Goal: Information Seeking & Learning: Learn about a topic

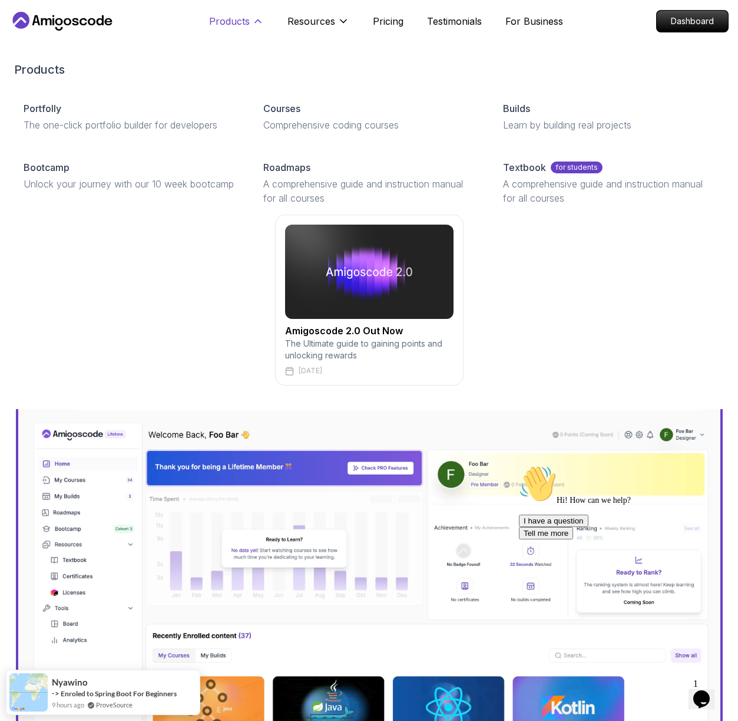
click at [220, 22] on p "Products" at bounding box center [229, 21] width 41 height 14
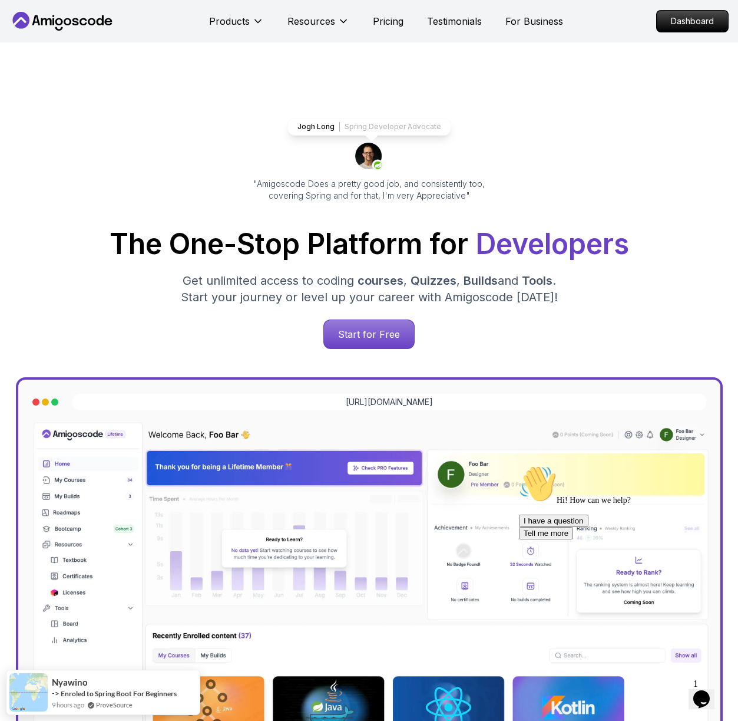
click at [697, 702] on button "Opens Chat This icon Opens the chat window." at bounding box center [702, 699] width 26 height 20
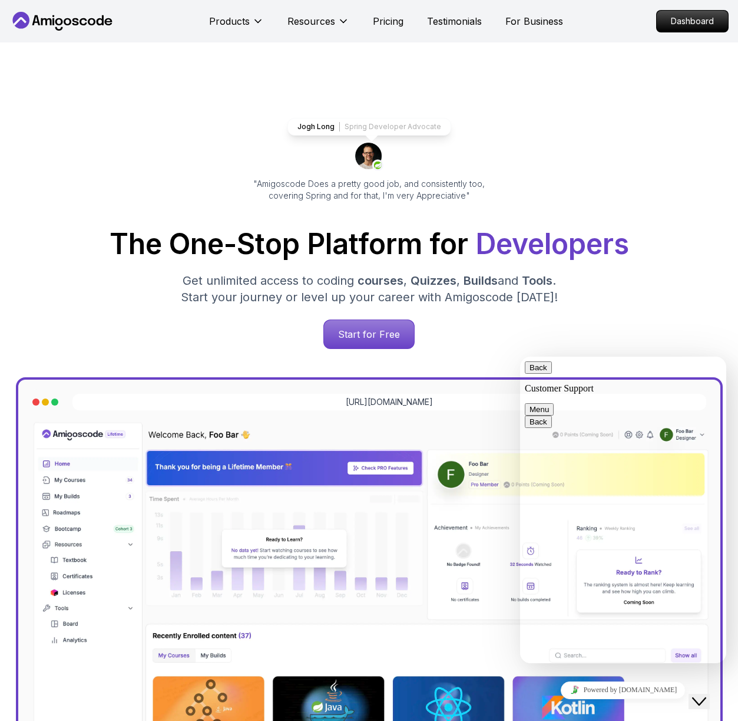
click at [697, 702] on button "Close Chat This icon closes the chat window." at bounding box center [699, 701] width 21 height 15
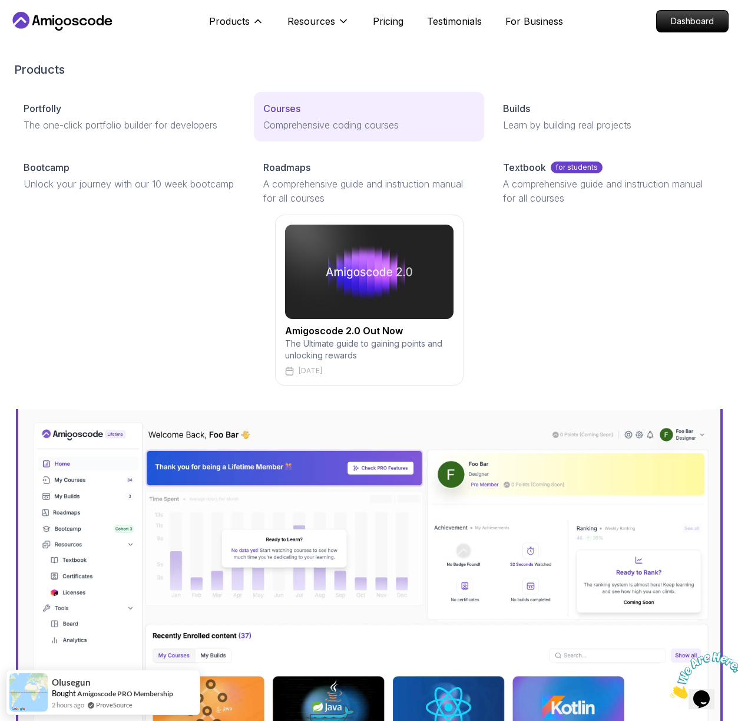
click at [348, 127] on p "Comprehensive coding courses" at bounding box center [369, 125] width 212 height 14
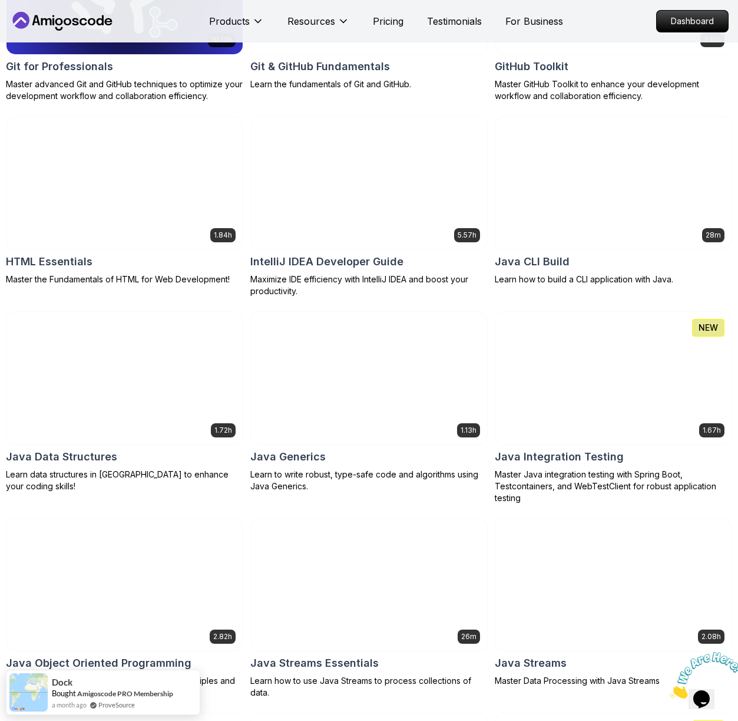
scroll to position [1536, 0]
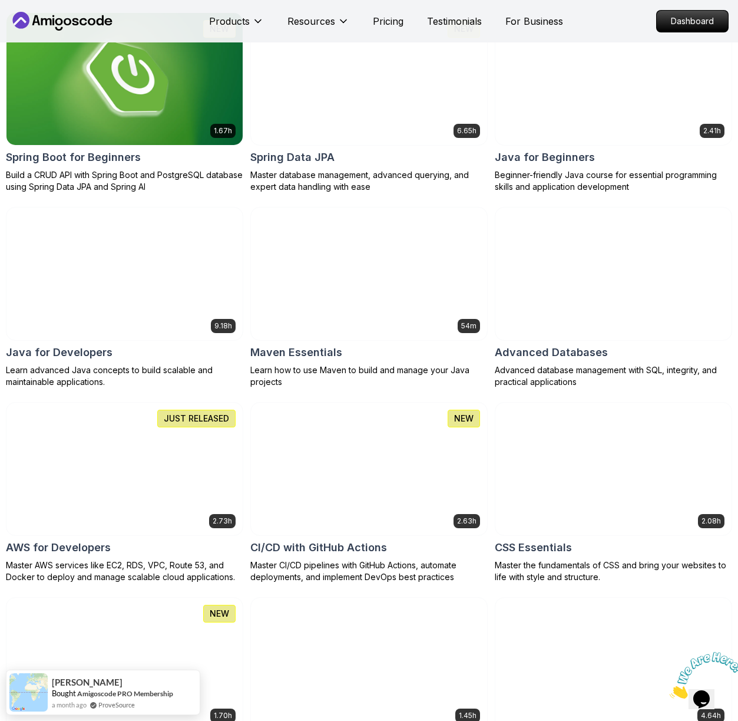
scroll to position [873, 0]
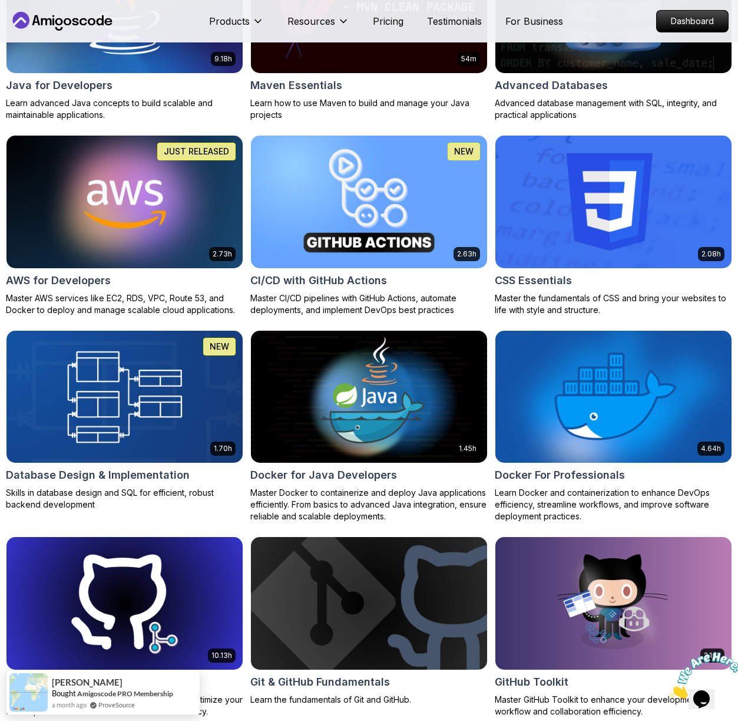
click at [72, 392] on img at bounding box center [125, 396] width 248 height 139
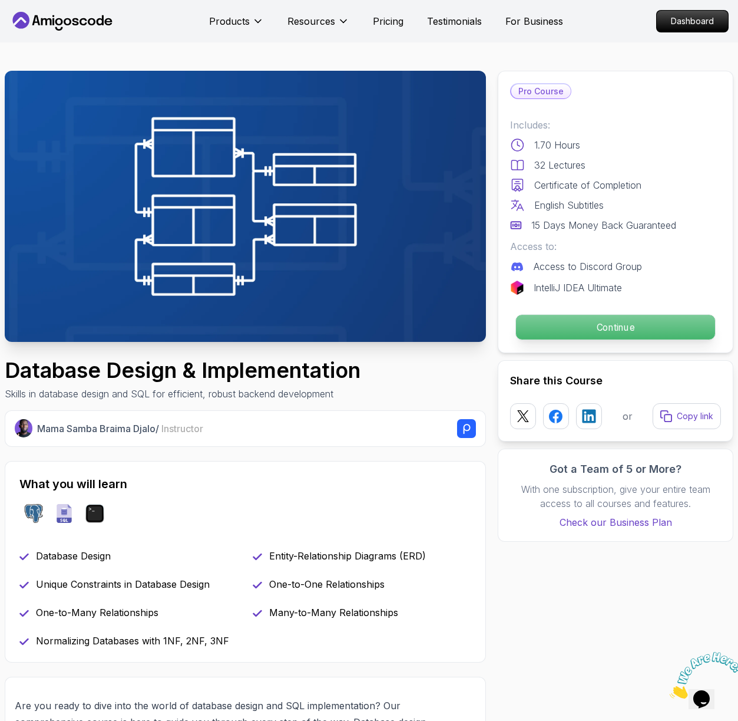
click at [576, 322] on p "Continue" at bounding box center [615, 327] width 199 height 25
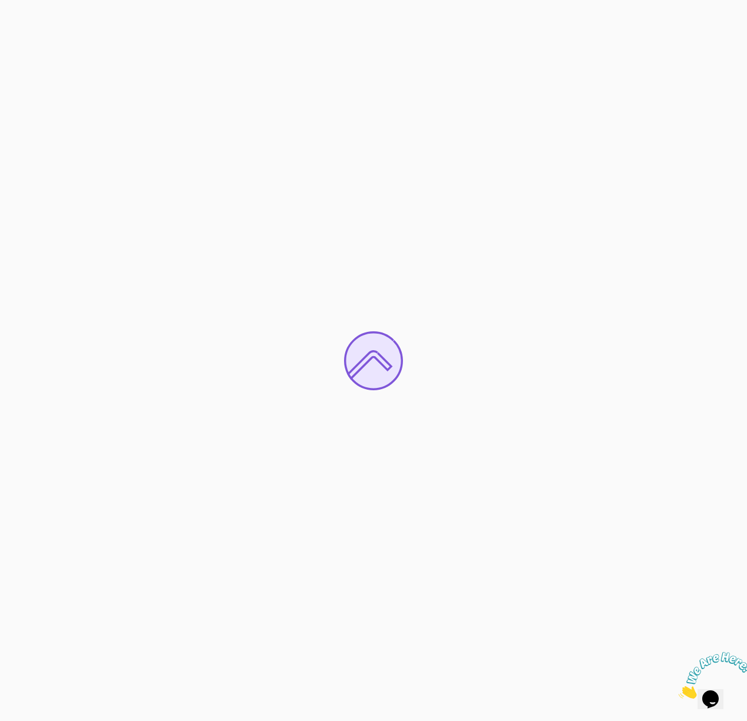
click at [679, 690] on icon "Close" at bounding box center [679, 695] width 0 height 10
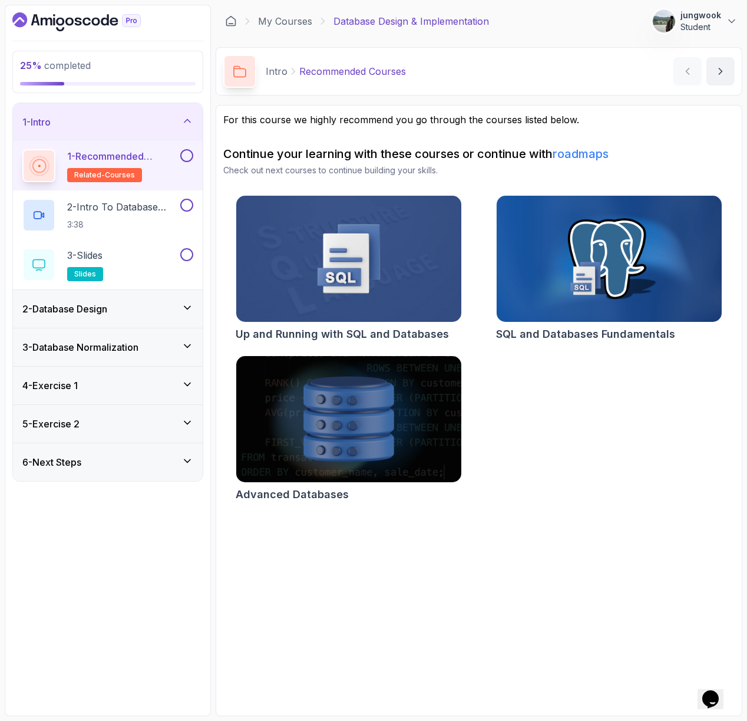
click at [130, 297] on div "2 - Database Design" at bounding box center [108, 309] width 190 height 38
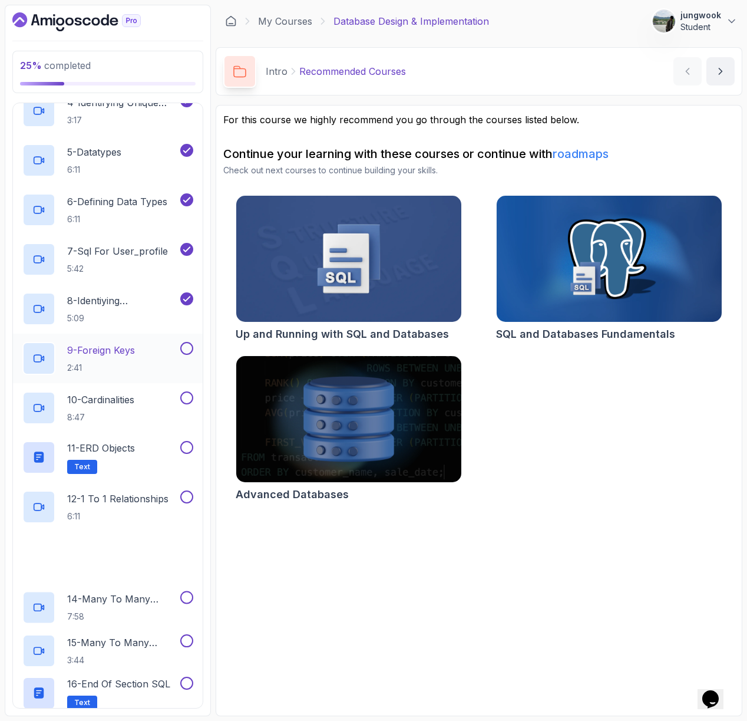
scroll to position [258, 0]
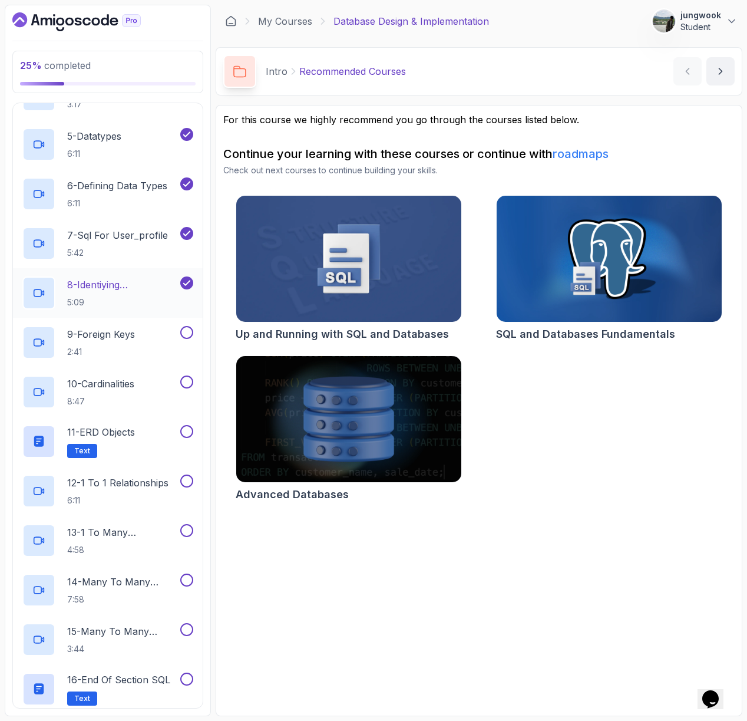
click at [150, 297] on p "5:09" at bounding box center [122, 302] width 111 height 12
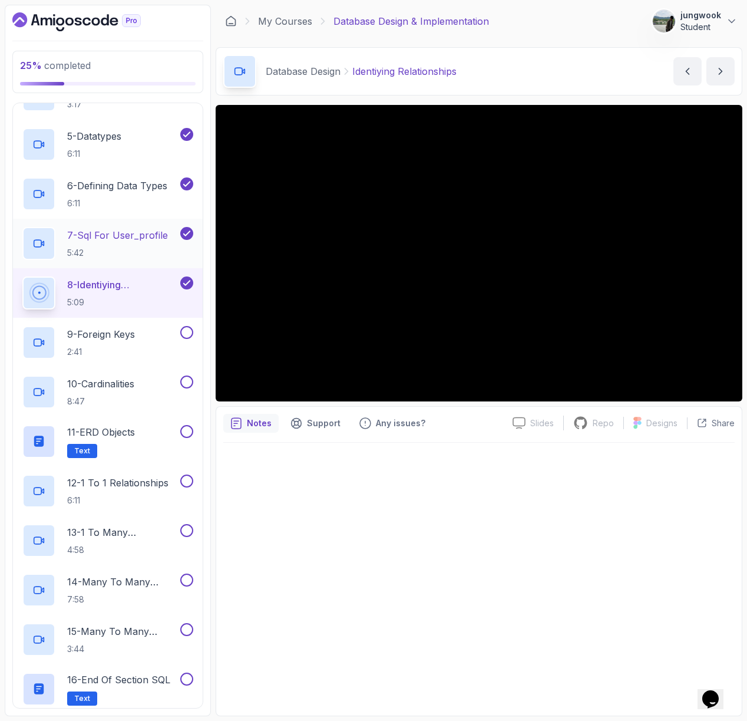
click at [114, 258] on p "5:42" at bounding box center [117, 253] width 101 height 12
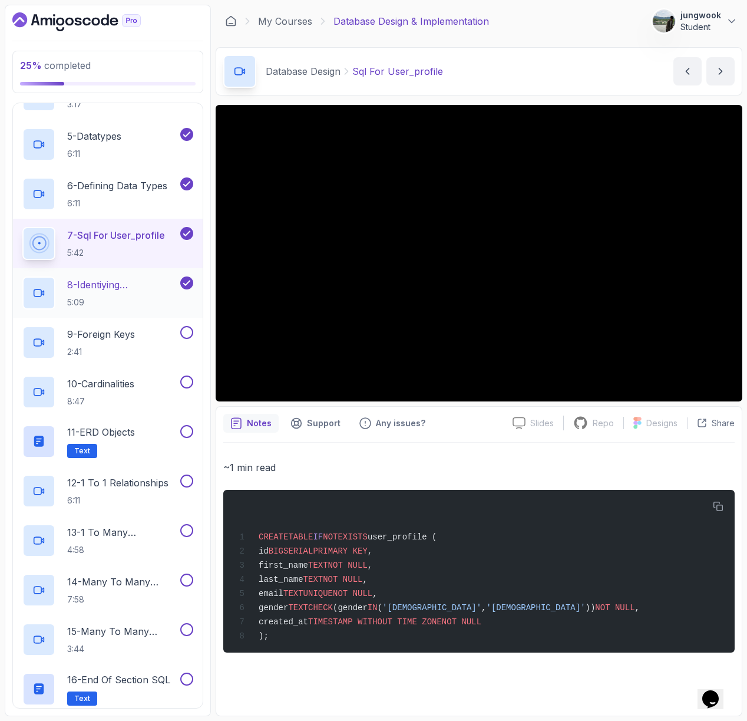
click at [159, 289] on p "8 - Identiying Relationships" at bounding box center [122, 285] width 111 height 14
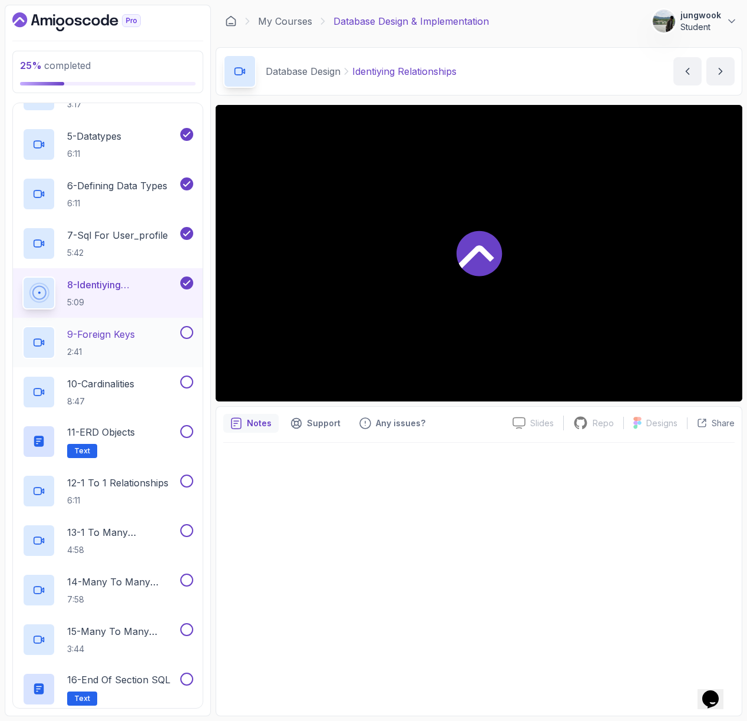
click at [148, 321] on div "9 - Foreign Keys 2:41" at bounding box center [108, 343] width 190 height 50
click at [143, 287] on p "8 - Identiying Relationships" at bounding box center [122, 285] width 111 height 14
click at [116, 349] on p "2:41" at bounding box center [101, 352] width 68 height 12
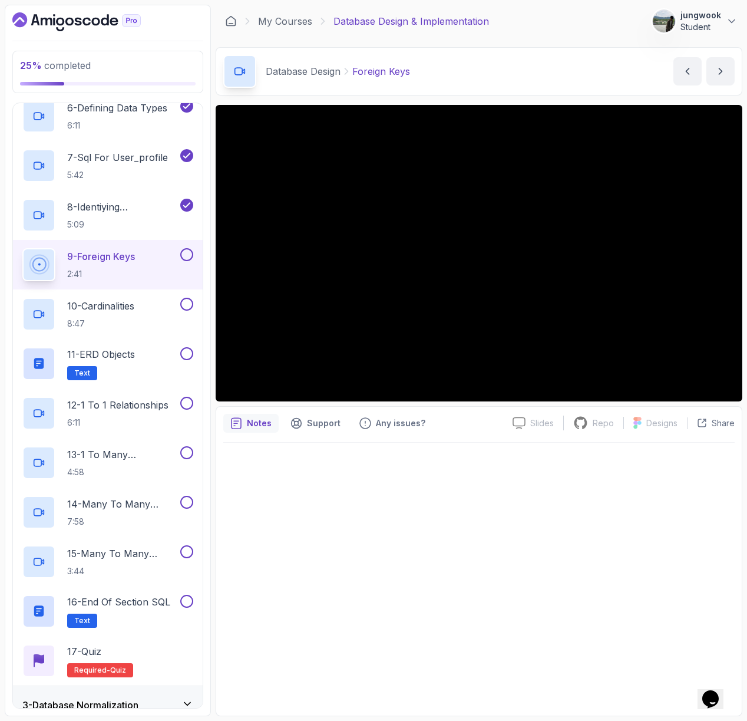
scroll to position [334, 0]
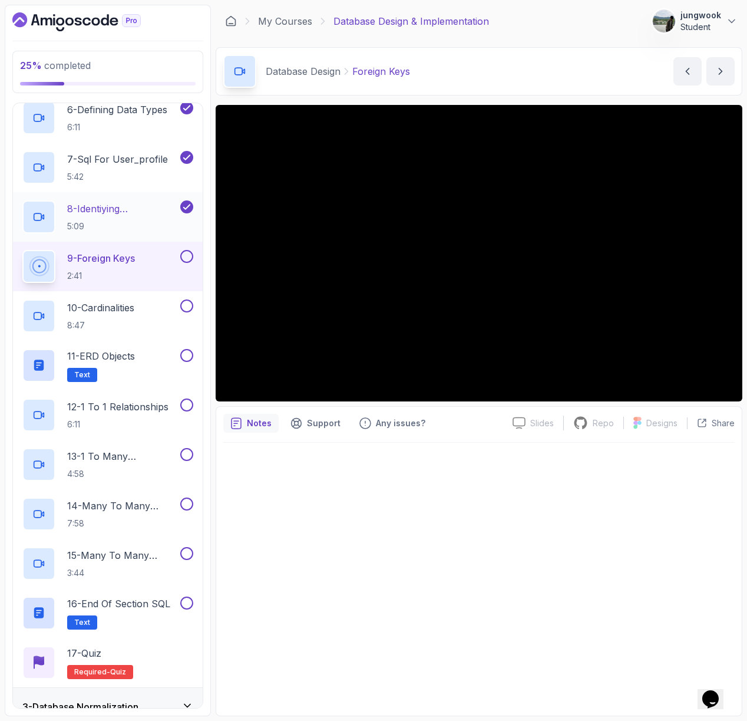
click at [159, 217] on h2 "8 - Identiying Relationships 5:09" at bounding box center [122, 217] width 111 height 31
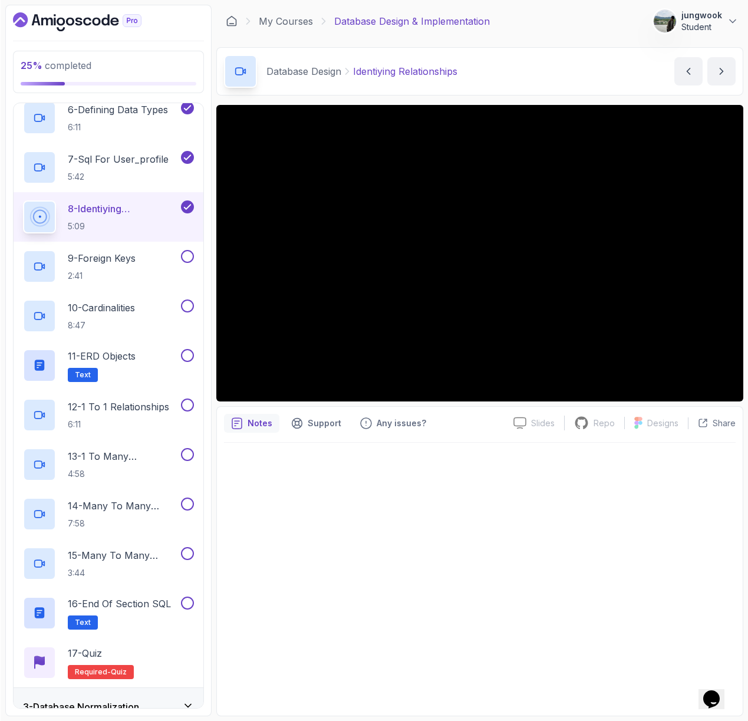
scroll to position [334, 0]
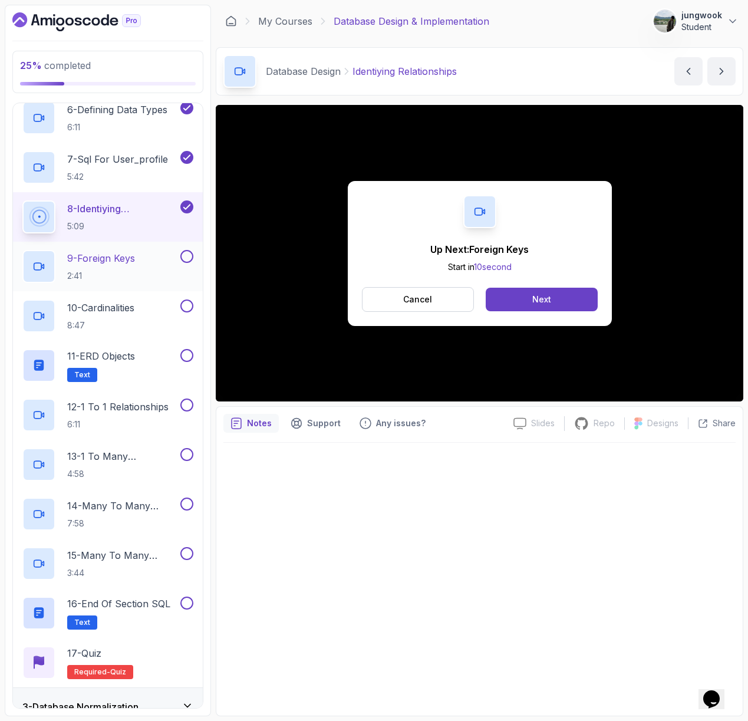
click at [132, 269] on h2 "9 - Foreign Keys 2:41" at bounding box center [101, 266] width 68 height 31
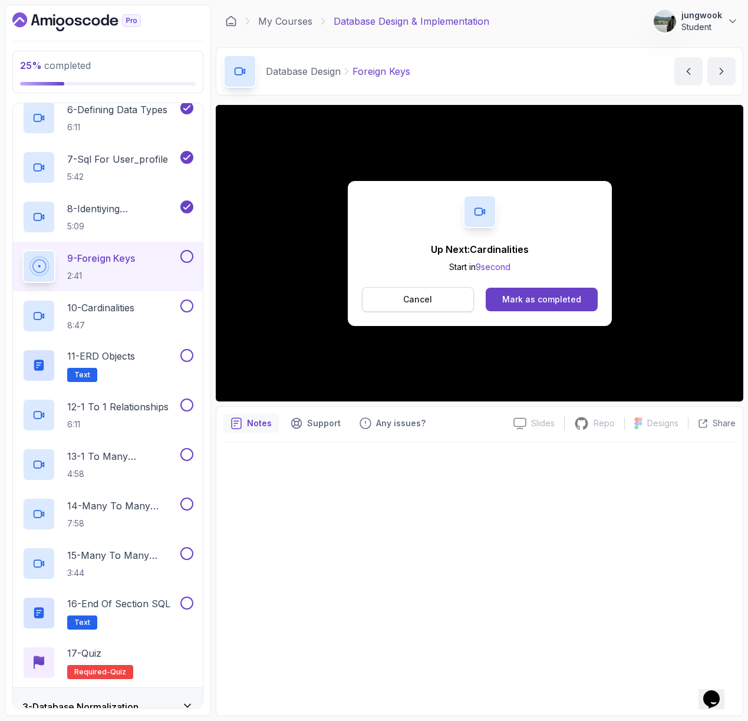
click at [446, 303] on button "Cancel" at bounding box center [418, 299] width 113 height 25
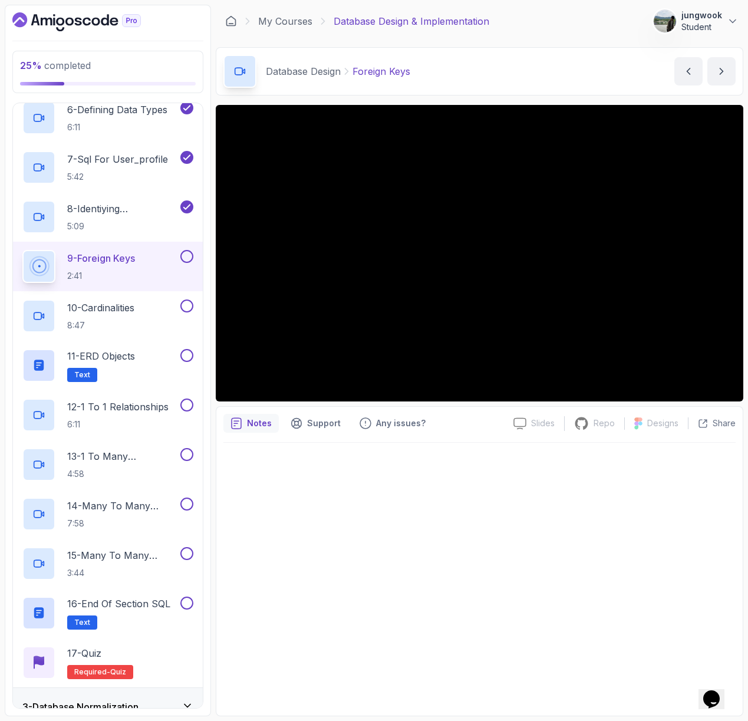
click at [192, 253] on button at bounding box center [186, 256] width 13 height 13
click at [175, 319] on div "10 - Cardinalities 8:47" at bounding box center [100, 315] width 156 height 33
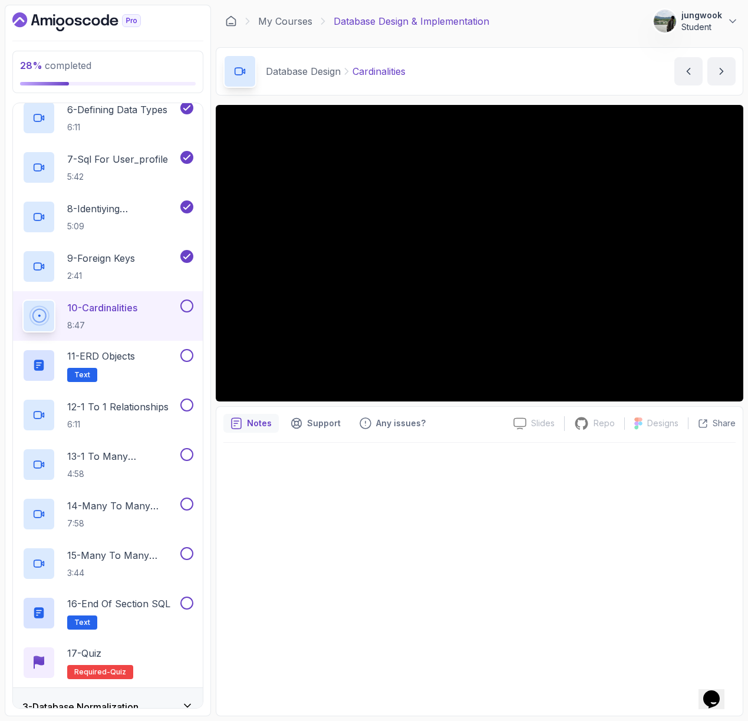
click at [489, 529] on div at bounding box center [479, 576] width 512 height 266
click at [127, 368] on h2 "11 - ERD Objects Text" at bounding box center [101, 365] width 68 height 33
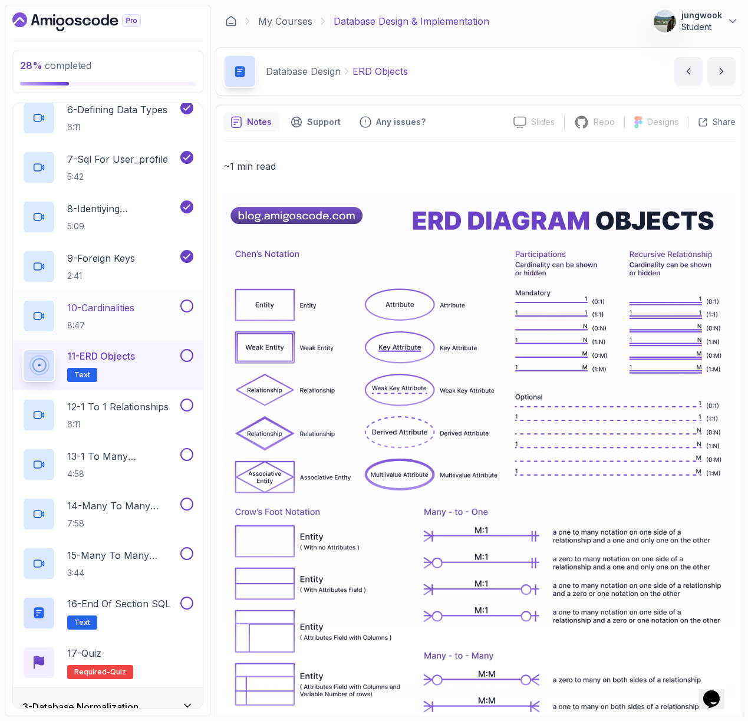
click at [144, 321] on div "10 - Cardinalities 8:47" at bounding box center [100, 315] width 156 height 33
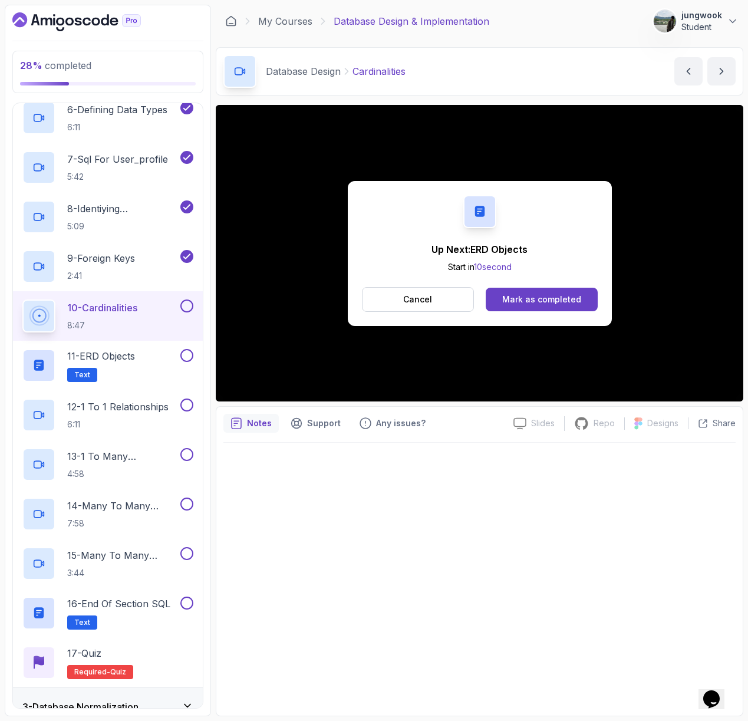
click at [518, 299] on div "Mark as completed" at bounding box center [541, 299] width 79 height 12
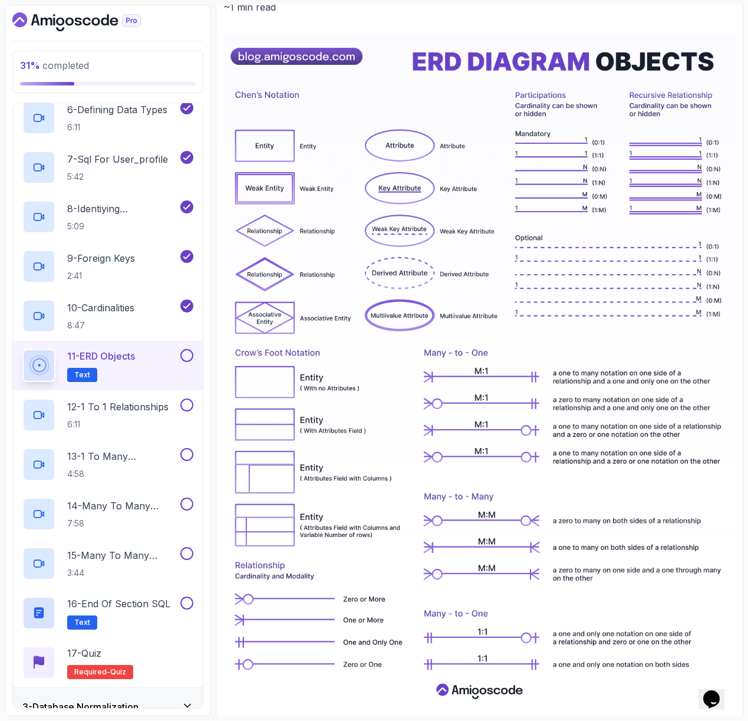
scroll to position [195, 0]
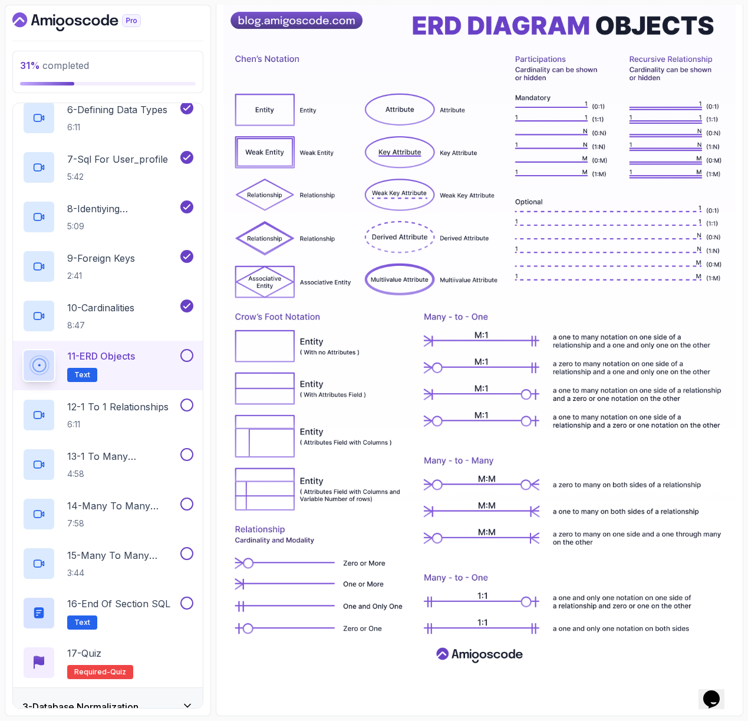
click at [183, 351] on button at bounding box center [186, 355] width 13 height 13
click at [157, 413] on p "12 - 1 To 1 Relationships" at bounding box center [117, 407] width 101 height 14
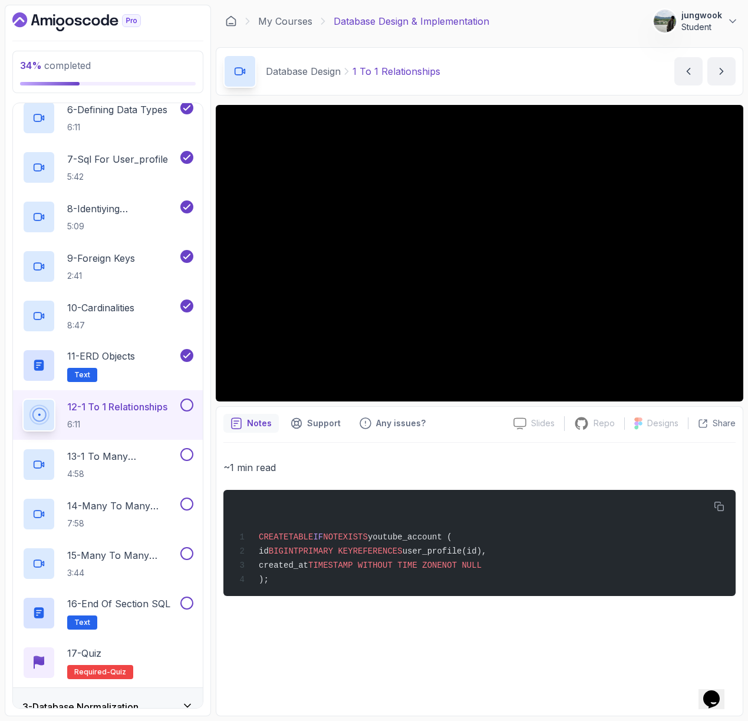
click at [477, 443] on div "~1 min read CREATE TABLE IF NOT EXISTS youtube_account ( id BIGINT PRIMARY KEY …" at bounding box center [479, 576] width 512 height 266
click at [183, 404] on button at bounding box center [186, 404] width 13 height 13
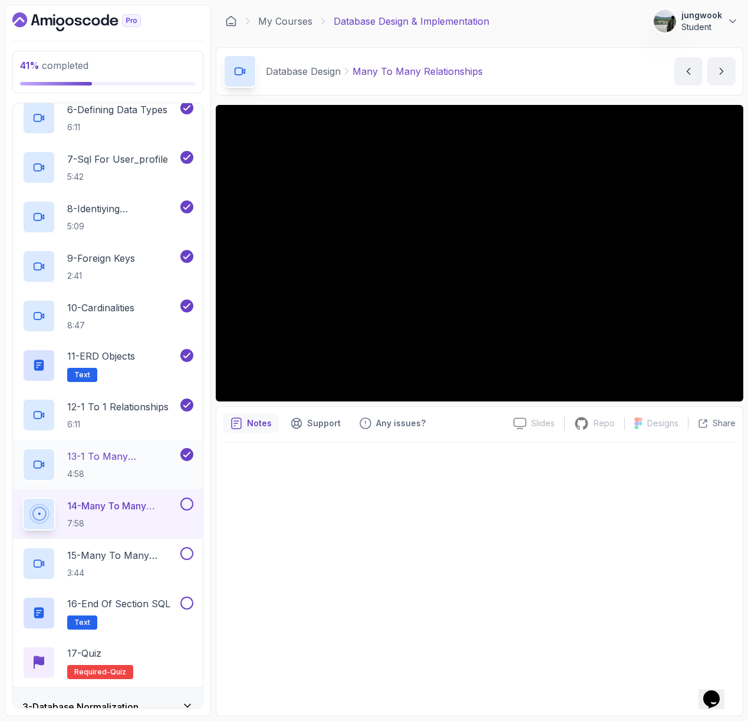
click at [147, 464] on h2 "13 - 1 To Many Relationships 4:58" at bounding box center [122, 464] width 111 height 31
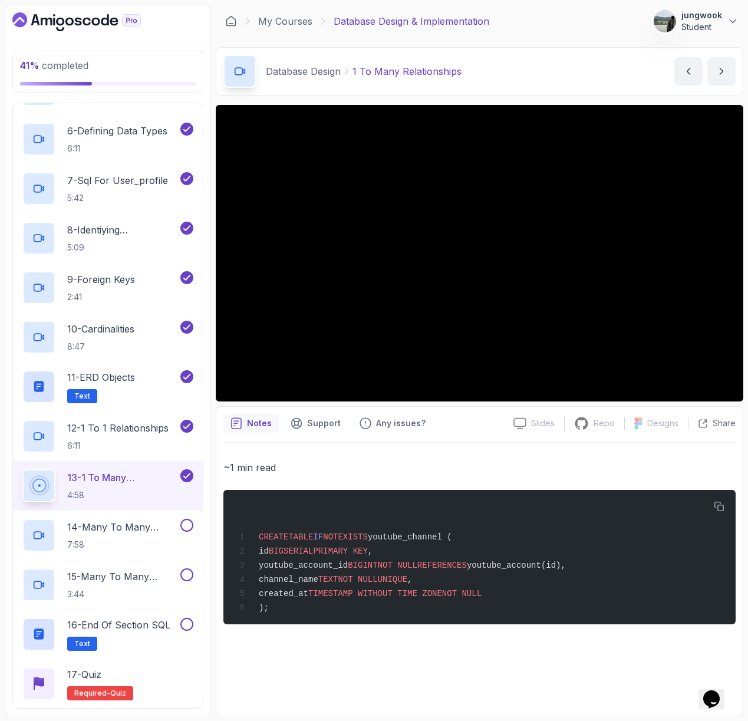
scroll to position [270, 0]
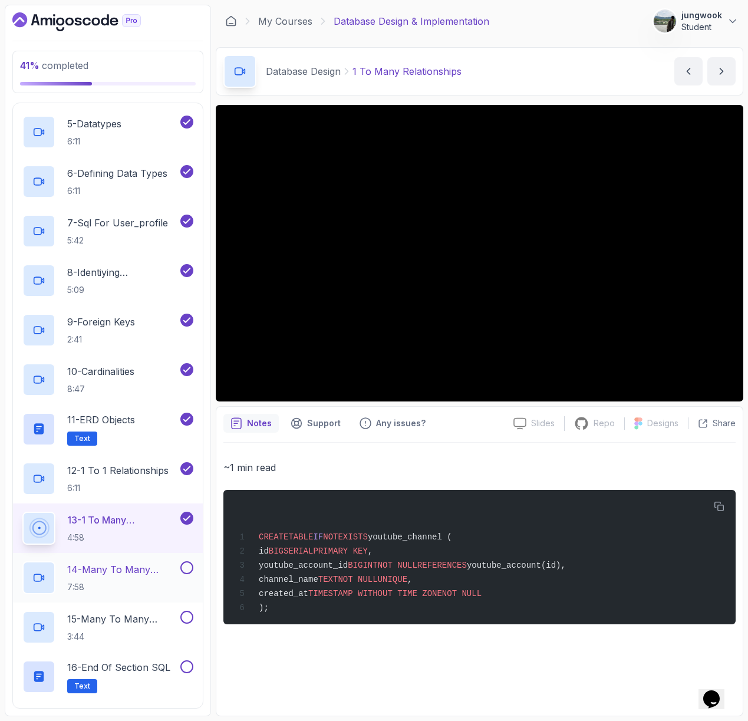
click at [183, 565] on button at bounding box center [186, 567] width 13 height 13
click at [167, 571] on p "14 - Many To Many Relationships" at bounding box center [122, 569] width 111 height 14
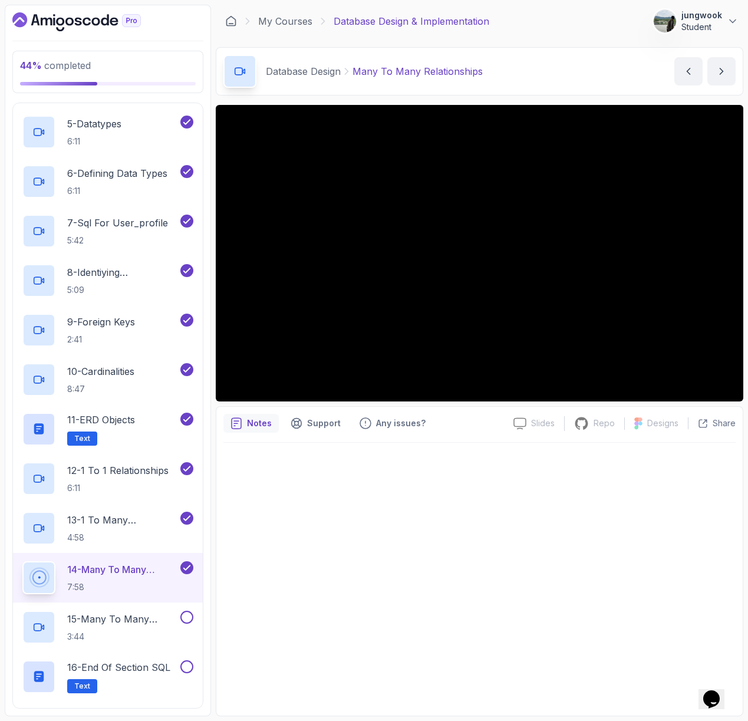
click at [529, 484] on div at bounding box center [479, 576] width 512 height 266
click at [384, 421] on p "Any issues?" at bounding box center [401, 423] width 50 height 12
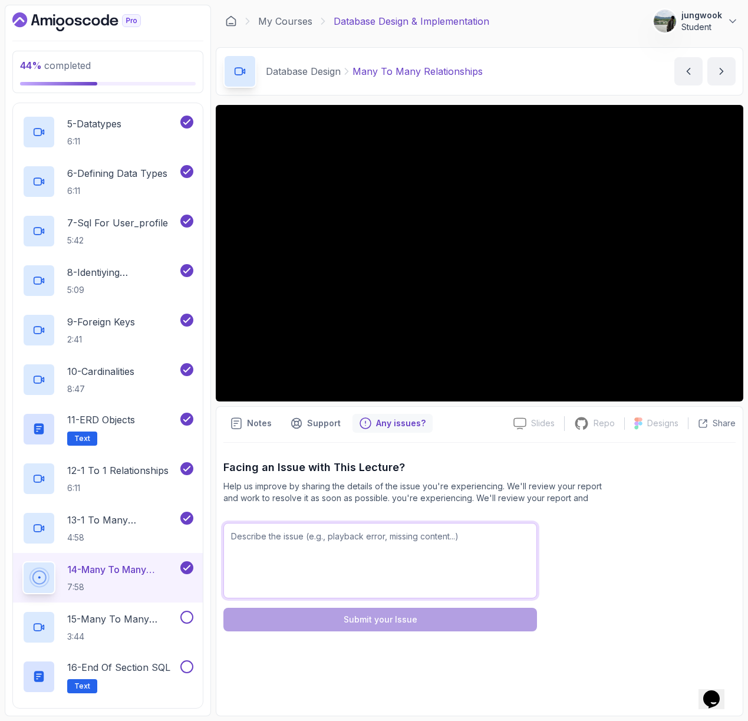
click at [326, 555] on textarea at bounding box center [380, 560] width 314 height 75
type textarea "d"
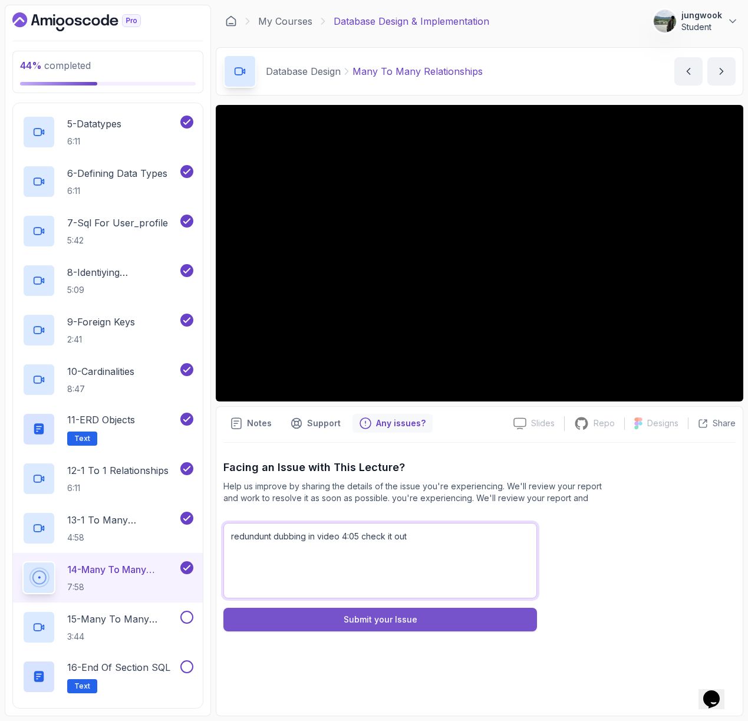
type textarea "redundunt dubbing in video 4:05 check it out"
click at [503, 615] on button "Submit your Issue" at bounding box center [380, 620] width 314 height 24
click at [495, 627] on button "Submit your Issue" at bounding box center [380, 620] width 314 height 24
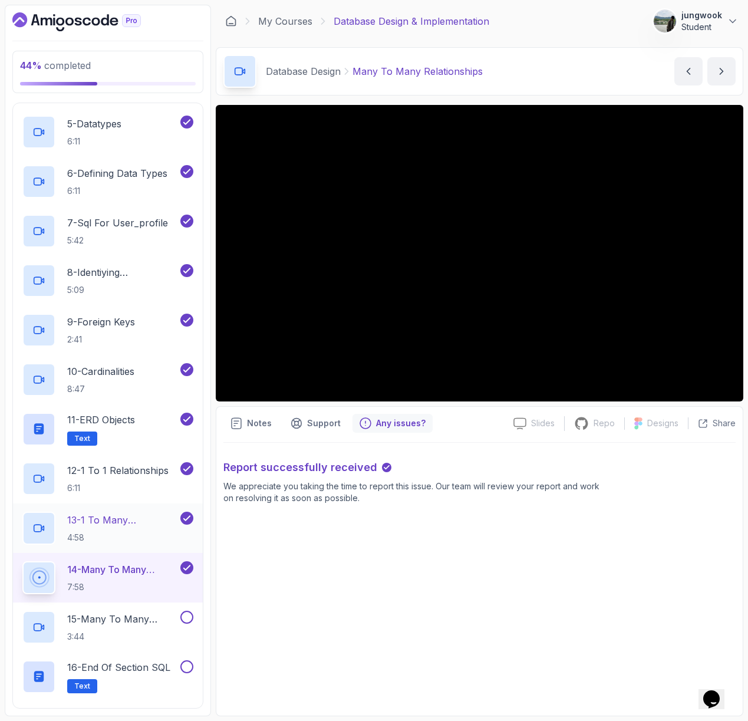
click at [173, 537] on p "4:58" at bounding box center [122, 538] width 111 height 12
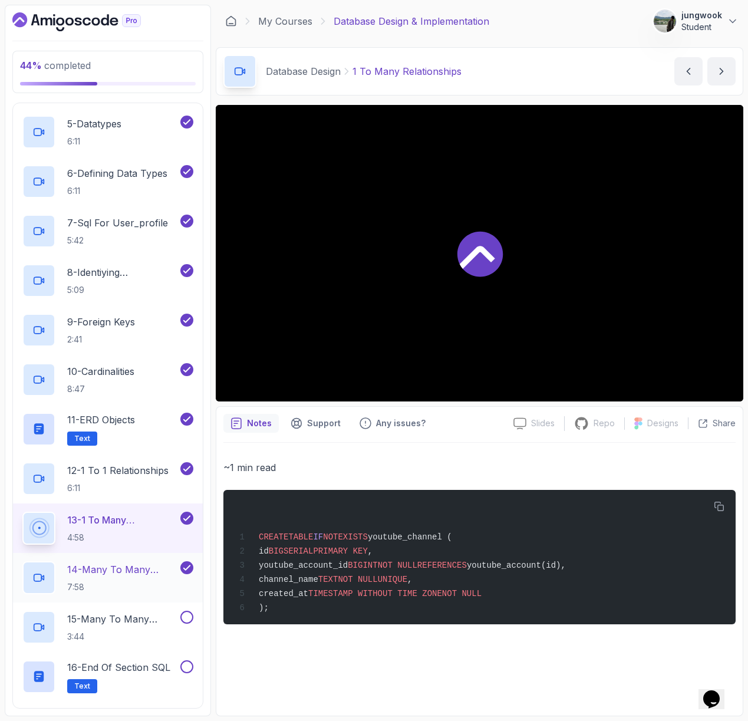
click at [158, 567] on p "14 - Many To Many Relationships" at bounding box center [122, 569] width 111 height 14
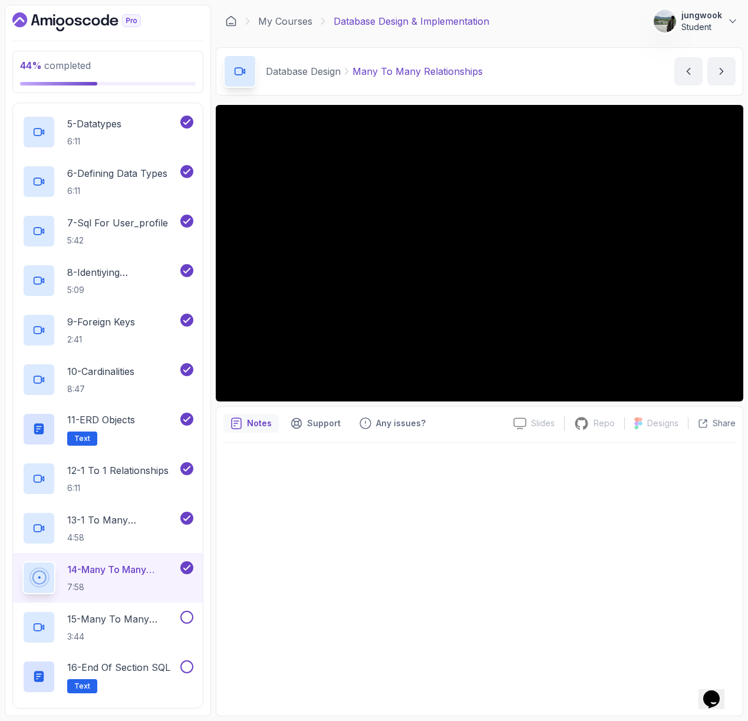
click at [654, 507] on div at bounding box center [479, 576] width 512 height 266
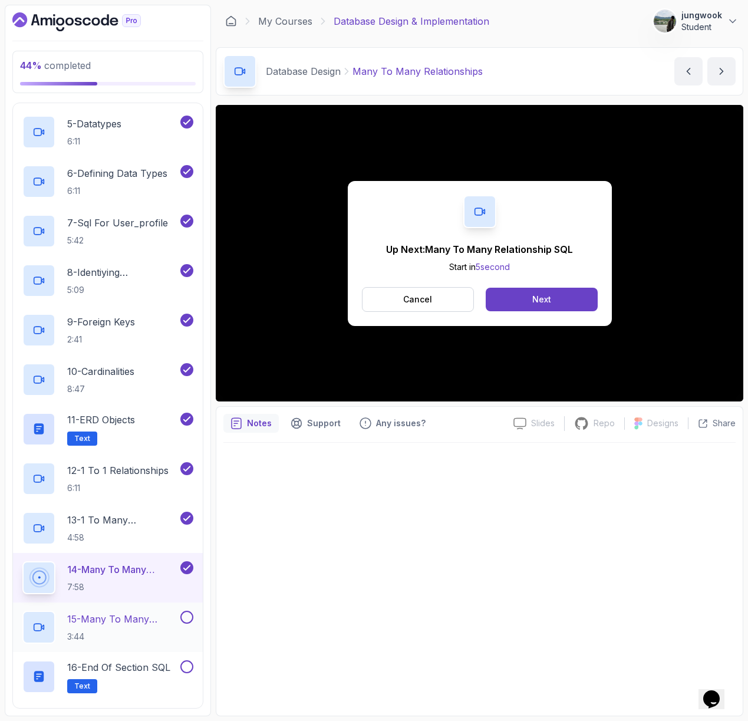
click at [170, 627] on h2 "15 - Many To Many Relationship SQL 3:44" at bounding box center [122, 627] width 111 height 31
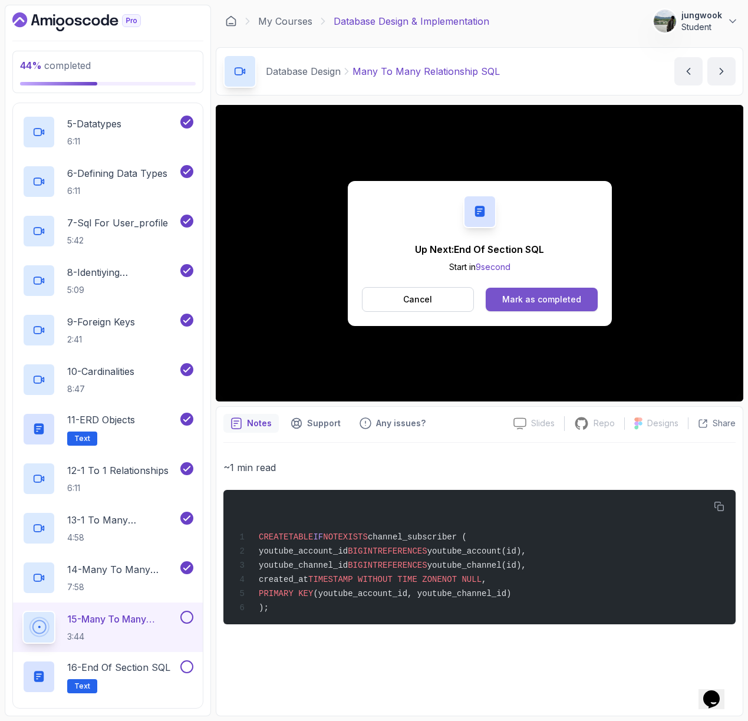
click at [568, 305] on button "Mark as completed" at bounding box center [541, 300] width 111 height 24
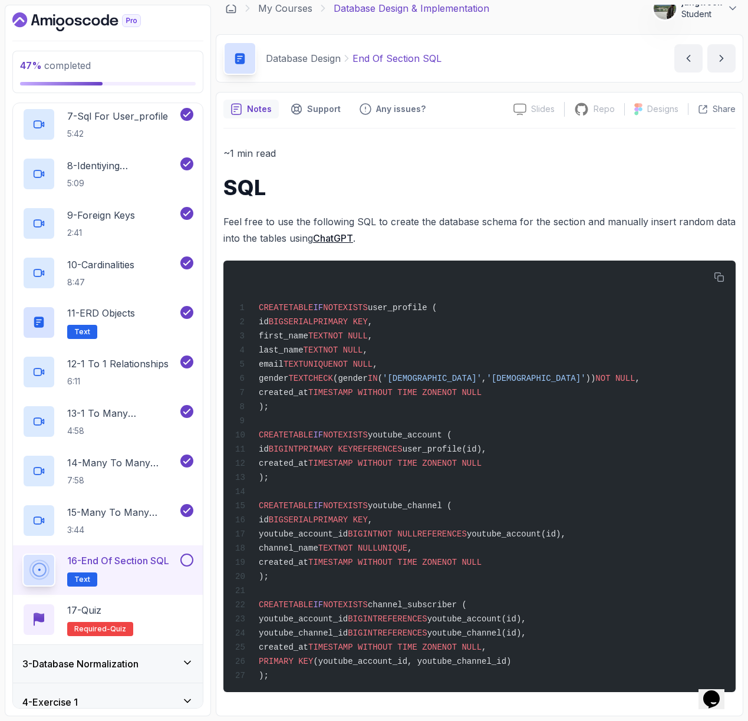
scroll to position [458, 0]
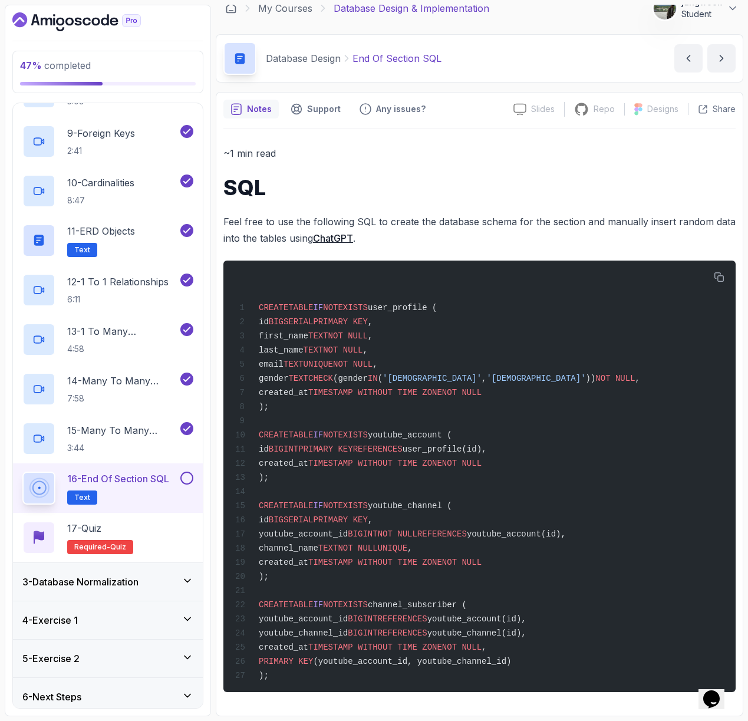
click at [183, 474] on button at bounding box center [186, 477] width 13 height 13
click at [172, 579] on div "3 - Database Normalization" at bounding box center [107, 582] width 171 height 14
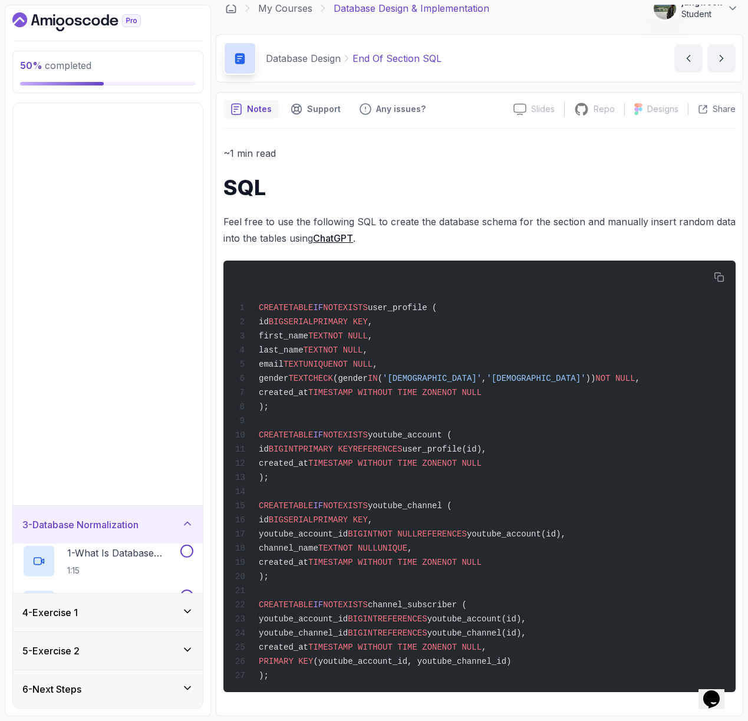
scroll to position [0, 0]
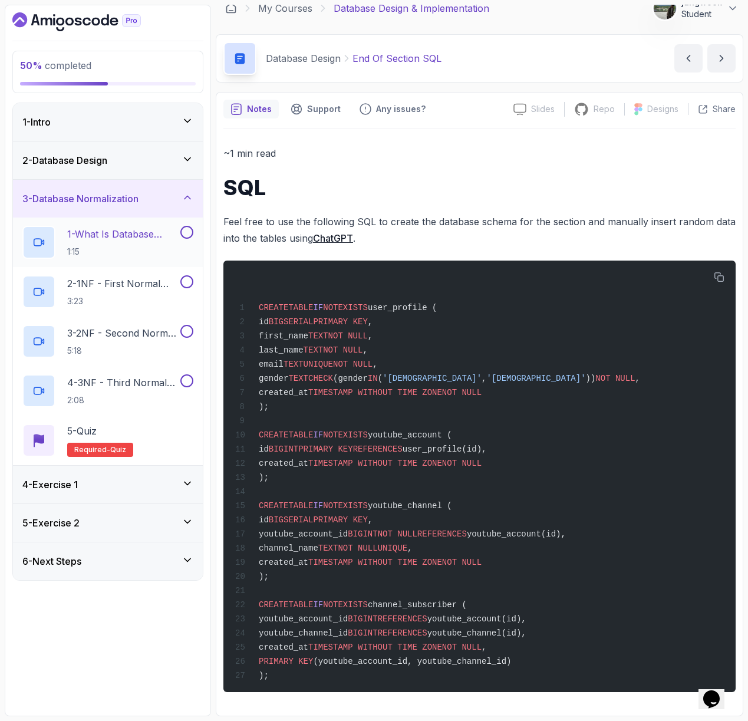
click at [145, 242] on h2 "1 - What Is Database Normalization 1:15" at bounding box center [122, 242] width 111 height 31
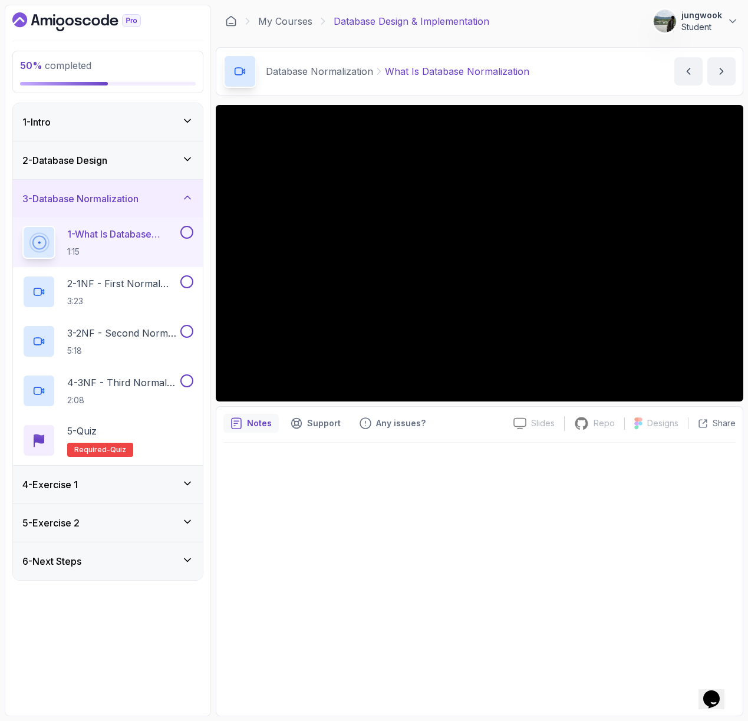
click at [177, 474] on div "4 - Exercise 1" at bounding box center [108, 485] width 190 height 38
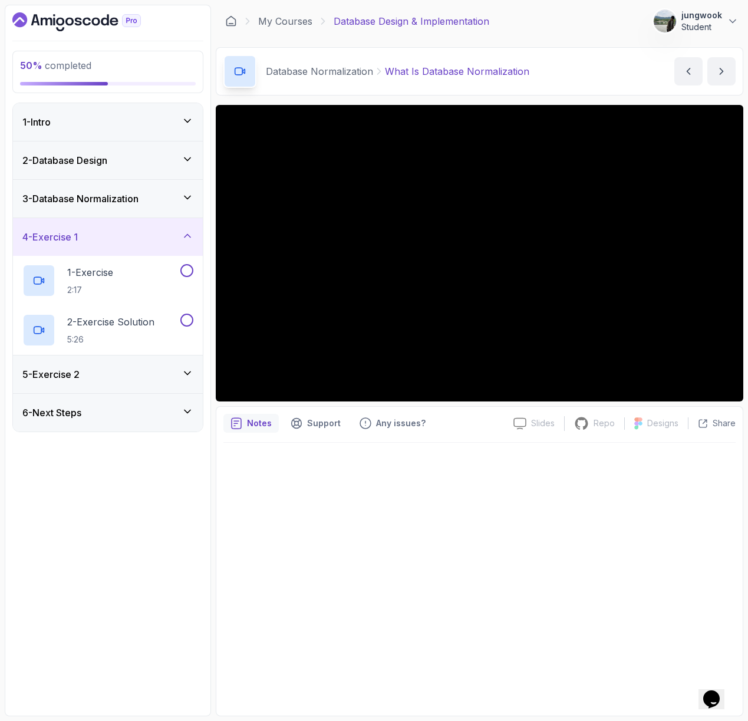
click at [196, 190] on div "3 - Database Normalization" at bounding box center [108, 199] width 190 height 38
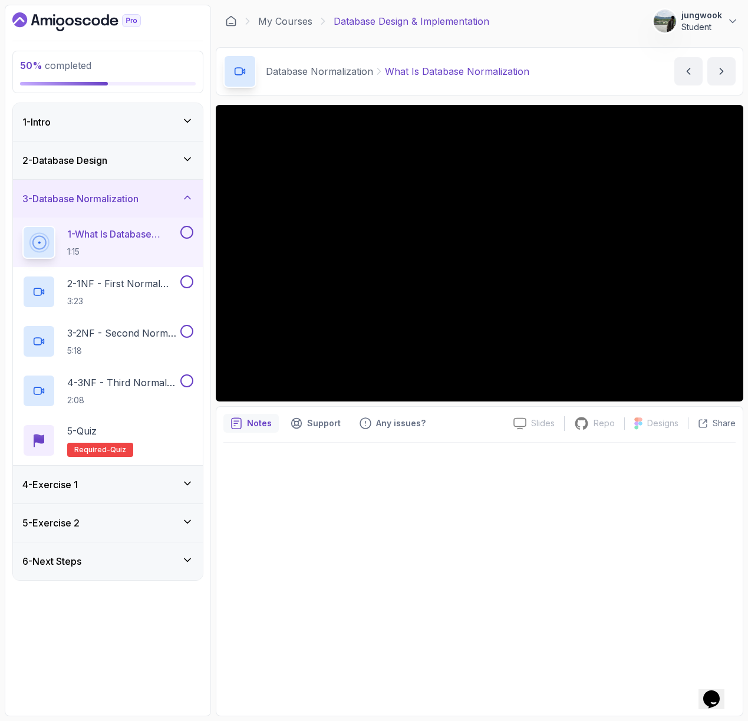
click at [188, 233] on button at bounding box center [186, 232] width 13 height 13
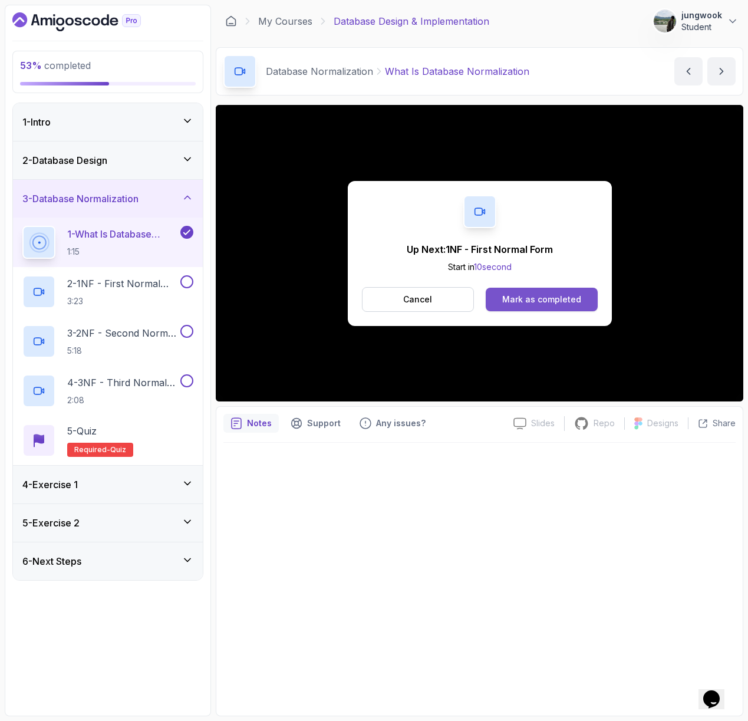
click at [511, 299] on div "Mark as completed" at bounding box center [541, 299] width 79 height 12
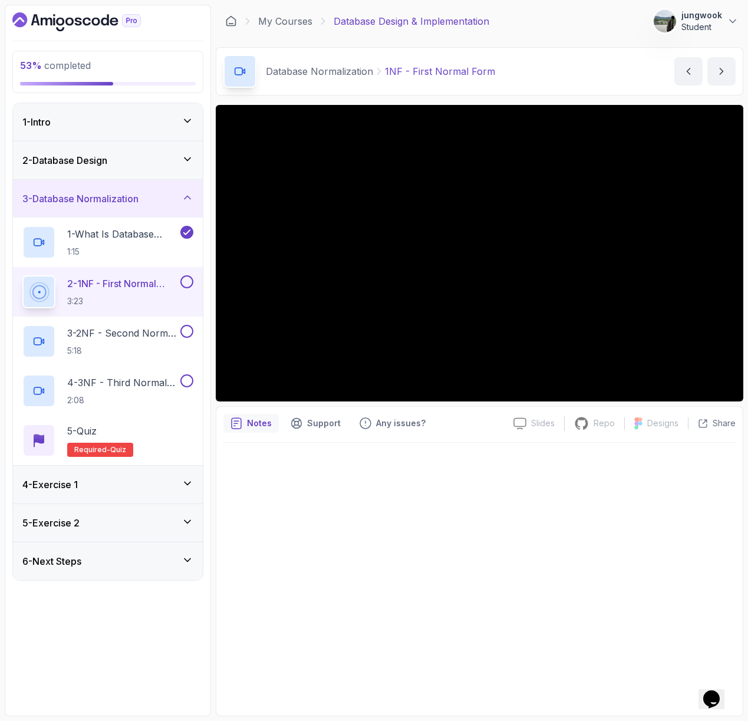
click at [440, 508] on div at bounding box center [479, 576] width 512 height 266
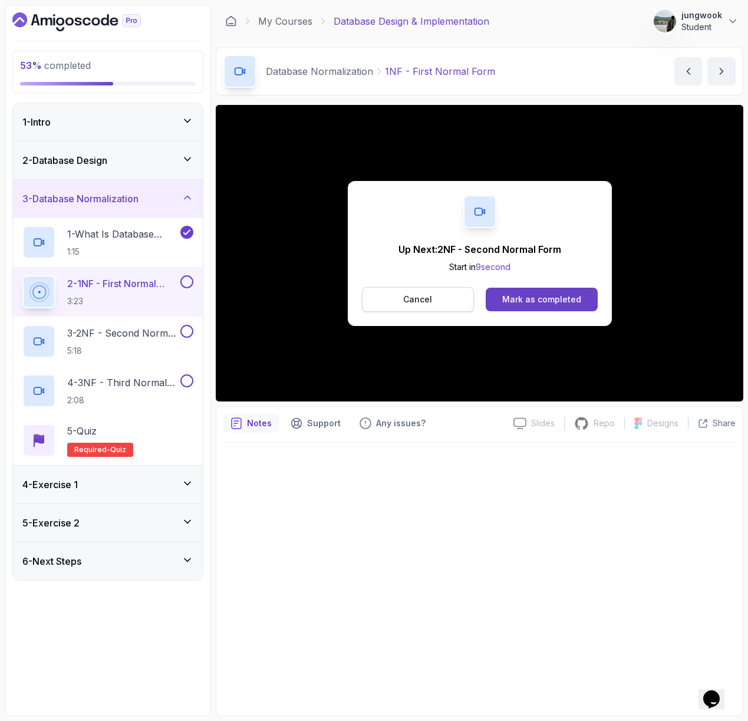
click at [443, 300] on button "Cancel" at bounding box center [418, 299] width 113 height 25
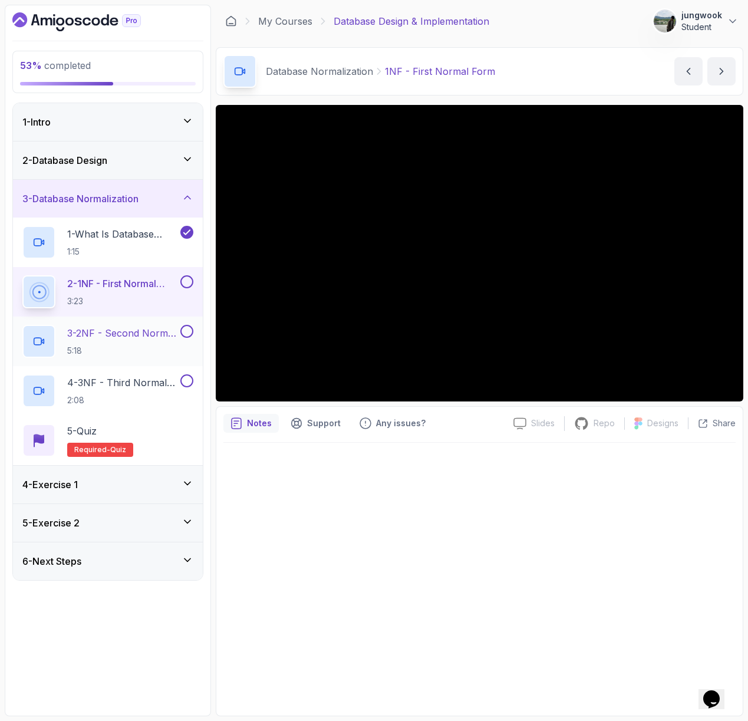
click at [123, 341] on h2 "3 - 2NF - Second Normal Form 5:18" at bounding box center [122, 341] width 111 height 31
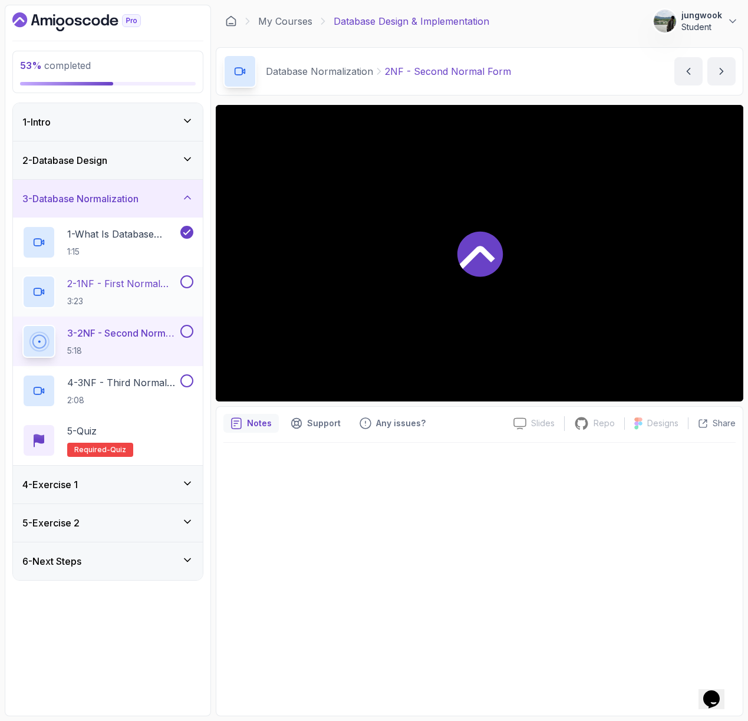
click at [187, 281] on button at bounding box center [186, 281] width 13 height 13
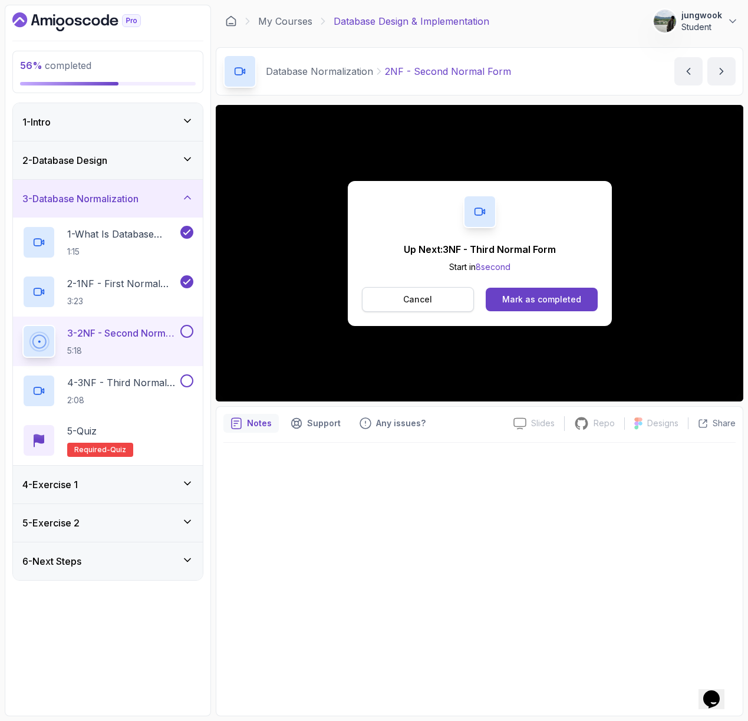
click at [397, 301] on button "Cancel" at bounding box center [418, 299] width 113 height 25
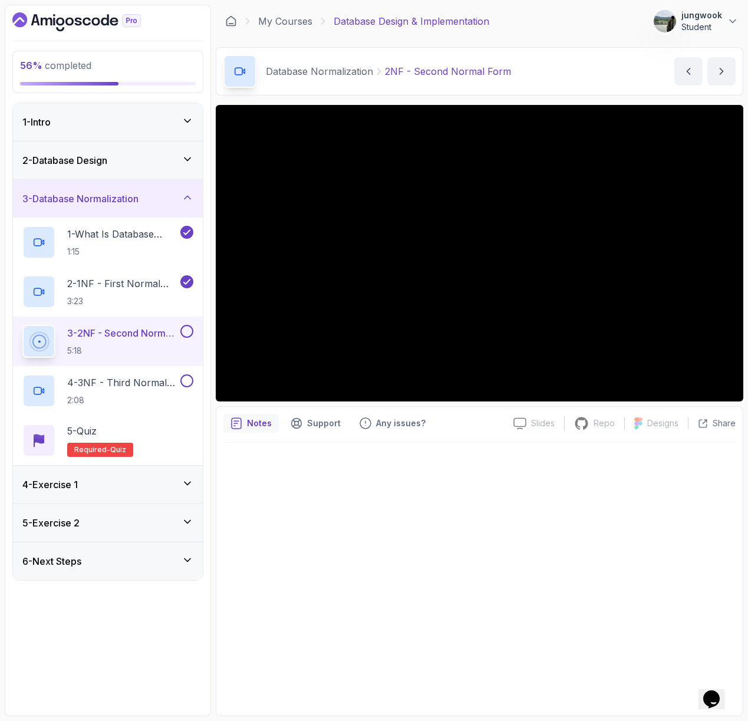
click at [190, 331] on button at bounding box center [186, 331] width 13 height 13
click at [121, 401] on p "2:08" at bounding box center [122, 400] width 111 height 12
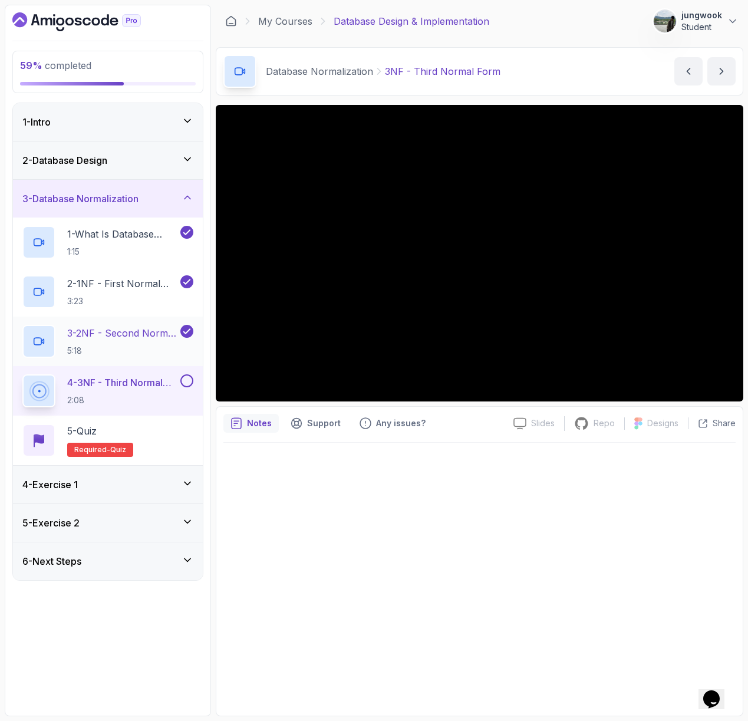
click at [117, 319] on div "3 - 2NF - Second Normal Form 5:18" at bounding box center [108, 341] width 190 height 50
click at [102, 341] on h2 "3 - 2NF - Second Normal Form 5:18" at bounding box center [122, 341] width 111 height 31
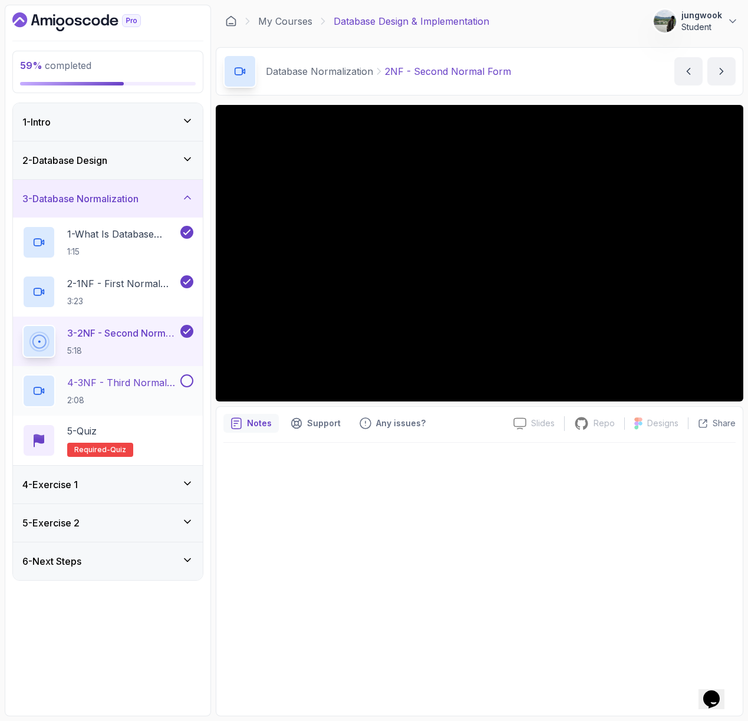
click at [154, 391] on h2 "4 - 3NF - Third Normal Form 2:08" at bounding box center [122, 390] width 111 height 31
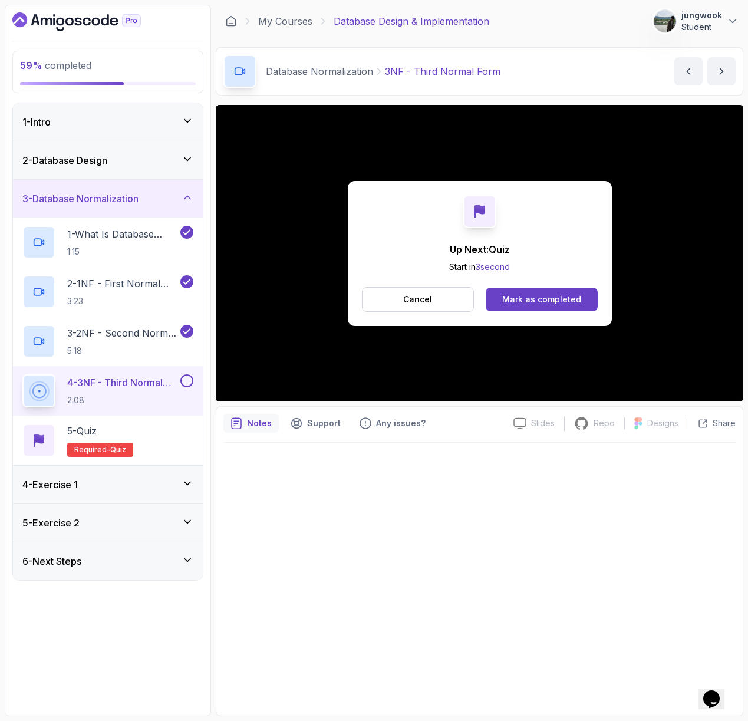
click at [192, 381] on button at bounding box center [186, 380] width 13 height 13
click at [132, 480] on div "4 - Exercise 1" at bounding box center [107, 484] width 171 height 14
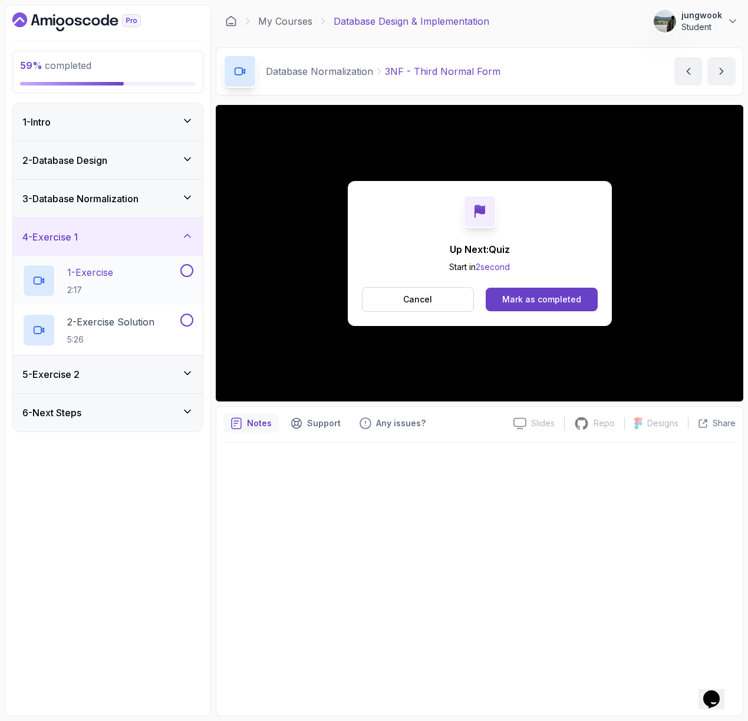
click at [136, 263] on div "1 - Exercise 2:17" at bounding box center [108, 281] width 190 height 50
click at [80, 269] on p "1 - Exercise" at bounding box center [90, 272] width 46 height 14
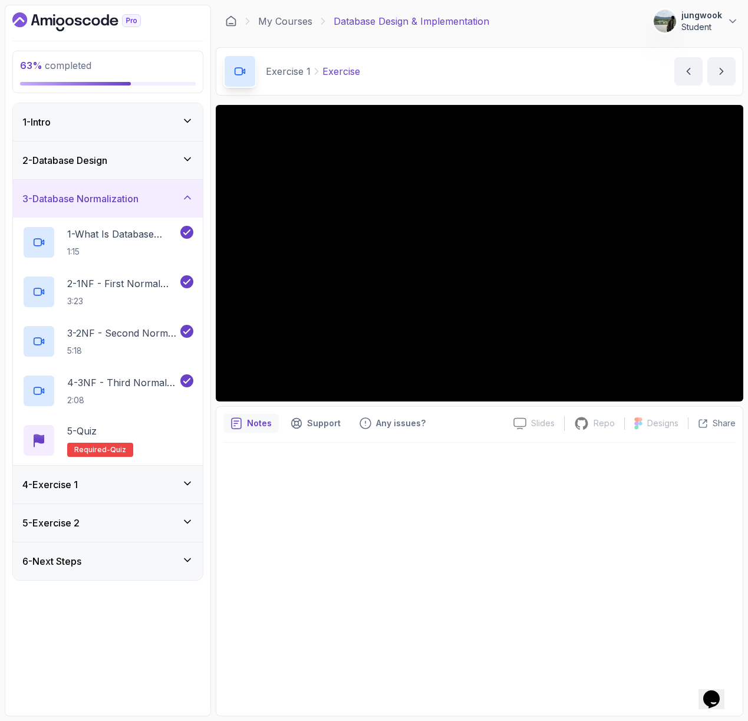
click at [186, 466] on div "4 - Exercise 1" at bounding box center [108, 485] width 190 height 38
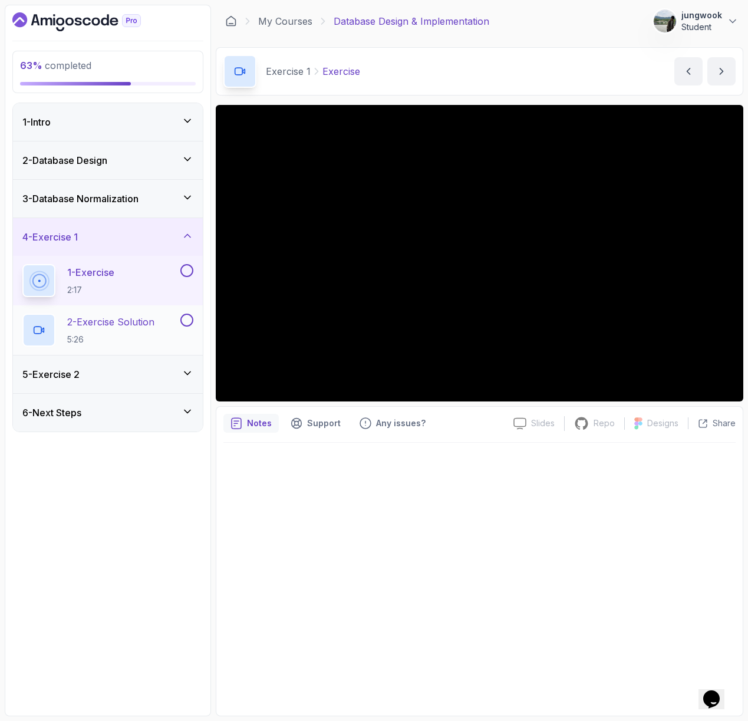
click at [154, 338] on p "5:26" at bounding box center [110, 340] width 87 height 12
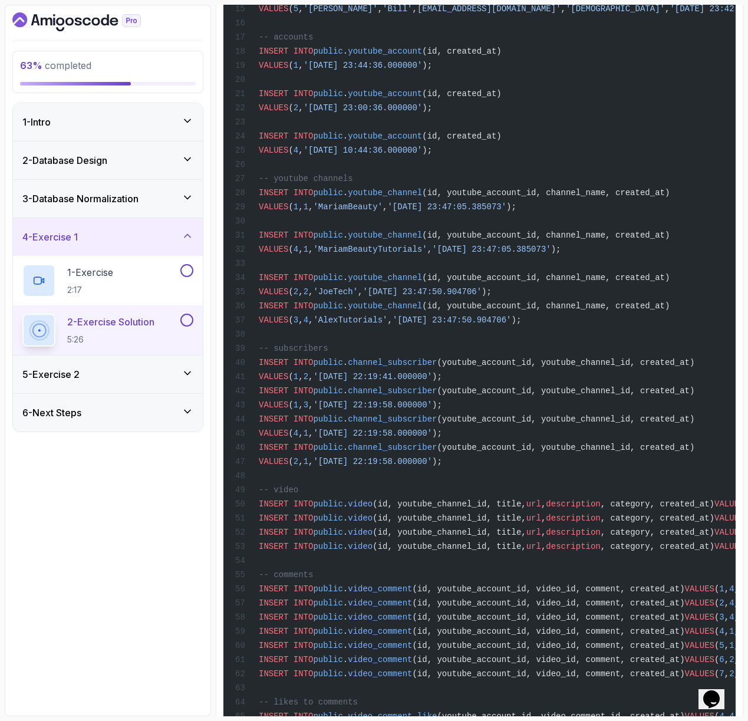
scroll to position [2230, 0]
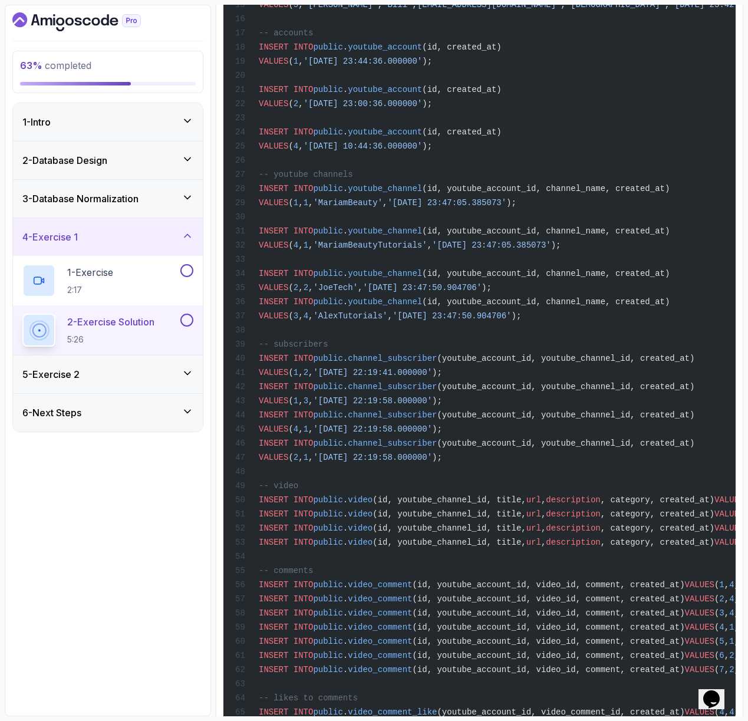
click at [144, 375] on div "5 - Exercise 2" at bounding box center [107, 374] width 171 height 14
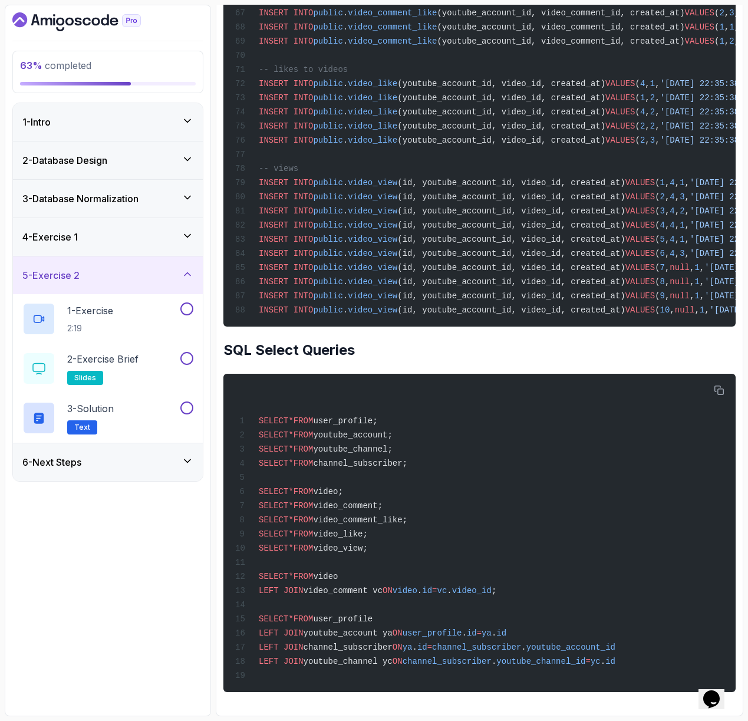
scroll to position [2966, 0]
click at [108, 243] on div "4 - Exercise 1" at bounding box center [107, 237] width 171 height 14
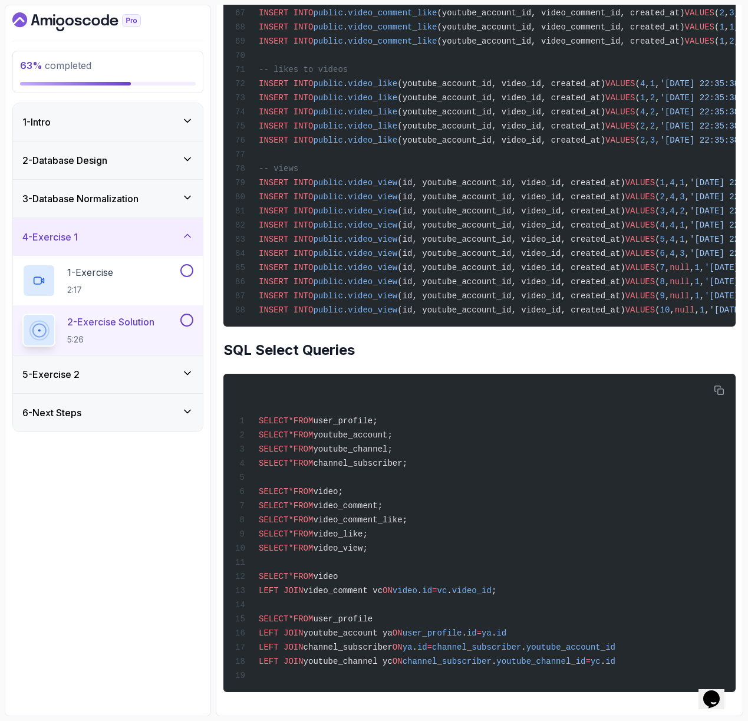
click at [60, 376] on h3 "5 - Exercise 2" at bounding box center [50, 374] width 57 height 14
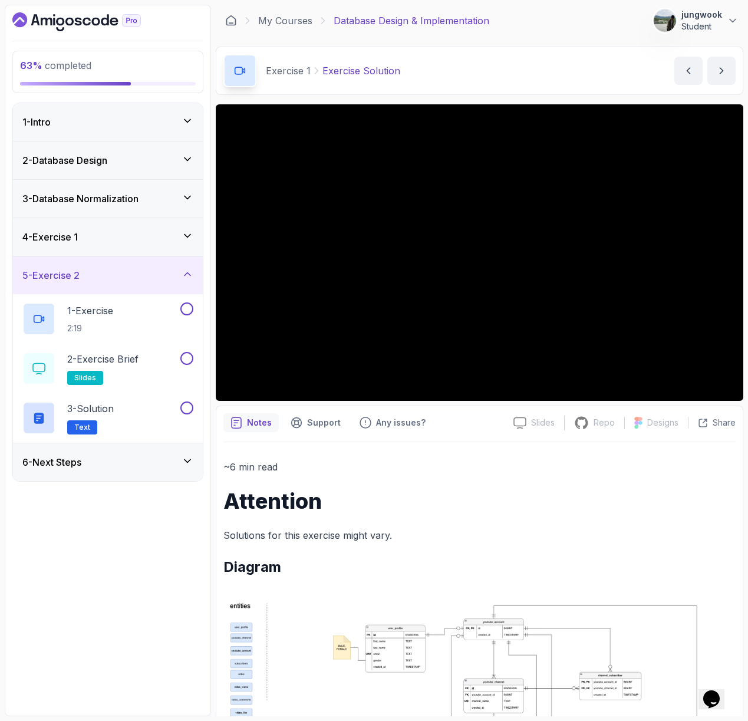
scroll to position [0, 0]
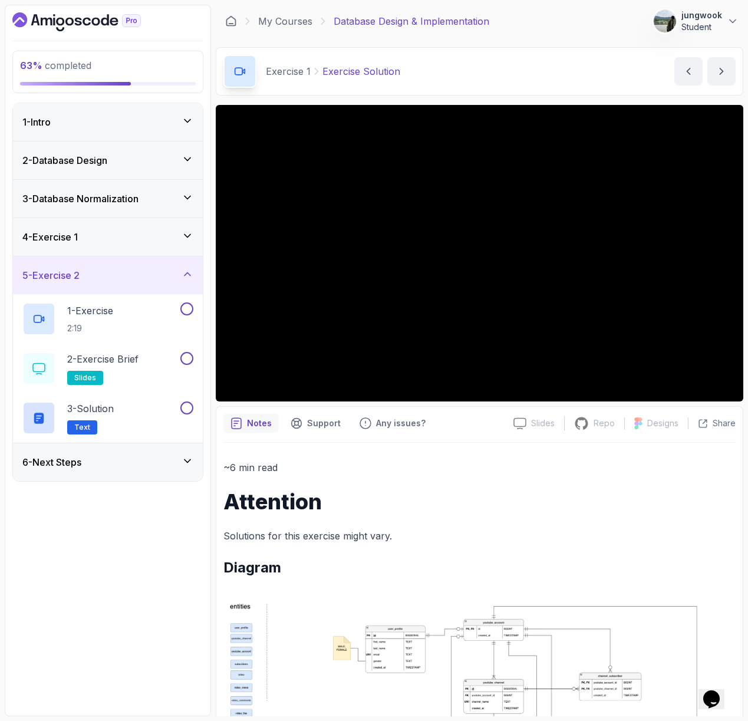
click at [190, 233] on icon at bounding box center [188, 236] width 12 height 12
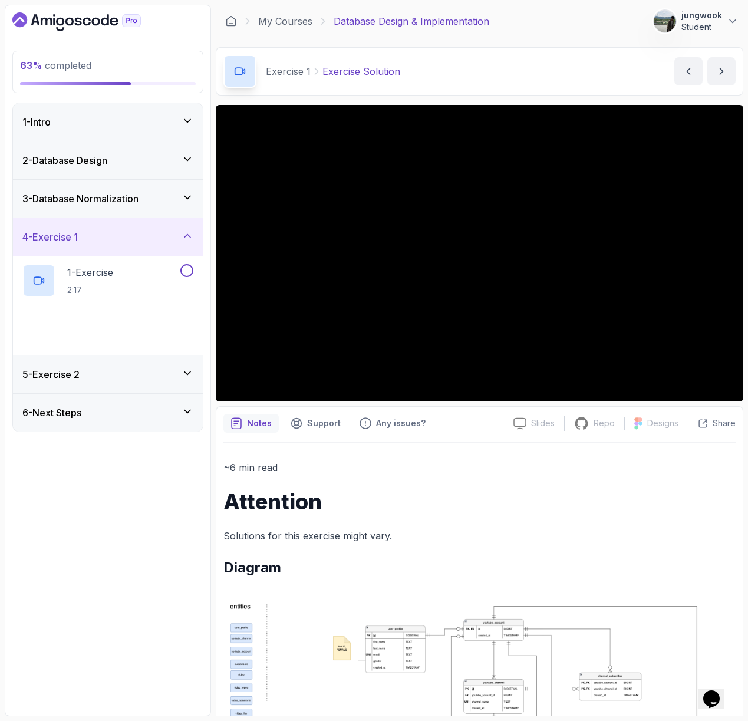
click at [189, 233] on icon at bounding box center [188, 236] width 12 height 12
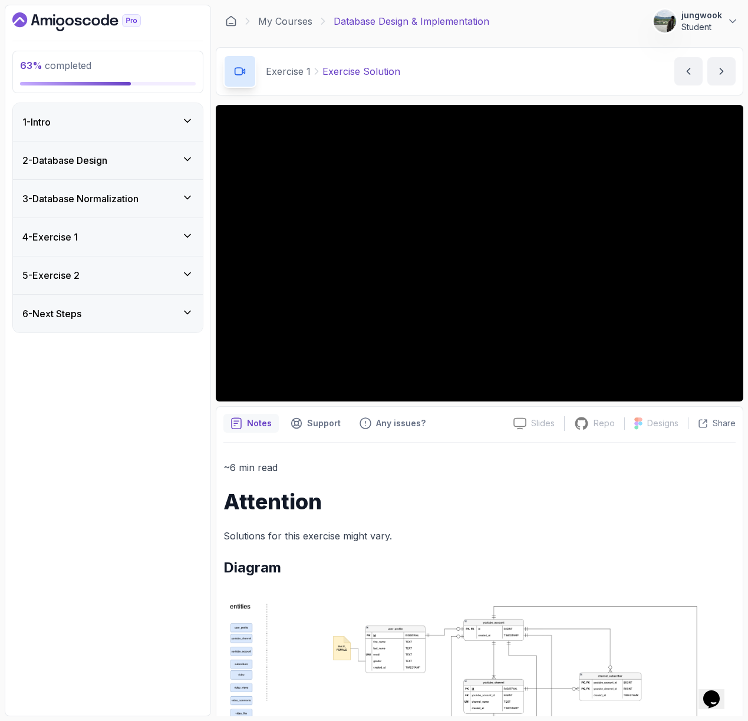
click at [184, 265] on div "5 - Exercise 2" at bounding box center [108, 275] width 190 height 38
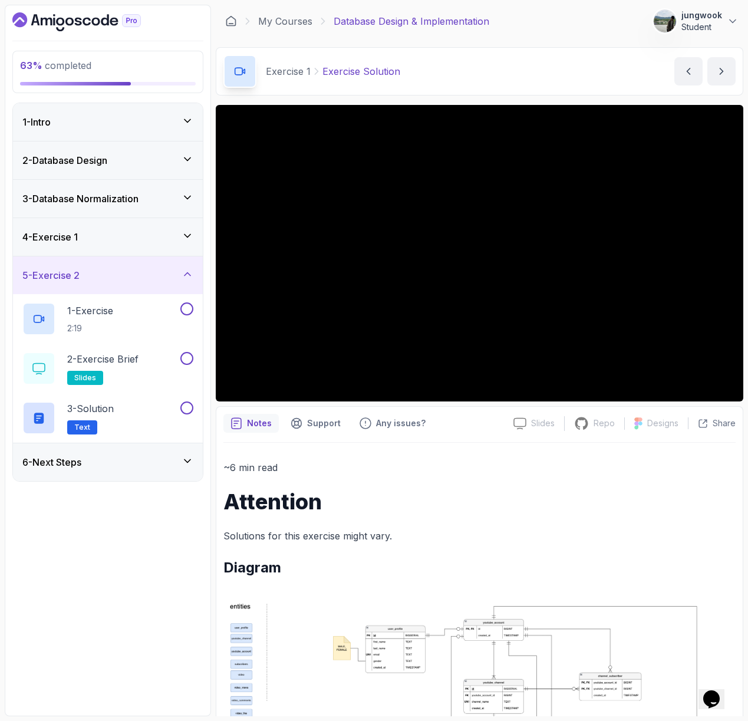
click at [463, 574] on h2 "Diagram" at bounding box center [479, 567] width 512 height 19
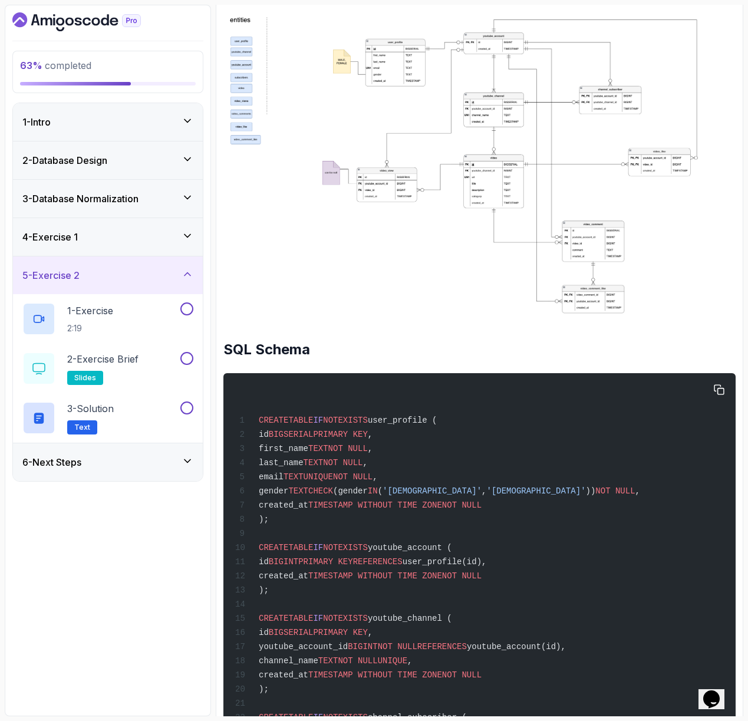
scroll to position [606, 0]
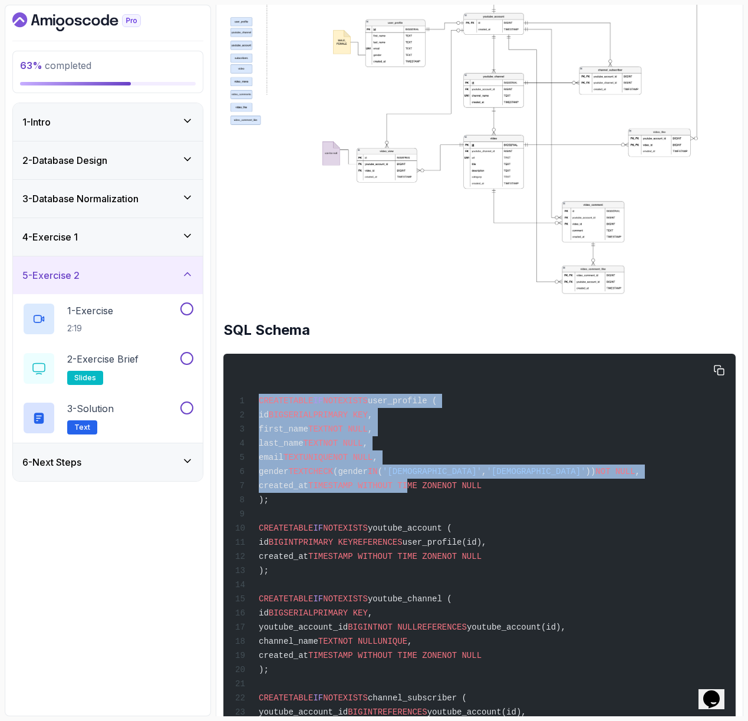
drag, startPoint x: 318, startPoint y: 392, endPoint x: 444, endPoint y: 493, distance: 161.4
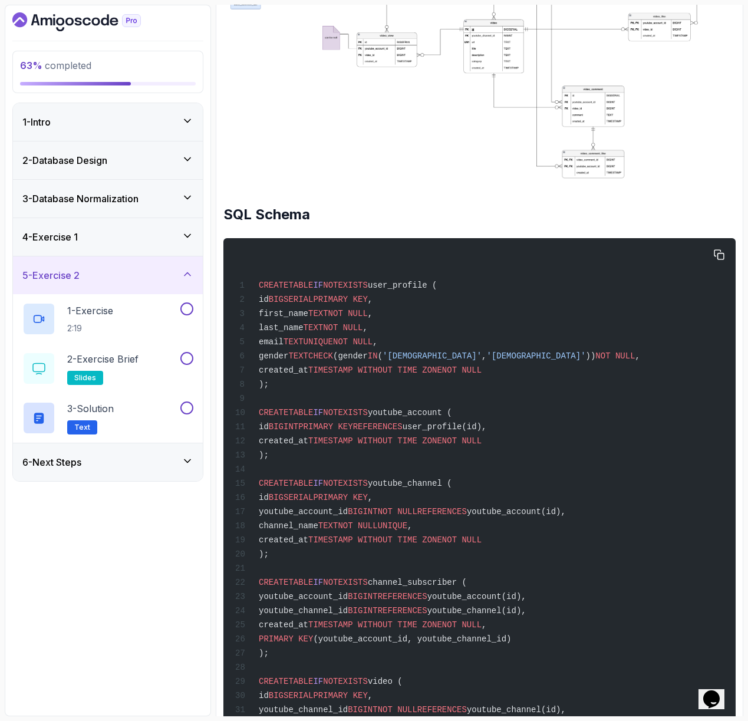
scroll to position [722, 0]
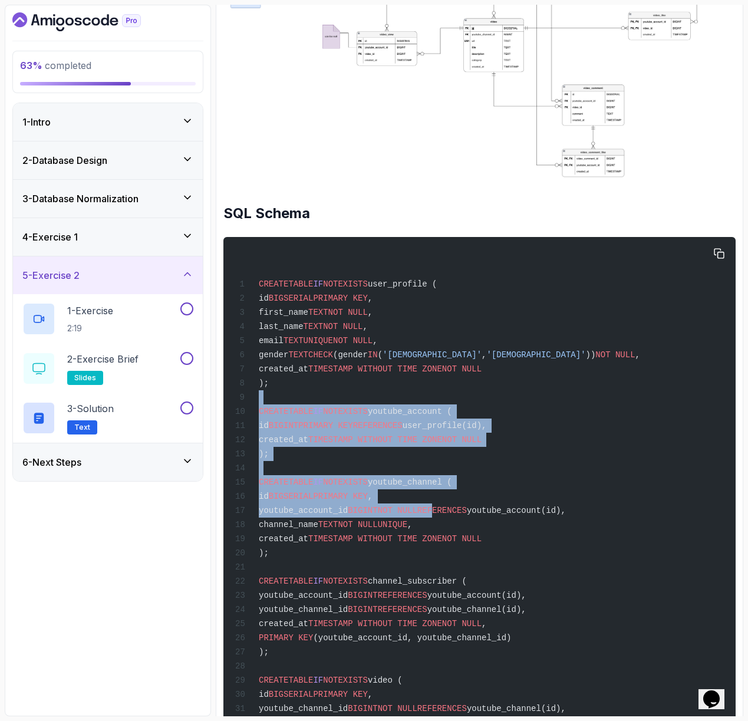
drag, startPoint x: 374, startPoint y: 400, endPoint x: 466, endPoint y: 507, distance: 141.3
click at [466, 507] on div "CREATE TABLE IF NOT EXISTS user_profile ( id BIGSERIAL PRIMARY KEY , first_name…" at bounding box center [479, 728] width 493 height 969
click at [466, 506] on span "REFERENCES" at bounding box center [442, 510] width 50 height 9
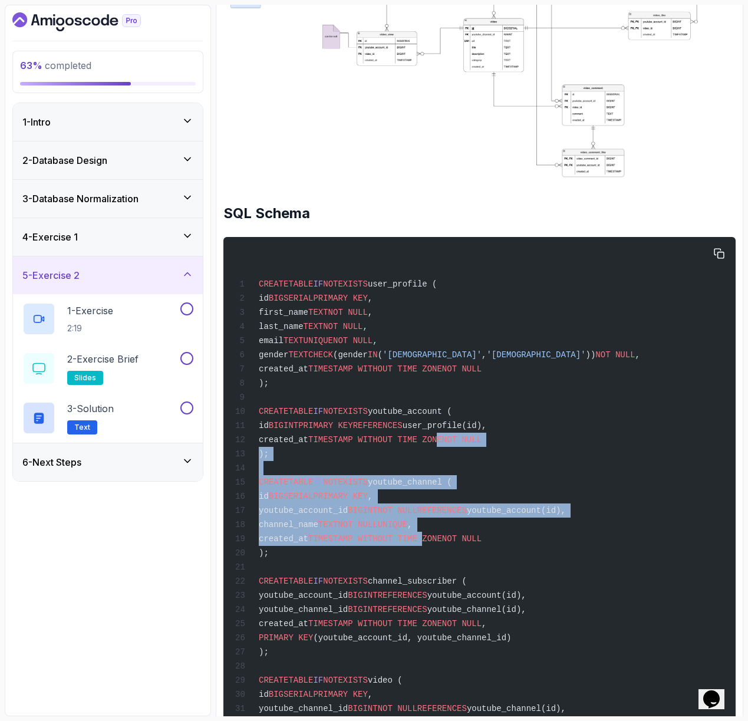
drag, startPoint x: 451, startPoint y: 436, endPoint x: 448, endPoint y: 537, distance: 100.8
click at [448, 537] on div "CREATE TABLE IF NOT EXISTS user_profile ( id BIGSERIAL PRIMARY KEY , first_name…" at bounding box center [479, 728] width 493 height 969
click at [442, 537] on span "TIMESTAMP WITHOUT TIME ZONE" at bounding box center [375, 538] width 134 height 9
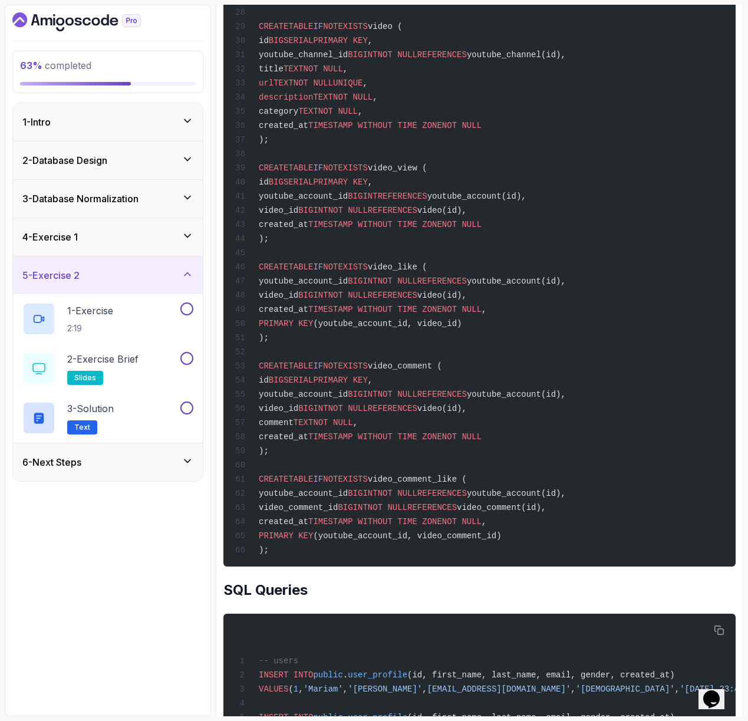
scroll to position [1420, 0]
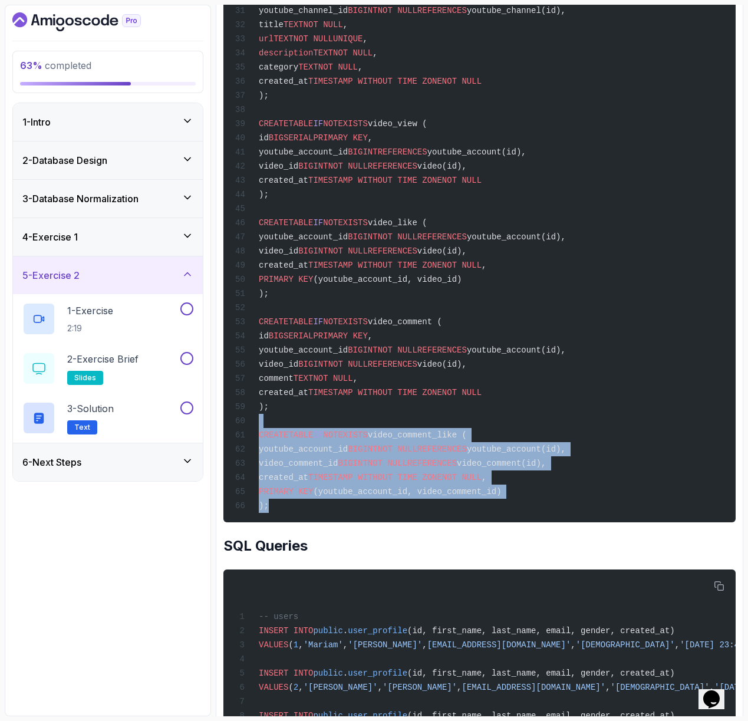
drag, startPoint x: 535, startPoint y: 502, endPoint x: 516, endPoint y: 418, distance: 85.8
click at [516, 418] on pre "CREATE TABLE IF NOT EXISTS user_profile ( id BIGSERIAL PRIMARY KEY , first_name…" at bounding box center [479, 30] width 512 height 983
click at [516, 418] on div "CREATE TABLE IF NOT EXISTS user_profile ( id BIGSERIAL PRIMARY KEY , first_name…" at bounding box center [479, 30] width 493 height 969
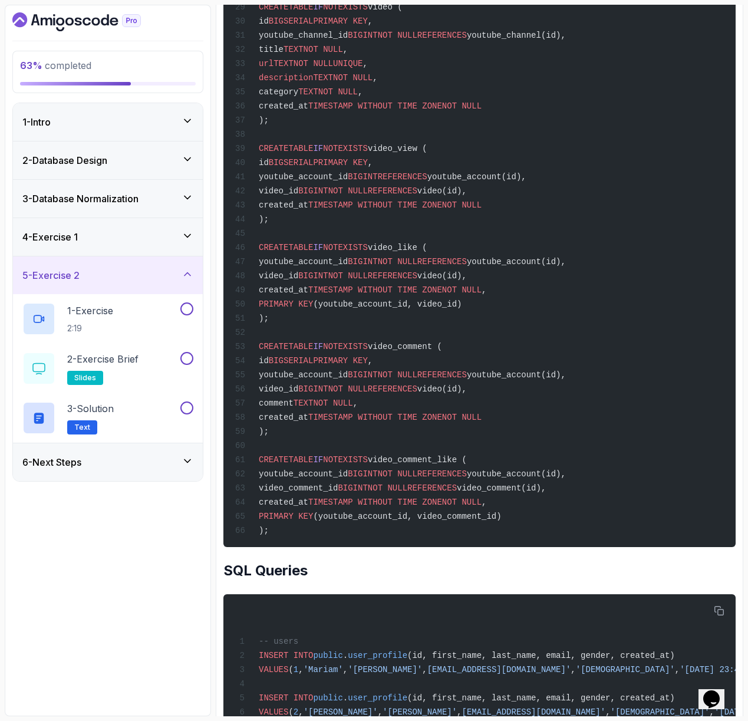
scroll to position [1393, 0]
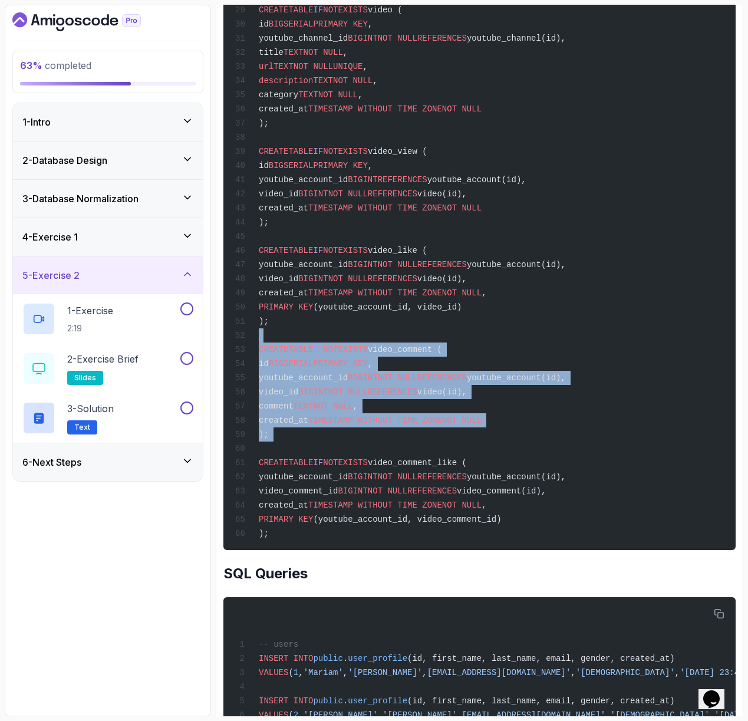
drag, startPoint x: 533, startPoint y: 449, endPoint x: 494, endPoint y: 331, distance: 124.5
click at [494, 331] on div "CREATE TABLE IF NOT EXISTS user_profile ( id BIGSERIAL PRIMARY KEY , first_name…" at bounding box center [479, 58] width 493 height 969
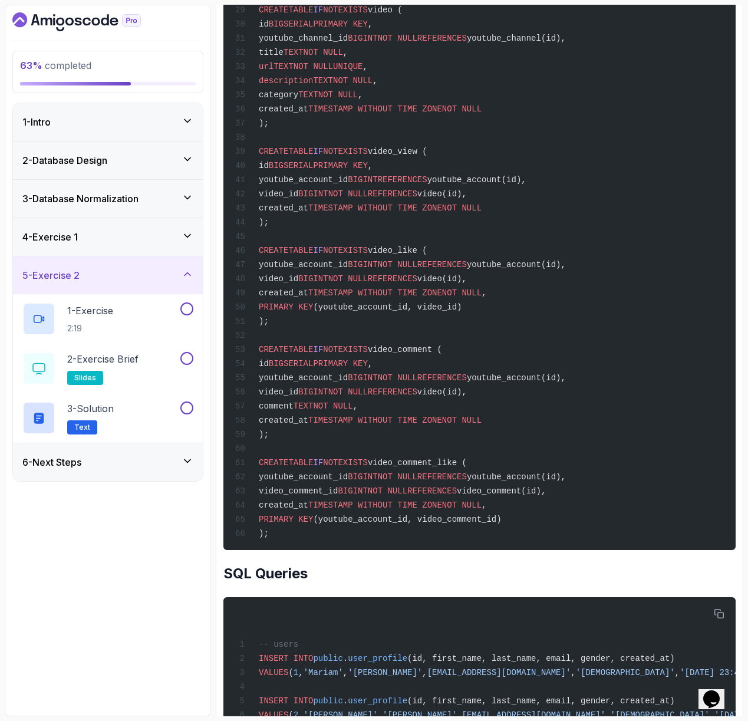
click at [504, 368] on div "CREATE TABLE IF NOT EXISTS user_profile ( id BIGSERIAL PRIMARY KEY , first_name…" at bounding box center [479, 58] width 493 height 969
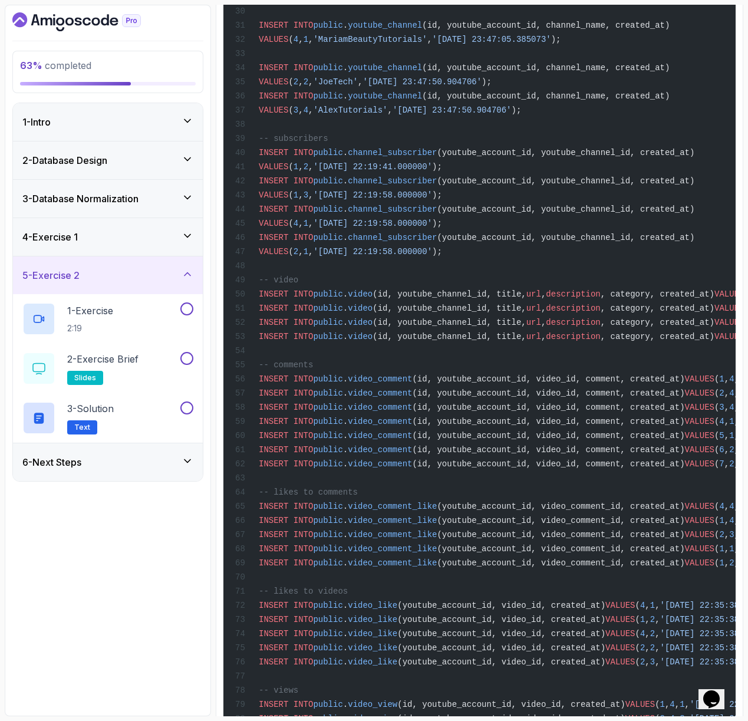
scroll to position [2966, 0]
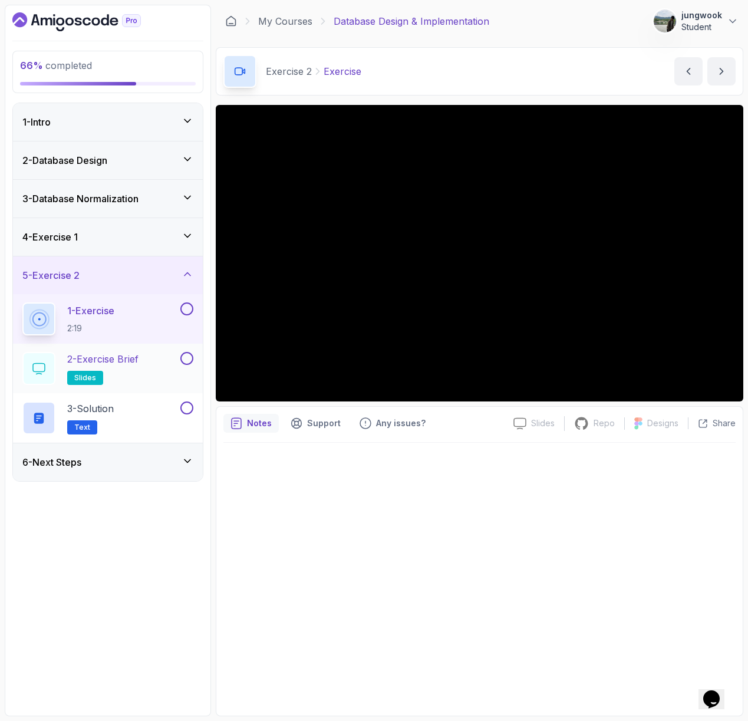
click at [111, 374] on h2 "2 - Exercise Brief slides" at bounding box center [102, 368] width 71 height 33
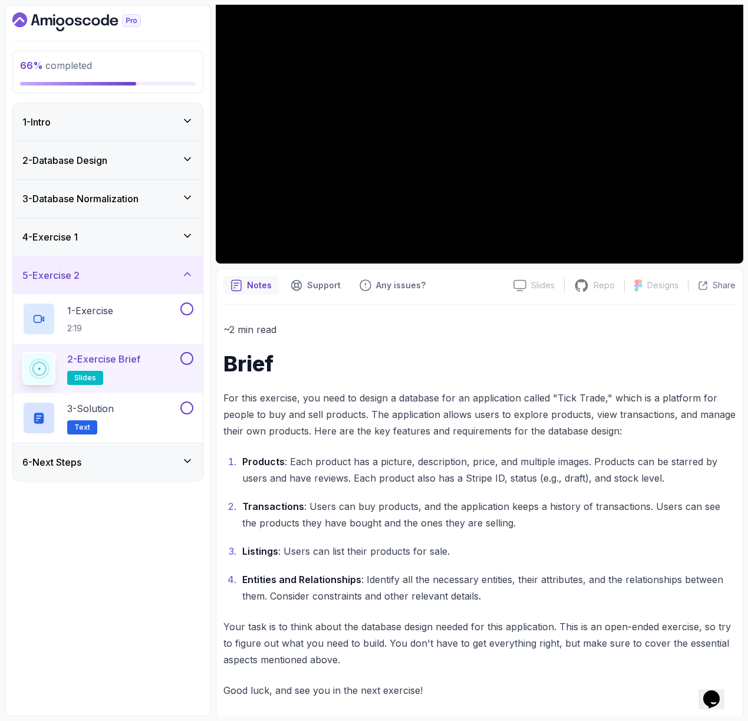
scroll to position [144, 0]
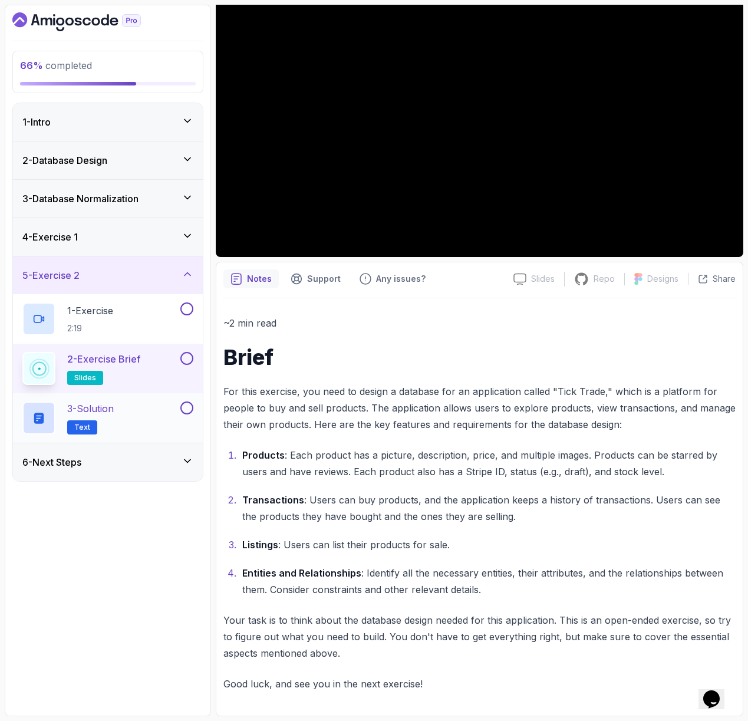
click at [136, 415] on div "3 - Solution Text" at bounding box center [100, 417] width 156 height 33
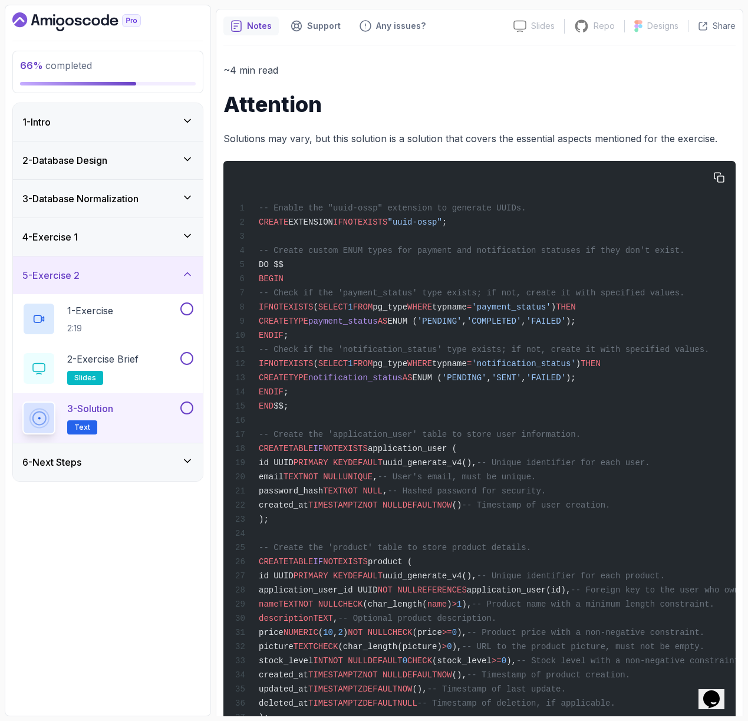
scroll to position [95, 0]
click at [161, 474] on div "6 - Next Steps" at bounding box center [108, 462] width 190 height 38
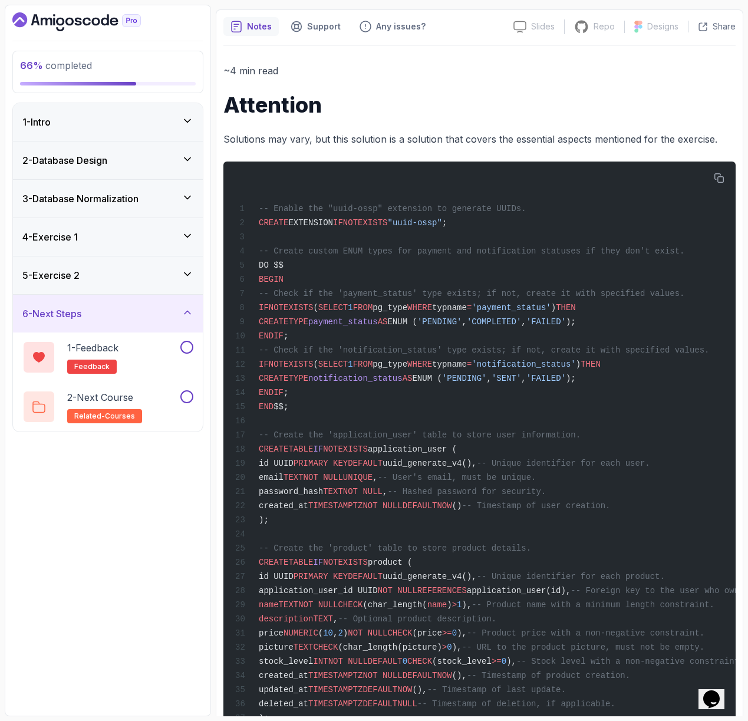
click at [63, 18] on icon "Dashboard" at bounding box center [76, 21] width 128 height 19
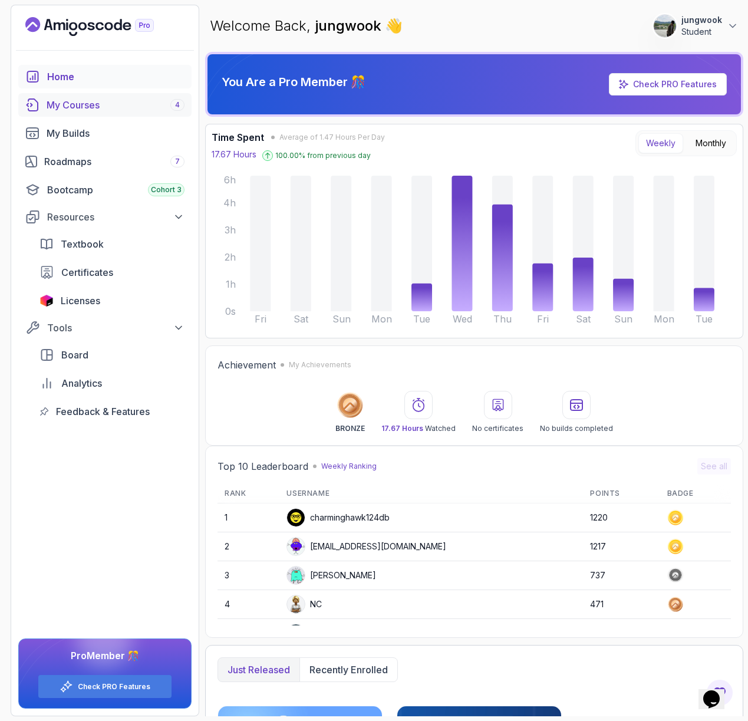
click at [120, 111] on div "My Courses 4" at bounding box center [116, 105] width 138 height 14
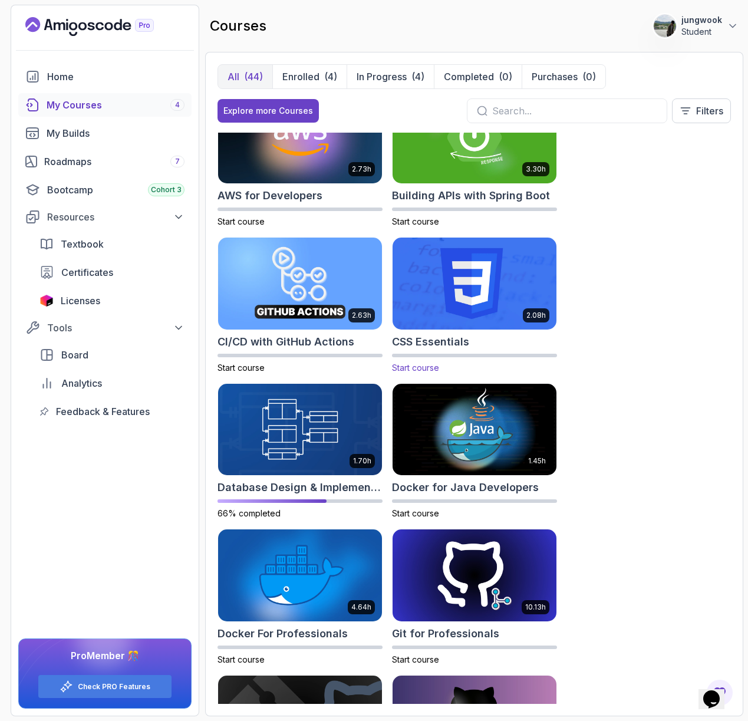
scroll to position [41, 0]
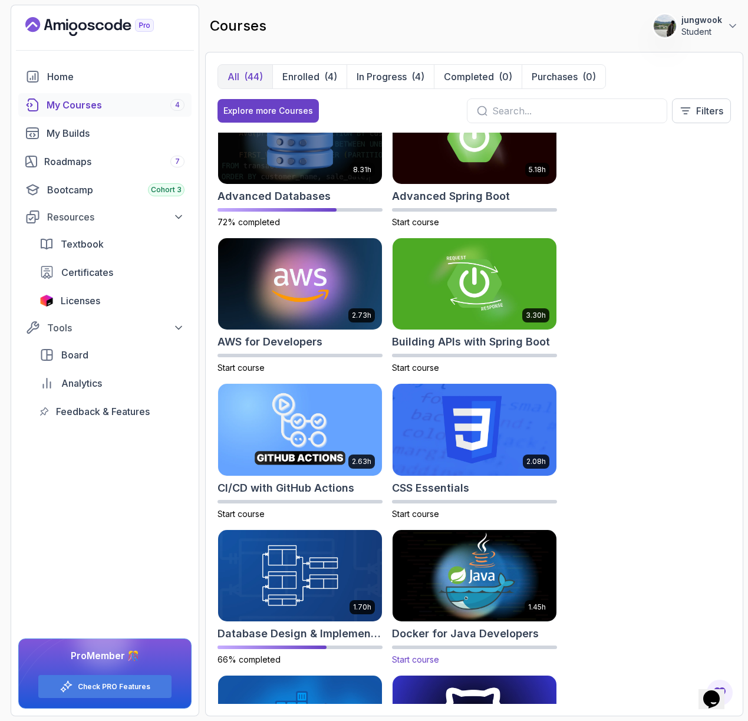
click at [460, 549] on img at bounding box center [474, 575] width 172 height 96
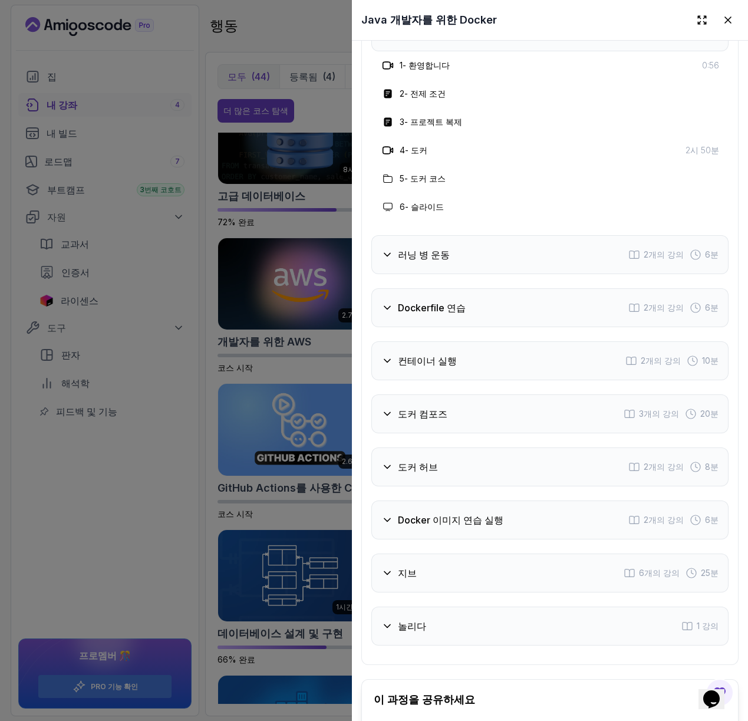
scroll to position [2022, 0]
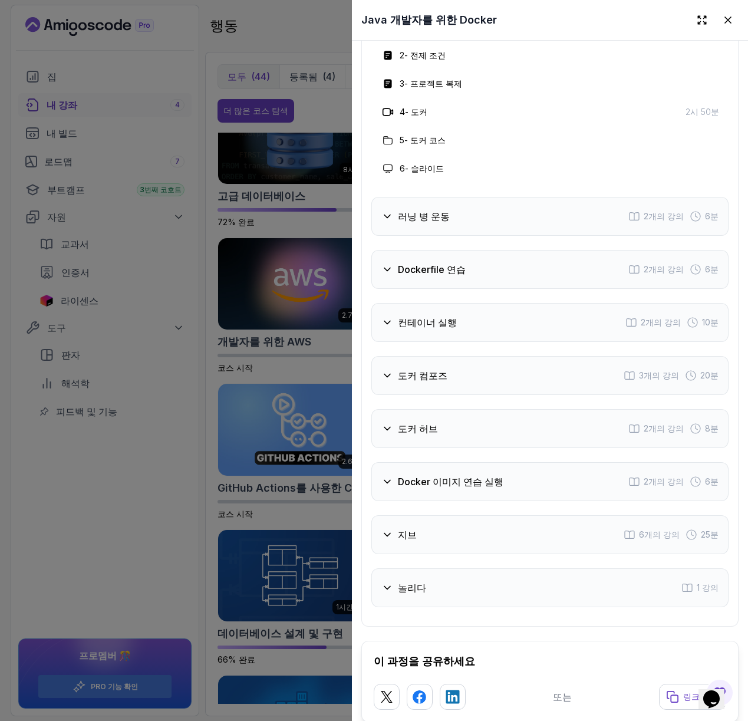
click at [519, 303] on div "컨테이너 실행 2개의 강의 10분" at bounding box center [549, 322] width 357 height 39
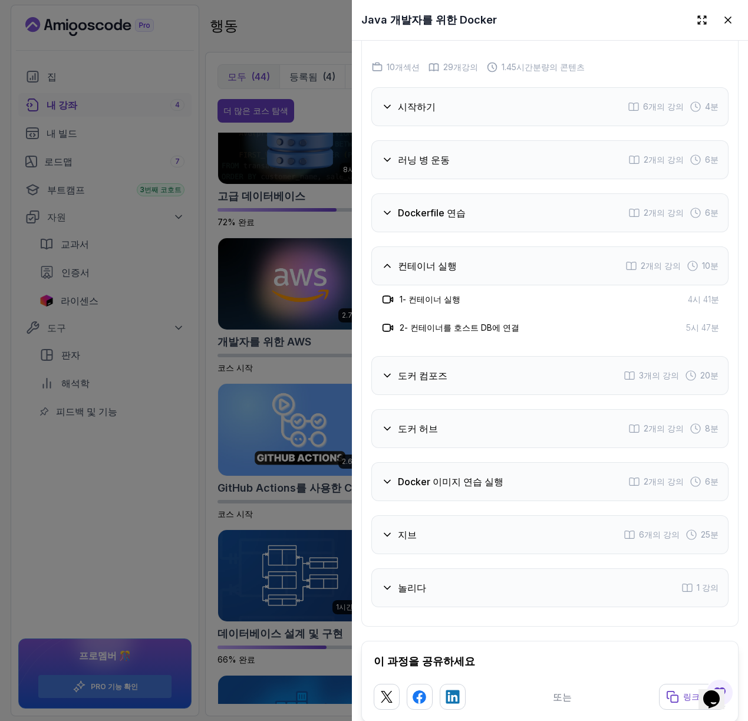
drag, startPoint x: 488, startPoint y: 296, endPoint x: 503, endPoint y: 287, distance: 17.2
click at [489, 296] on div "시작하기 6개의 강의 4분 러닝 병 운동 2개의 강의 6분 Dockerfile 연습 2개의 강의 6분 컨테이너 실행 2개의 강의 10분 1 -…" at bounding box center [549, 347] width 357 height 520
click at [503, 356] on div "도커 컴포즈 3개의 강의 20분" at bounding box center [549, 375] width 357 height 39
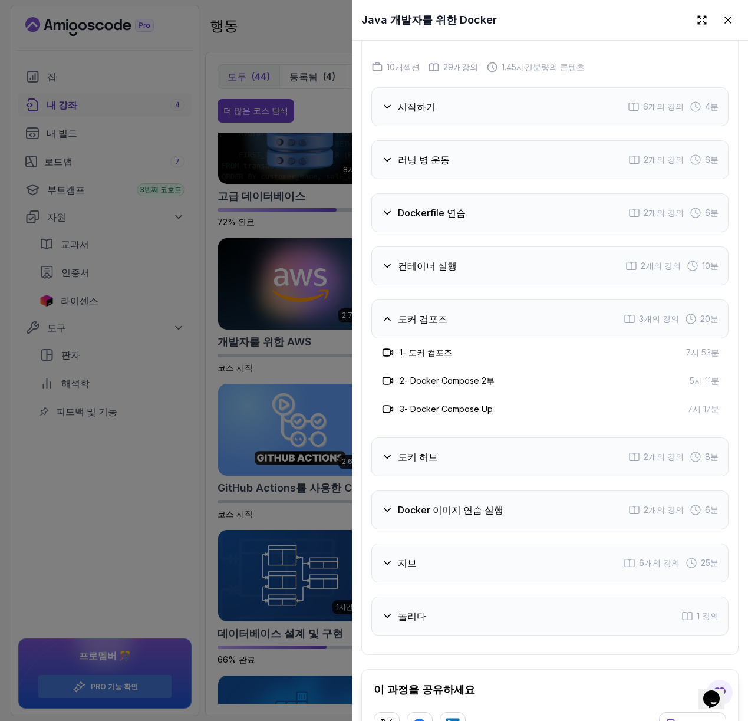
click at [484, 437] on div "도커 허브 2개의 강의 8분" at bounding box center [549, 456] width 357 height 39
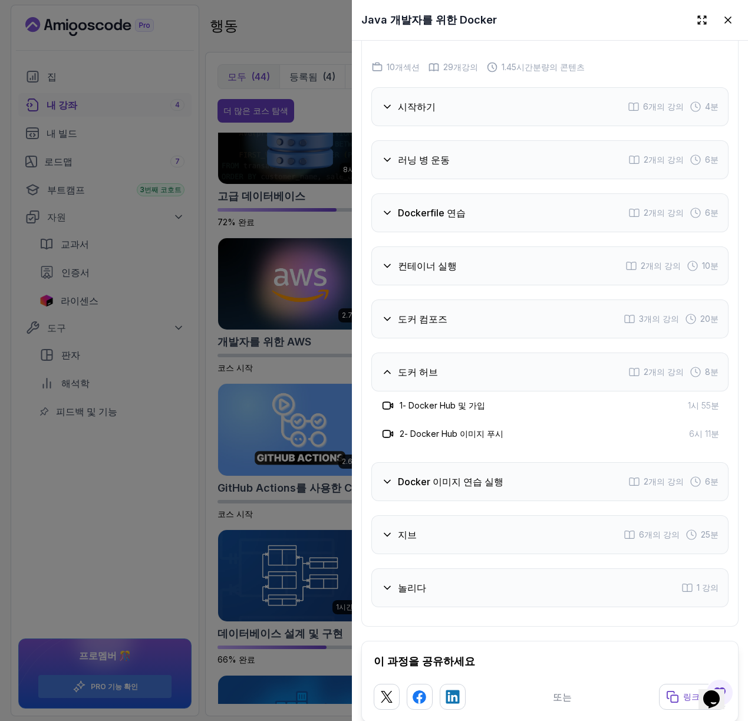
click at [471, 476] on font "Docker 이미지 연습 실행" at bounding box center [450, 482] width 105 height 12
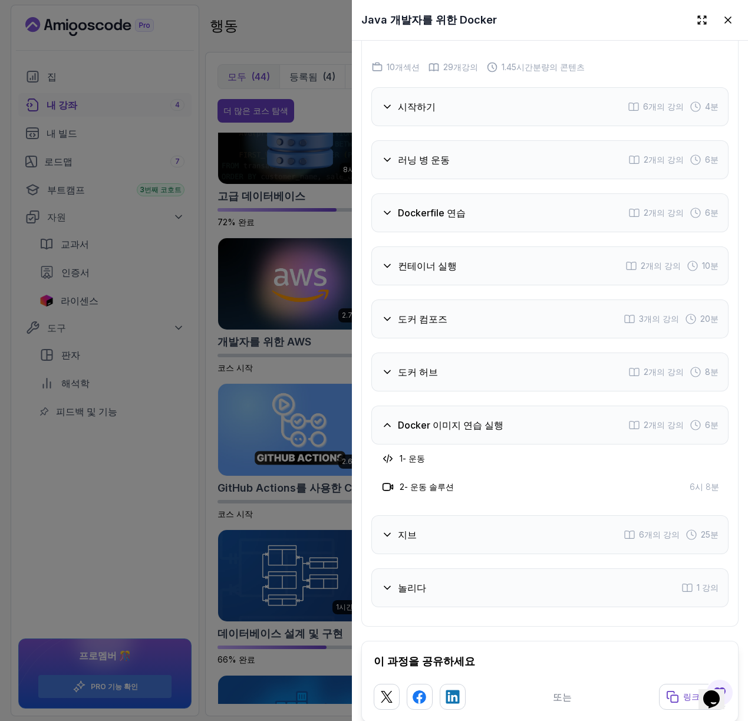
click at [501, 515] on div "지브 6개의 강의 25분" at bounding box center [549, 534] width 357 height 39
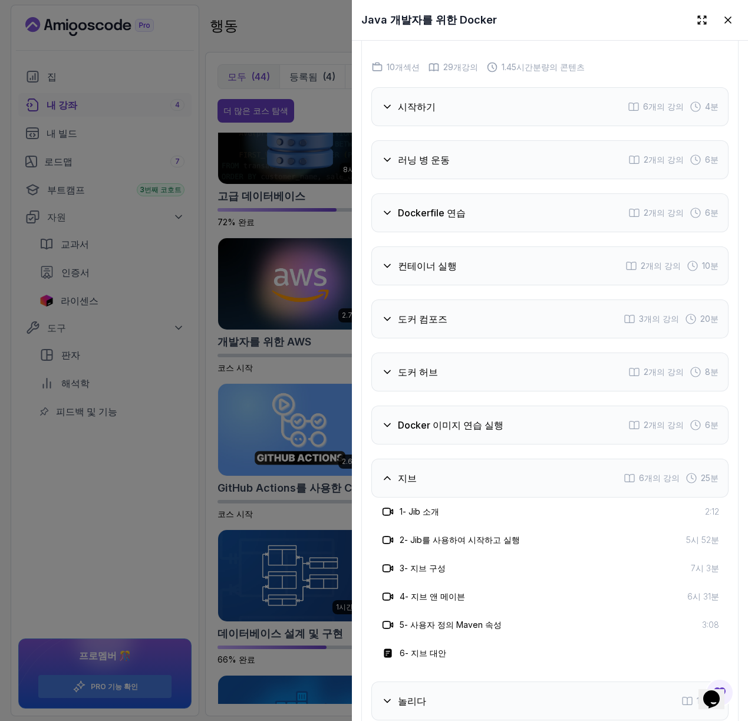
click at [470, 681] on div "놀리다 1 강의" at bounding box center [549, 700] width 357 height 39
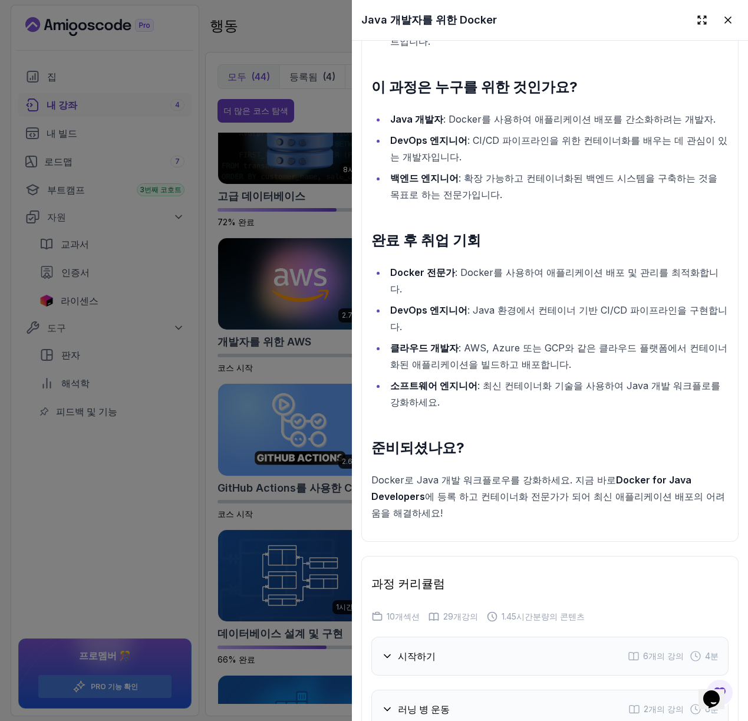
scroll to position [1623, 0]
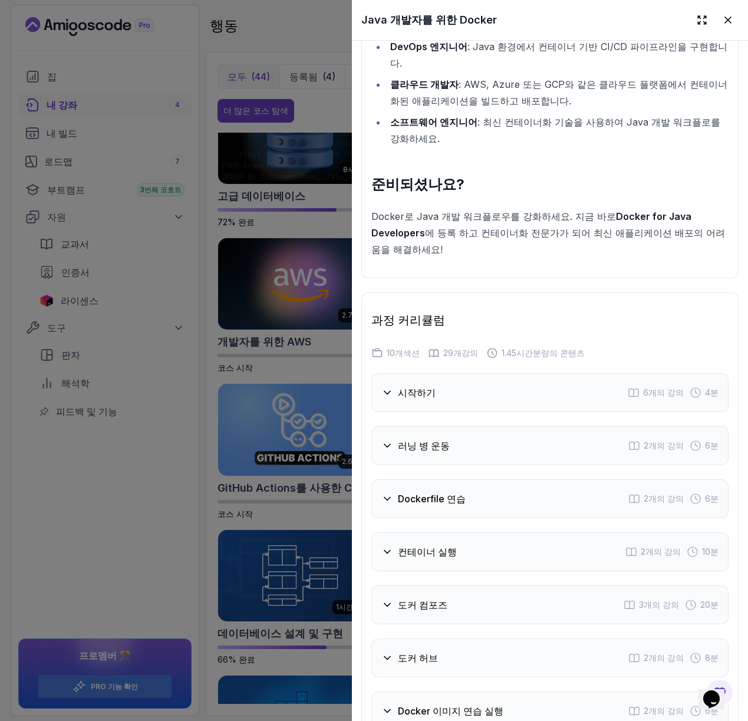
click at [583, 373] on div "시작하기 6개의 강의 4분" at bounding box center [549, 392] width 357 height 39
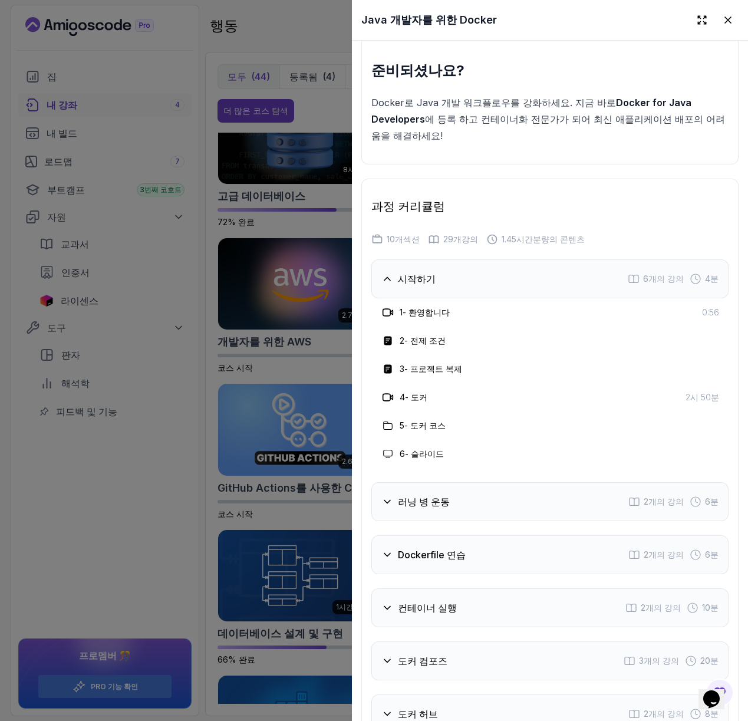
click at [536, 482] on div "러닝 병 운동 2개의 강의 6분" at bounding box center [549, 501] width 357 height 39
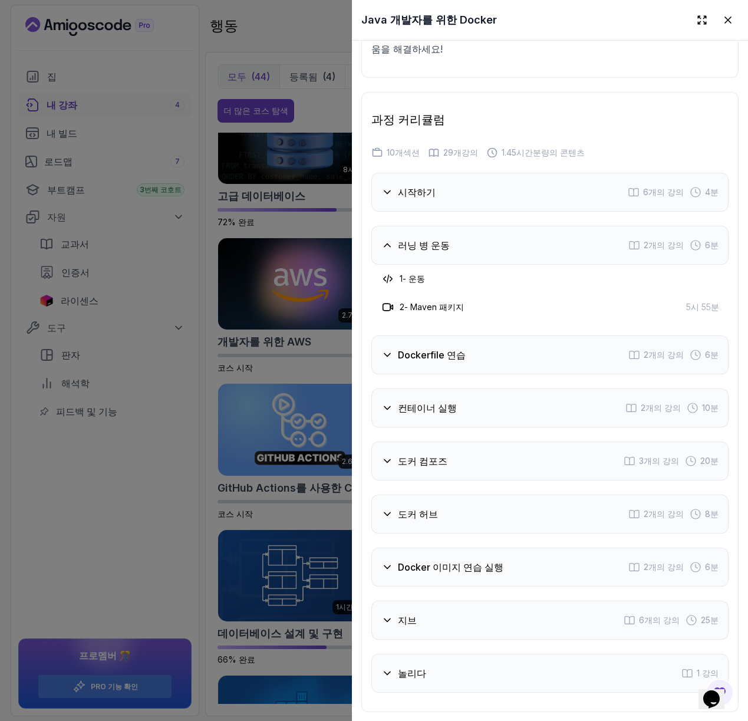
scroll to position [1799, 0]
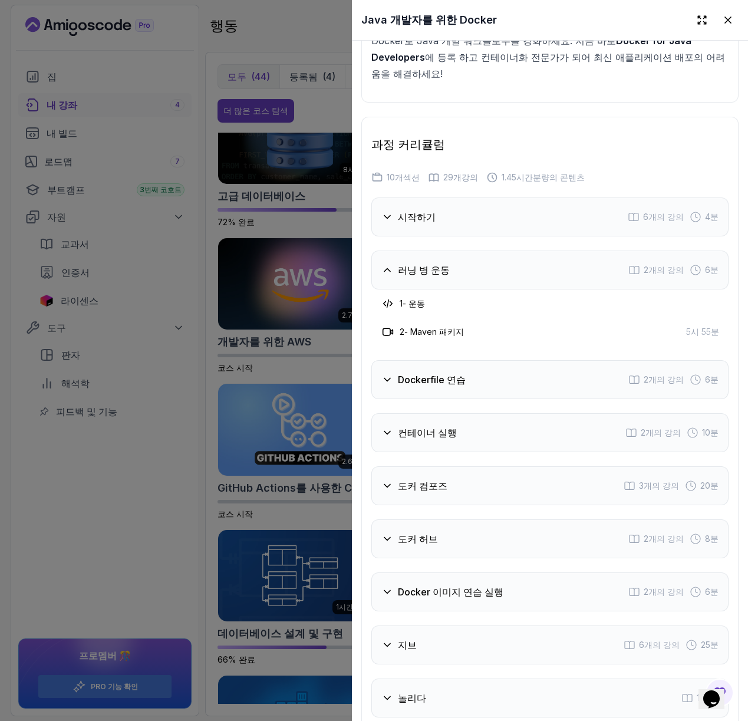
click at [569, 360] on div "Dockerfile 연습 2개의 강의 6분" at bounding box center [549, 379] width 357 height 39
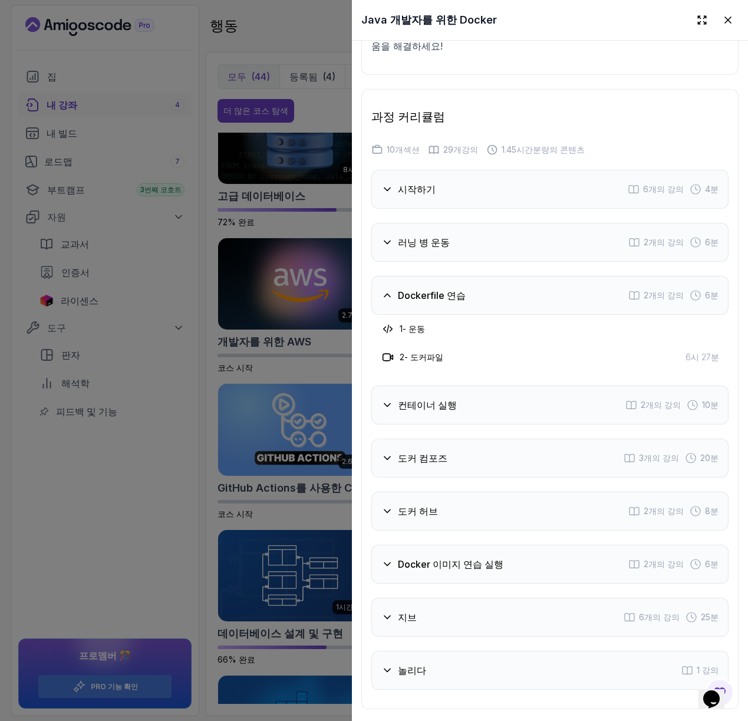
click at [552, 385] on div "컨테이너 실행 2개의 강의 10분" at bounding box center [549, 404] width 357 height 39
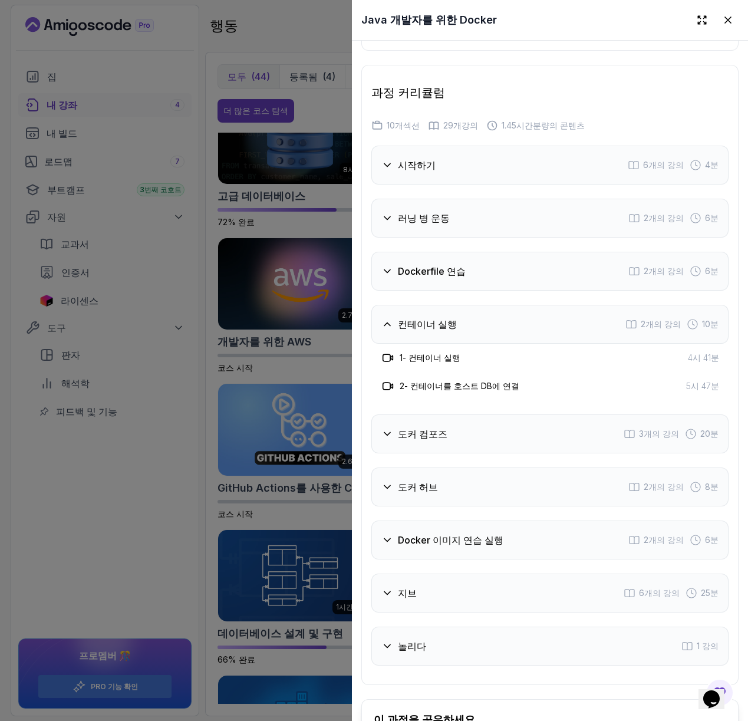
click at [549, 414] on div "도커 컴포즈 3개의 강의 20분" at bounding box center [549, 433] width 357 height 39
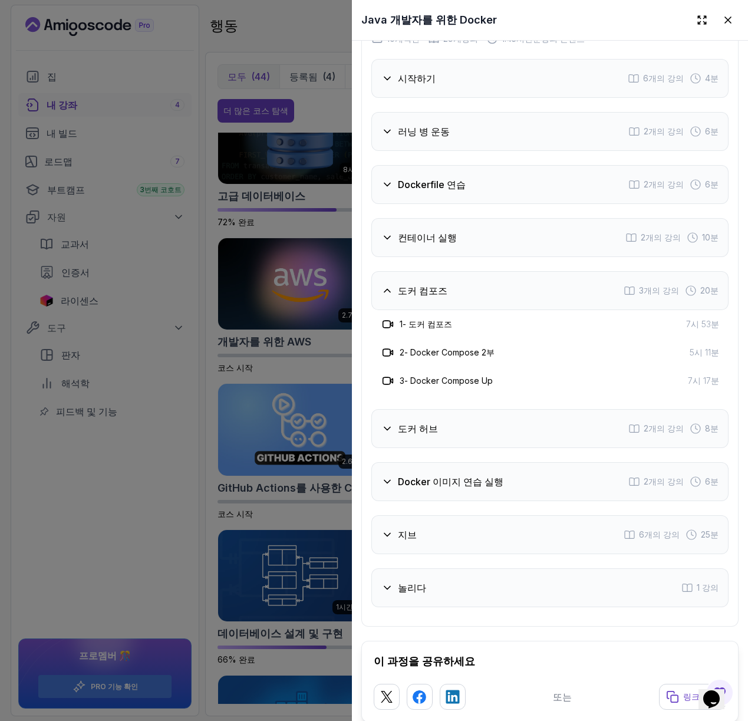
click at [536, 409] on div "도커 허브 2개의 강의 8분" at bounding box center [549, 428] width 357 height 39
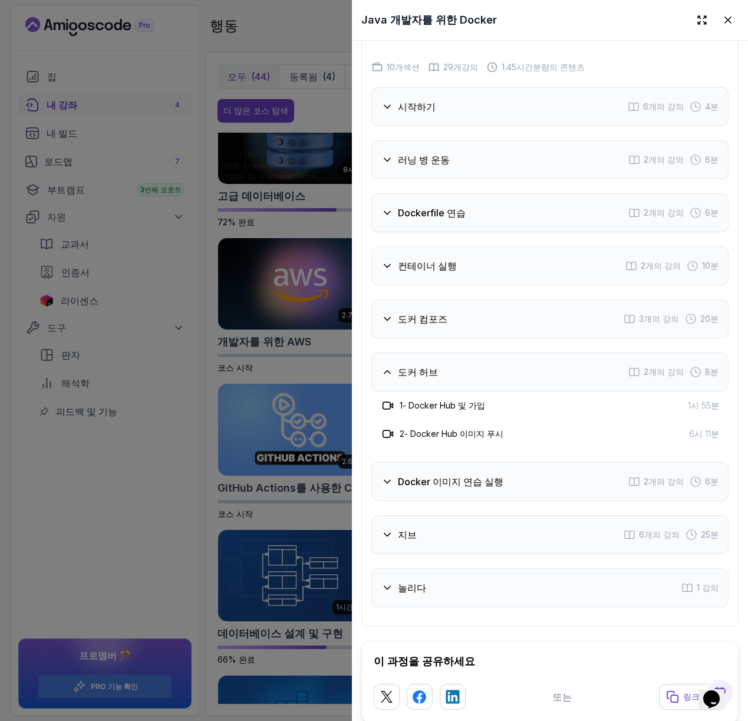
click at [526, 462] on div "Docker 이미지 연습 실행 2개의 강의 6분" at bounding box center [549, 481] width 357 height 39
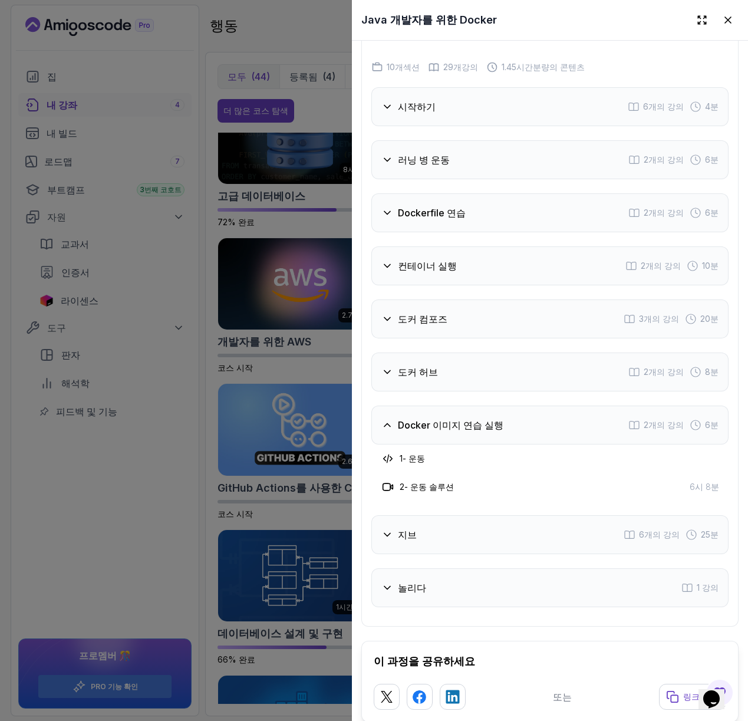
click at [512, 515] on div "지브 6개의 강의 25분" at bounding box center [549, 534] width 357 height 39
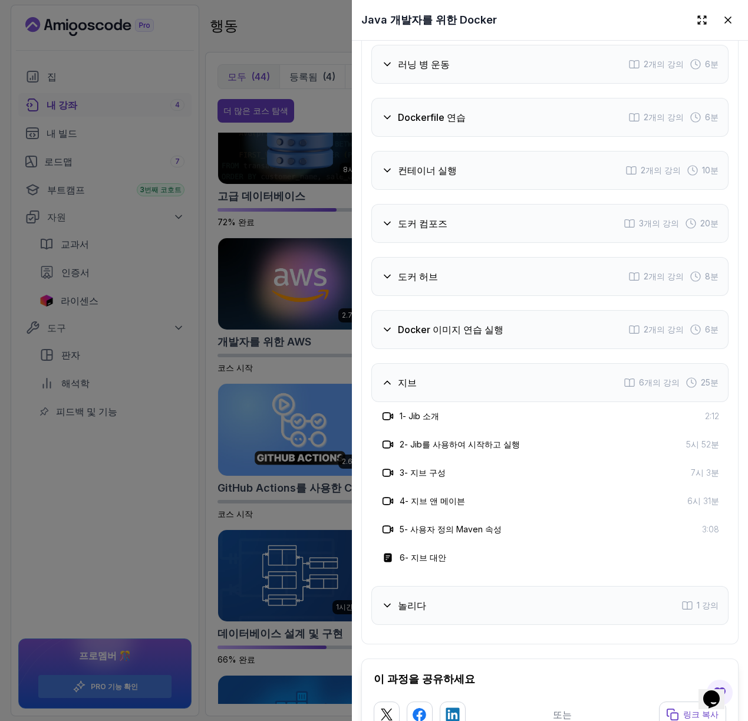
click at [510, 586] on div "놀리다 1 강의" at bounding box center [549, 605] width 357 height 39
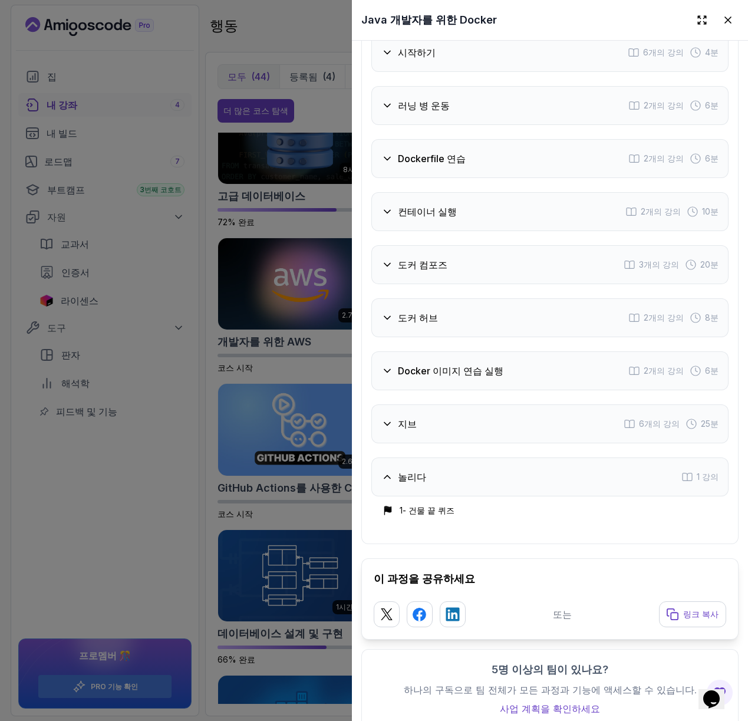
scroll to position [1880, 0]
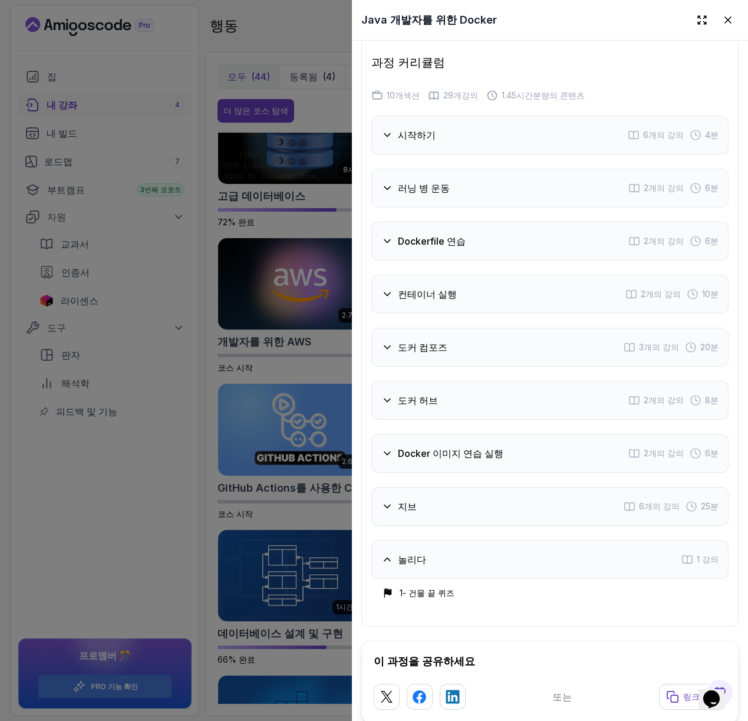
click at [540, 487] on div "지브 6개의 강의 25분" at bounding box center [549, 506] width 357 height 39
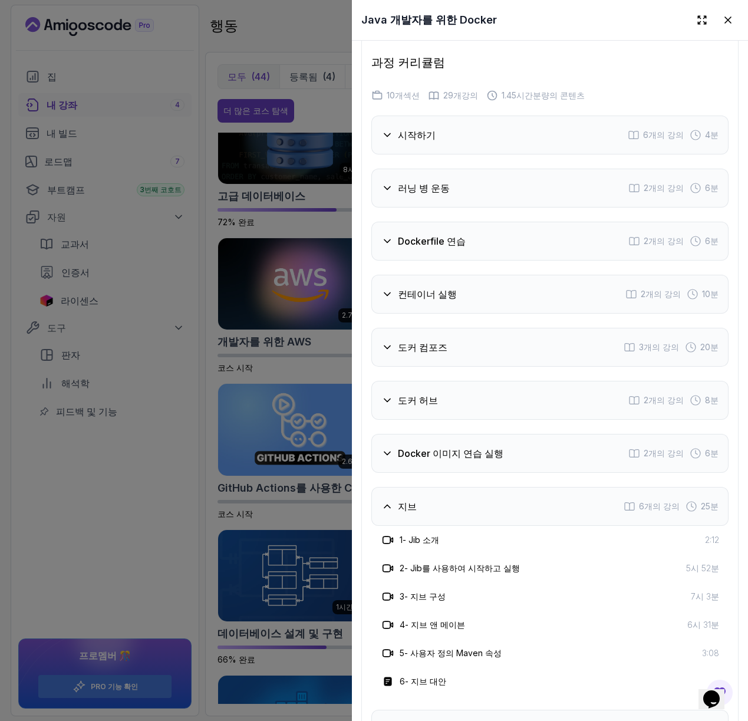
click at [250, 502] on div at bounding box center [374, 360] width 748 height 721
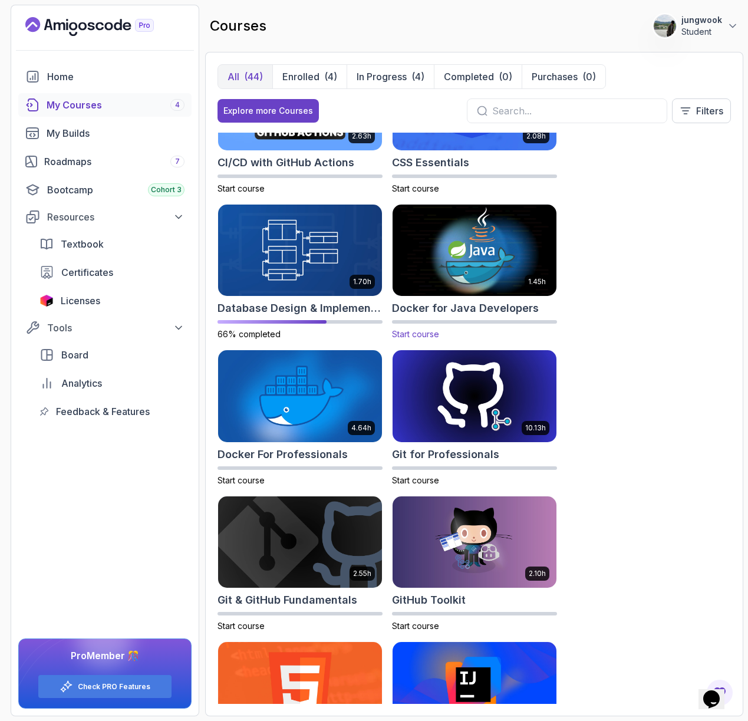
scroll to position [345, 0]
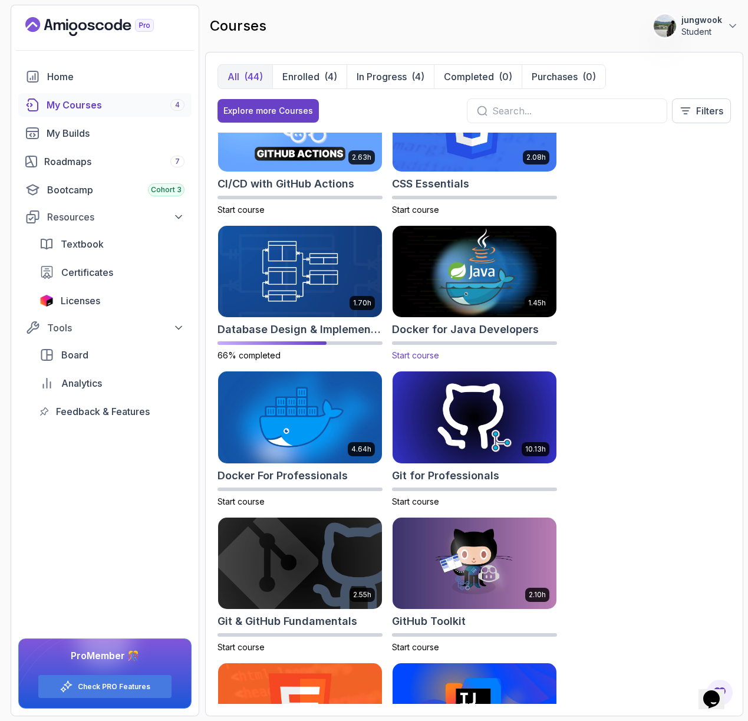
click at [463, 260] on img at bounding box center [474, 271] width 172 height 96
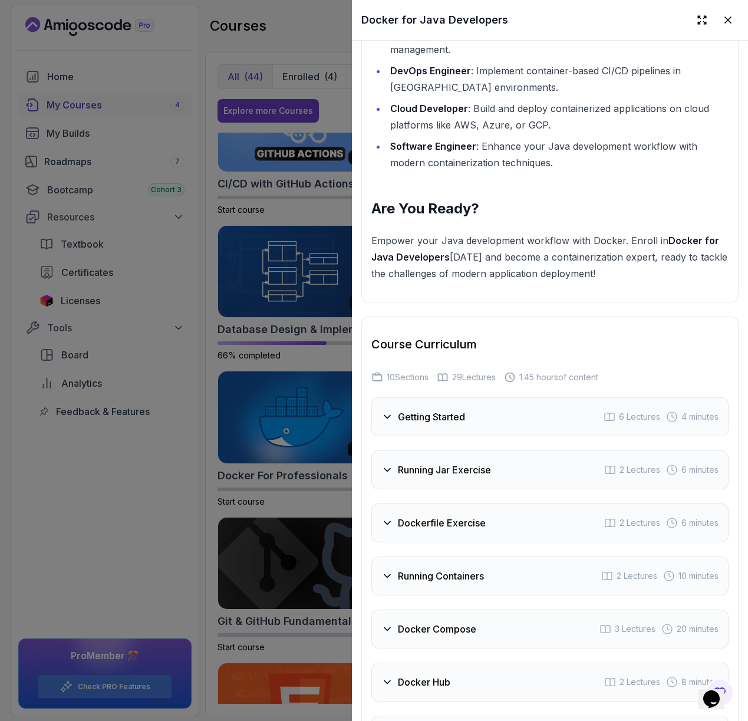
scroll to position [2147, 0]
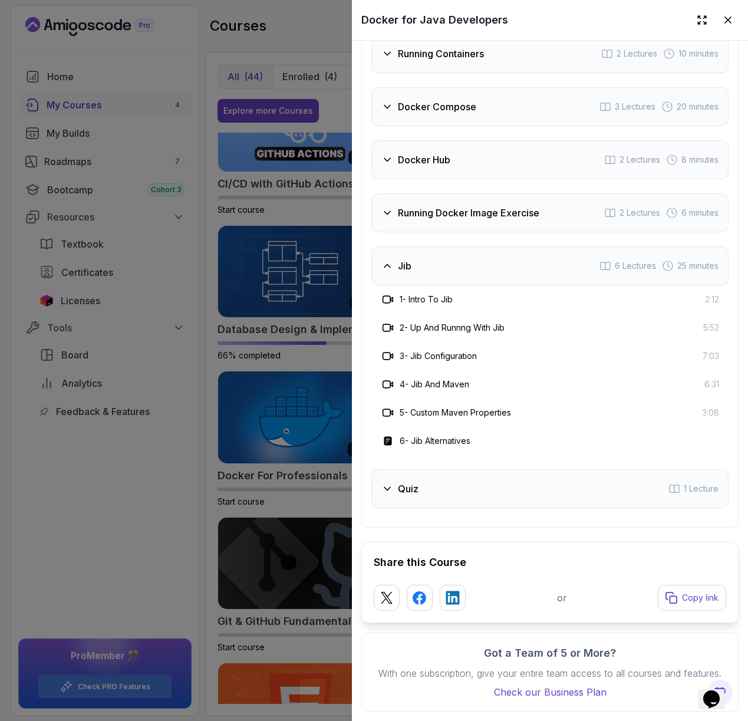
click at [265, 364] on div at bounding box center [374, 360] width 748 height 721
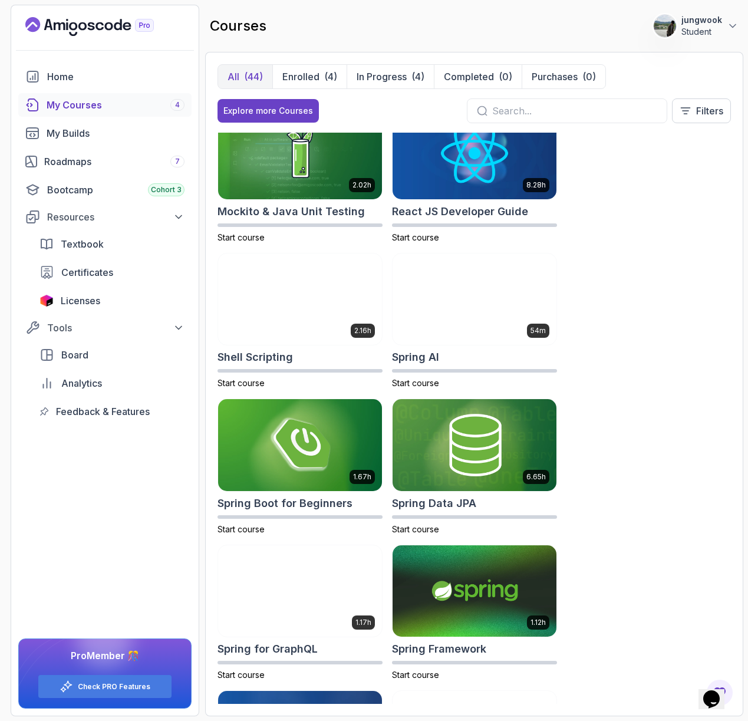
scroll to position [2373, 0]
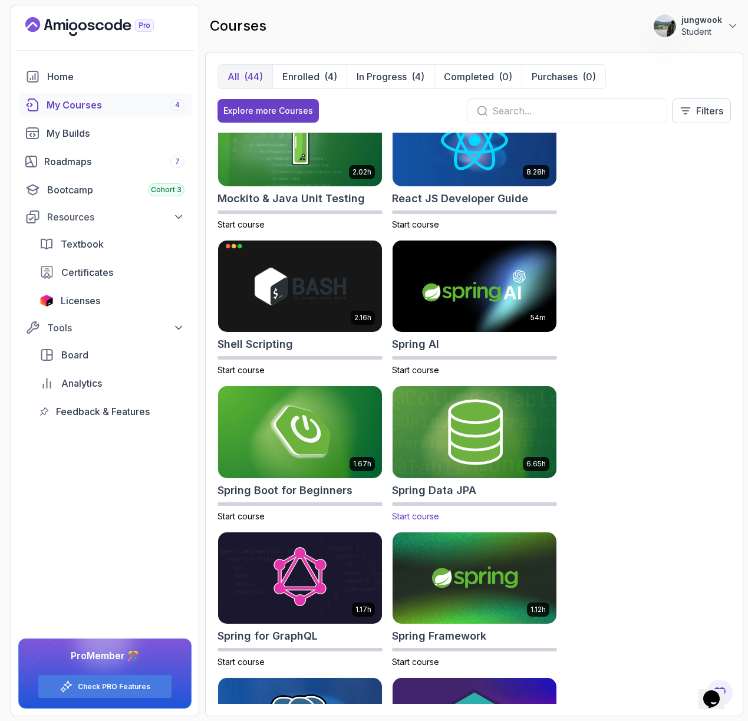
click at [522, 458] on img at bounding box center [474, 432] width 172 height 96
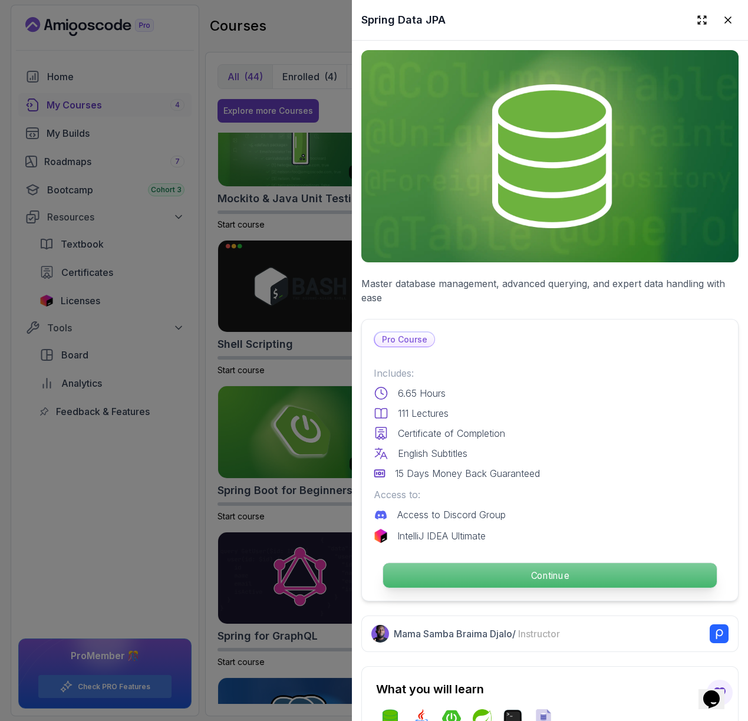
click at [498, 578] on p "Continue" at bounding box center [550, 575] width 334 height 25
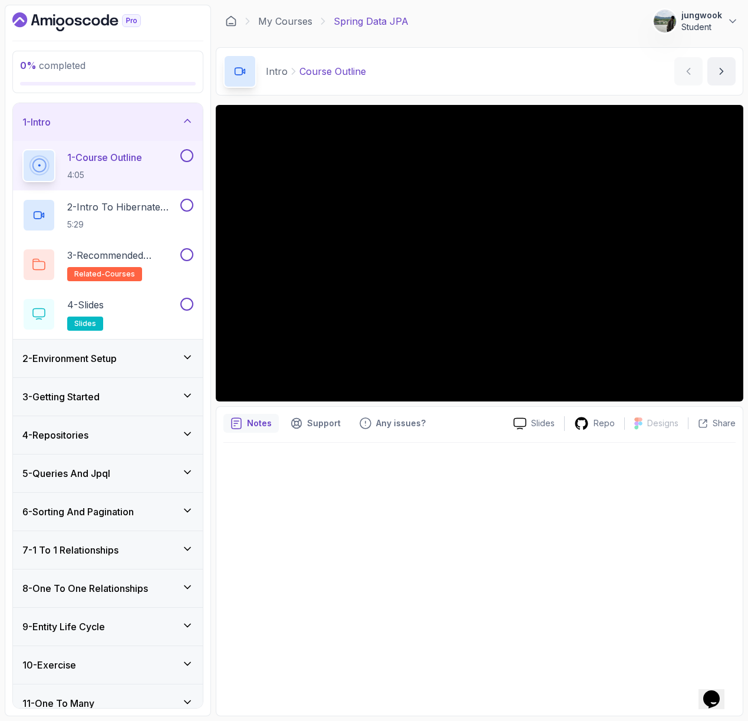
click at [117, 358] on h3 "2 - Environment Setup" at bounding box center [69, 358] width 94 height 14
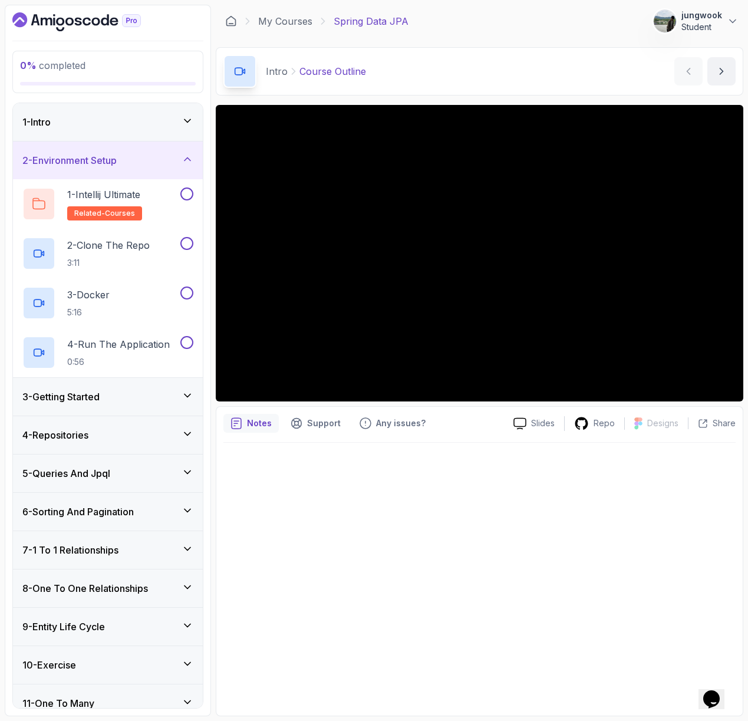
click at [180, 130] on div "1 - Intro" at bounding box center [108, 122] width 190 height 38
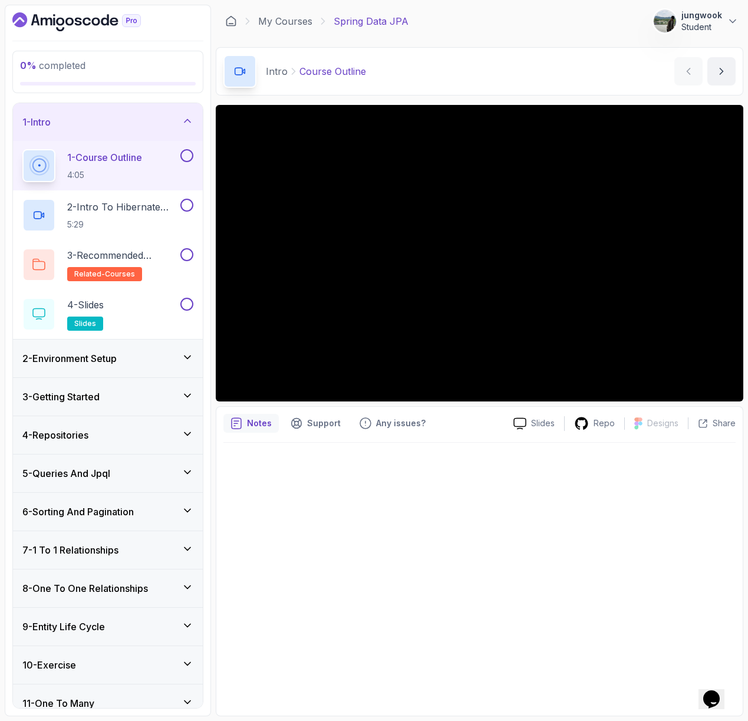
click at [159, 360] on div "2 - Environment Setup" at bounding box center [107, 358] width 171 height 14
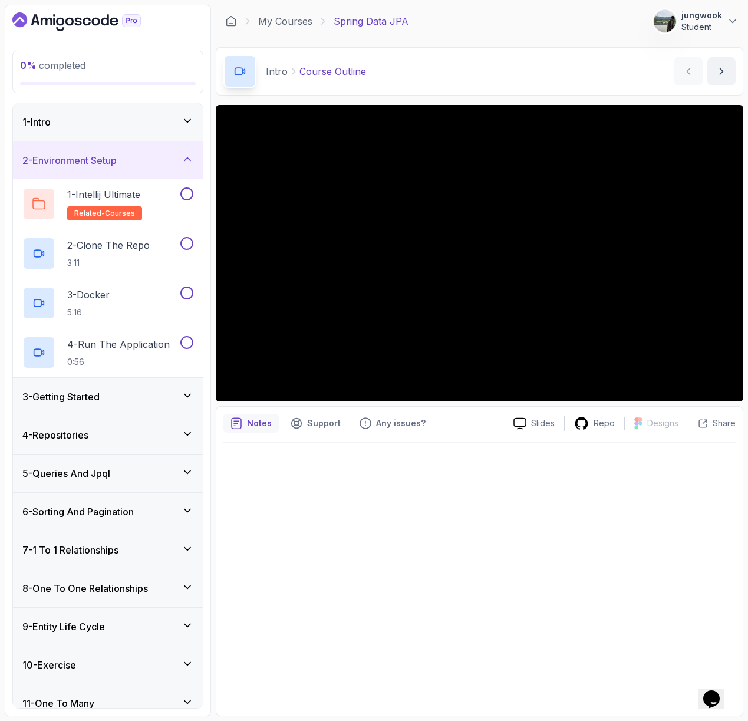
click at [192, 130] on div "1 - Intro" at bounding box center [108, 122] width 190 height 38
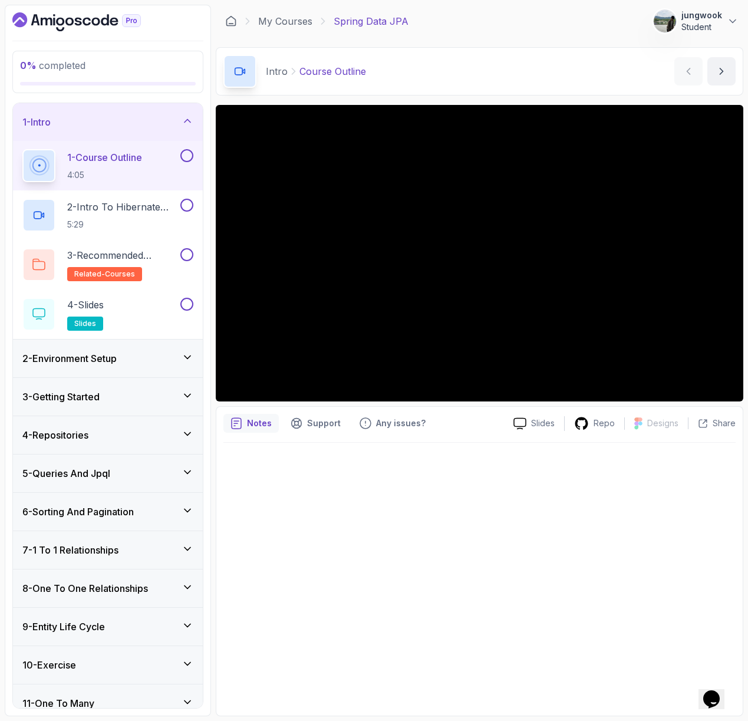
click at [168, 364] on div "2 - Environment Setup" at bounding box center [107, 358] width 171 height 14
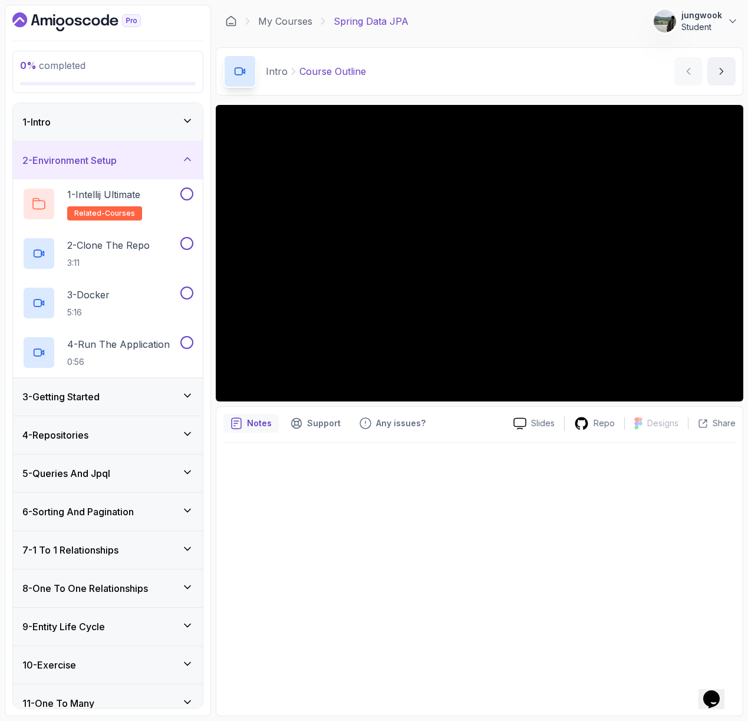
click at [146, 392] on div "3 - Getting Started" at bounding box center [107, 397] width 171 height 14
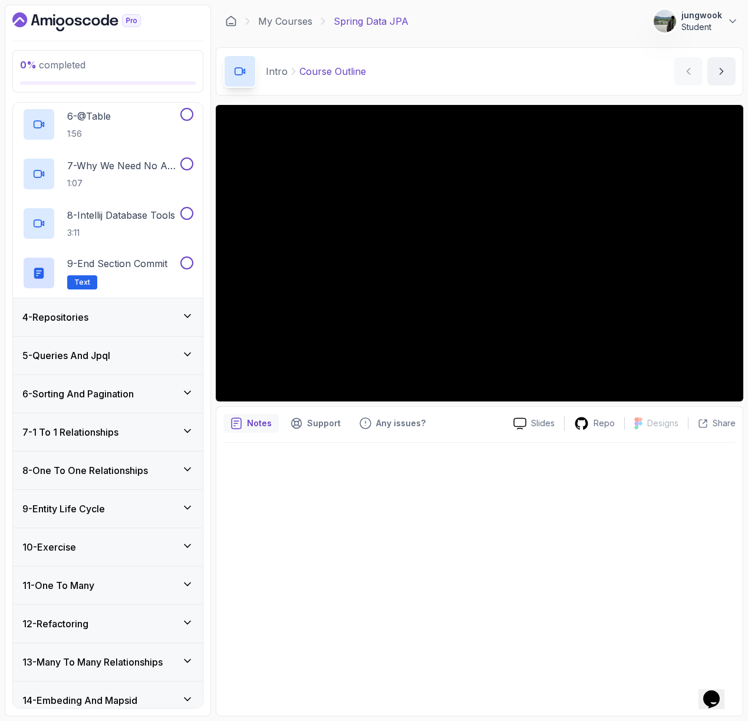
click at [171, 311] on div "4 - Repositories" at bounding box center [107, 317] width 171 height 14
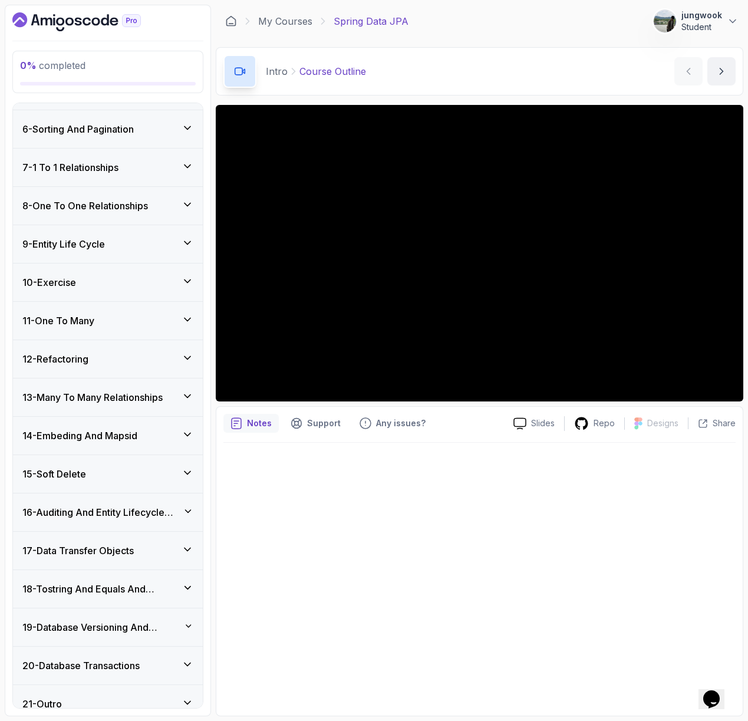
scroll to position [447, 0]
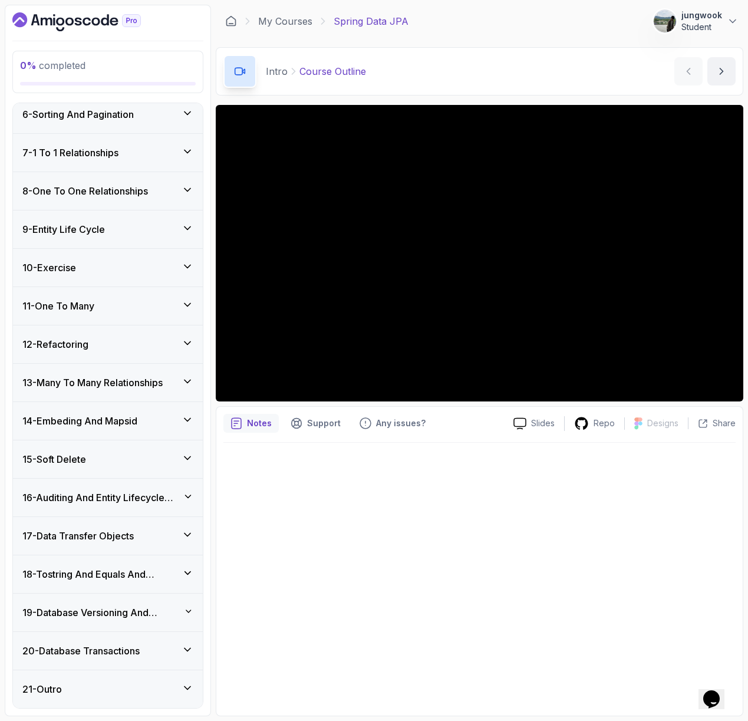
click at [124, 655] on h3 "20 - Database Transactions" at bounding box center [80, 651] width 117 height 14
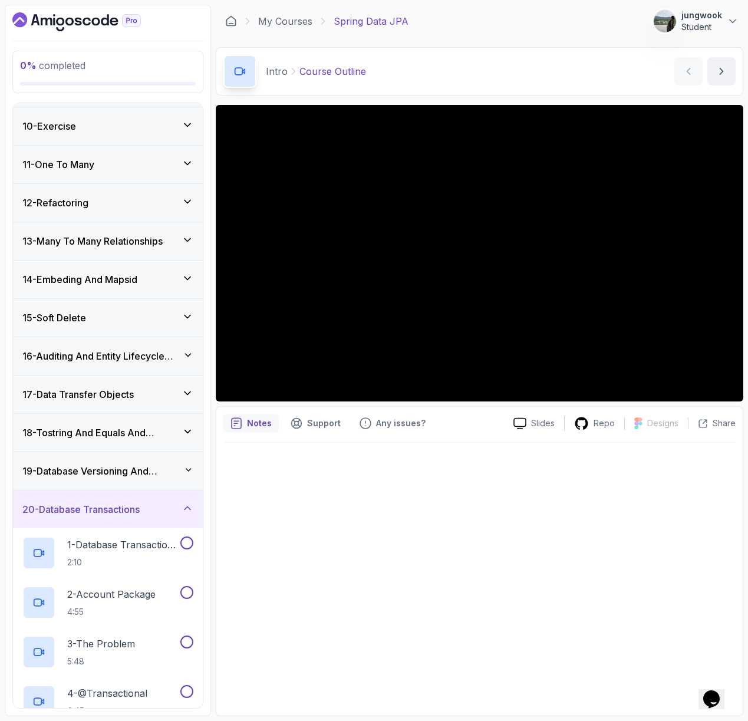
click at [184, 464] on h3 "19 - Database Versioning And Scheme Evolution" at bounding box center [102, 471] width 161 height 14
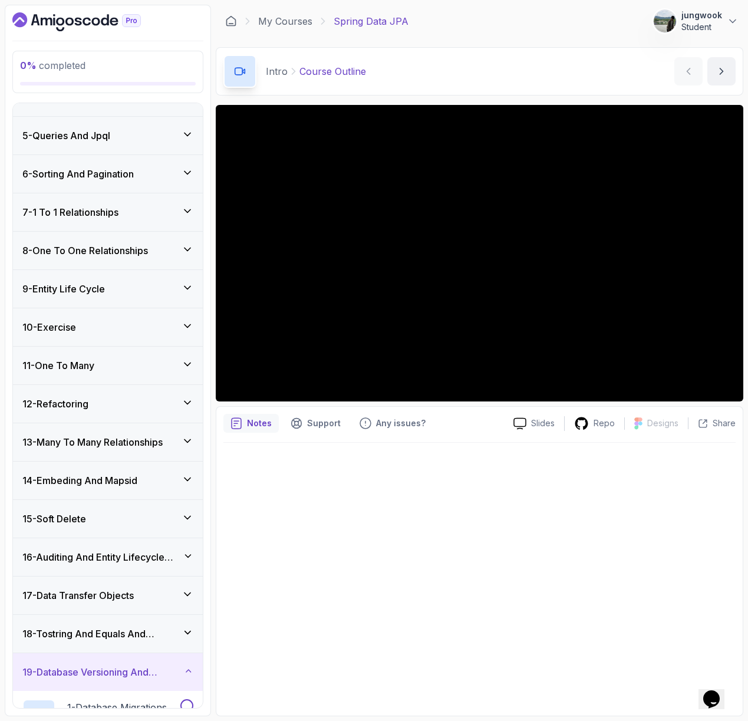
scroll to position [0, 0]
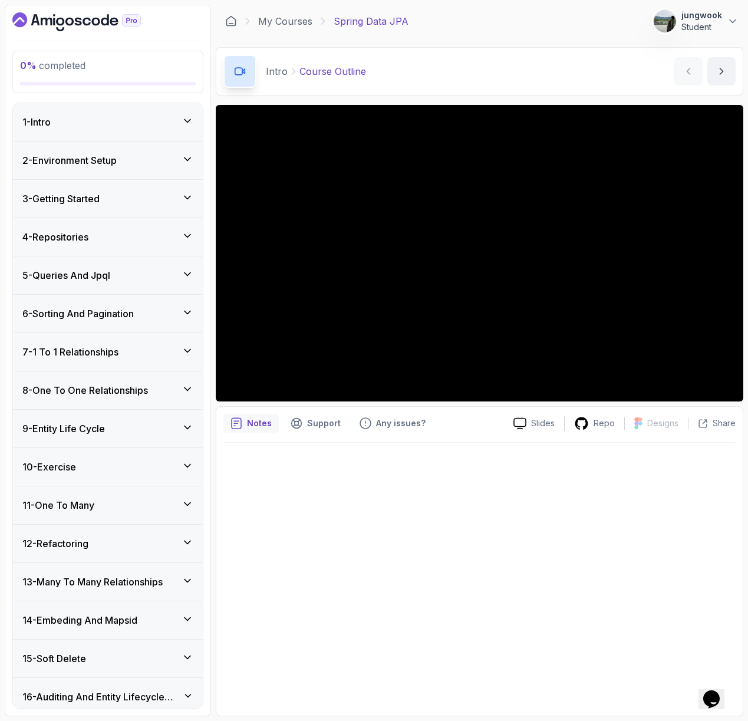
click at [118, 279] on div "5 - Queries And Jpql" at bounding box center [107, 275] width 171 height 14
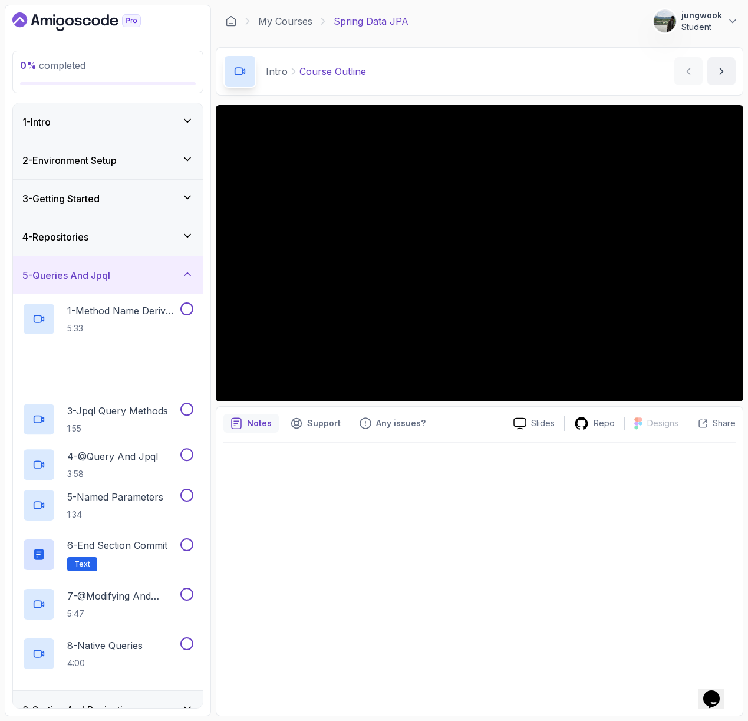
click at [98, 117] on div "1 - Intro" at bounding box center [107, 122] width 171 height 14
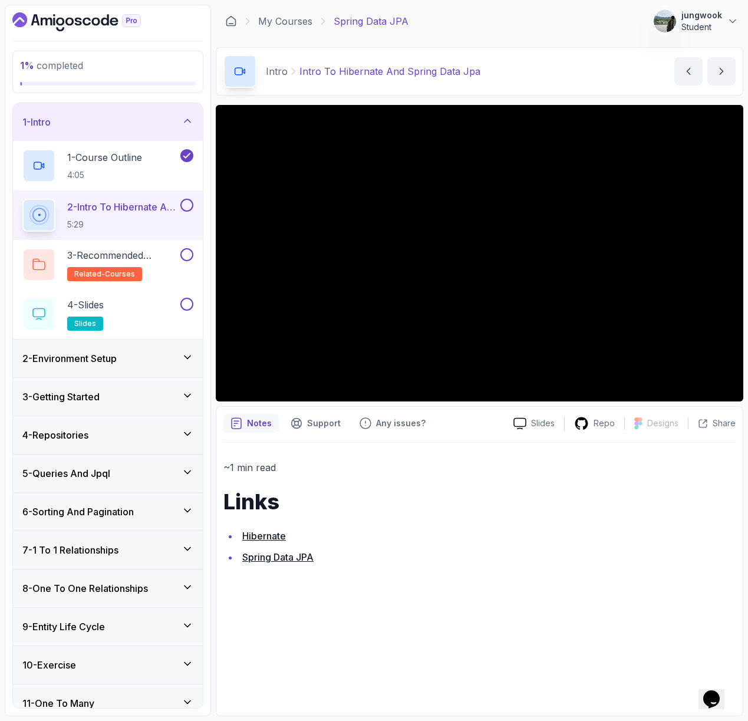
click at [142, 232] on div "2 - Intro To Hibernate And Spring Data Jpa 5:29" at bounding box center [108, 215] width 190 height 50
click at [138, 265] on h2 "3 - Recommended Courses related-courses" at bounding box center [122, 264] width 111 height 33
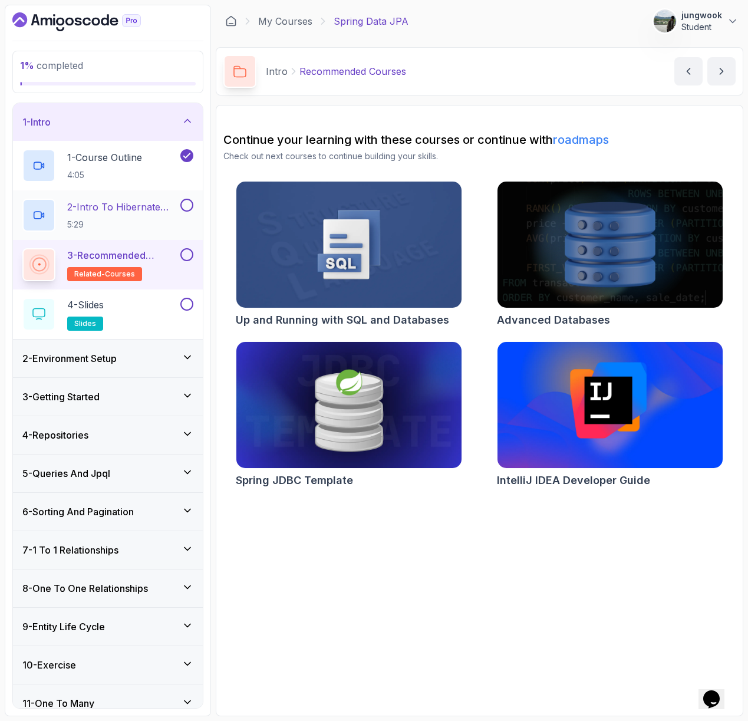
click at [159, 211] on p "2 - Intro To Hibernate And Spring Data Jpa" at bounding box center [122, 207] width 111 height 14
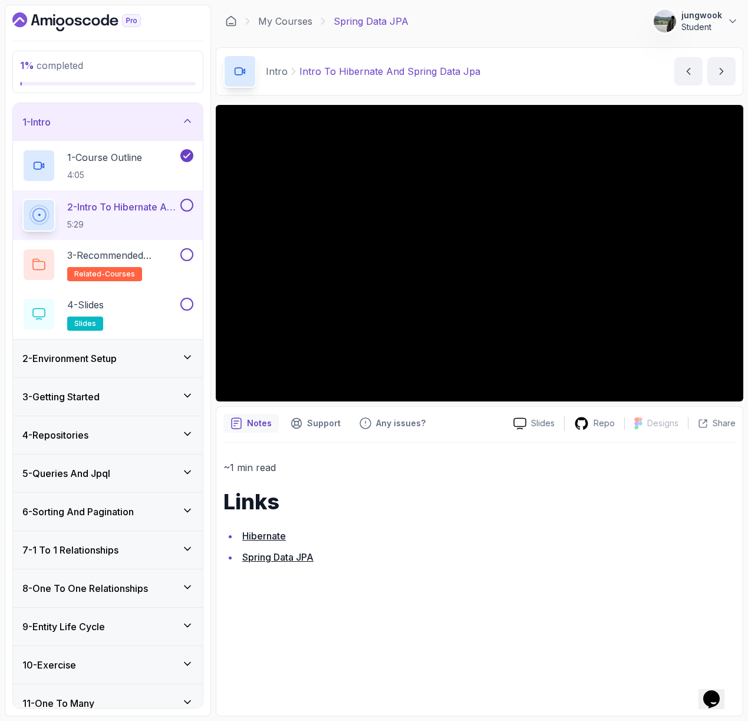
click at [442, 539] on li "Hibernate" at bounding box center [487, 535] width 497 height 17
click at [101, 354] on h3 "2 - Environment Setup" at bounding box center [69, 358] width 94 height 14
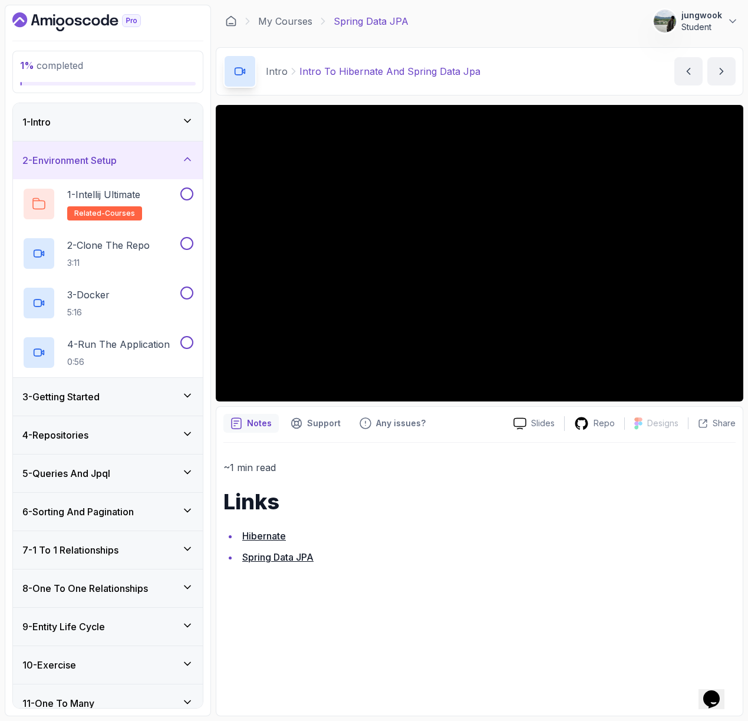
click at [131, 134] on div "1 - Intro" at bounding box center [108, 122] width 190 height 38
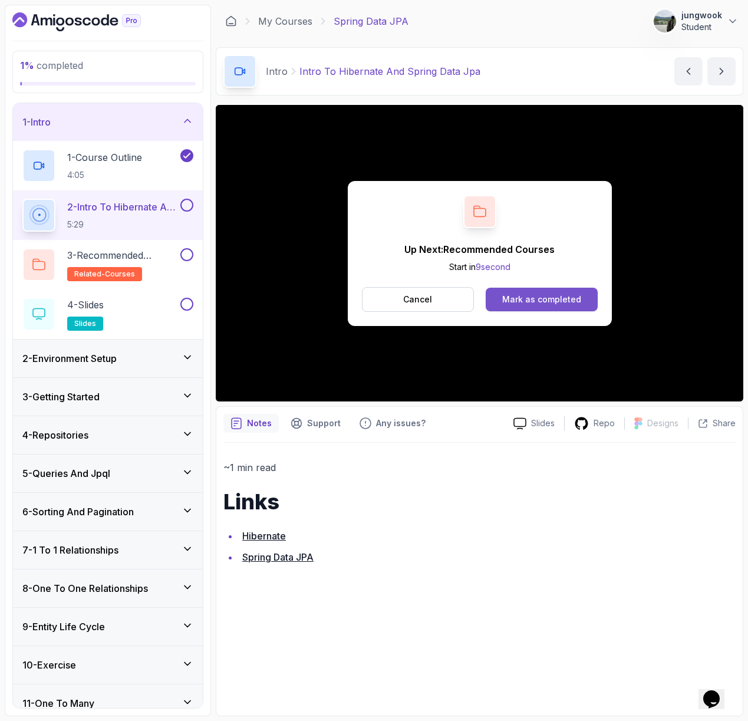
click at [527, 295] on div "Mark as completed" at bounding box center [541, 299] width 79 height 12
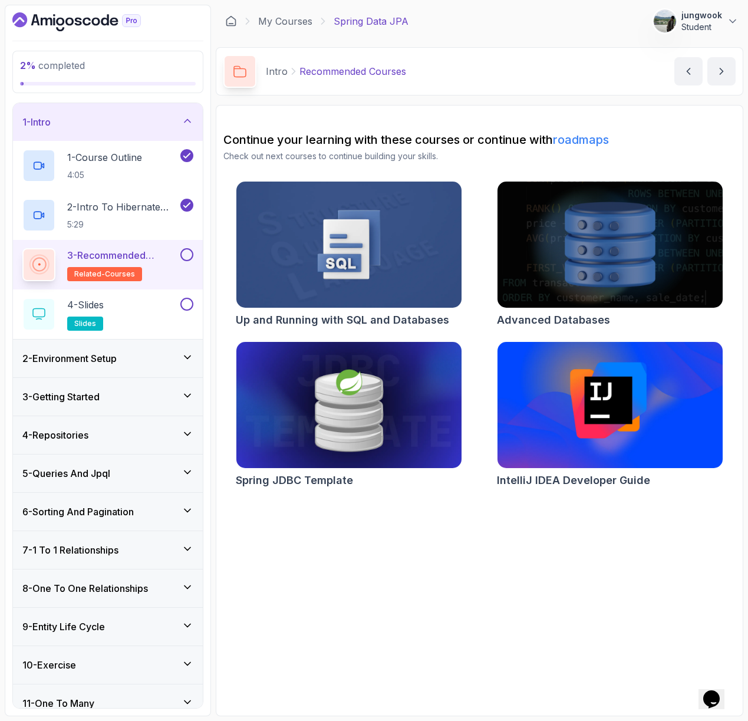
click at [139, 356] on div "2 - Environment Setup" at bounding box center [107, 358] width 171 height 14
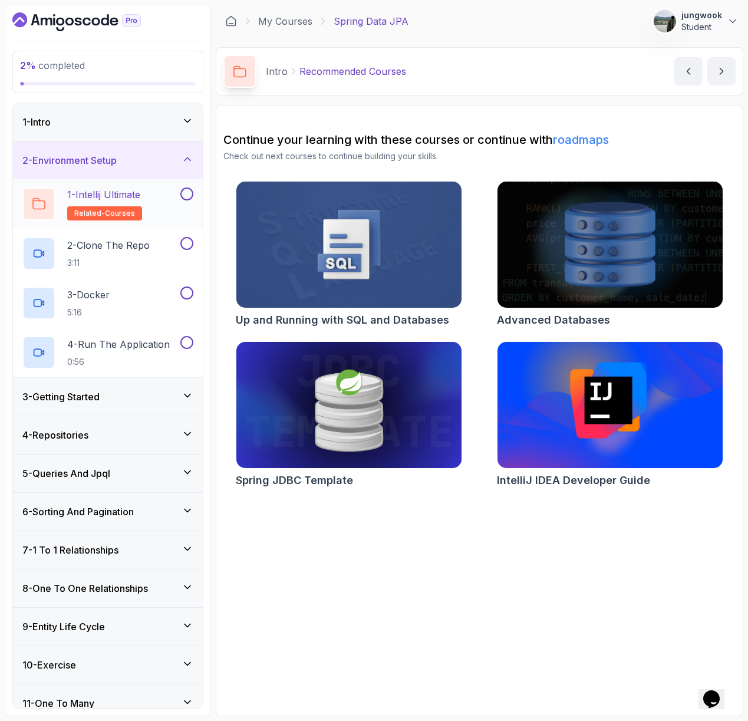
click at [135, 203] on h2 "1 - Intellij Ultimate related-courses" at bounding box center [104, 203] width 75 height 33
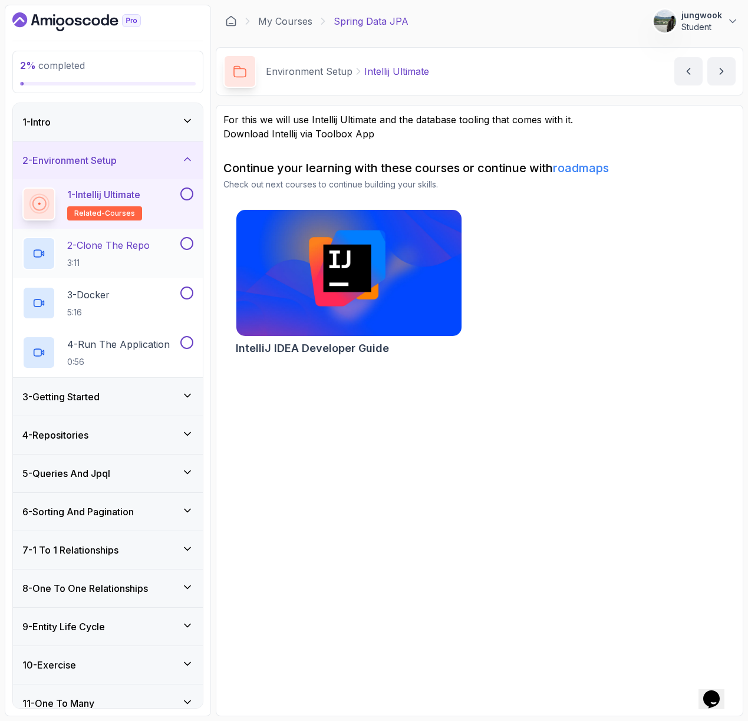
click at [184, 253] on button "2 - Clone The Repo 3:11" at bounding box center [107, 253] width 171 height 33
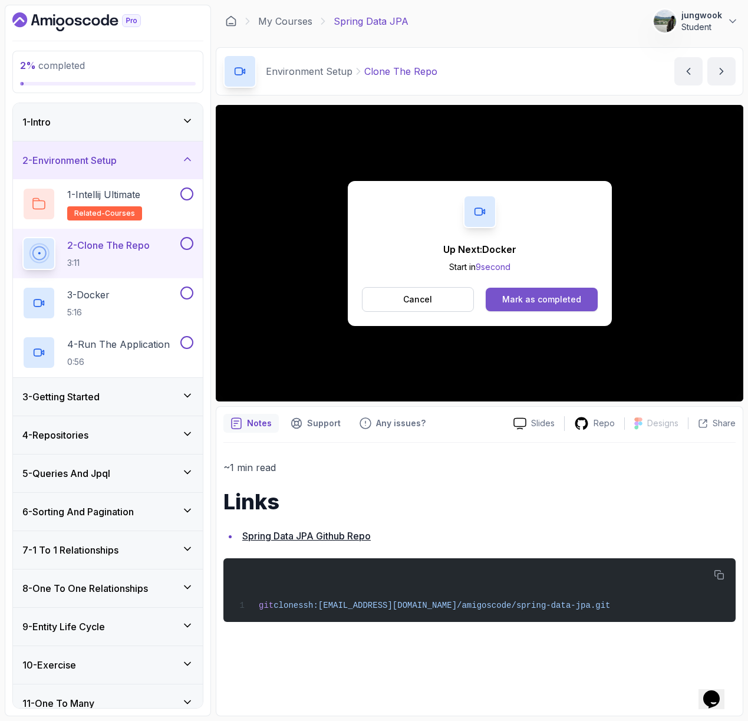
click at [591, 305] on button "Mark as completed" at bounding box center [541, 300] width 111 height 24
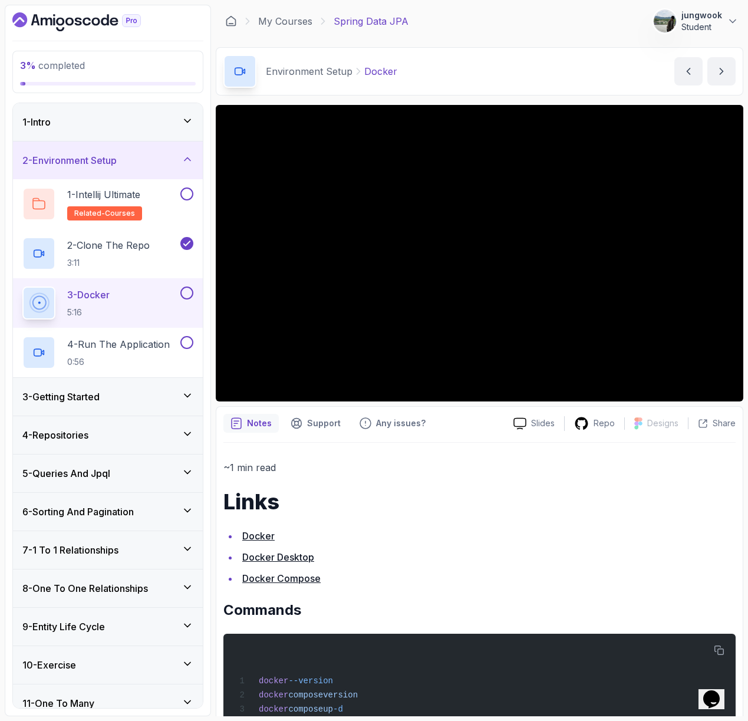
click at [103, 21] on icon "Dashboard" at bounding box center [76, 21] width 128 height 19
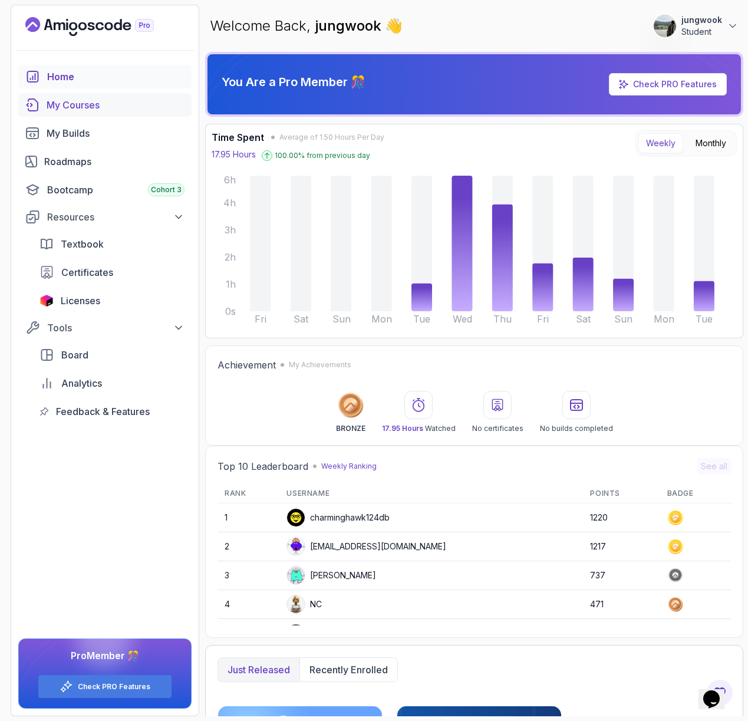
click at [56, 96] on link "My Courses" at bounding box center [104, 105] width 173 height 24
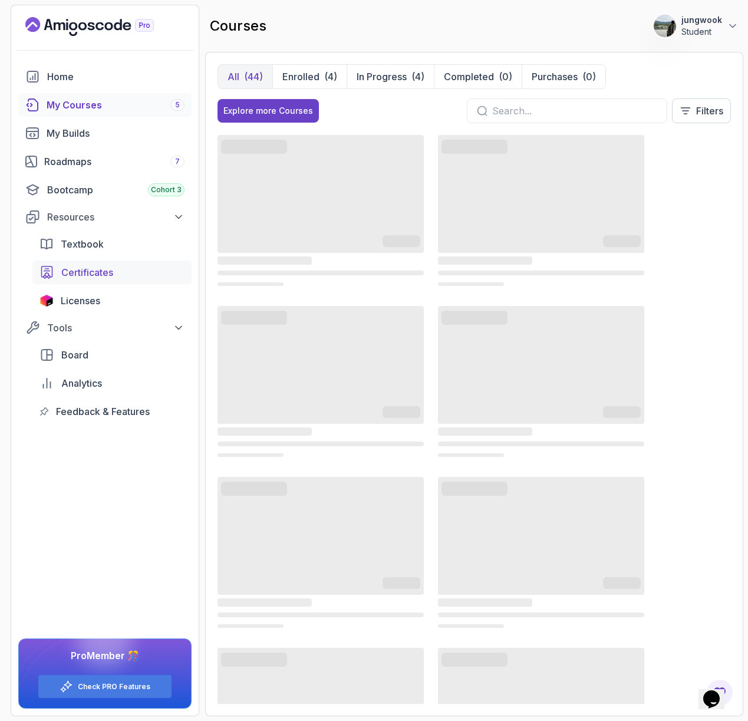
click at [78, 271] on span "Certificates" at bounding box center [87, 272] width 52 height 14
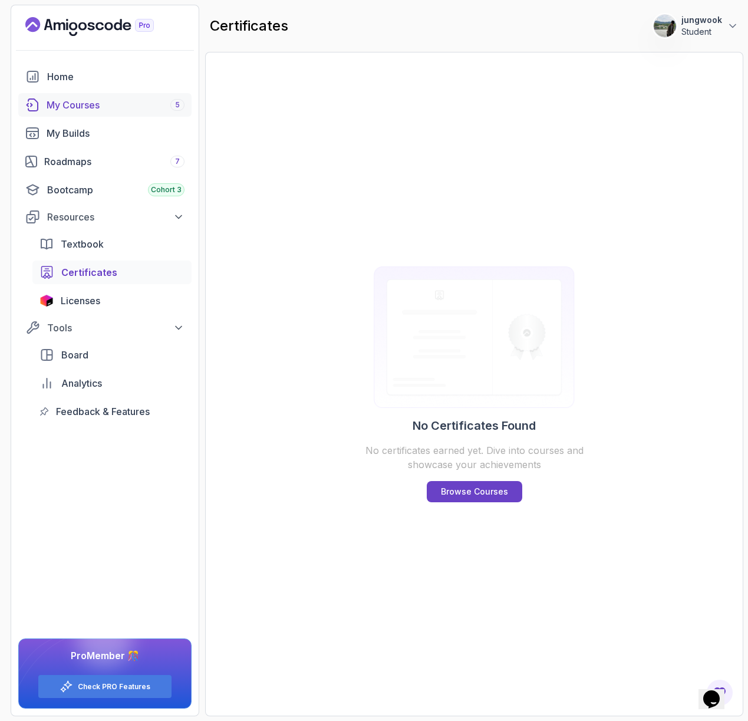
click at [107, 104] on div "My Courses 5" at bounding box center [116, 105] width 138 height 14
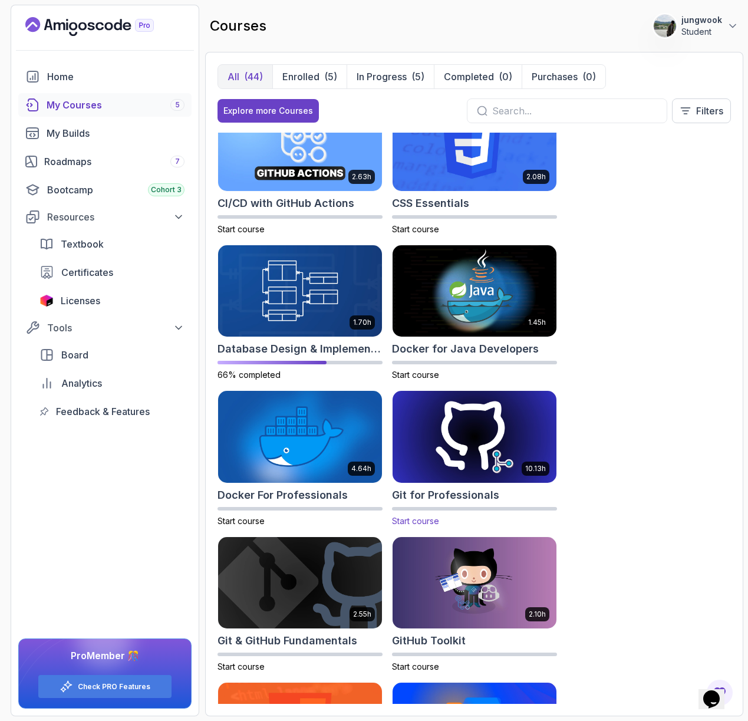
scroll to position [322, 0]
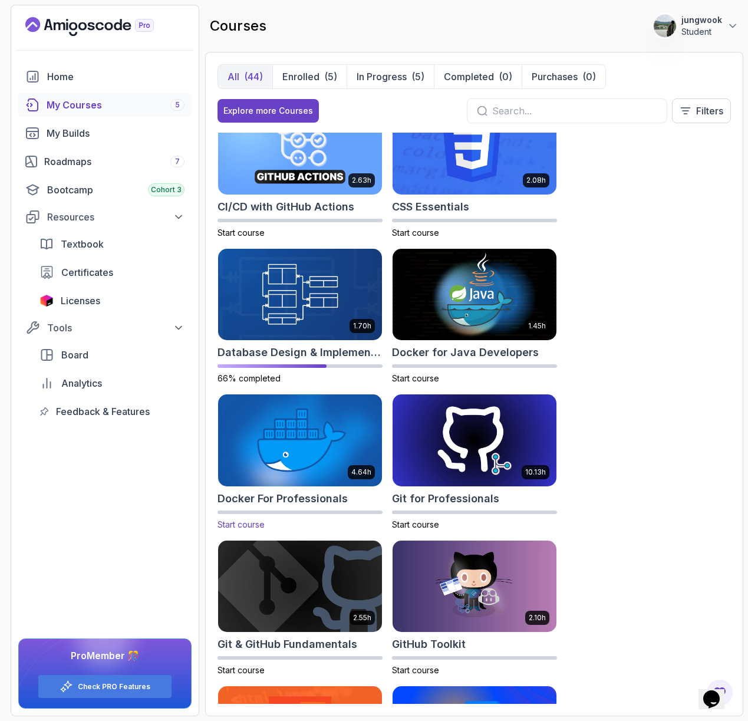
click at [325, 436] on img at bounding box center [300, 440] width 172 height 96
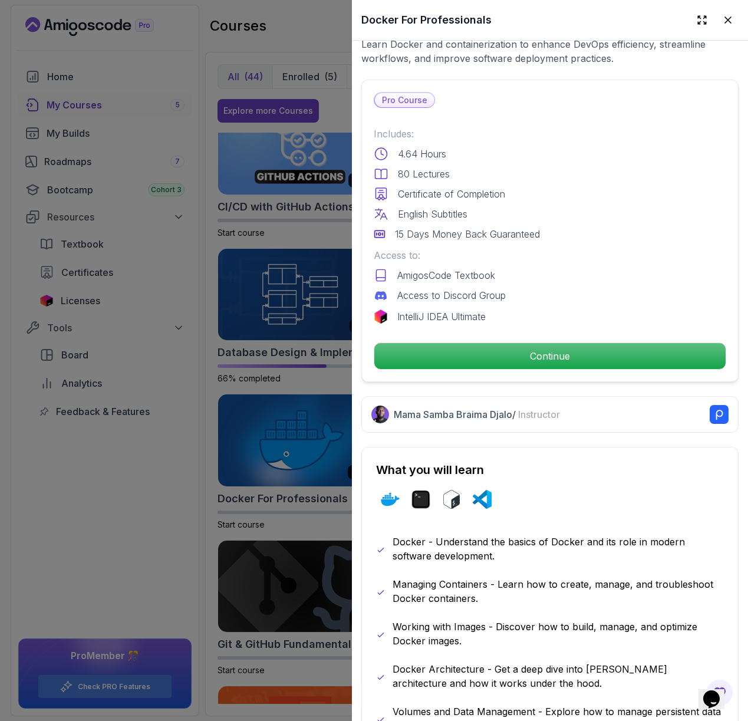
scroll to position [225, 0]
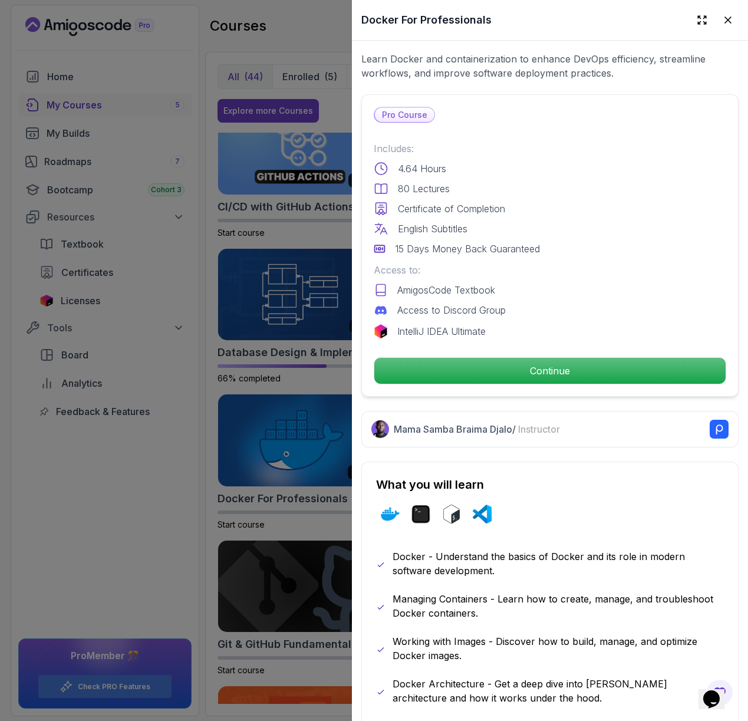
click at [267, 522] on div at bounding box center [374, 360] width 748 height 721
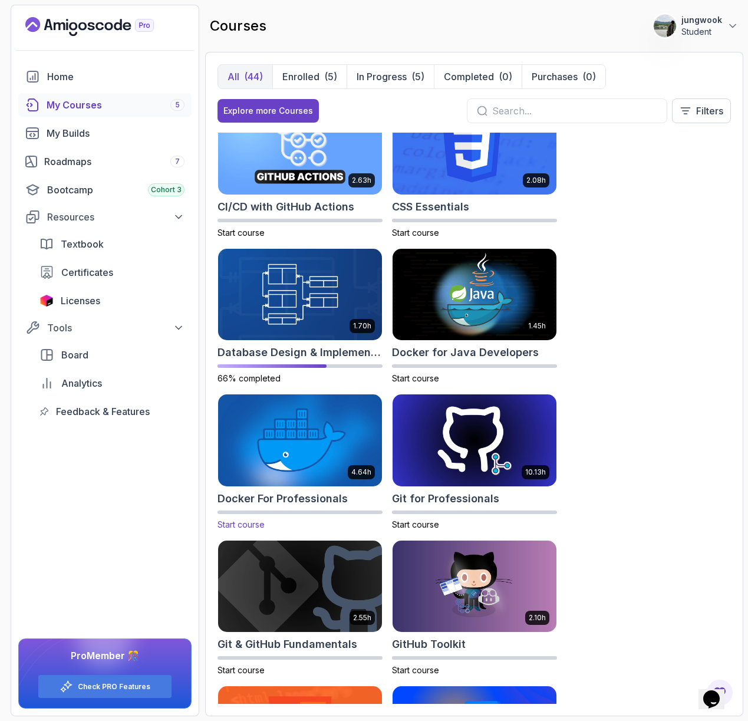
click at [280, 445] on img at bounding box center [300, 440] width 172 height 96
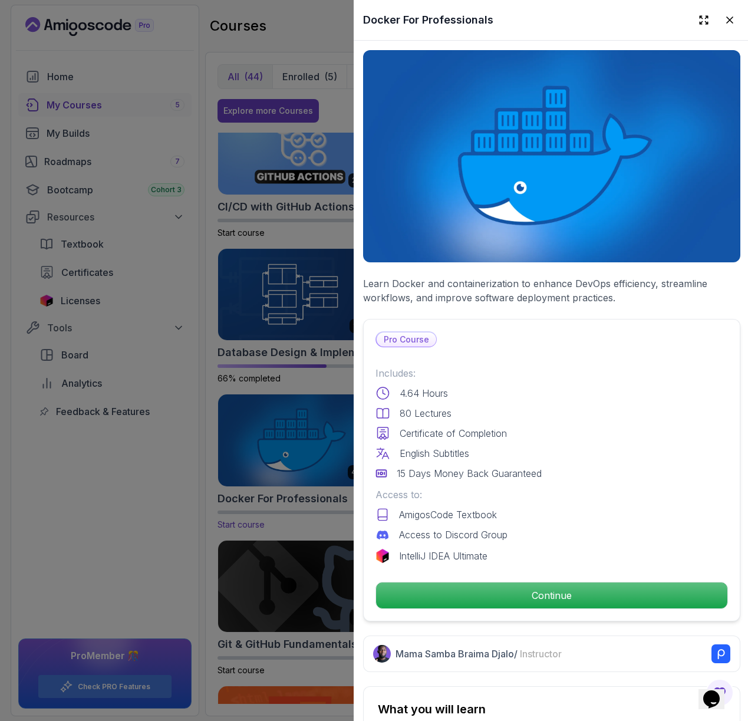
click at [280, 445] on div at bounding box center [374, 360] width 748 height 721
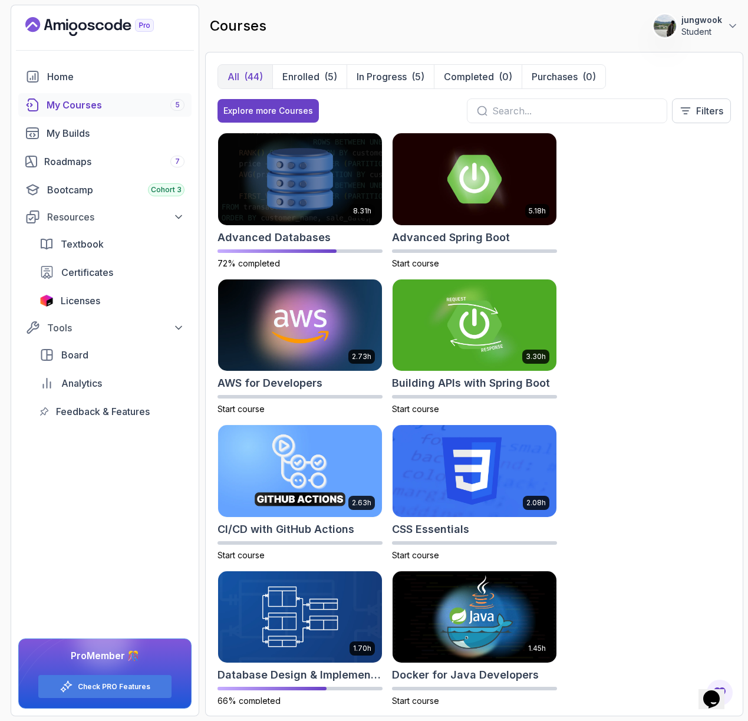
scroll to position [249, 0]
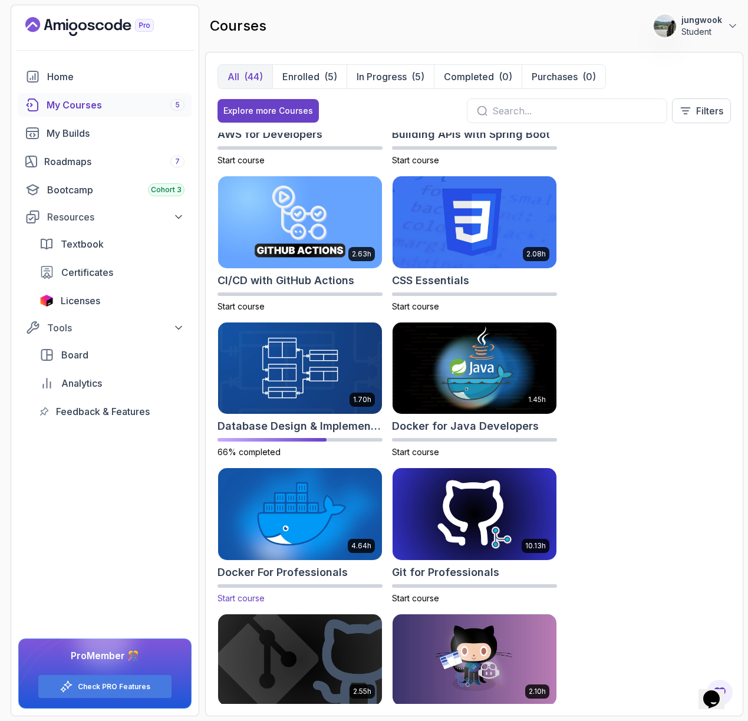
click at [297, 507] on img at bounding box center [300, 514] width 172 height 96
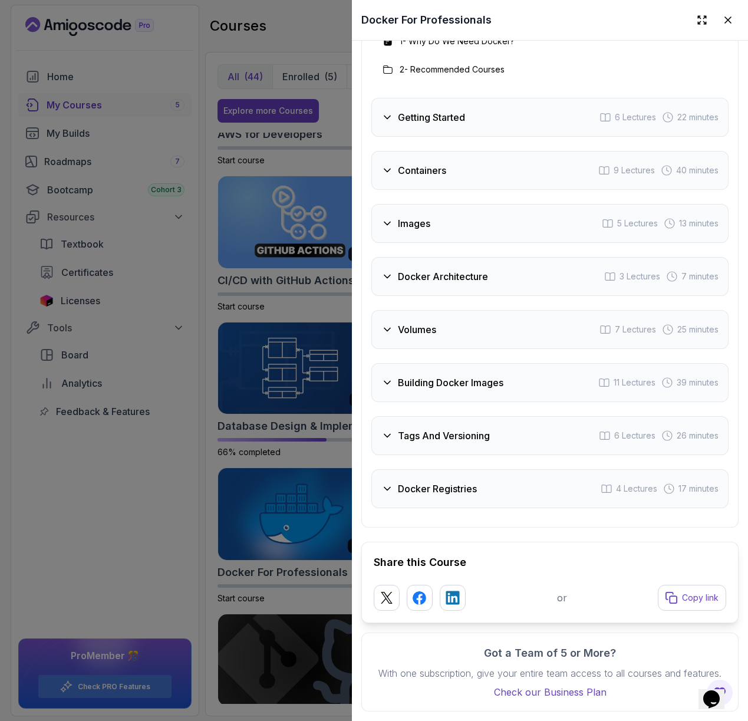
scroll to position [2775, 0]
click at [435, 481] on h3 "Docker Registries" at bounding box center [437, 488] width 79 height 14
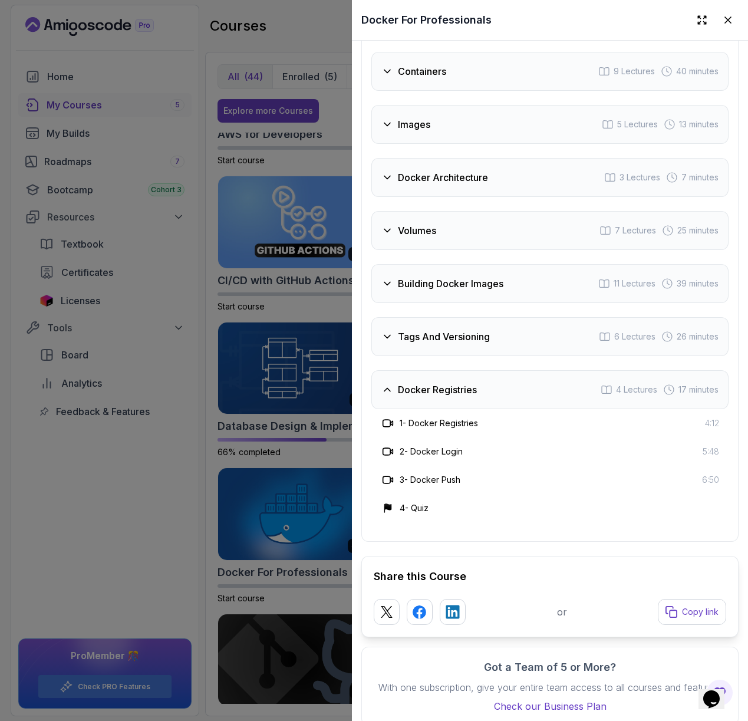
click at [462, 356] on div "Tags And Versioning 6 Lectures 26 minutes" at bounding box center [549, 336] width 357 height 39
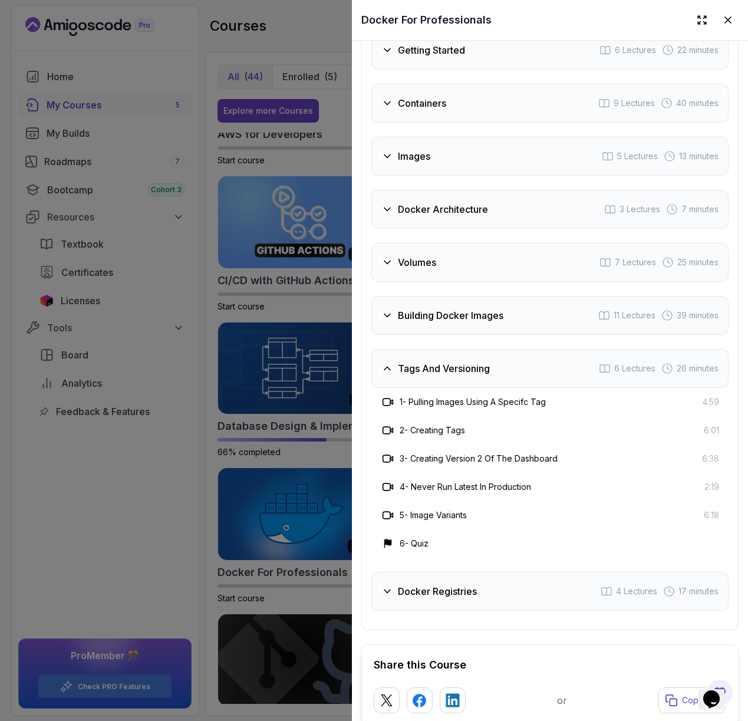
click at [469, 322] on h3 "Building Docker Images" at bounding box center [450, 315] width 105 height 14
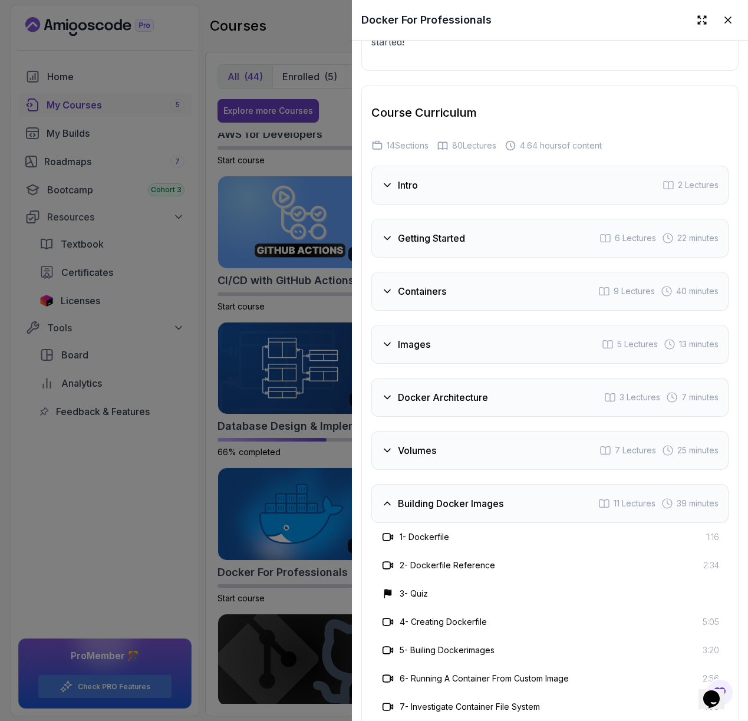
scroll to position [2510, 0]
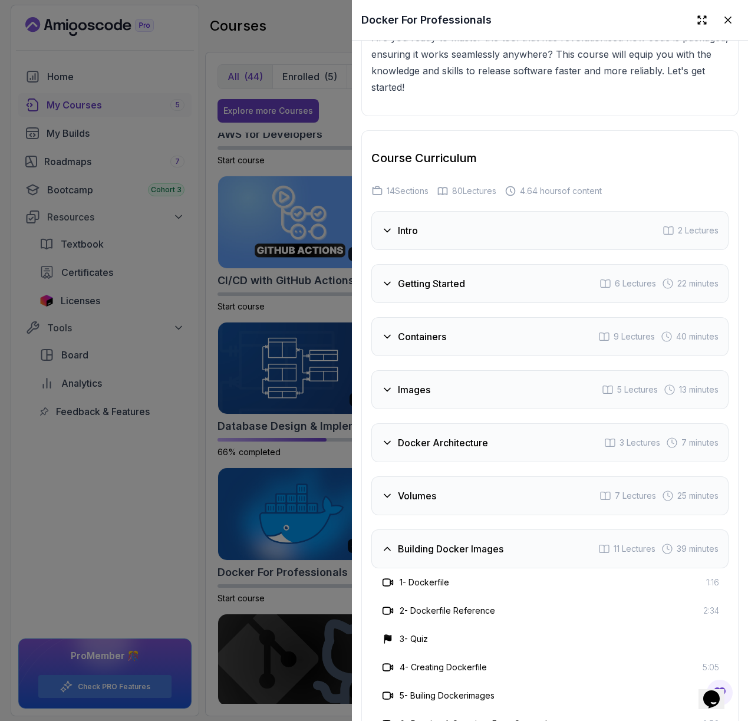
click at [436, 462] on div "Docker Architecture 3 Lectures 7 minutes" at bounding box center [549, 442] width 357 height 39
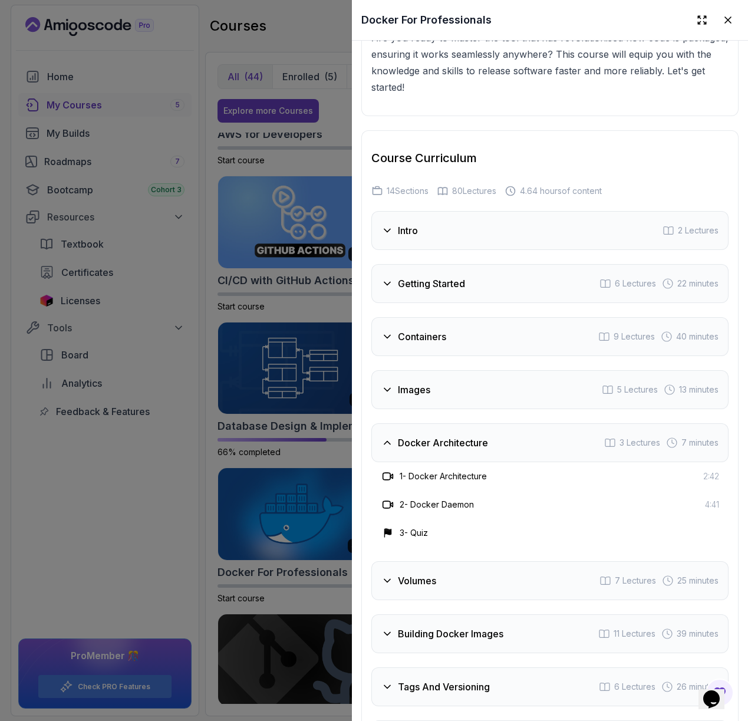
click at [457, 409] on div "Images 5 Lectures 13 minutes" at bounding box center [549, 389] width 357 height 39
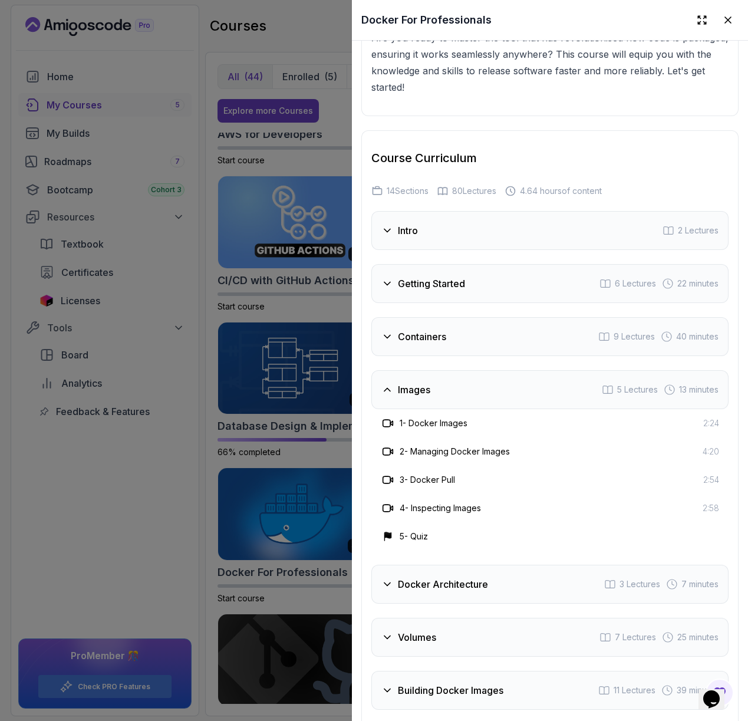
click at [464, 347] on div "Containers 9 Lectures 40 minutes" at bounding box center [549, 336] width 357 height 39
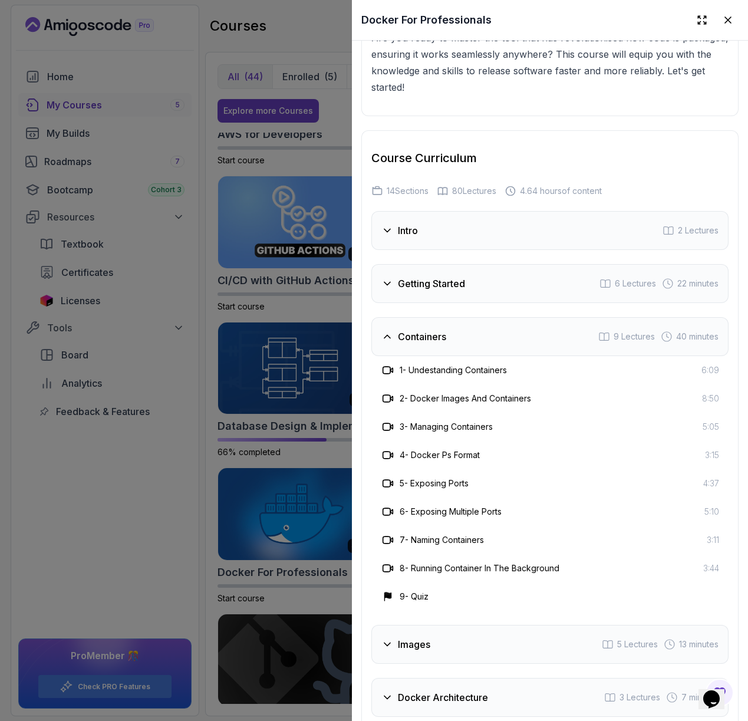
click at [481, 303] on div "Getting Started 6 Lectures 22 minutes" at bounding box center [549, 283] width 357 height 39
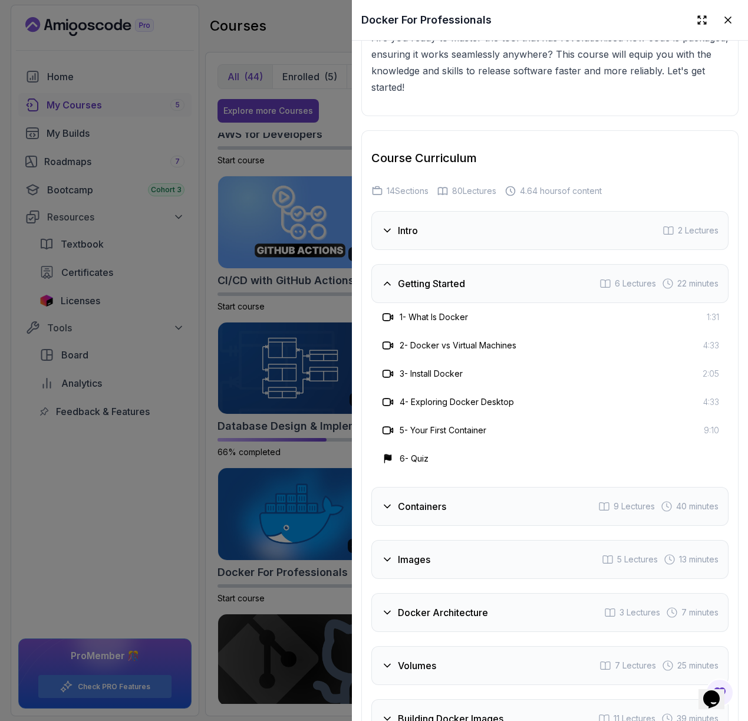
click at [488, 250] on div "Intro 2 Lectures" at bounding box center [549, 230] width 357 height 39
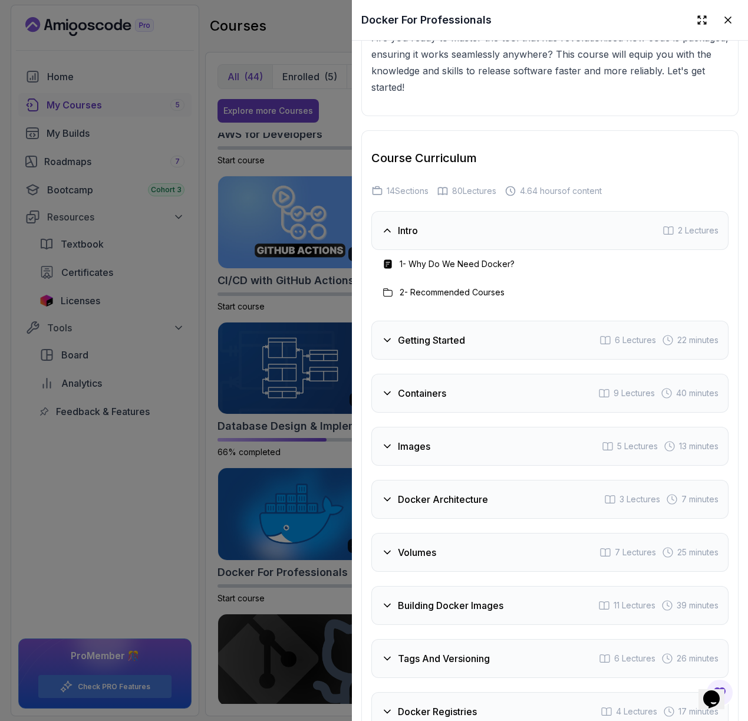
click at [268, 395] on div at bounding box center [374, 360] width 748 height 721
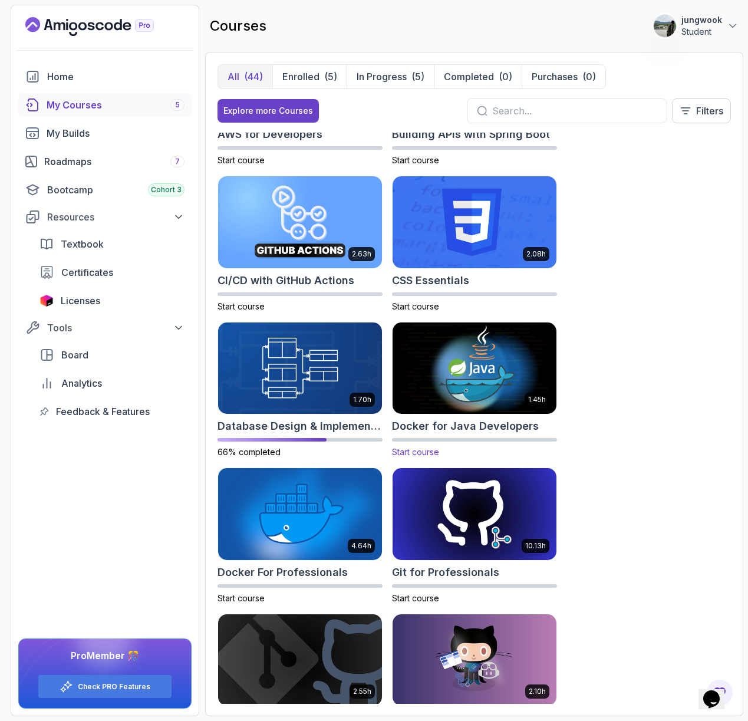
click at [498, 388] on img at bounding box center [474, 368] width 172 height 96
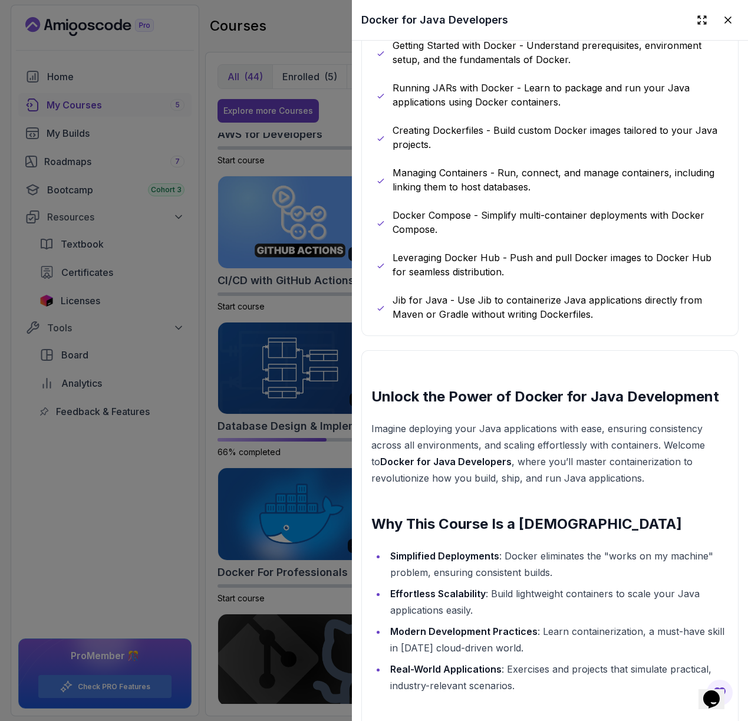
scroll to position [951, 0]
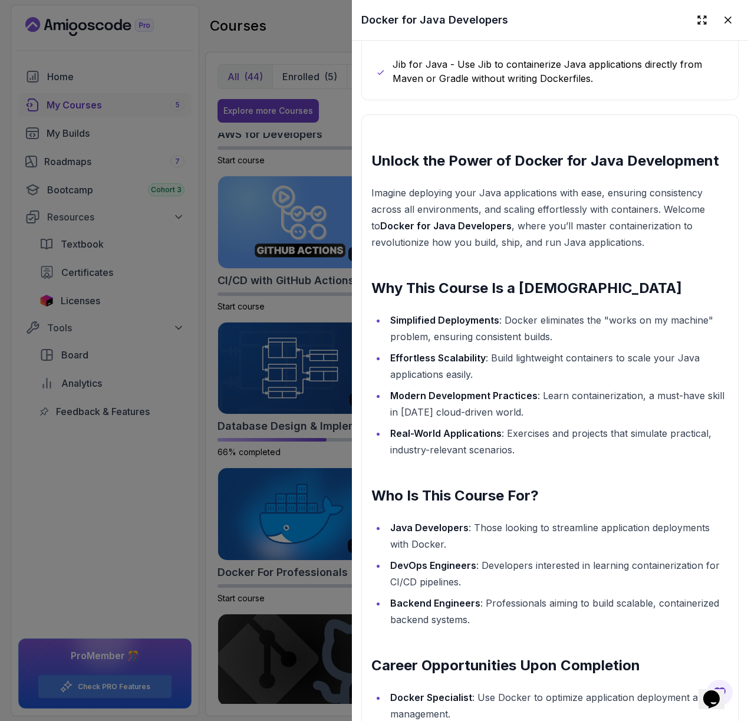
click at [279, 405] on div at bounding box center [374, 360] width 748 height 721
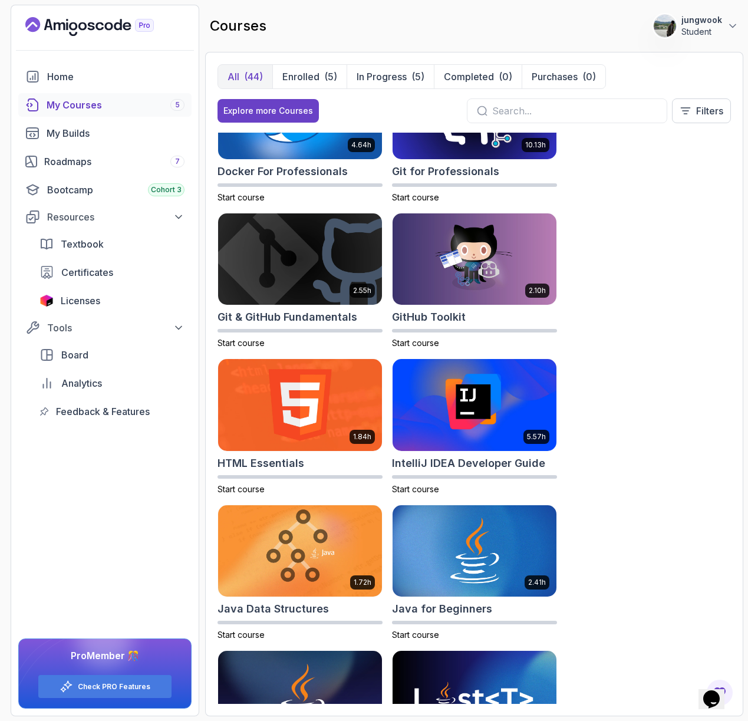
scroll to position [389, 0]
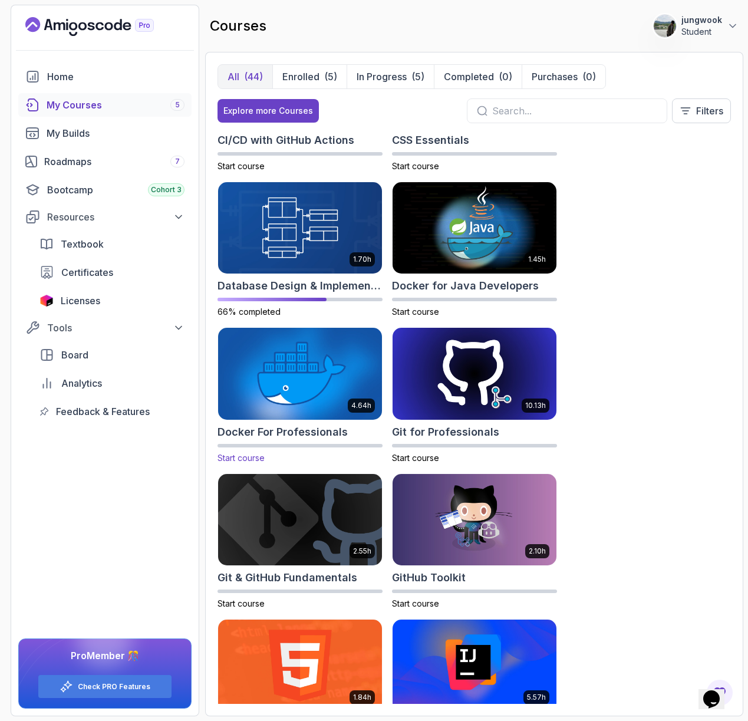
click at [322, 377] on img at bounding box center [300, 373] width 172 height 96
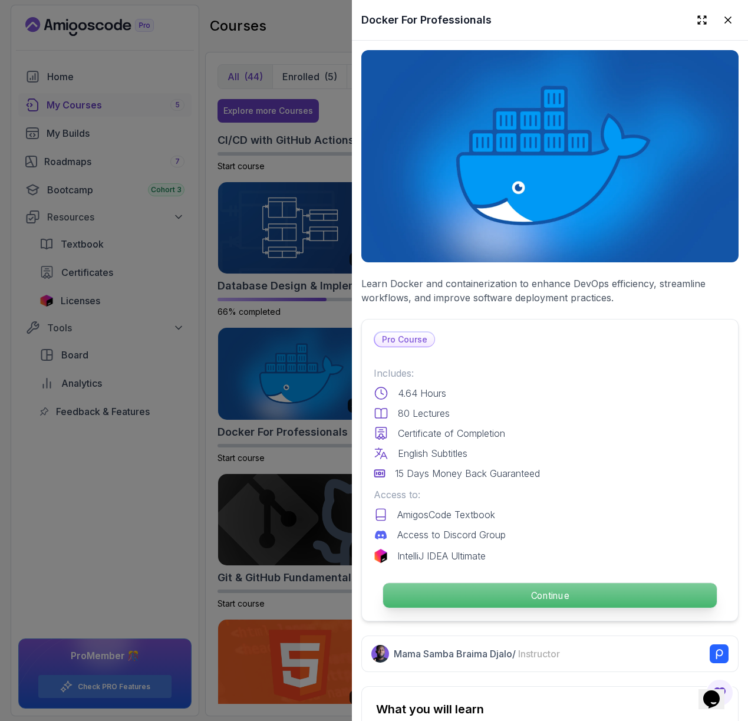
click at [484, 583] on p "Continue" at bounding box center [550, 595] width 334 height 25
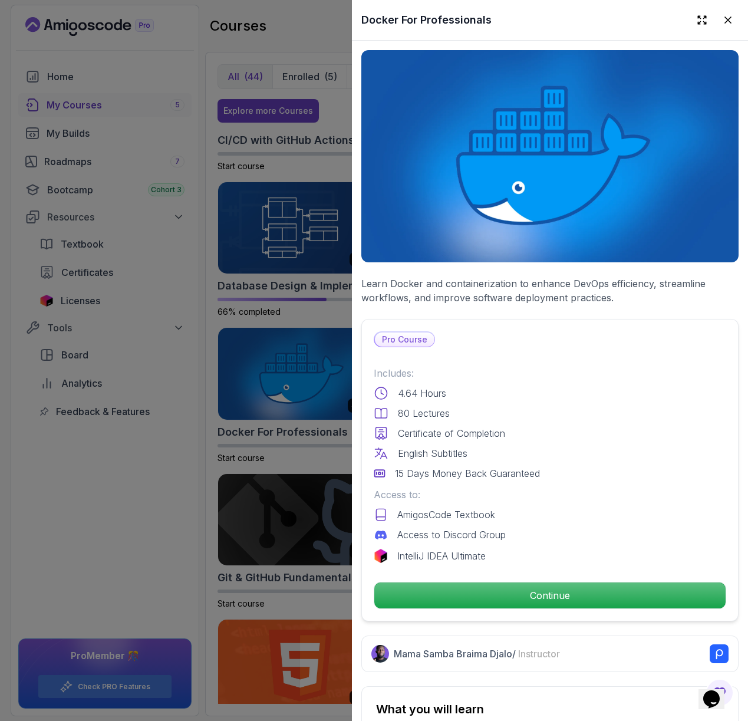
click at [556, 605] on div "Pro Course Includes: 4.64 Hours 80 Lectures Certificate of Completion English S…" at bounding box center [549, 470] width 377 height 302
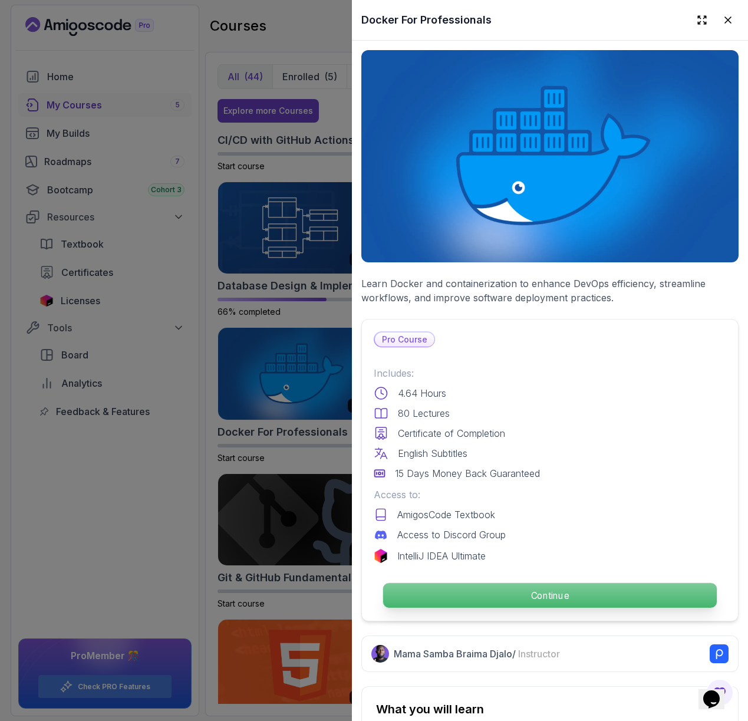
scroll to position [217, 0]
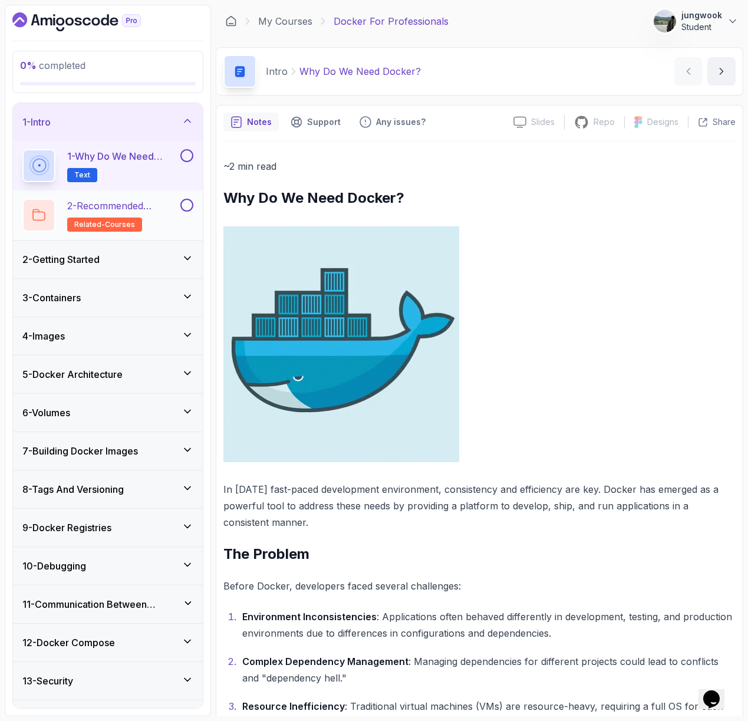
click at [182, 211] on div at bounding box center [185, 205] width 15 height 13
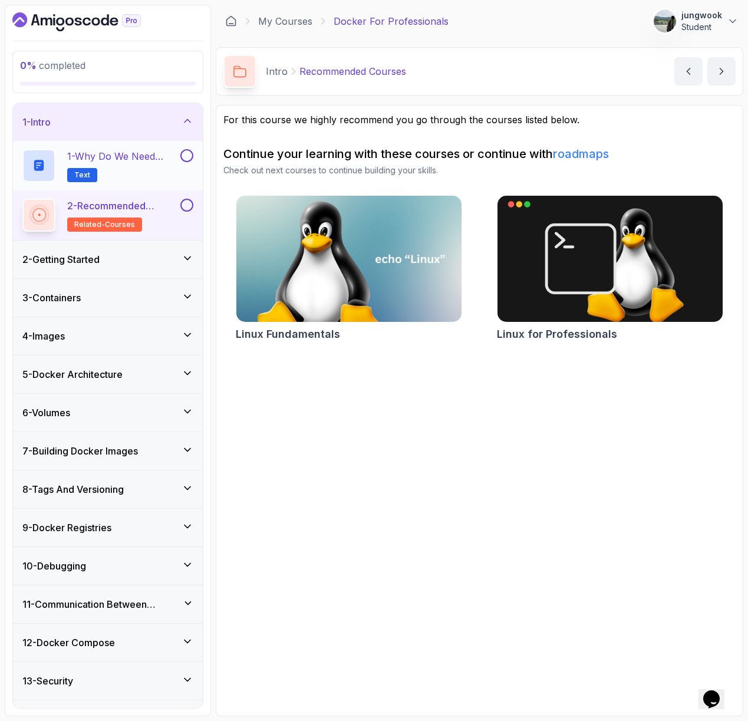
click at [166, 151] on p "1 - Why Do We Need Docker?" at bounding box center [122, 156] width 111 height 14
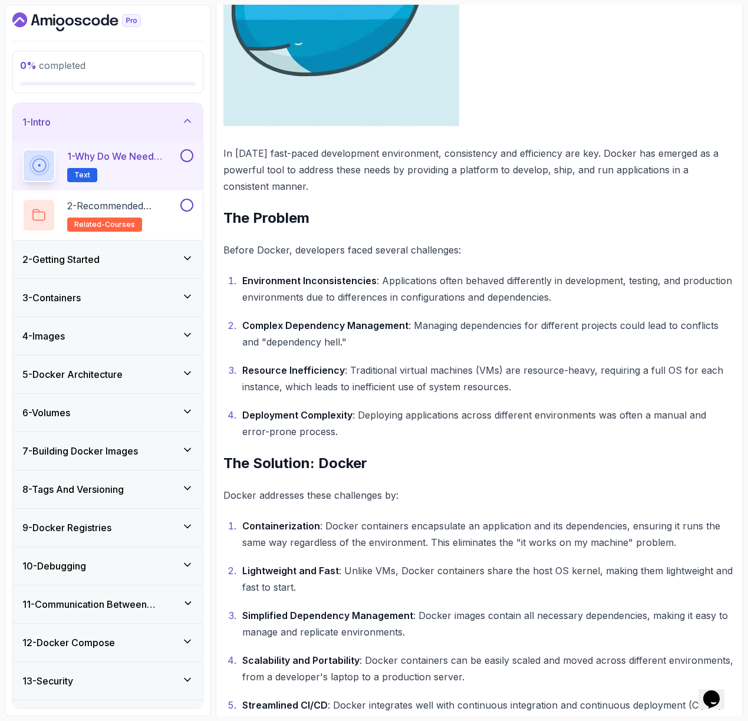
scroll to position [392, 0]
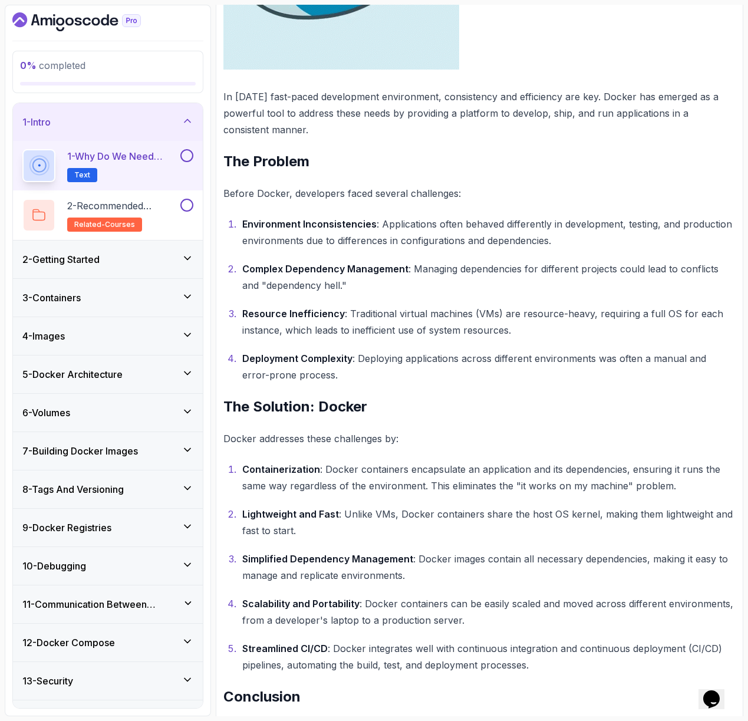
click at [174, 258] on div "2 - Getting Started" at bounding box center [107, 259] width 171 height 14
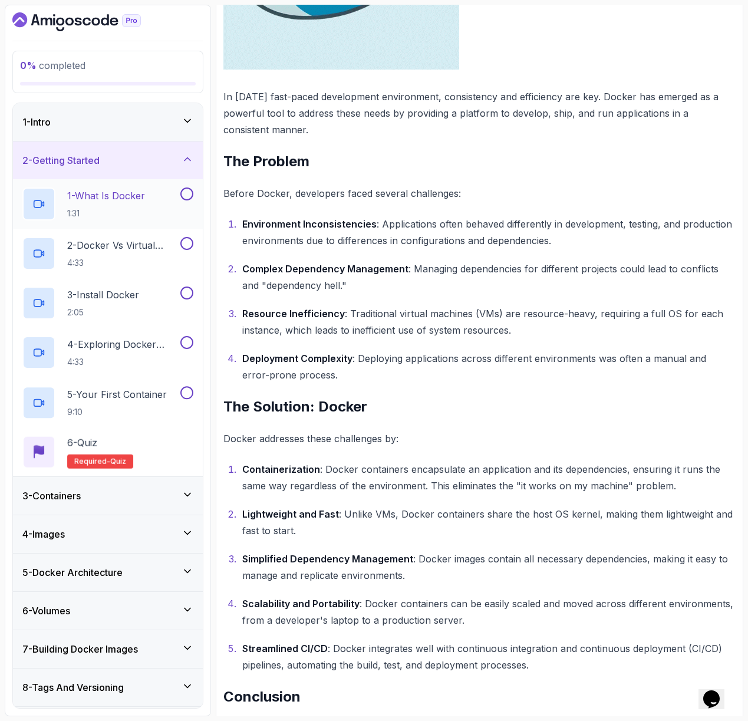
click at [173, 193] on div "1 - What Is Docker 1:31" at bounding box center [100, 203] width 156 height 33
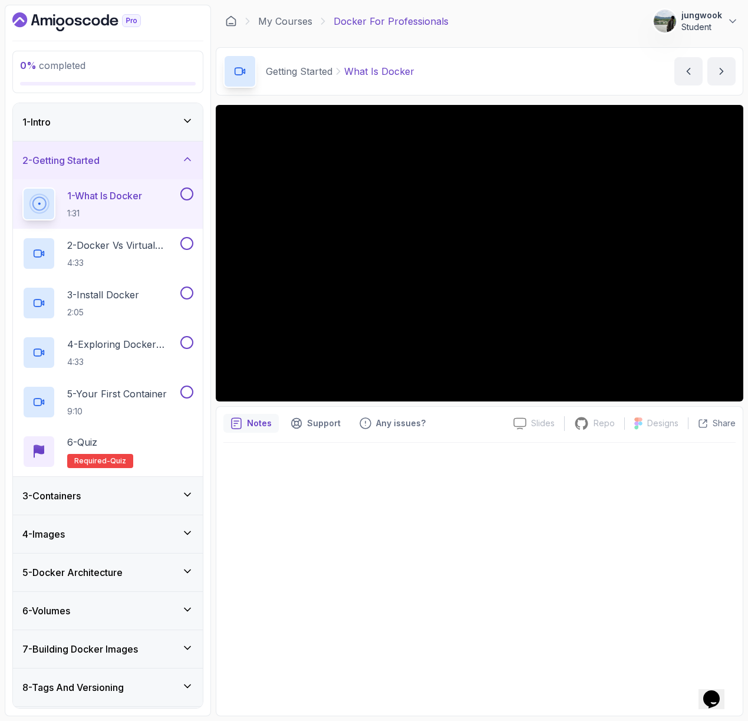
click at [432, 481] on div at bounding box center [479, 576] width 512 height 266
click at [101, 246] on p "2 - Docker vs Virtual Machines" at bounding box center [122, 245] width 111 height 14
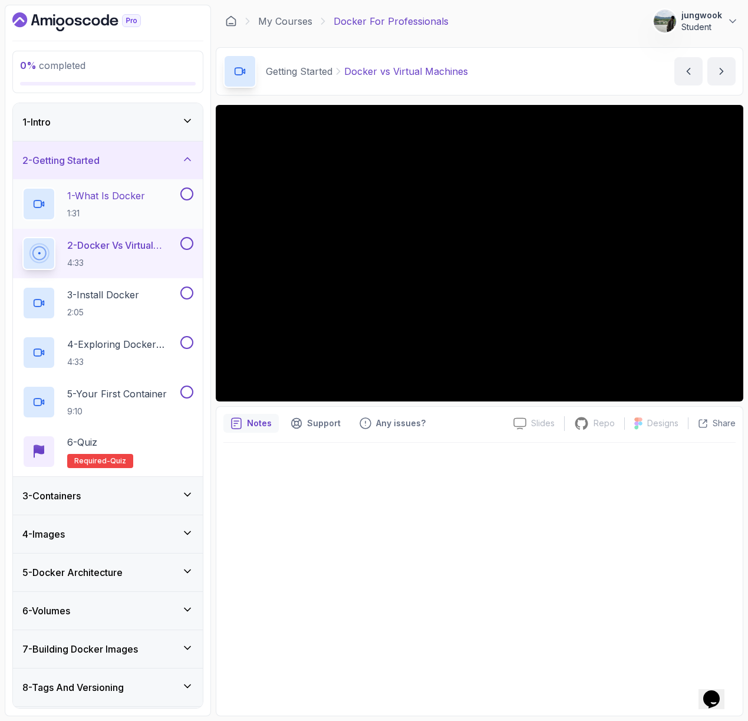
click at [186, 192] on button at bounding box center [186, 193] width 13 height 13
click at [120, 291] on p "3 - Install Docker" at bounding box center [103, 295] width 72 height 14
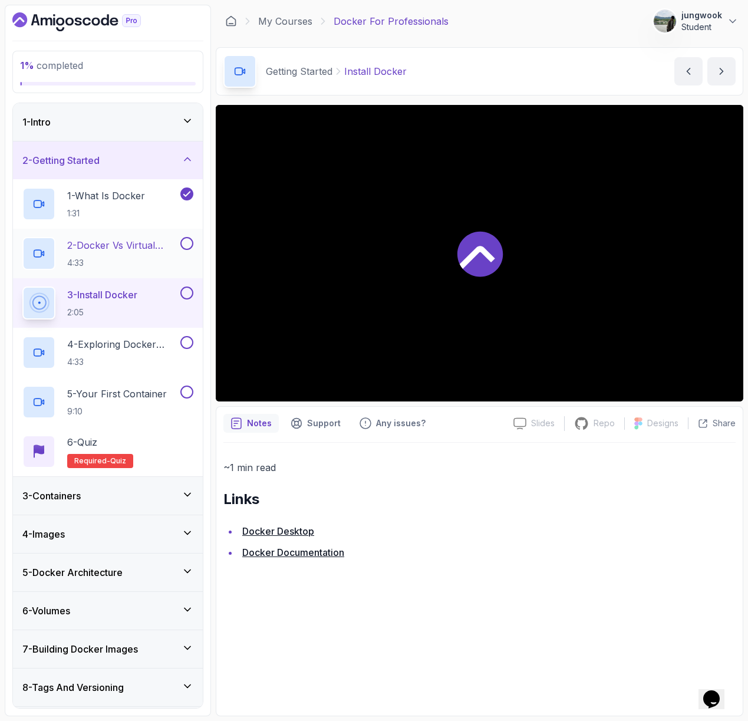
click at [162, 243] on p "2 - Docker vs Virtual Machines" at bounding box center [122, 245] width 111 height 14
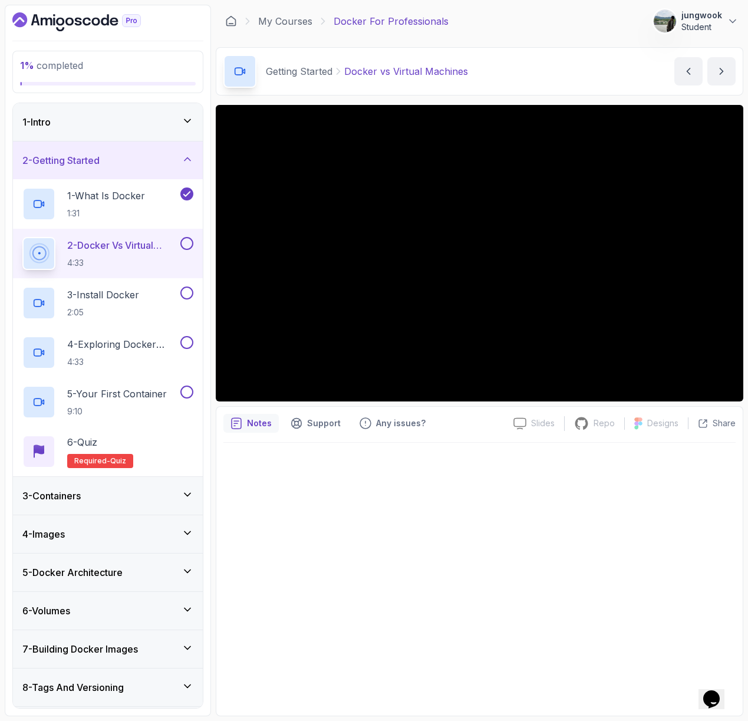
click at [190, 246] on button at bounding box center [186, 243] width 13 height 13
click at [111, 297] on p "3 - Install Docker" at bounding box center [103, 295] width 72 height 14
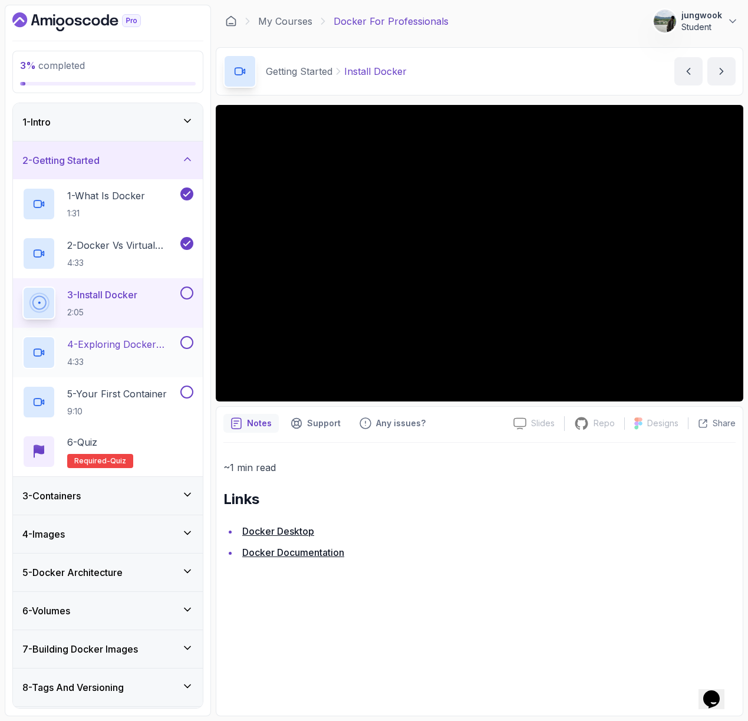
click at [159, 350] on p "4 - Exploring Docker Desktop" at bounding box center [122, 344] width 111 height 14
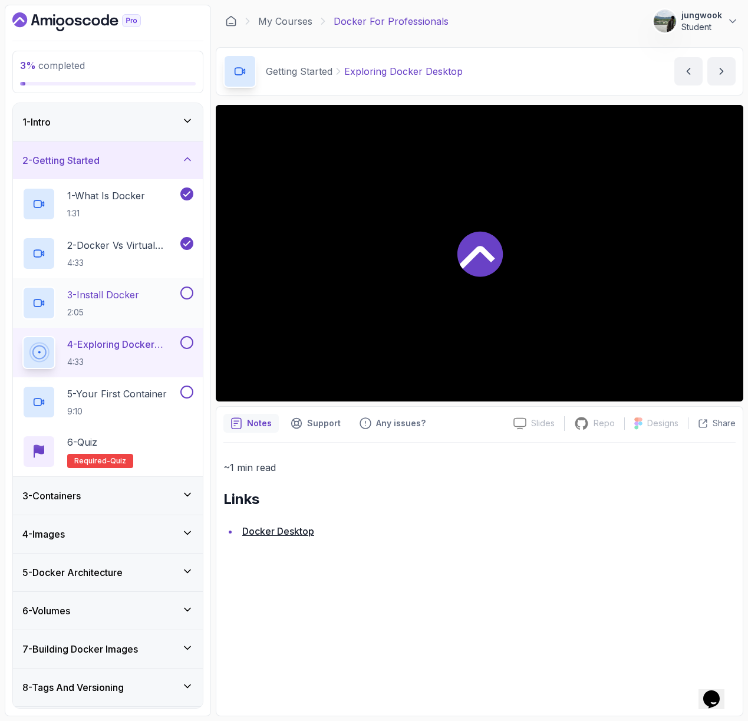
click at [184, 292] on button at bounding box center [186, 292] width 13 height 13
click at [187, 344] on button at bounding box center [186, 342] width 13 height 13
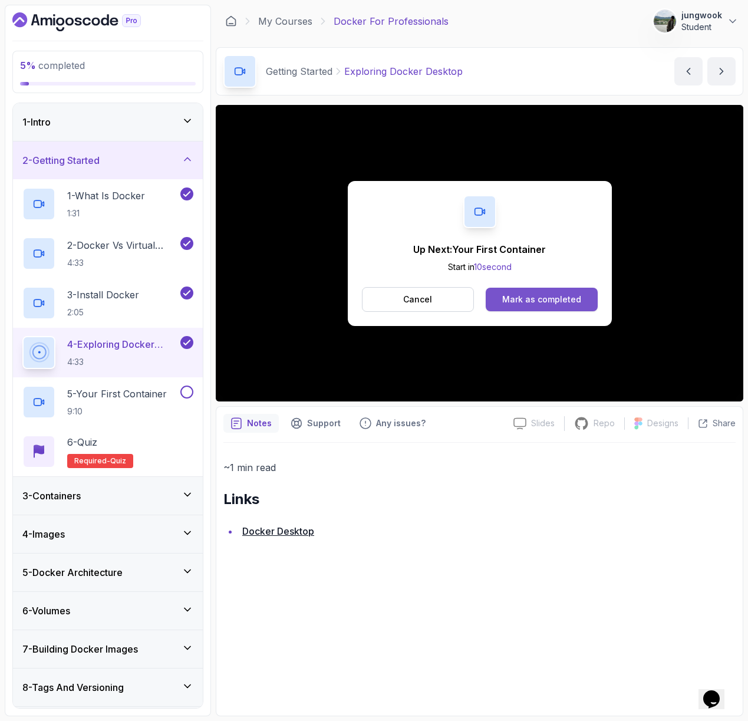
click at [533, 311] on button "Mark as completed" at bounding box center [541, 300] width 111 height 24
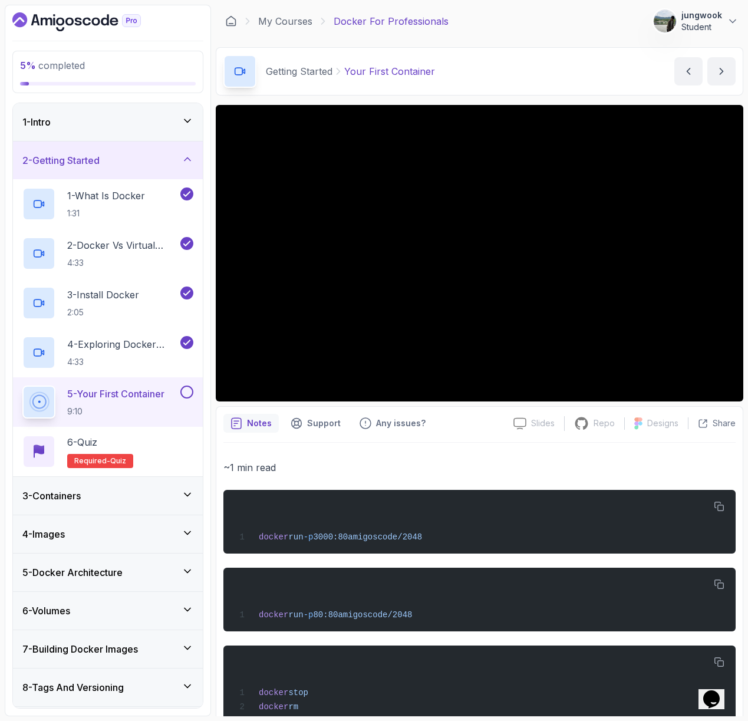
click at [501, 480] on div "~1 min read docker run -p 3000:80 amigoscode/2048 docker run -p 80:80 amigoscod…" at bounding box center [479, 598] width 512 height 278
click at [156, 348] on p "4 - Exploring Docker Desktop" at bounding box center [122, 344] width 111 height 14
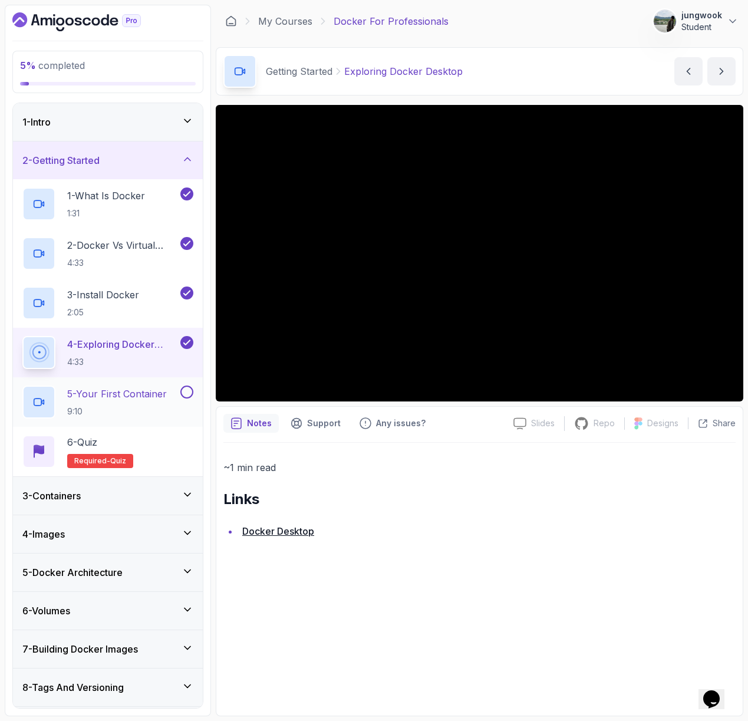
click at [116, 397] on p "5 - Your First Container" at bounding box center [117, 394] width 100 height 14
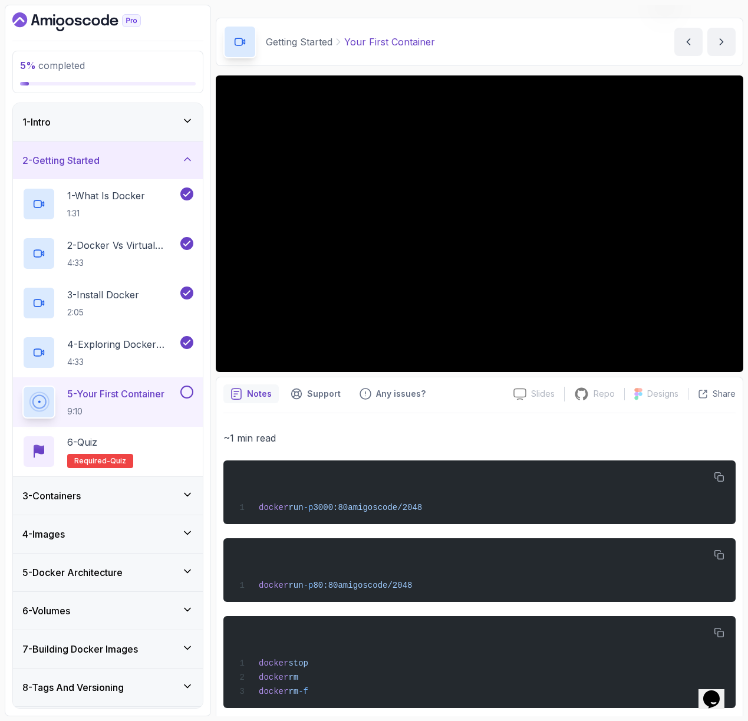
scroll to position [45, 0]
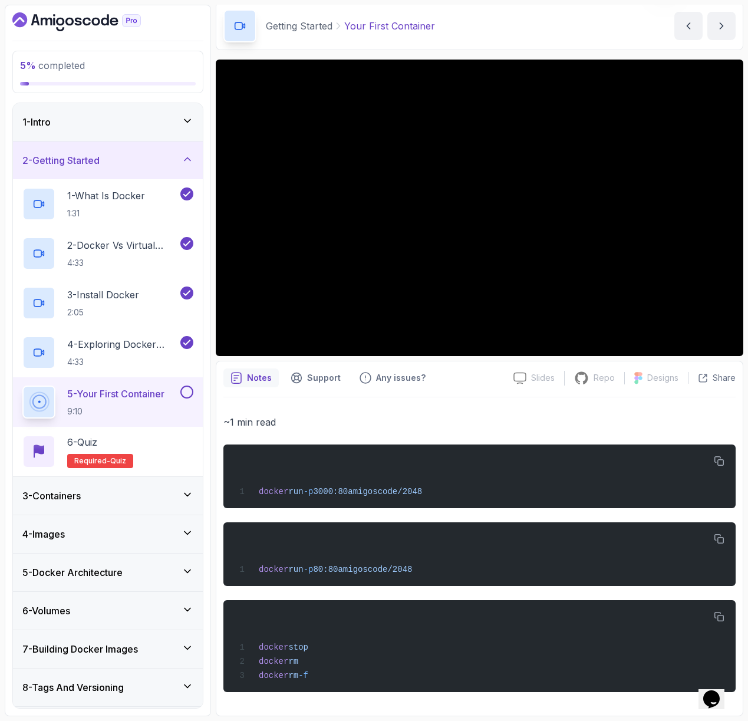
click at [301, 357] on div "Slides Slides not available Repo Repository not available Designs Design not av…" at bounding box center [479, 388] width 527 height 656
click at [103, 107] on div "1 - Intro" at bounding box center [108, 122] width 190 height 38
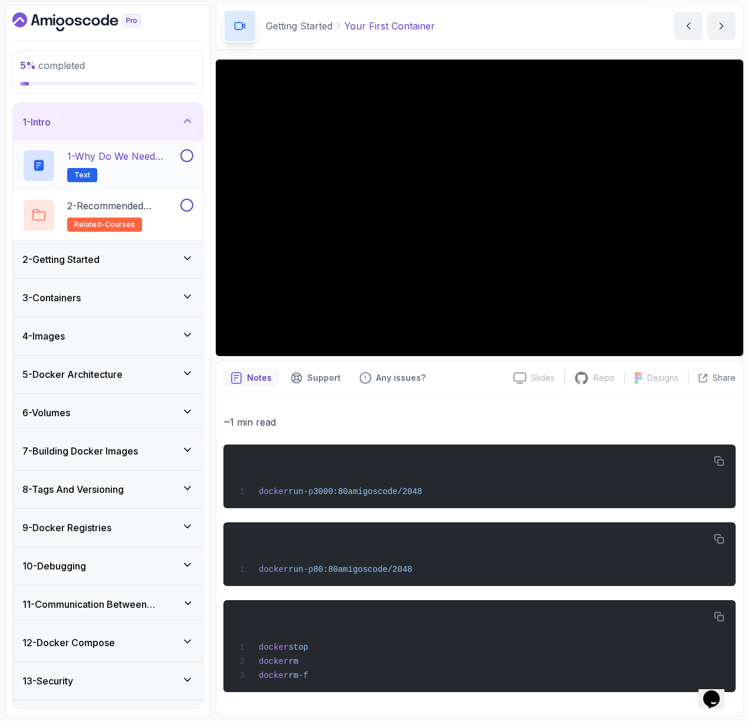
click at [105, 154] on p "1 - Why Do We Need Docker?" at bounding box center [122, 156] width 111 height 14
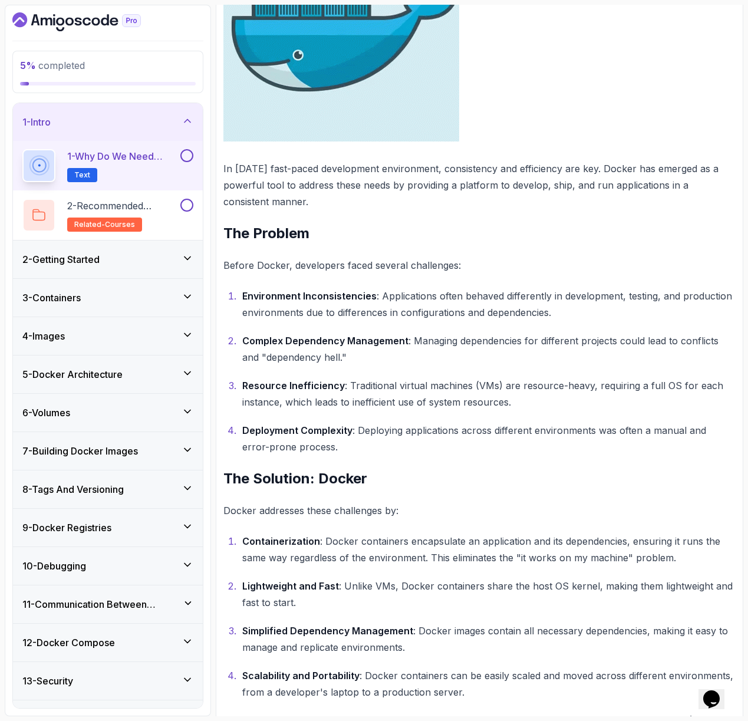
scroll to position [470, 0]
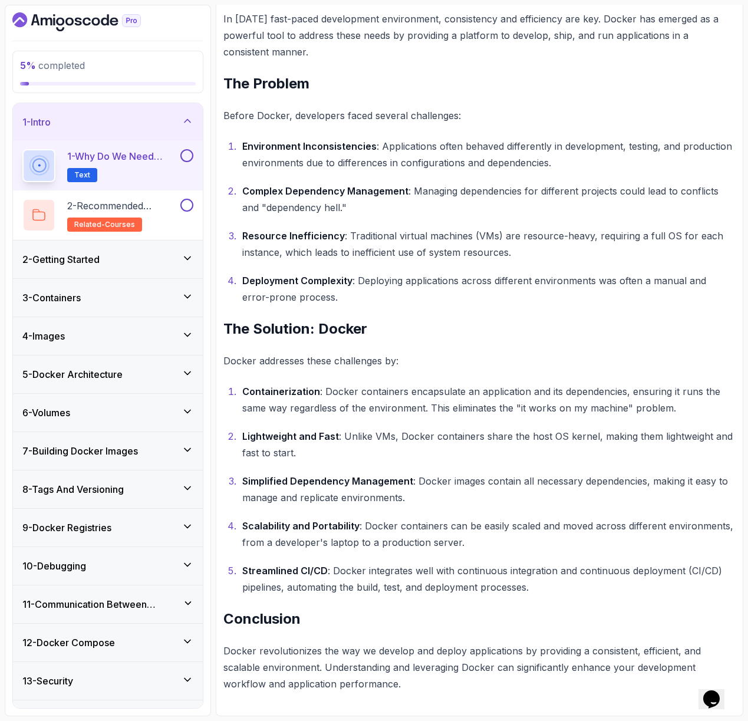
click at [159, 264] on div "2 - Getting Started" at bounding box center [107, 259] width 171 height 14
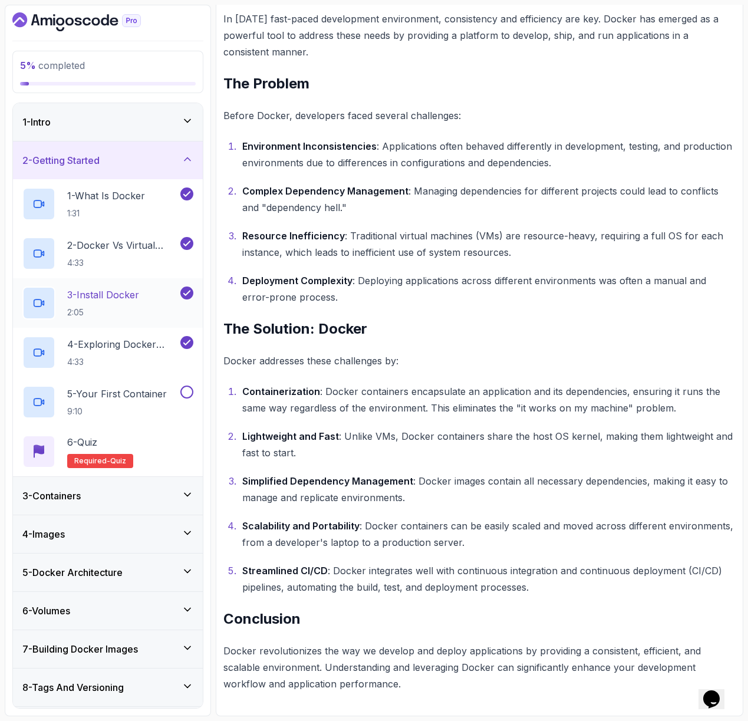
click at [148, 303] on div "3 - Install Docker 2:05" at bounding box center [100, 302] width 156 height 33
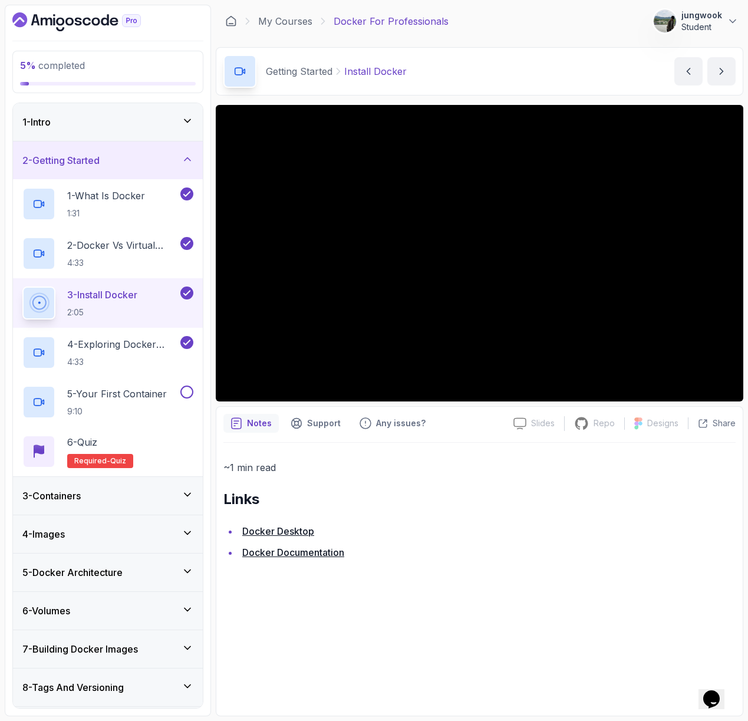
click at [332, 555] on link "Docker Documentation" at bounding box center [293, 552] width 102 height 12
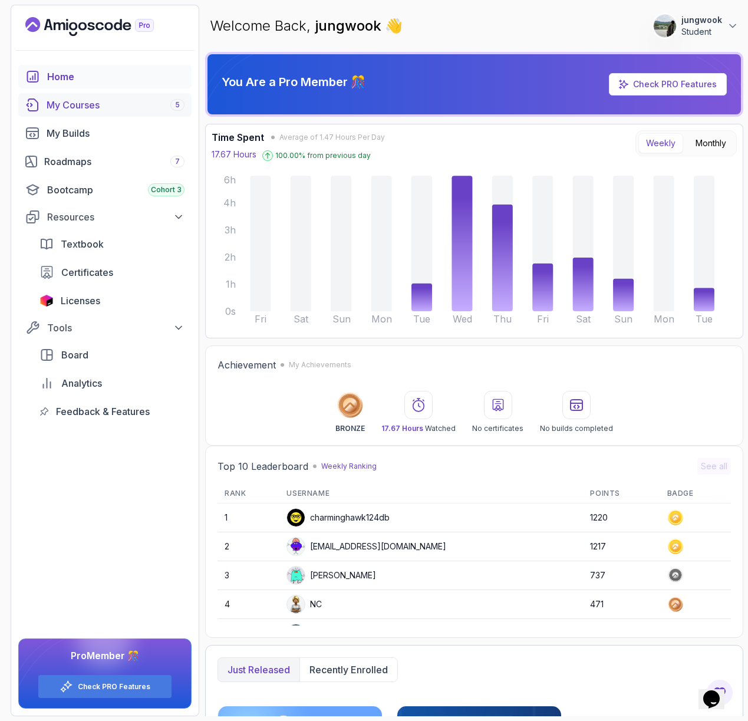
click at [68, 108] on div "My Courses 5" at bounding box center [116, 105] width 138 height 14
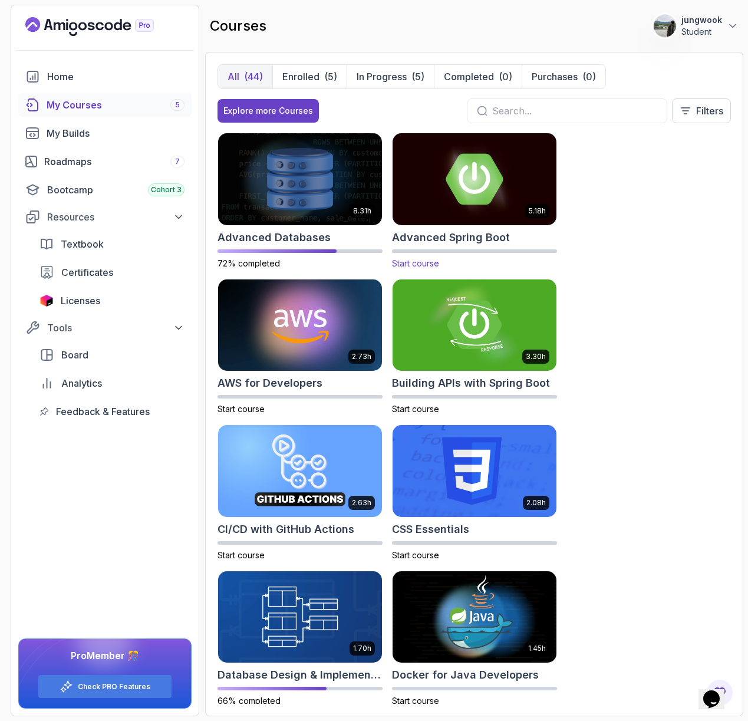
click at [533, 176] on img at bounding box center [474, 179] width 172 height 96
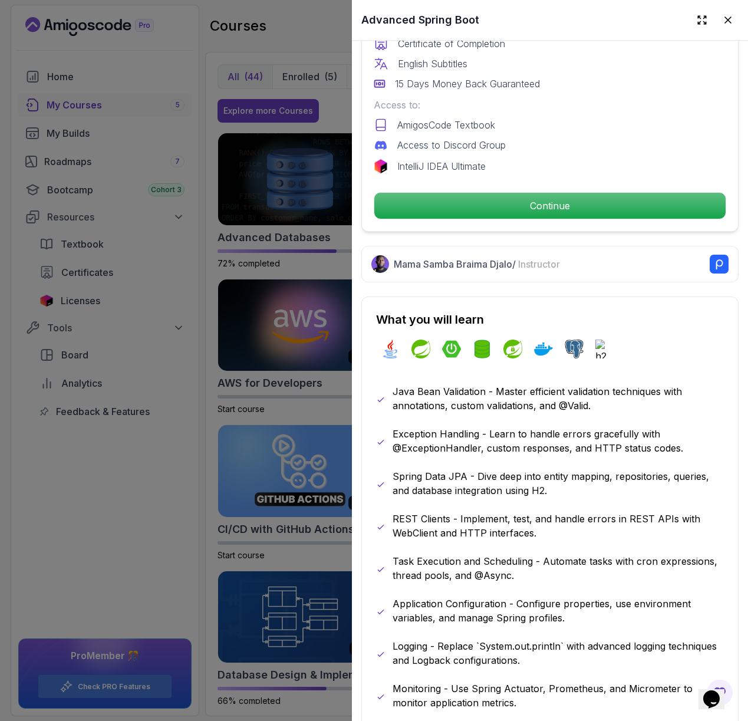
scroll to position [453, 0]
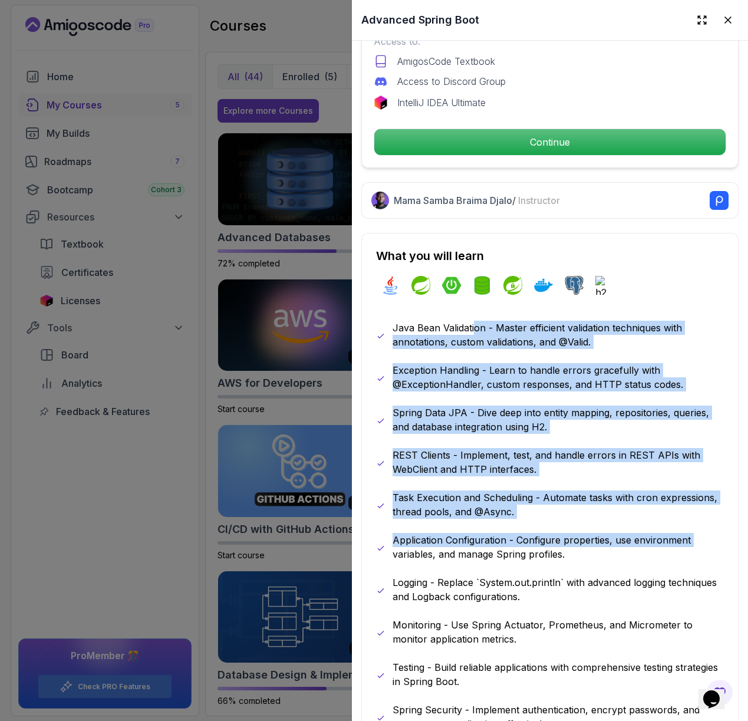
drag, startPoint x: 474, startPoint y: 318, endPoint x: 393, endPoint y: 552, distance: 248.2
click at [393, 552] on div "Java Bean Validation - Master efficient validation techniques with annotations,…" at bounding box center [550, 547] width 348 height 453
click at [393, 552] on p "Application Configuration - Configure properties, use environment variables, an…" at bounding box center [557, 547] width 331 height 28
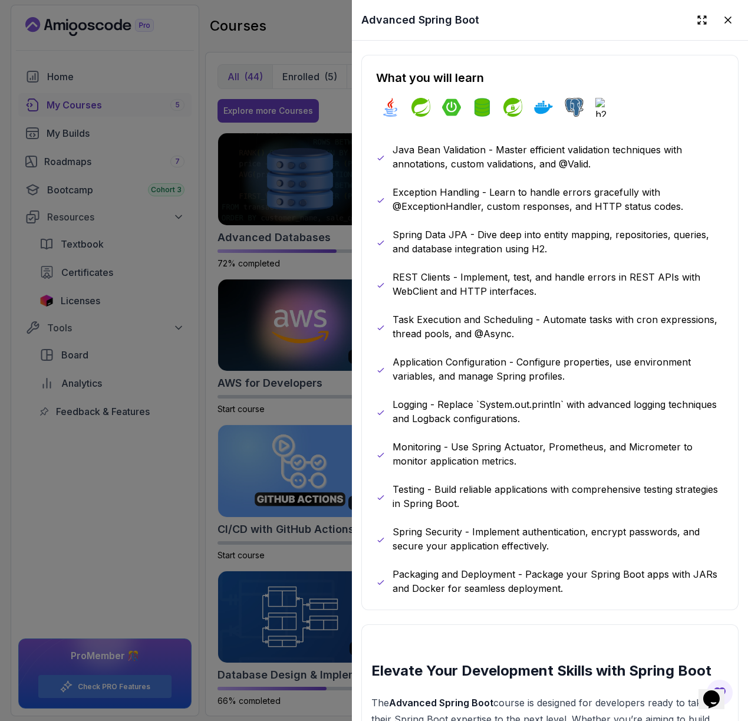
scroll to position [659, 0]
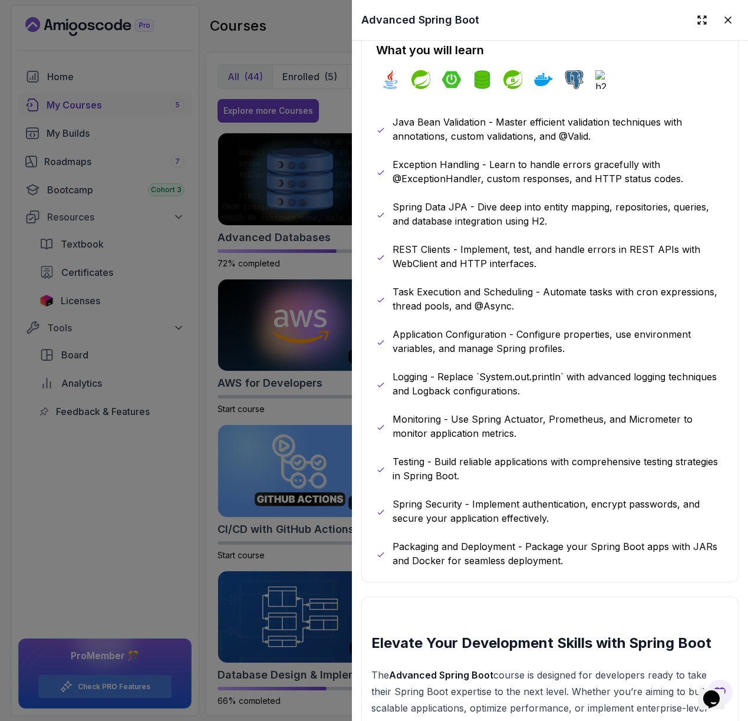
drag, startPoint x: 533, startPoint y: 146, endPoint x: 493, endPoint y: 413, distance: 270.0
click at [492, 406] on div "Java Bean Validation - Master efficient validation techniques with annotations,…" at bounding box center [550, 341] width 348 height 453
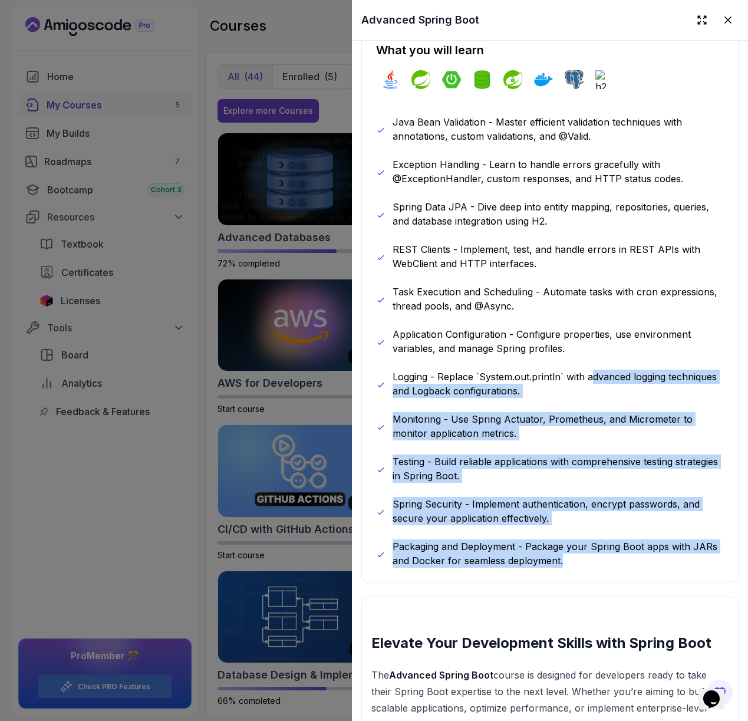
drag, startPoint x: 573, startPoint y: 549, endPoint x: 592, endPoint y: 375, distance: 174.9
click at [592, 375] on div "Java Bean Validation - Master efficient validation techniques with annotations,…" at bounding box center [550, 341] width 348 height 453
click at [592, 375] on p "Logging - Replace `System.out.println` with advanced logging techniques and Log…" at bounding box center [557, 383] width 331 height 28
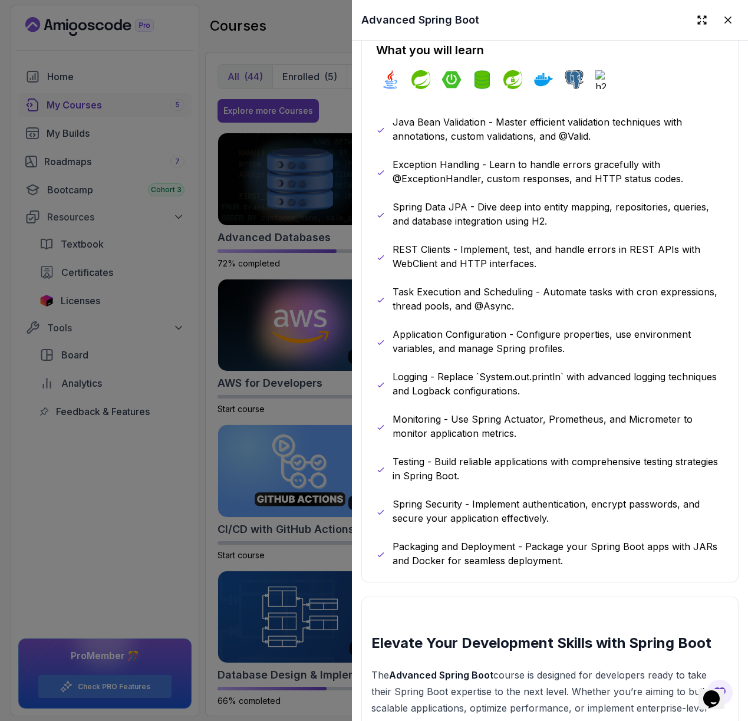
click at [191, 553] on div at bounding box center [374, 360] width 748 height 721
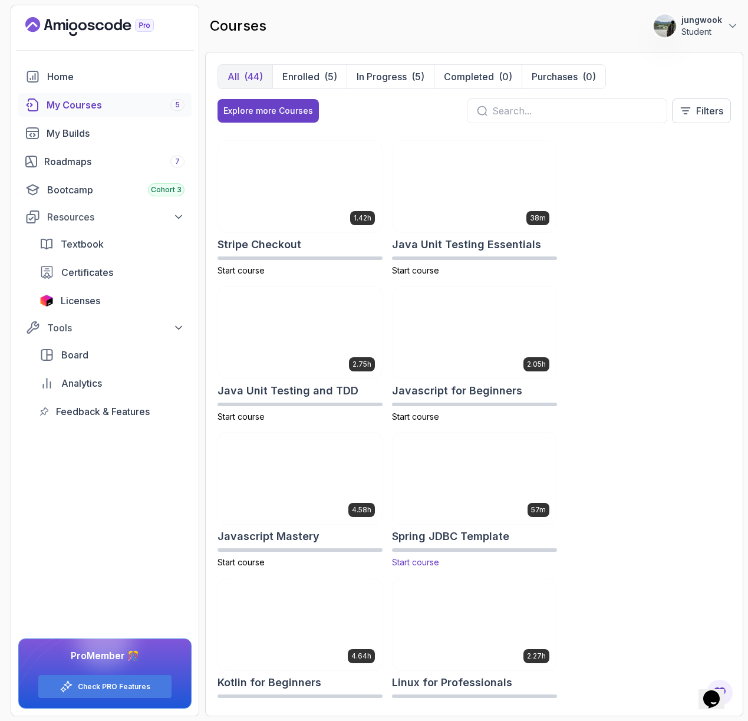
scroll to position [1576, 0]
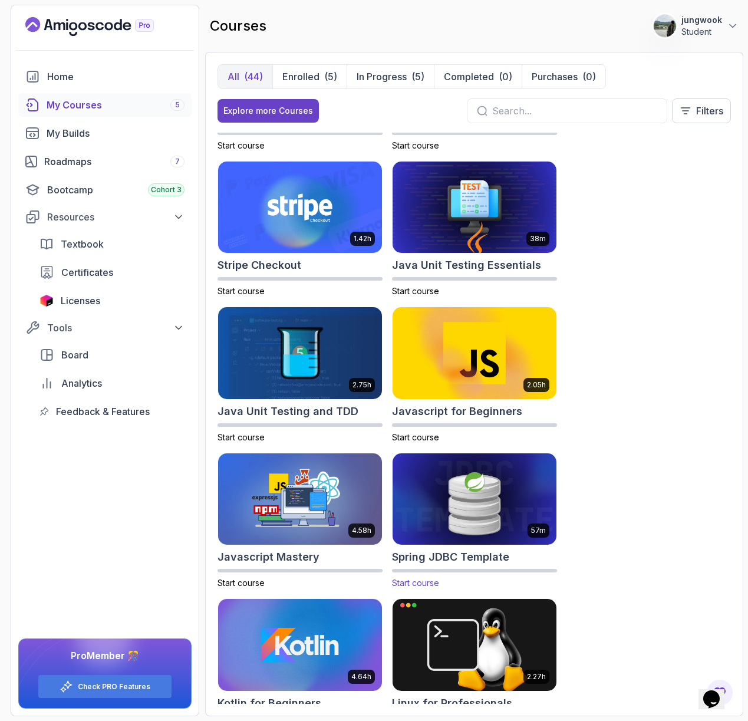
click at [470, 486] on img at bounding box center [474, 499] width 172 height 96
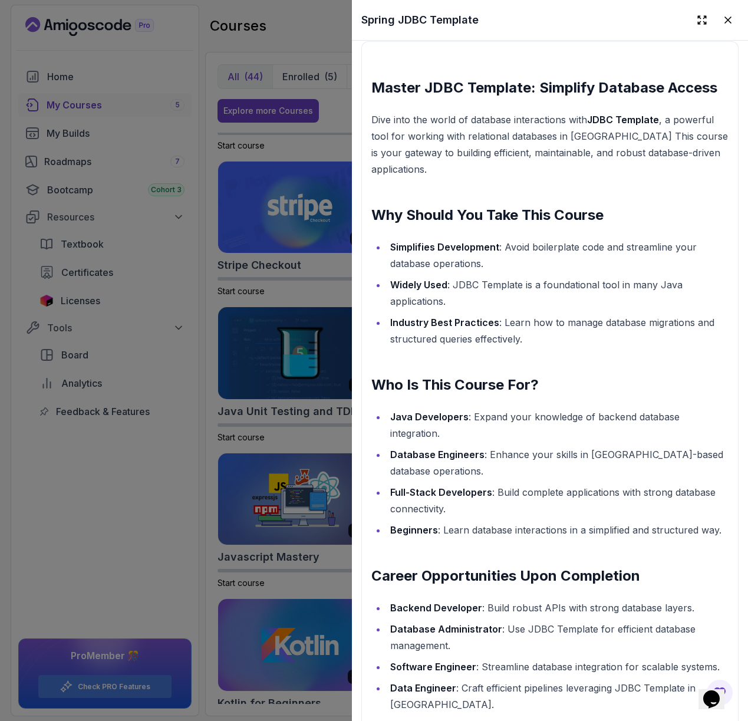
scroll to position [976, 0]
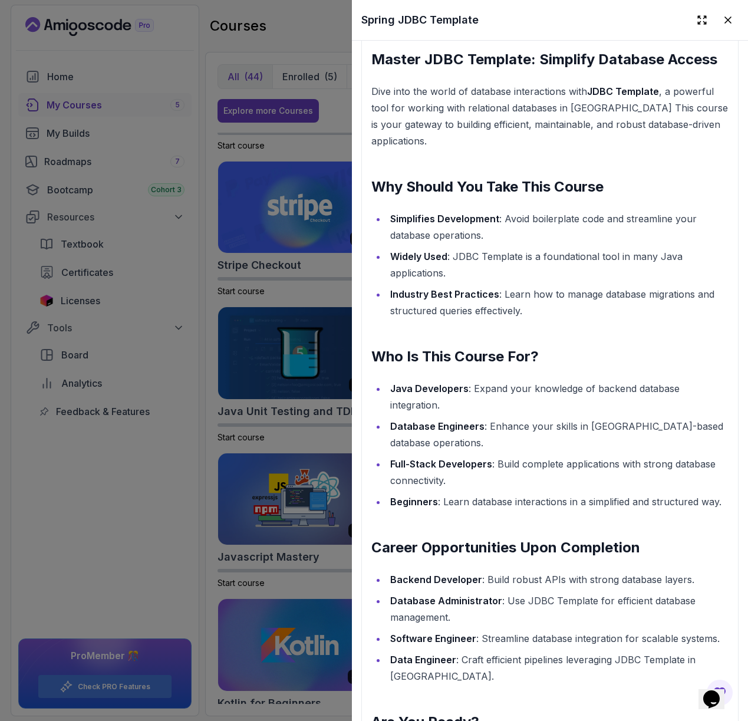
click at [283, 156] on div at bounding box center [374, 360] width 748 height 721
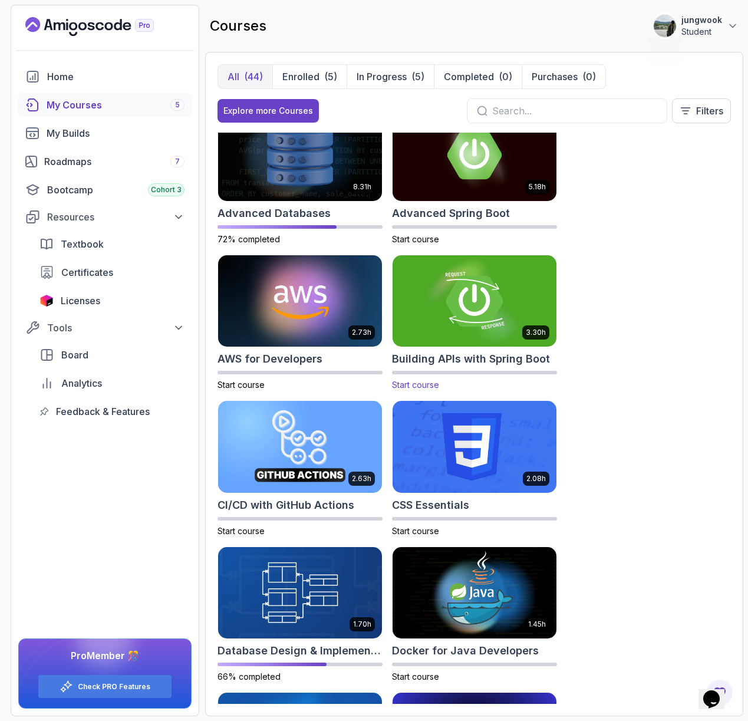
scroll to position [0, 0]
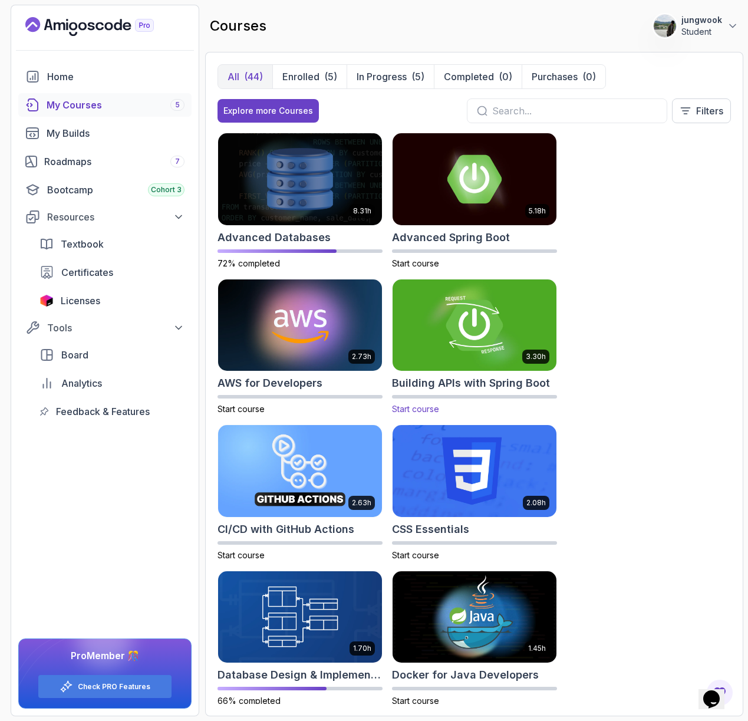
click at [511, 323] on img at bounding box center [474, 325] width 172 height 96
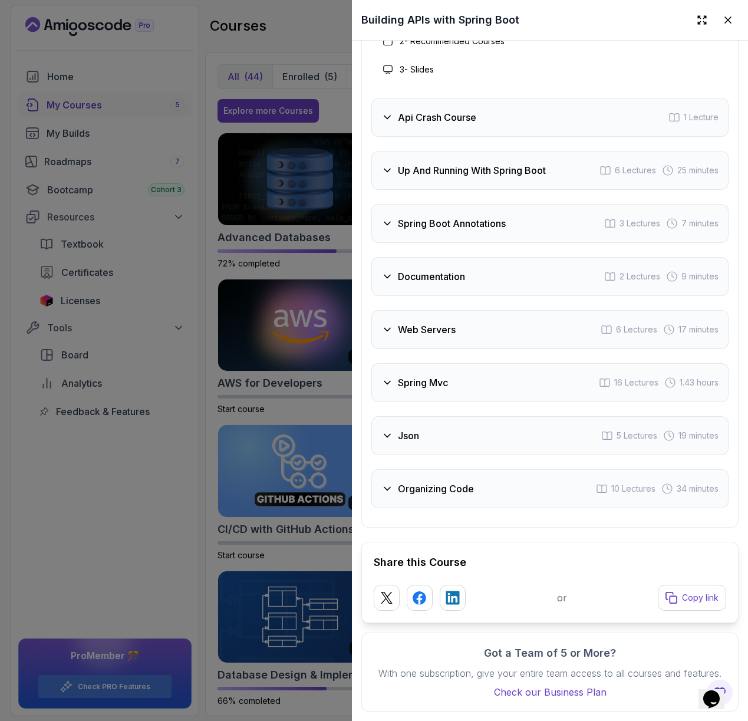
scroll to position [2410, 0]
click at [502, 437] on div "Json 5 Lectures 19 minutes" at bounding box center [549, 435] width 357 height 39
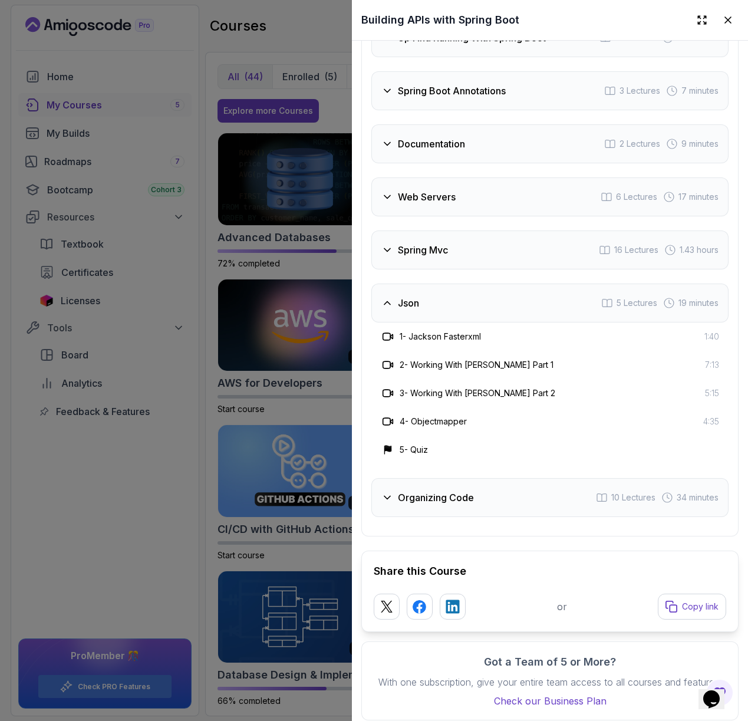
click at [520, 269] on div "Spring Mvc 16 Lectures 1.43 hours" at bounding box center [549, 249] width 357 height 39
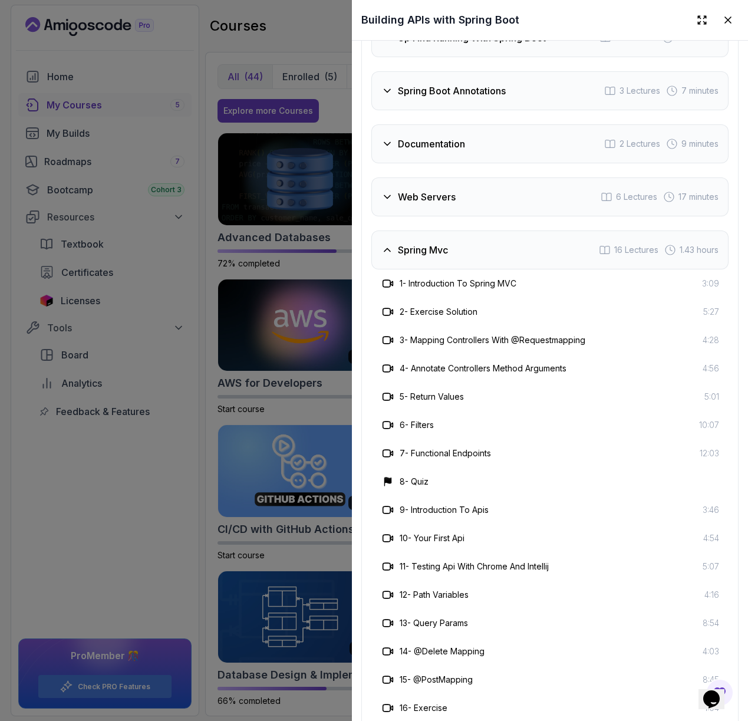
click at [529, 216] on div "Web Servers 6 Lectures 17 minutes" at bounding box center [549, 196] width 357 height 39
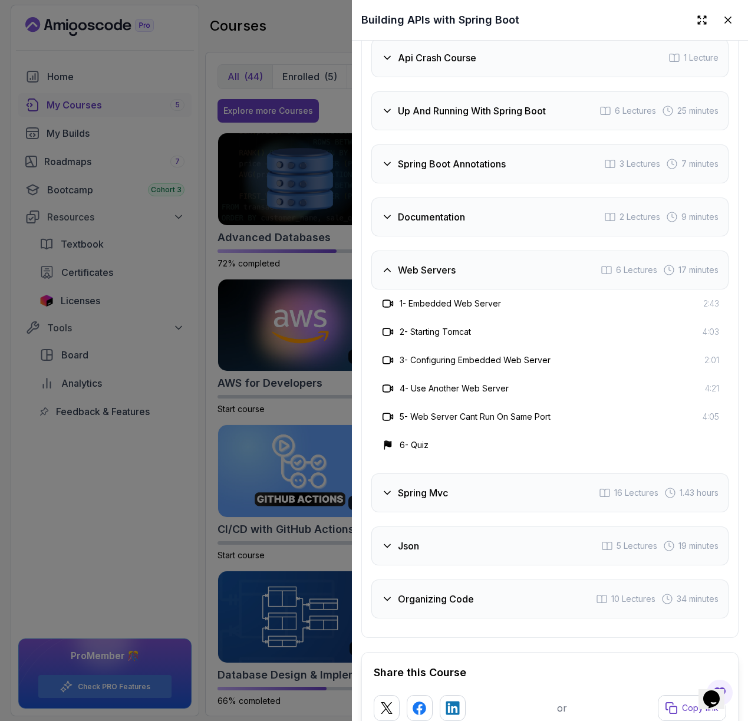
scroll to position [2332, 0]
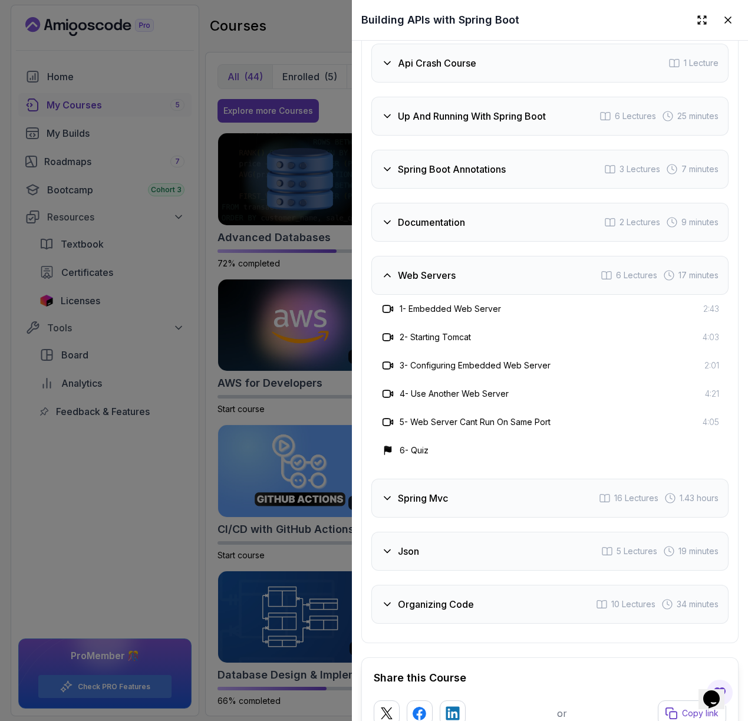
click at [305, 396] on div at bounding box center [374, 360] width 748 height 721
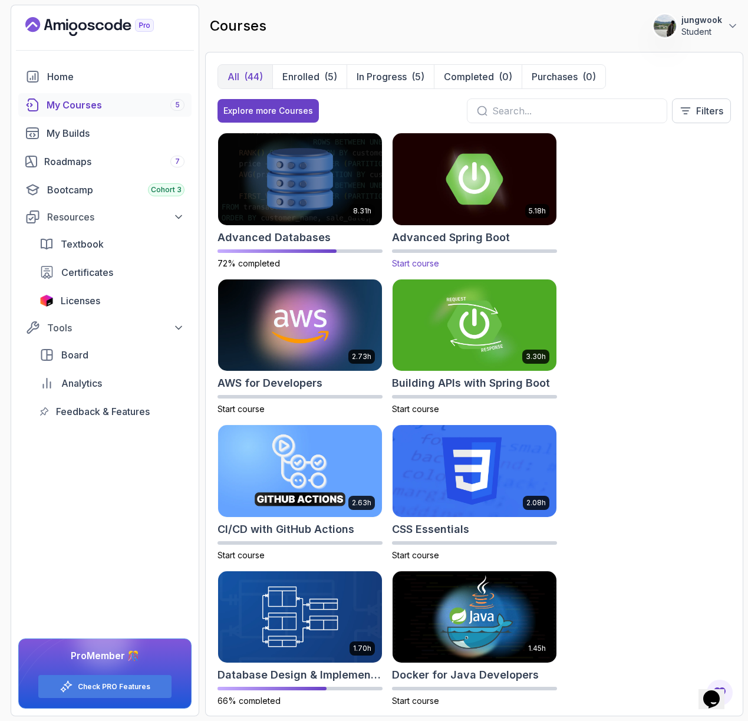
click at [545, 204] on div "5.18h" at bounding box center [537, 211] width 24 height 14
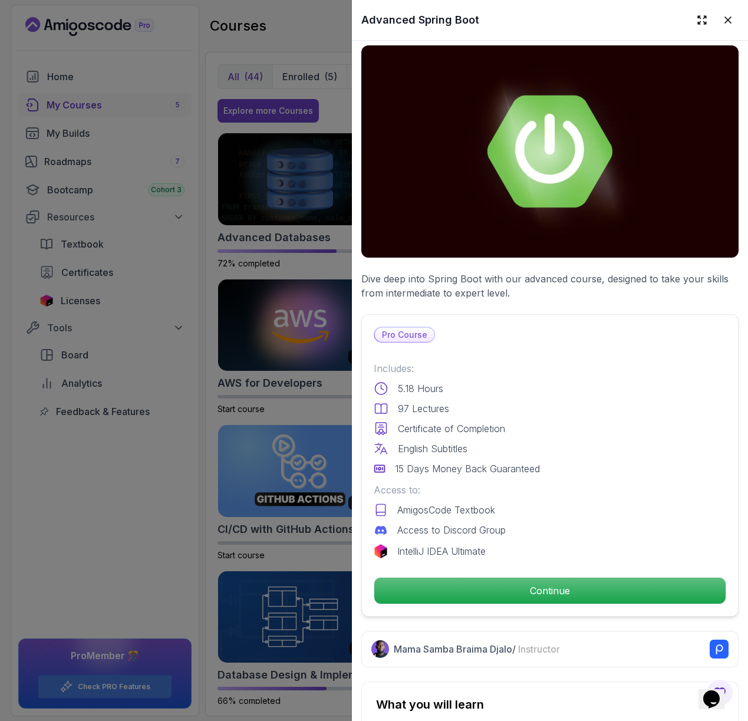
scroll to position [0, 0]
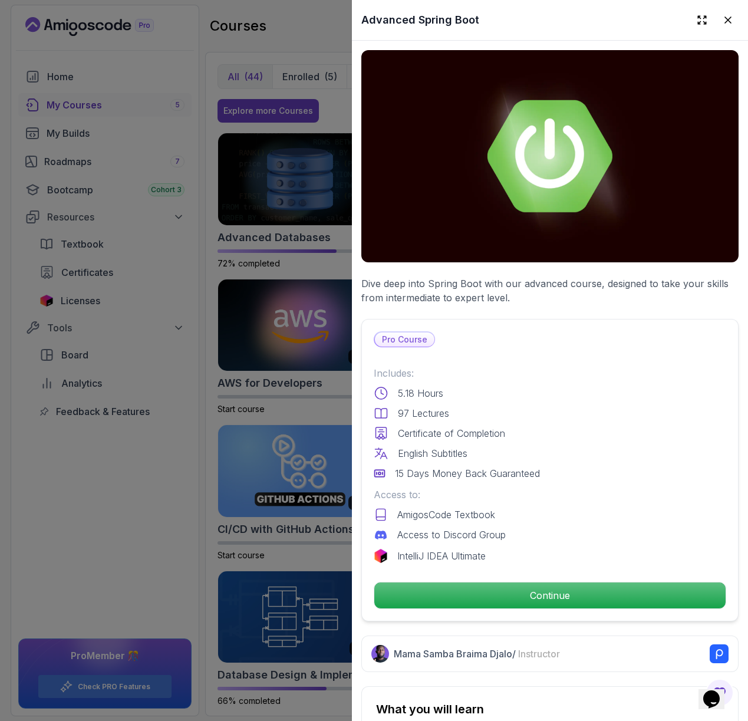
click at [143, 338] on div at bounding box center [374, 360] width 748 height 721
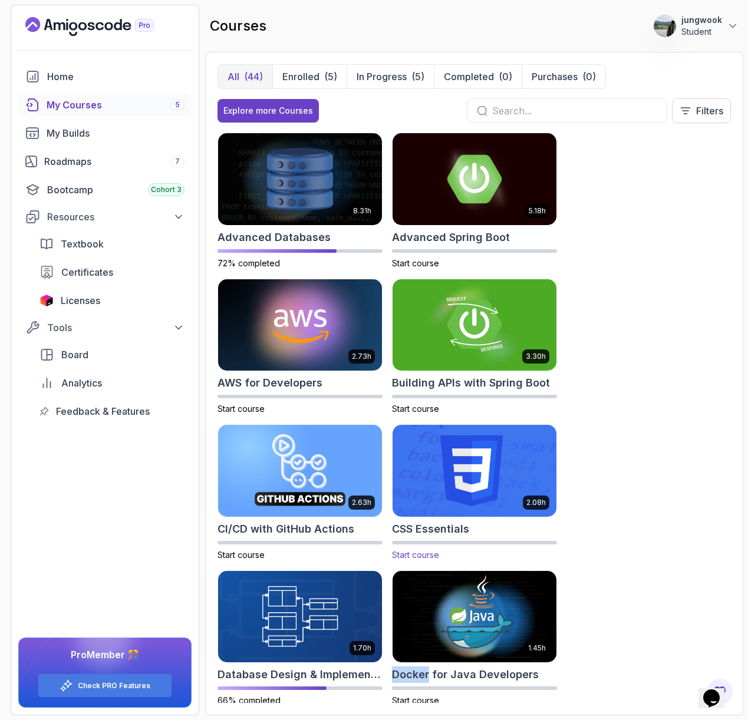
scroll to position [269, 0]
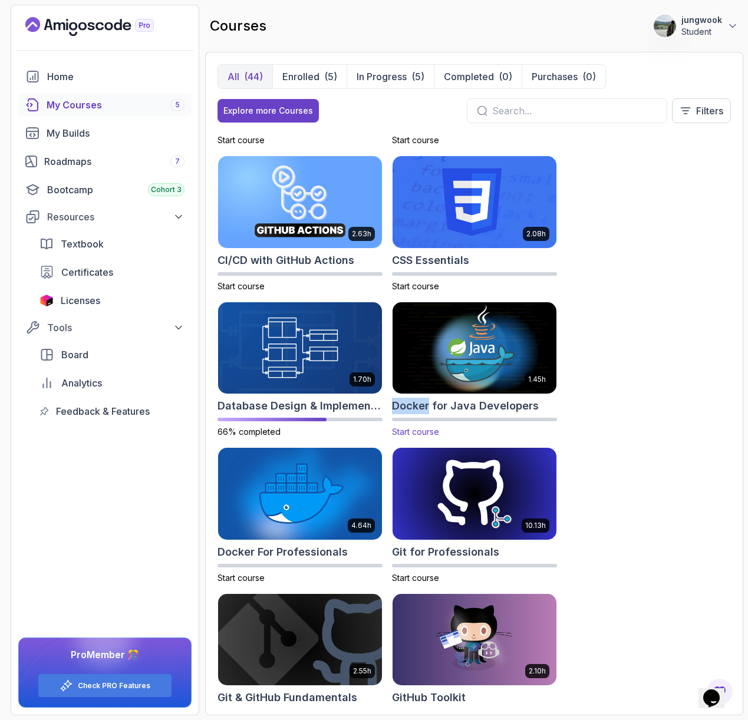
click at [476, 386] on img at bounding box center [474, 348] width 172 height 96
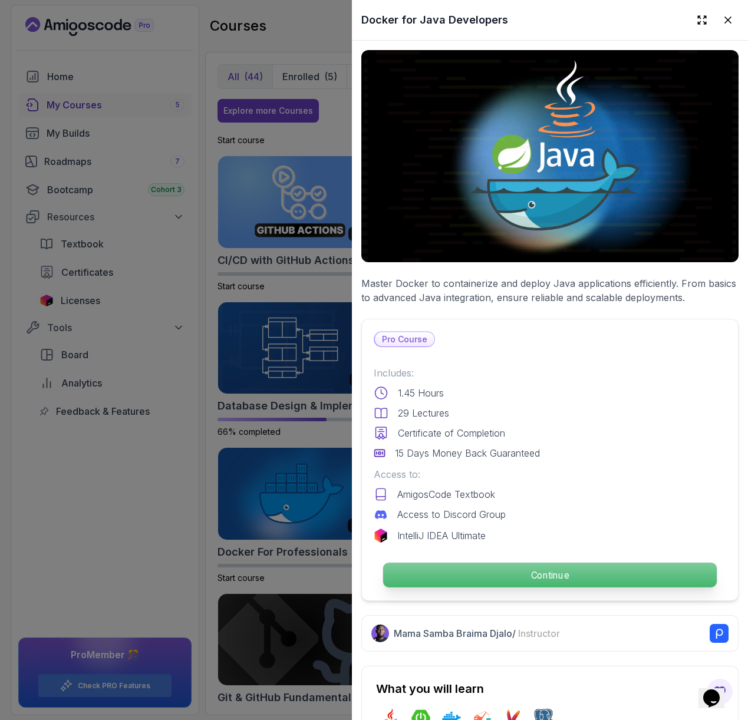
click at [456, 571] on p "Continue" at bounding box center [550, 575] width 334 height 25
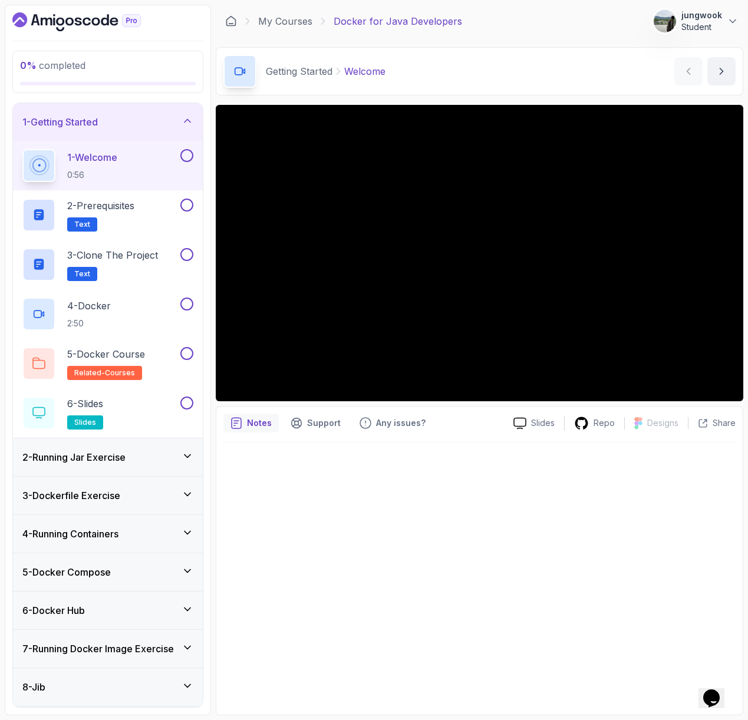
click at [115, 464] on div "2 - Running Jar Exercise" at bounding box center [108, 457] width 190 height 38
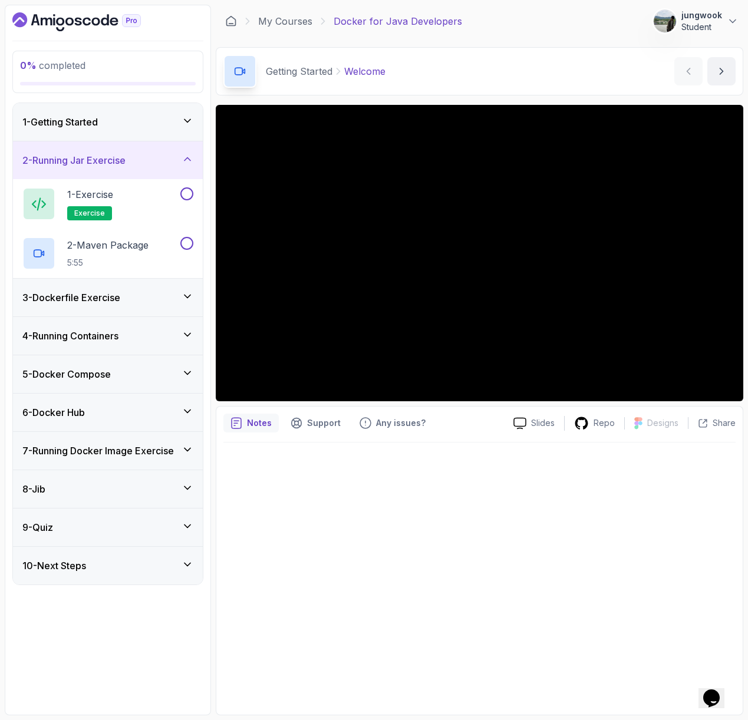
click at [120, 291] on h3 "3 - Dockerfile Exercise" at bounding box center [71, 298] width 98 height 14
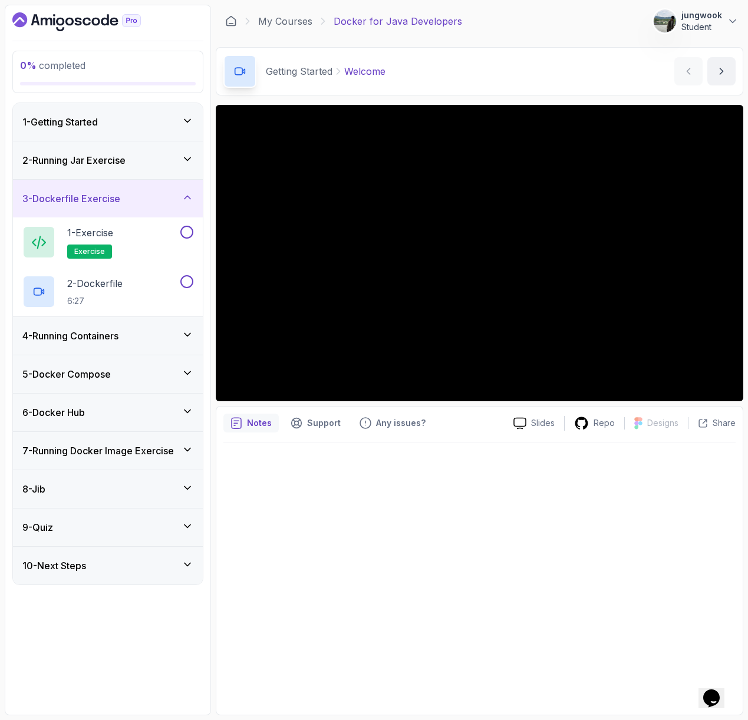
click at [101, 349] on div "4 - Running Containers" at bounding box center [108, 336] width 190 height 38
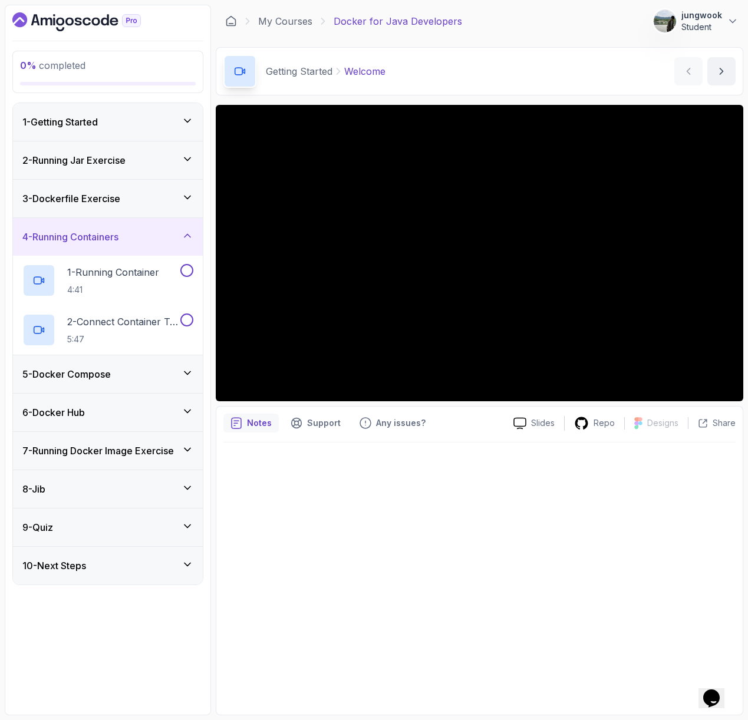
click at [94, 387] on div "5 - Docker Compose" at bounding box center [108, 374] width 190 height 38
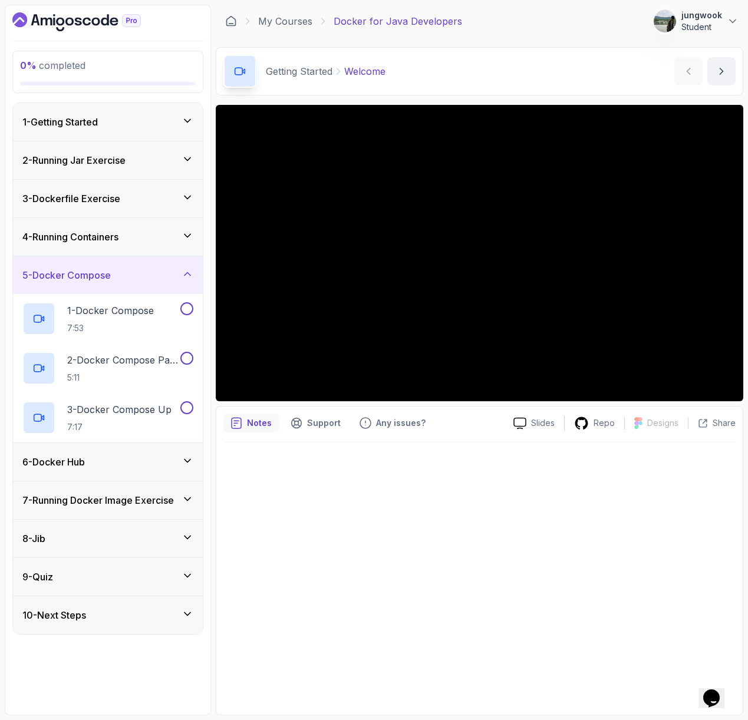
click at [133, 242] on div "4 - Running Containers" at bounding box center [107, 237] width 171 height 14
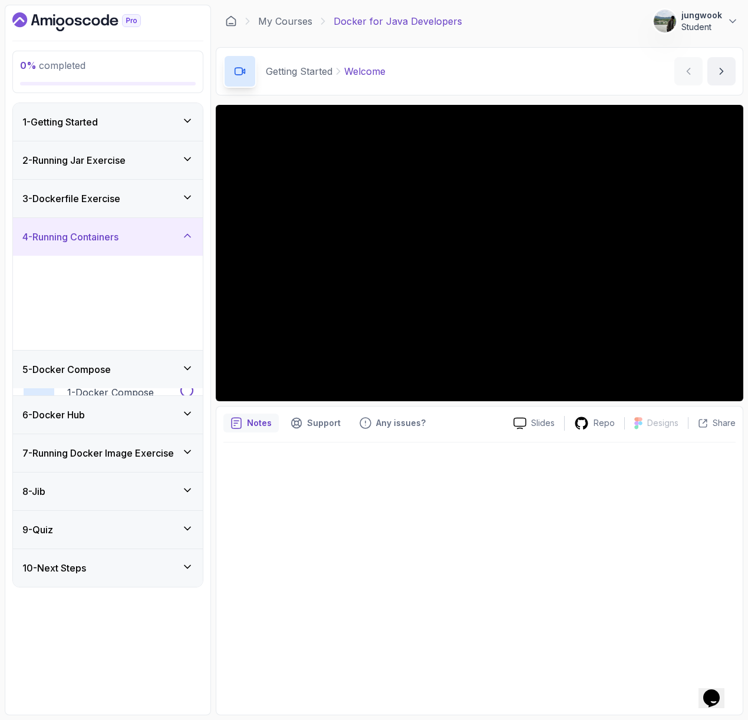
click at [147, 146] on div "2 - Running Jar Exercise" at bounding box center [108, 160] width 190 height 38
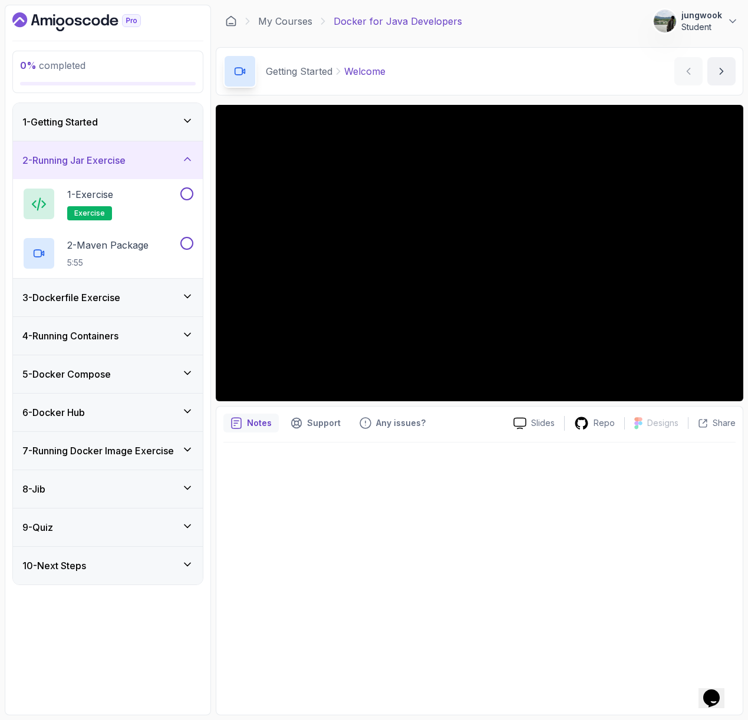
click at [143, 122] on div "1 - Getting Started" at bounding box center [107, 122] width 171 height 14
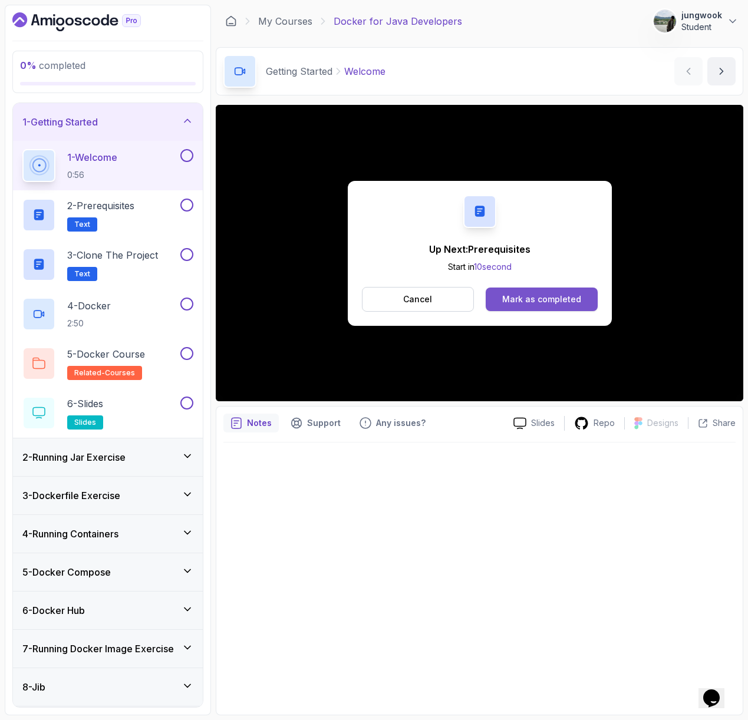
click at [557, 303] on div "Mark as completed" at bounding box center [541, 299] width 79 height 12
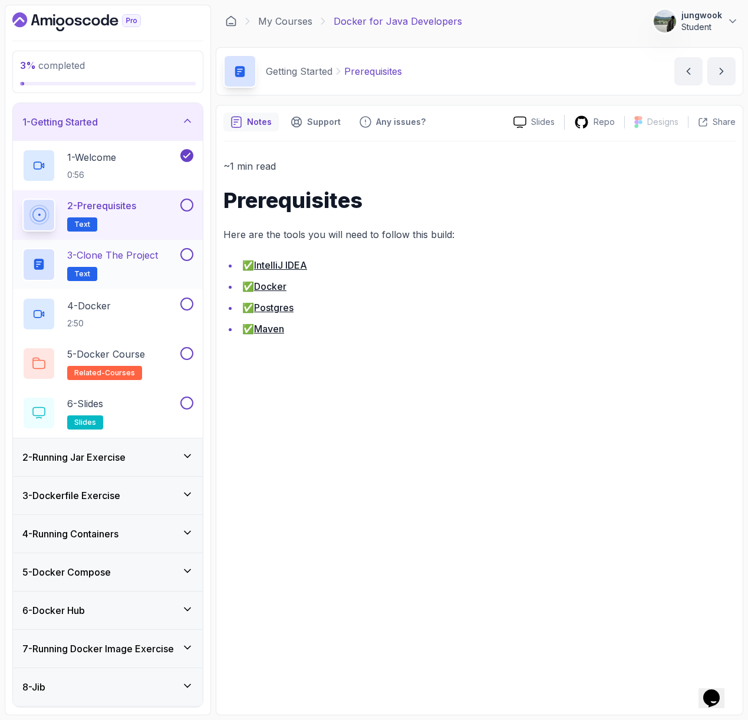
click at [187, 262] on button "3 - Clone the Project Text" at bounding box center [107, 264] width 171 height 33
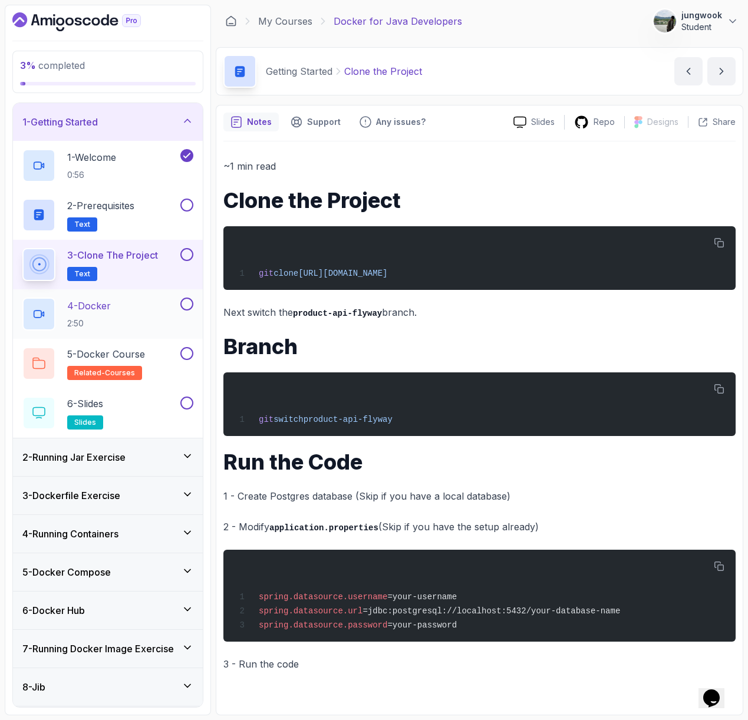
click at [134, 325] on div "4 - Docker 2:50" at bounding box center [100, 314] width 156 height 33
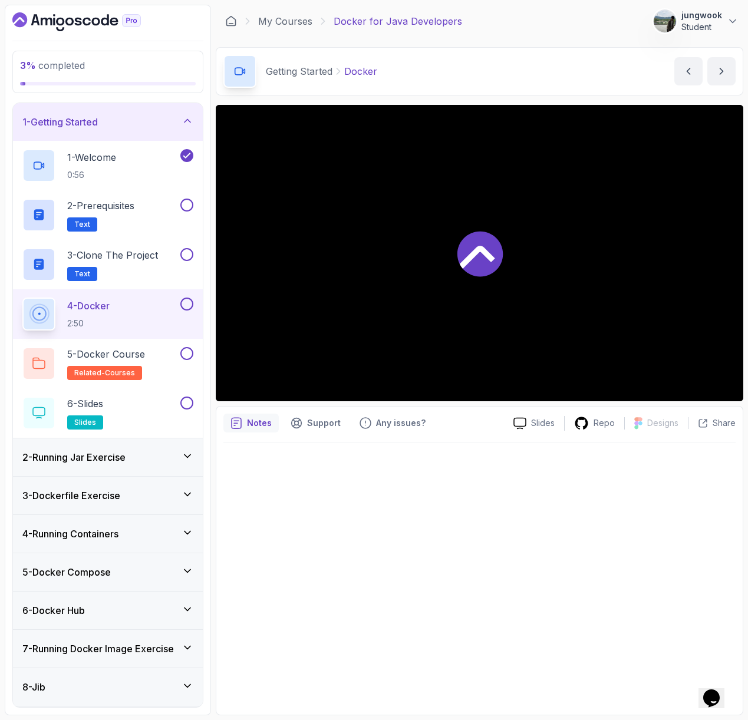
click at [436, 308] on div at bounding box center [479, 253] width 527 height 296
click at [148, 272] on h2 "3 - Clone the Project Text" at bounding box center [112, 264] width 91 height 33
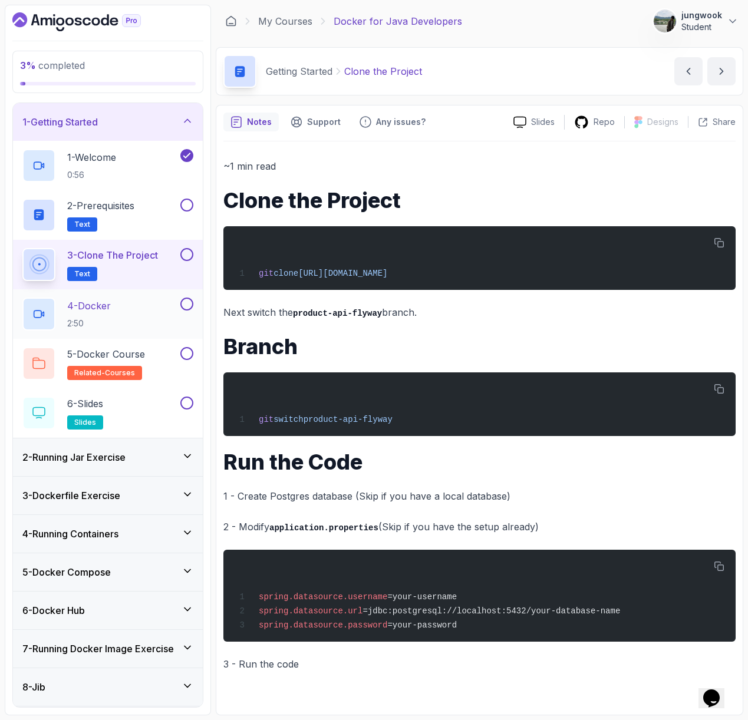
click at [178, 327] on button "4 - Docker 2:50" at bounding box center [107, 314] width 171 height 33
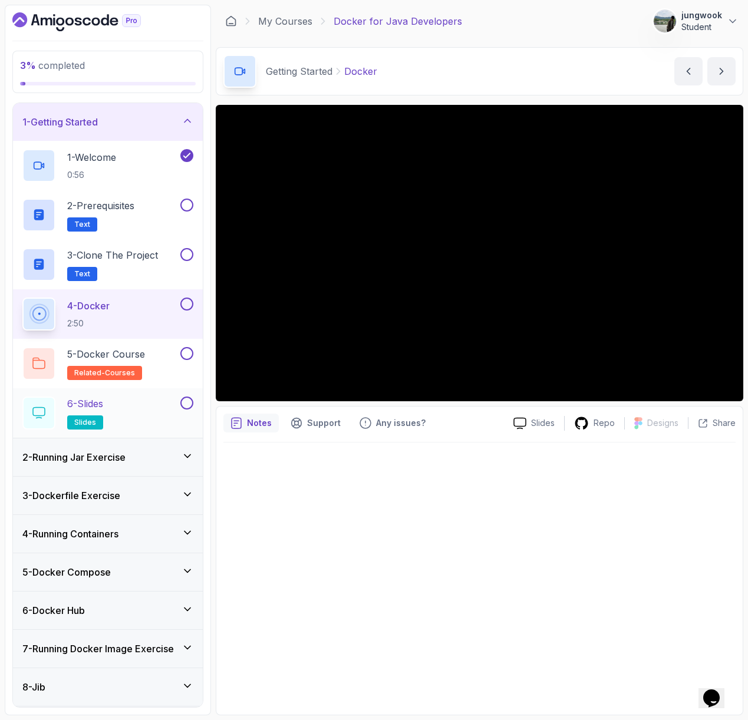
click at [127, 419] on div "6 - Slides slides" at bounding box center [100, 413] width 156 height 33
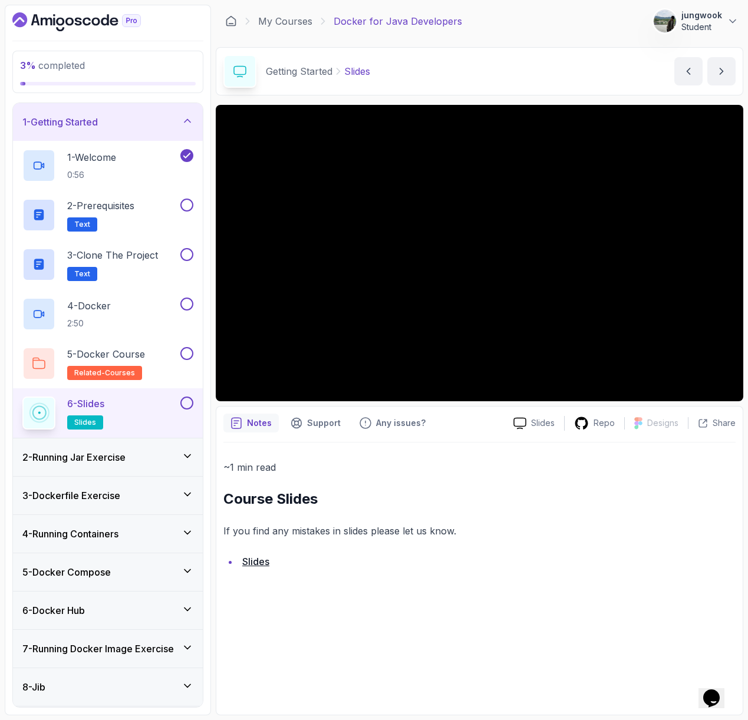
click at [126, 458] on h3 "2 - Running Jar Exercise" at bounding box center [73, 457] width 103 height 14
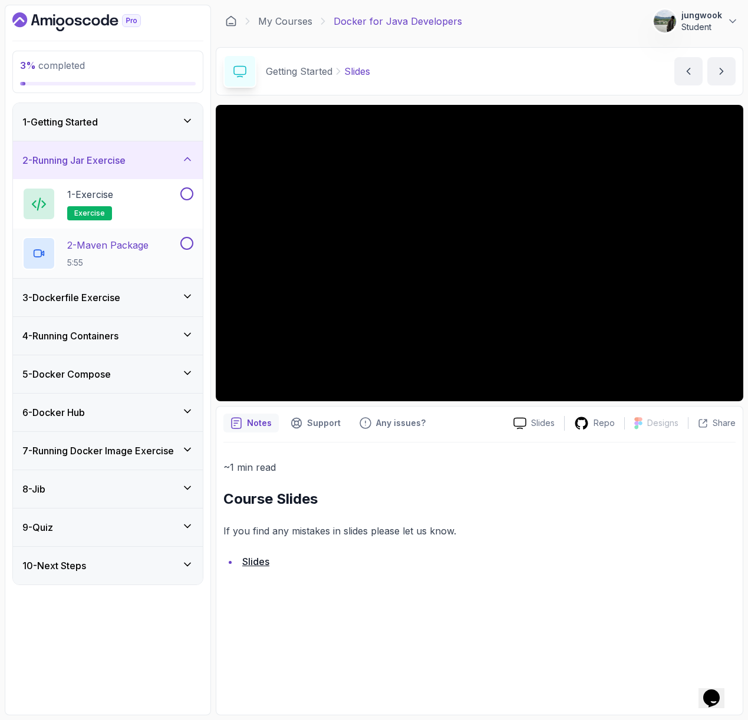
click at [136, 273] on div "2 - Maven Package 5:55" at bounding box center [108, 254] width 190 height 50
click at [140, 260] on p "5:55" at bounding box center [107, 263] width 81 height 12
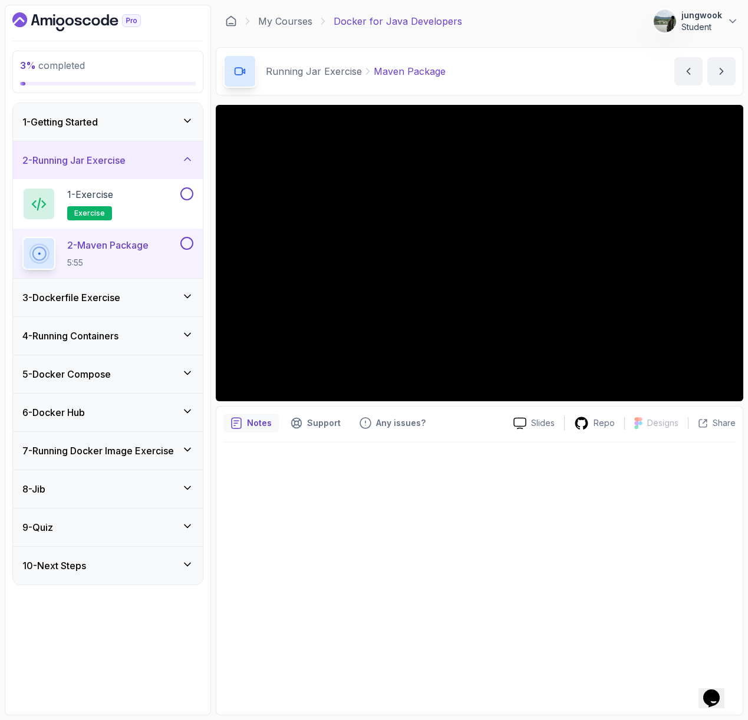
click at [81, 291] on h3 "3 - Dockerfile Exercise" at bounding box center [71, 298] width 98 height 14
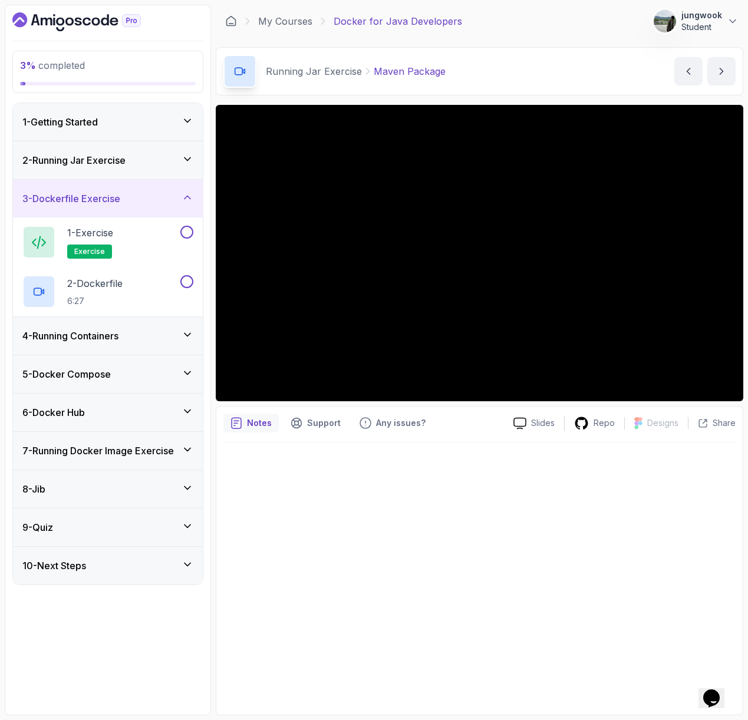
click at [127, 336] on div "4 - Running Containers" at bounding box center [107, 336] width 171 height 14
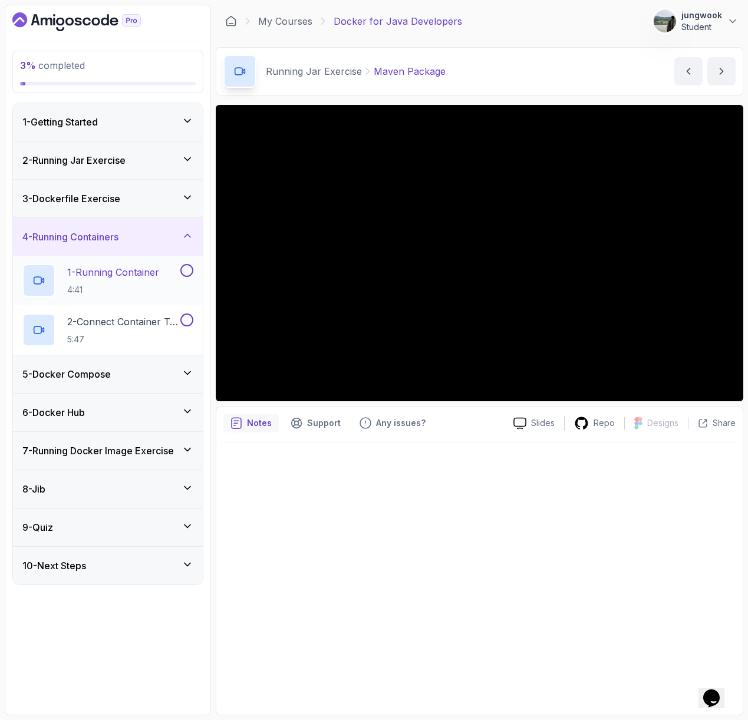
click at [139, 289] on p "4:41" at bounding box center [113, 290] width 92 height 12
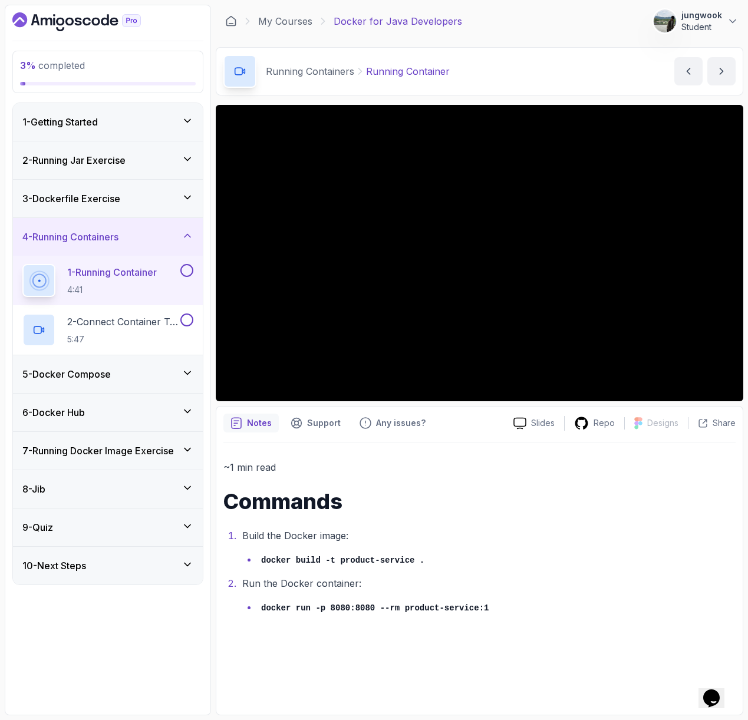
click at [151, 381] on div "5 - Docker Compose" at bounding box center [107, 374] width 171 height 14
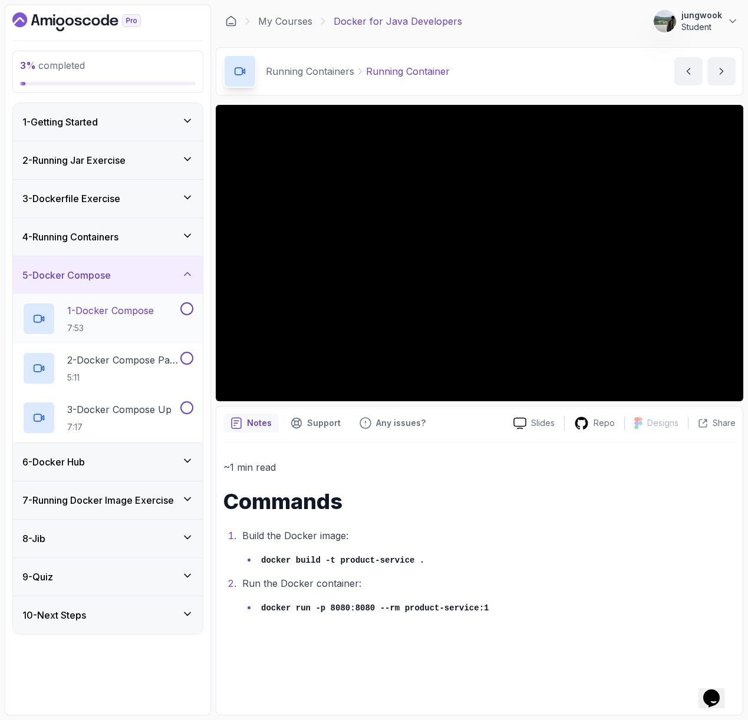
click at [160, 320] on div "1 - Docker Compose 7:53" at bounding box center [100, 318] width 156 height 33
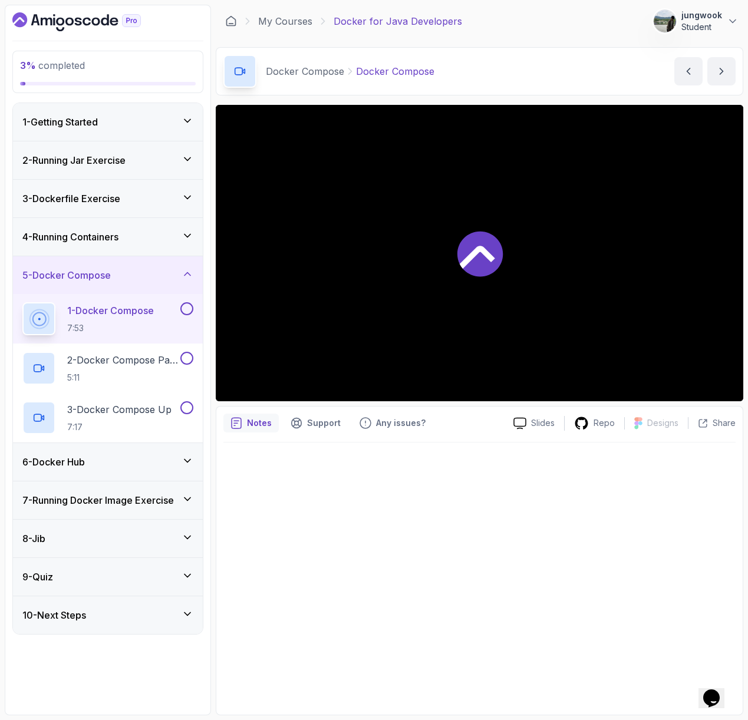
click at [130, 465] on div "6 - Docker Hub" at bounding box center [107, 462] width 171 height 14
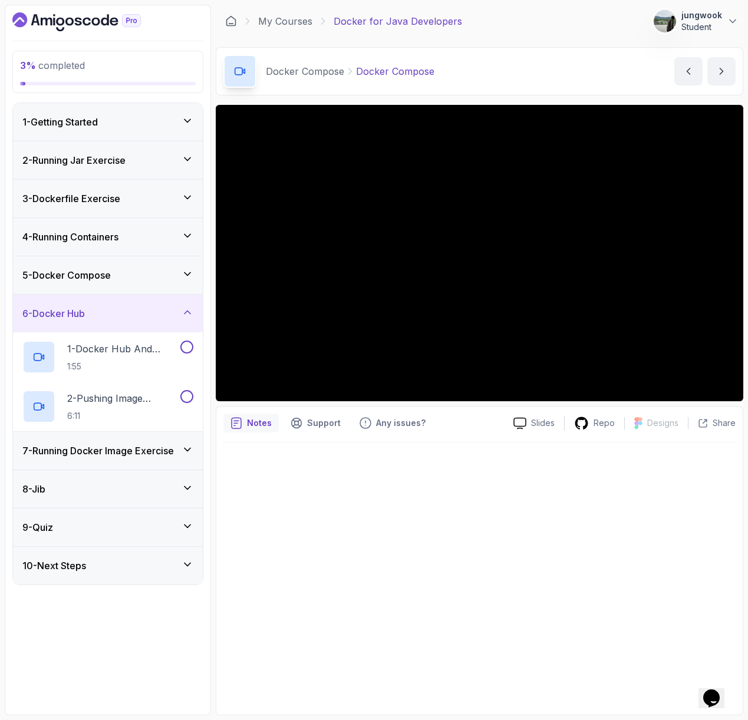
click at [161, 279] on div "5 - Docker Compose" at bounding box center [107, 275] width 171 height 14
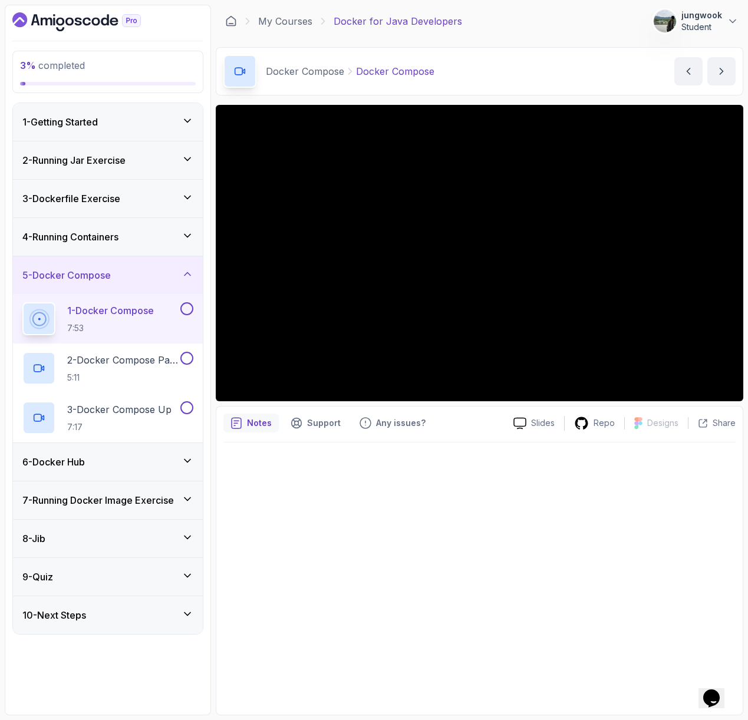
click at [122, 473] on div "6 - Docker Hub" at bounding box center [108, 462] width 190 height 38
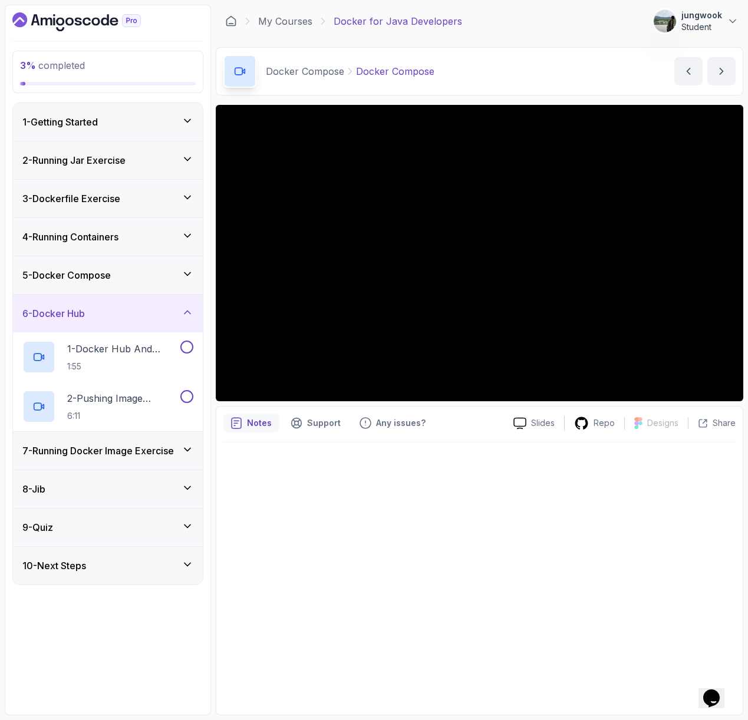
click at [178, 299] on div "6 - Docker Hub" at bounding box center [108, 314] width 190 height 38
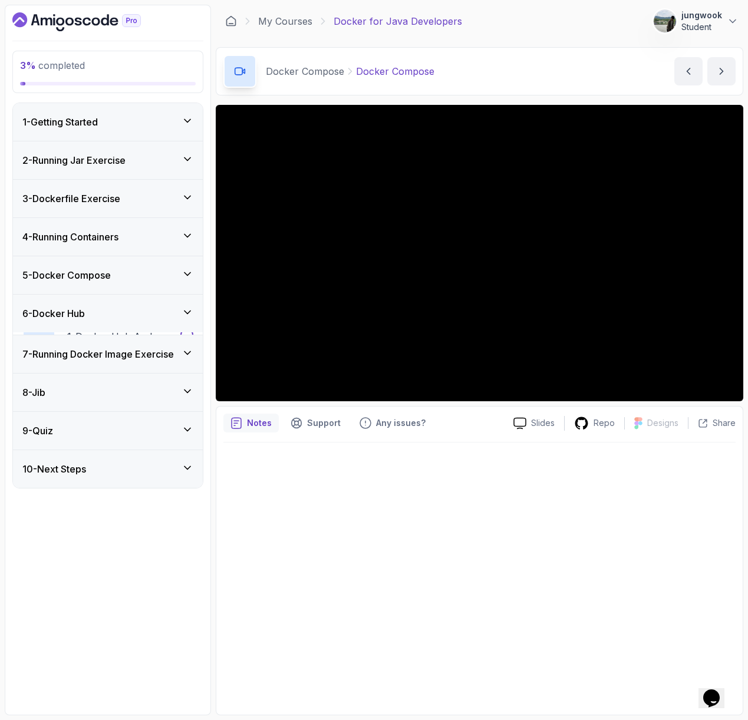
click at [184, 282] on div "5 - Docker Compose" at bounding box center [107, 275] width 171 height 14
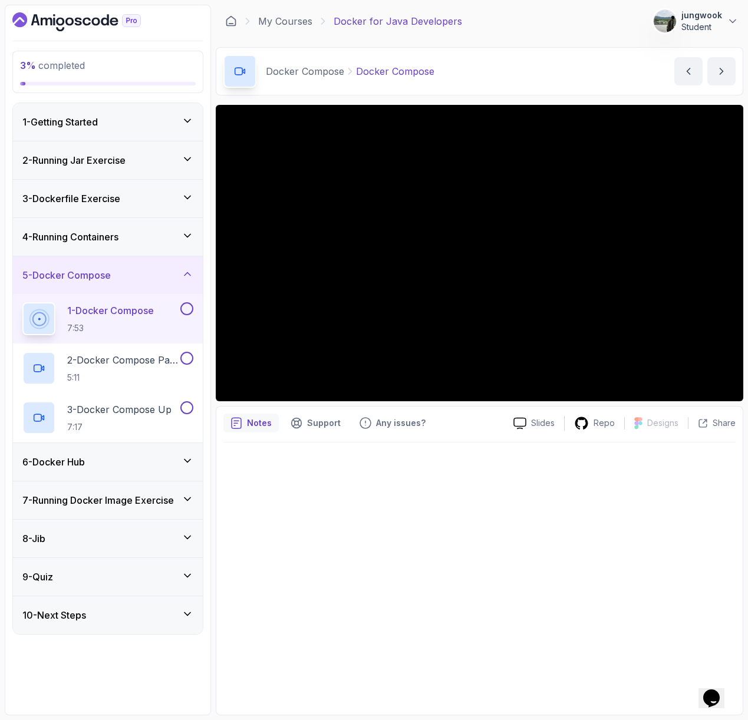
click at [138, 628] on div "10 - Next Steps" at bounding box center [108, 615] width 190 height 38
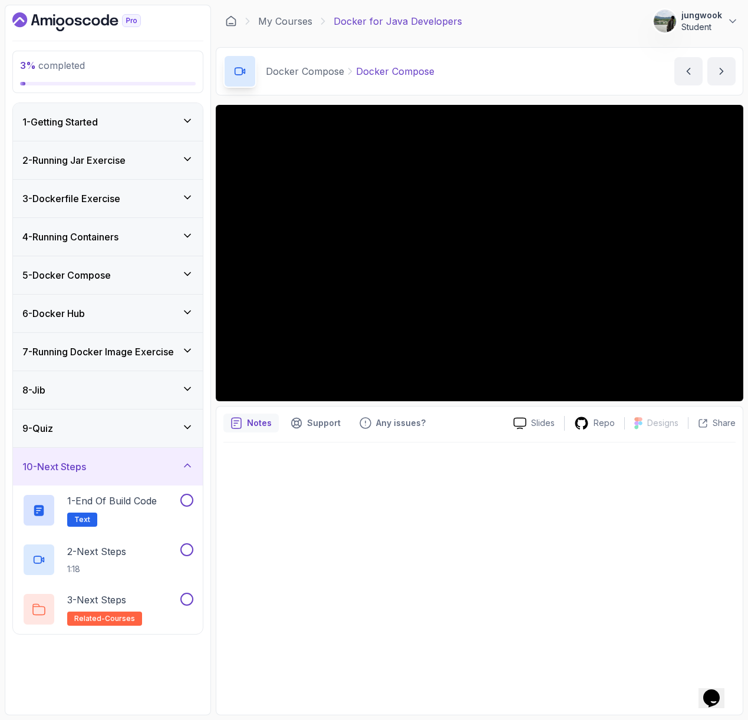
click at [170, 433] on div "9 - Quiz" at bounding box center [107, 428] width 171 height 14
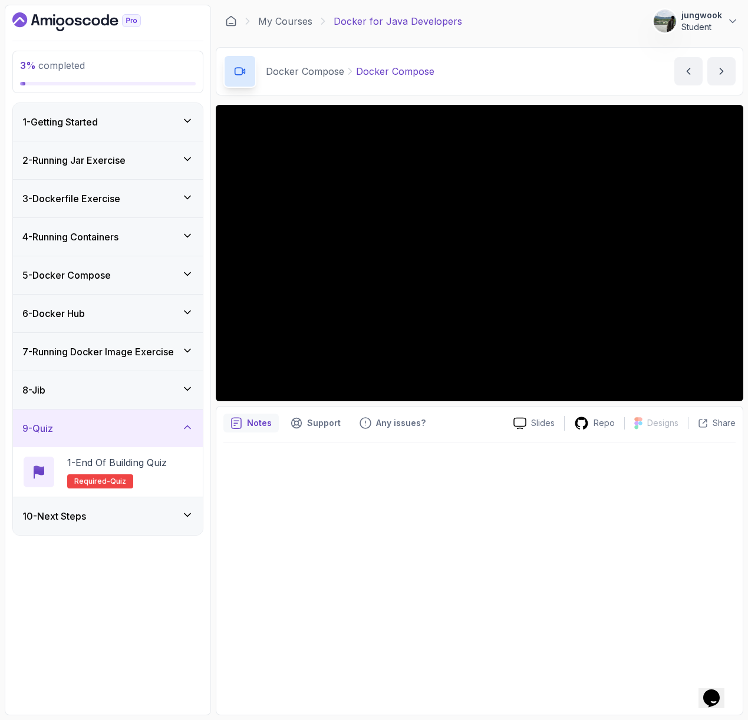
click at [174, 386] on div "8 - Jib" at bounding box center [107, 390] width 171 height 14
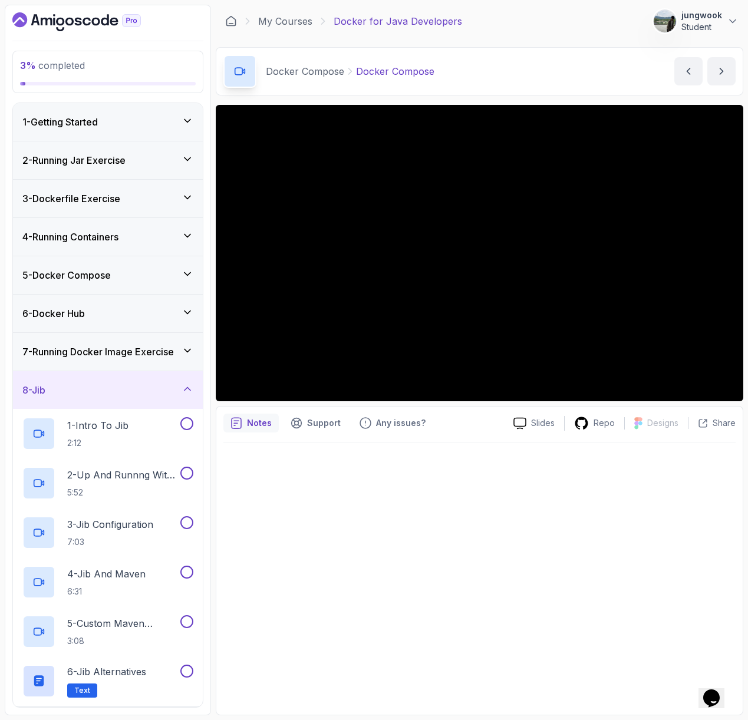
click at [166, 342] on div "7 - Running Docker Image Exercise" at bounding box center [108, 352] width 190 height 38
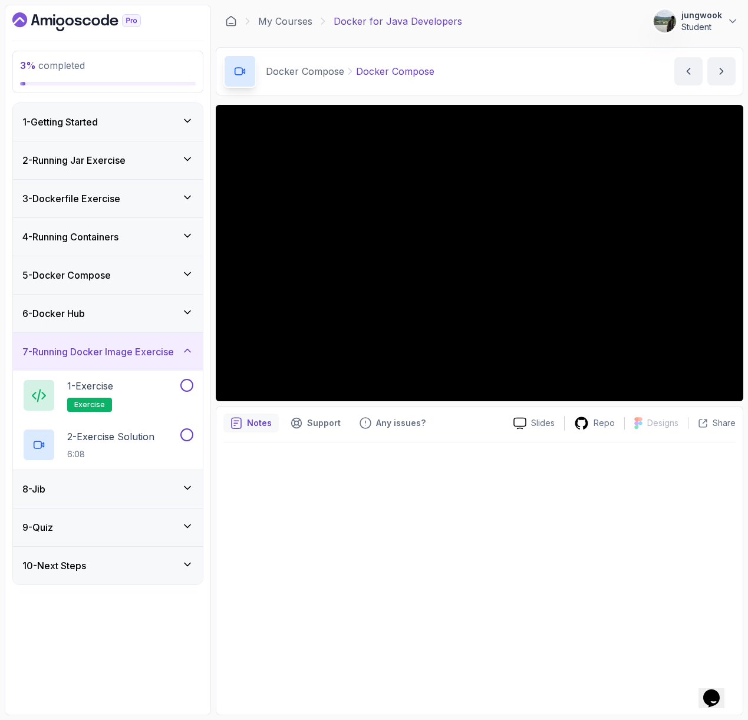
click at [169, 302] on div "6 - Docker Hub" at bounding box center [108, 314] width 190 height 38
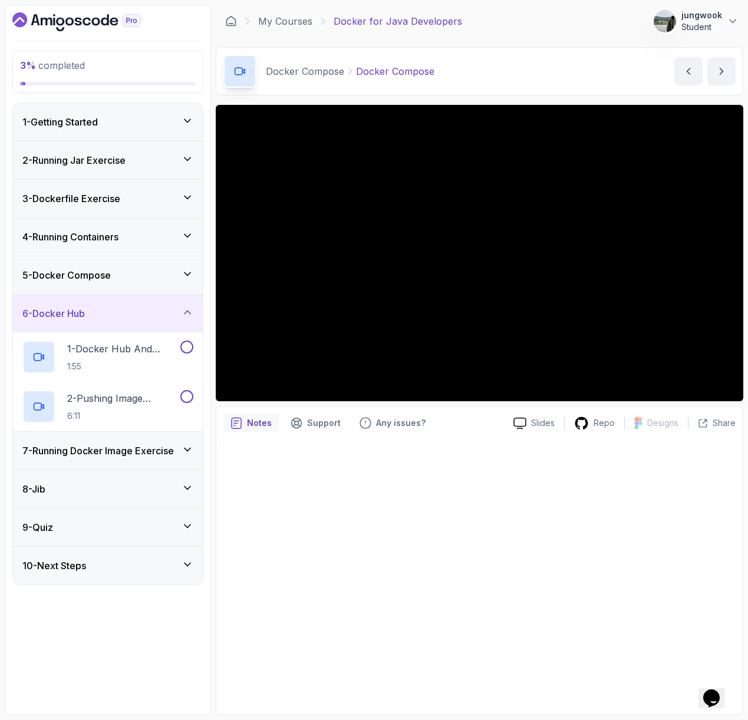
click at [169, 268] on div "5 - Docker Compose" at bounding box center [107, 275] width 171 height 14
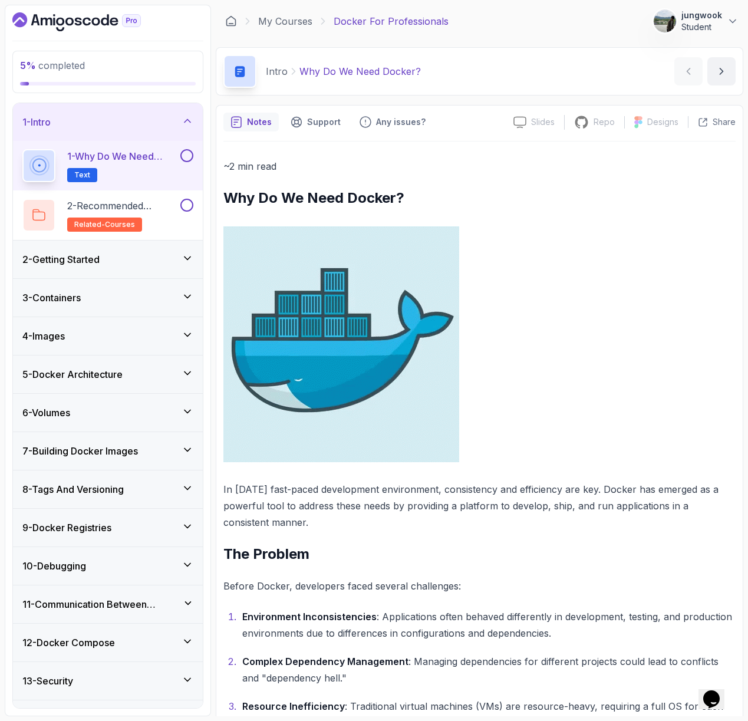
click at [165, 325] on div "4 - Images" at bounding box center [108, 336] width 190 height 38
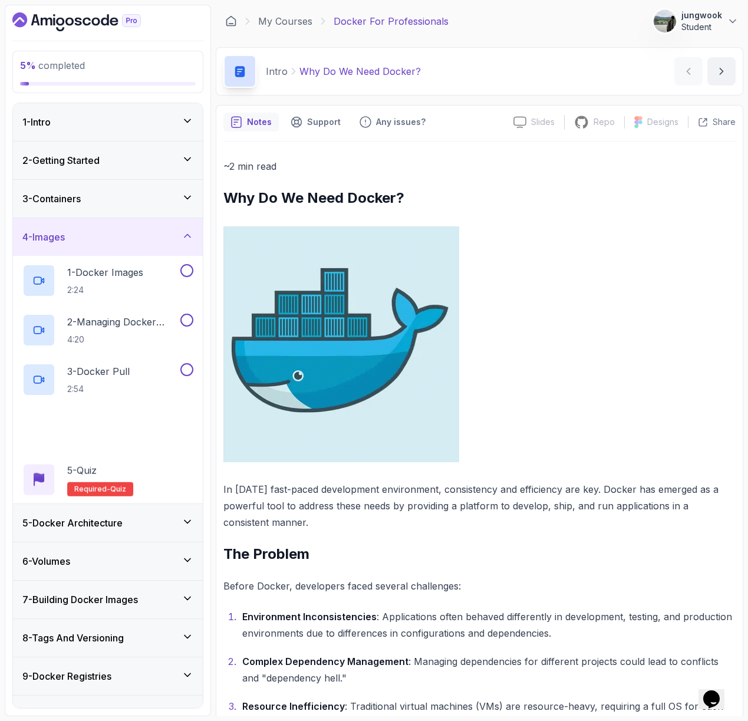
click at [173, 209] on div "3 - Containers" at bounding box center [108, 199] width 190 height 38
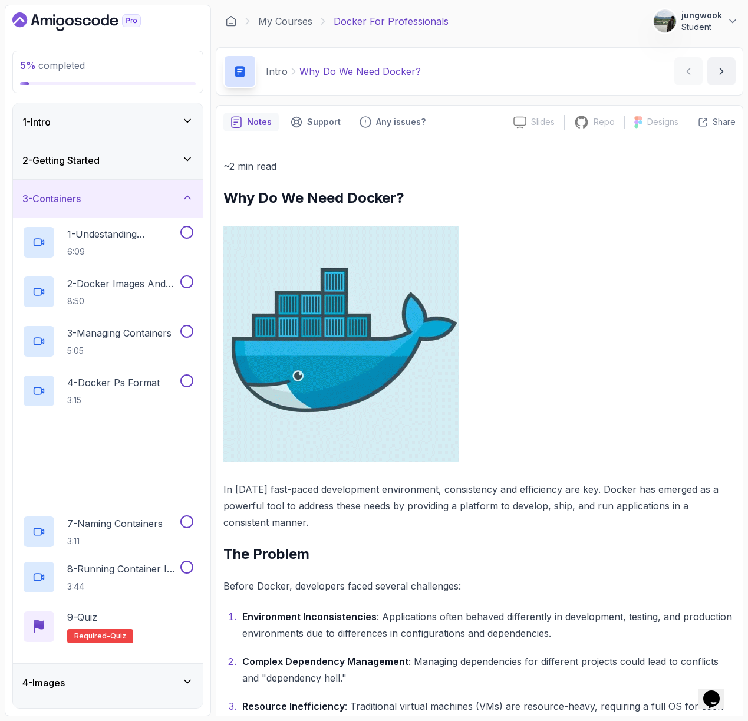
click at [169, 166] on div "2 - Getting Started" at bounding box center [107, 160] width 171 height 14
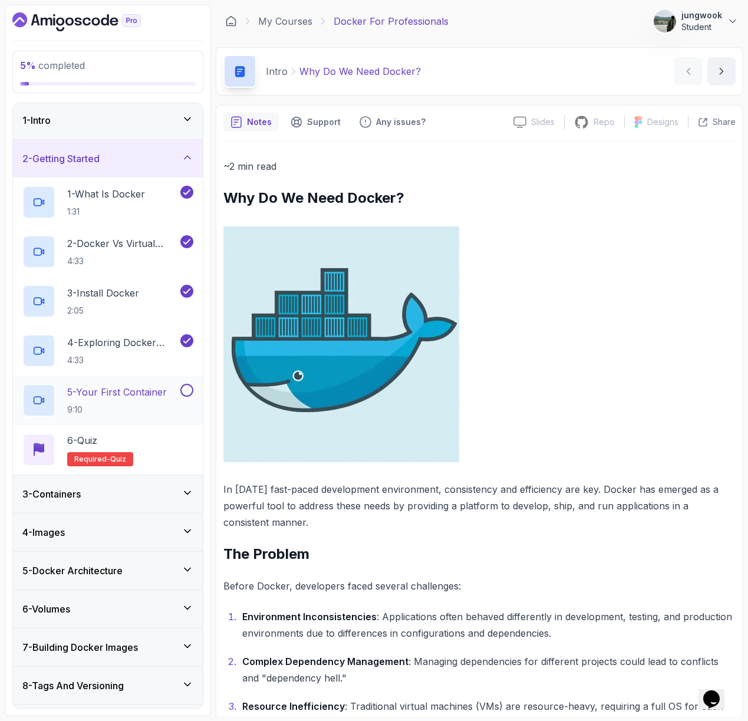
scroll to position [2, 0]
click at [157, 392] on p "5 - Your First Container" at bounding box center [117, 391] width 100 height 14
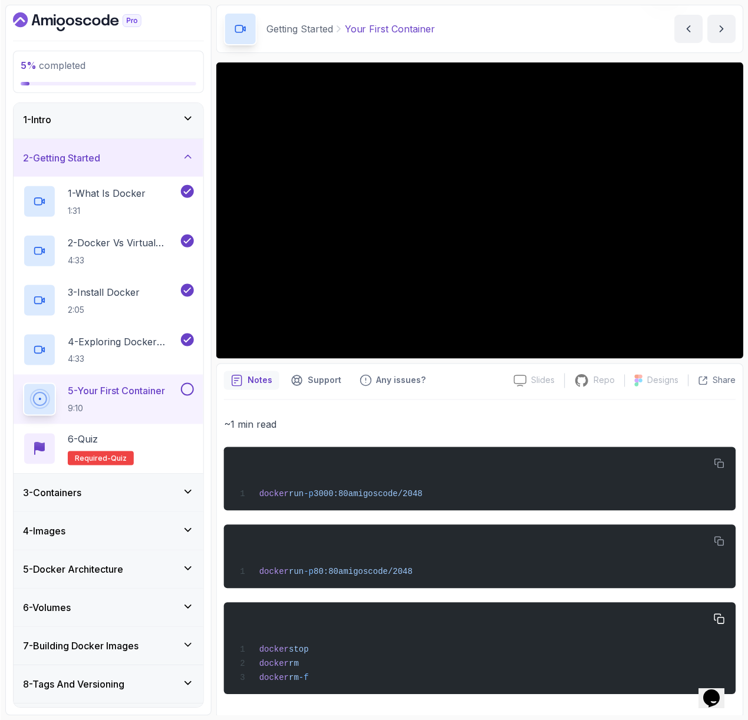
scroll to position [45, 0]
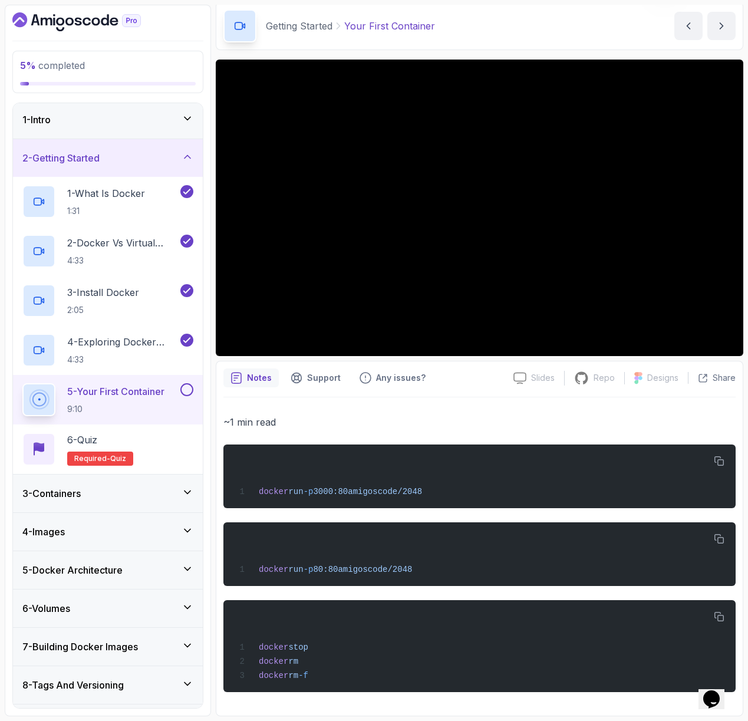
drag, startPoint x: 341, startPoint y: 542, endPoint x: 414, endPoint y: 722, distance: 194.6
click at [414, 720] on html "5 % completed 1 - Intro 2 - Getting Started 1 - What Is Docker 1:31 2 - Docker …" at bounding box center [374, 360] width 748 height 721
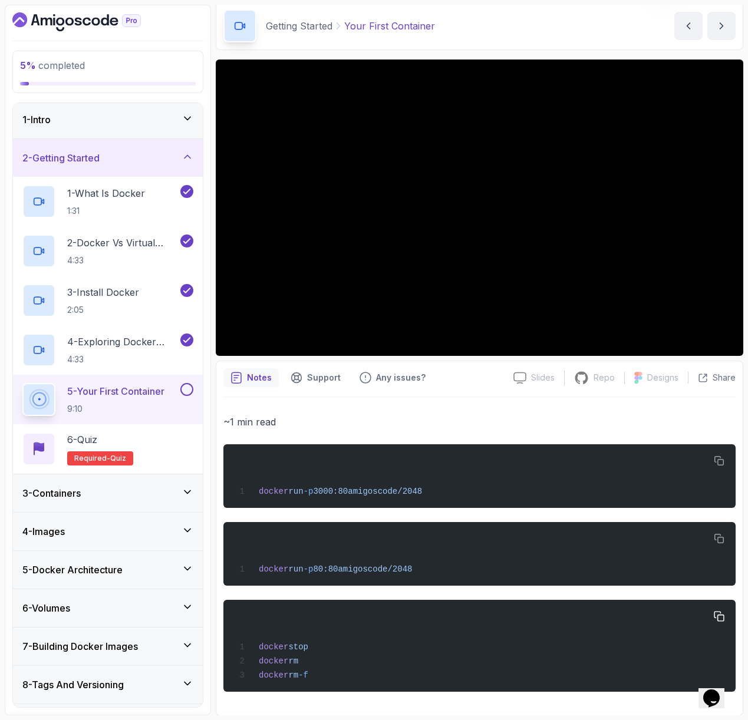
drag, startPoint x: 415, startPoint y: 700, endPoint x: 407, endPoint y: 611, distance: 90.0
click at [407, 611] on div "~1 min read docker run -p 3000:80 amigoscode/2048 docker run -p 80:80 amigoscod…" at bounding box center [479, 552] width 512 height 311
click at [407, 611] on div "docker stop docker rm docker rm -f" at bounding box center [479, 646] width 493 height 78
click at [190, 387] on button at bounding box center [186, 389] width 13 height 13
click at [178, 483] on div "3 - Containers" at bounding box center [108, 493] width 190 height 38
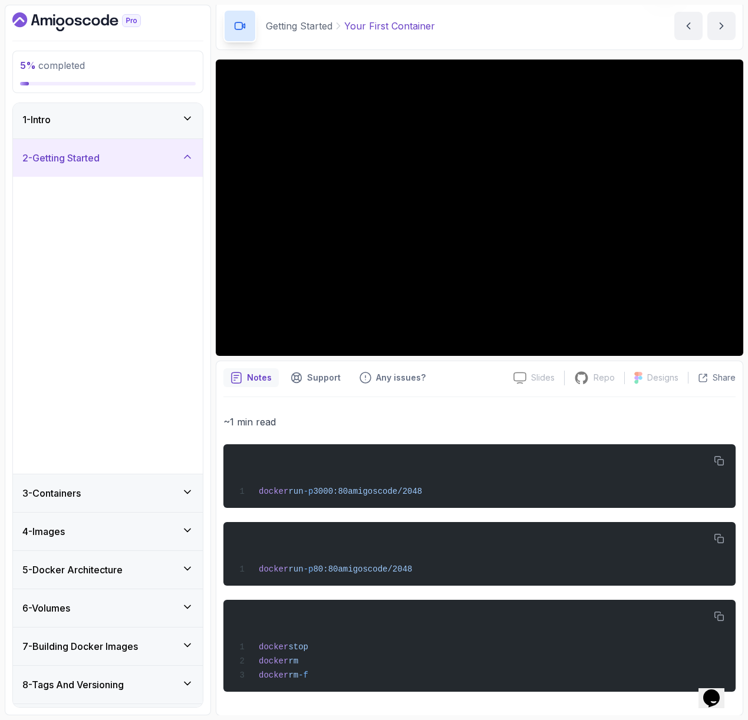
scroll to position [0, 0]
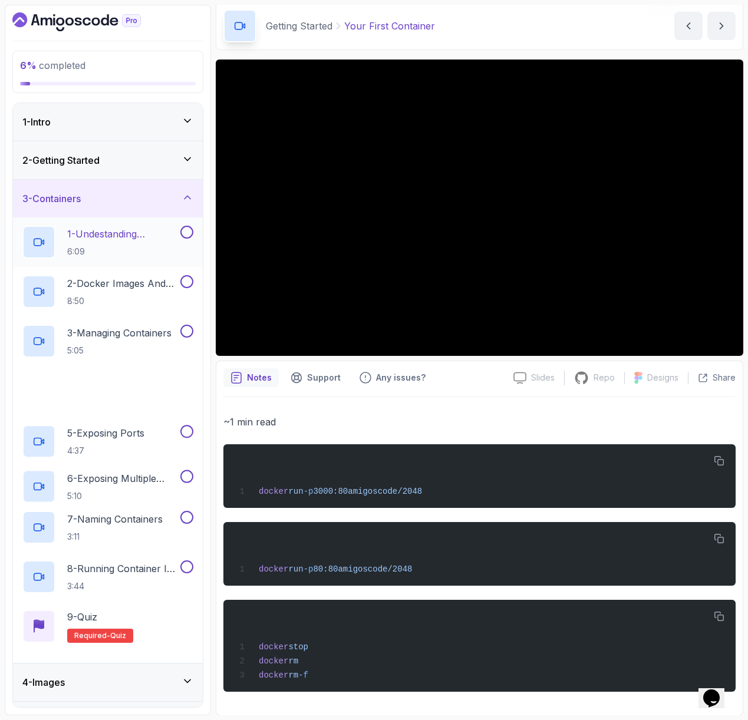
click at [134, 246] on p "6:09" at bounding box center [122, 252] width 111 height 12
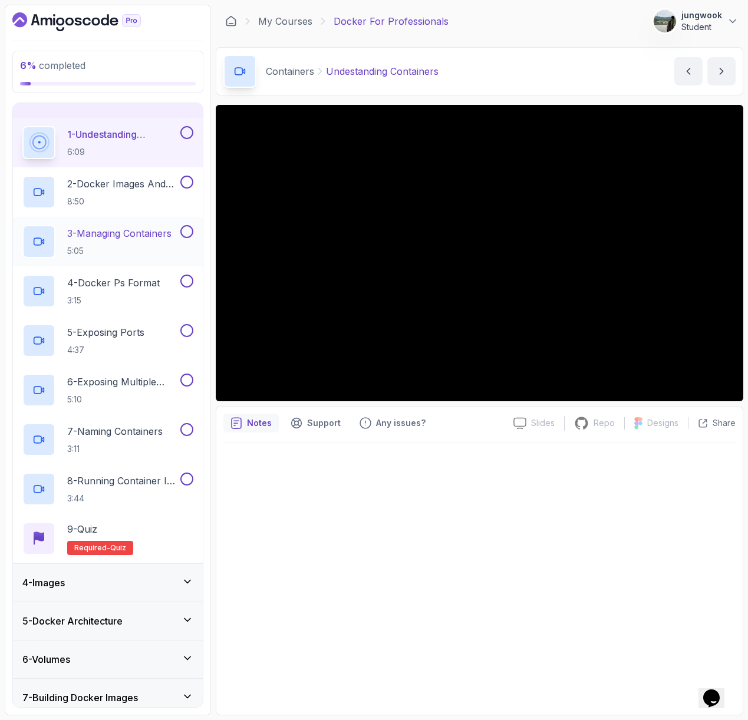
scroll to position [115, 0]
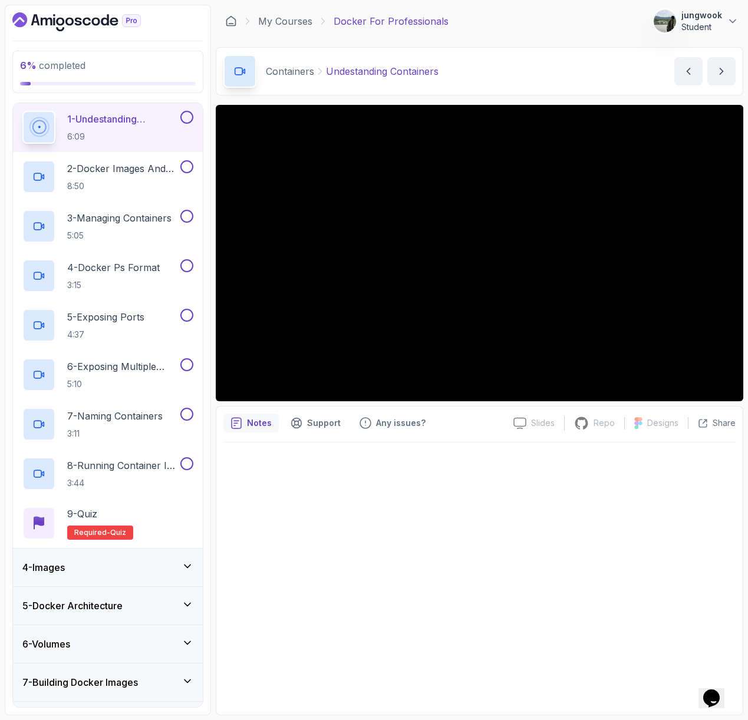
click at [127, 571] on div "4 - Images" at bounding box center [107, 567] width 171 height 14
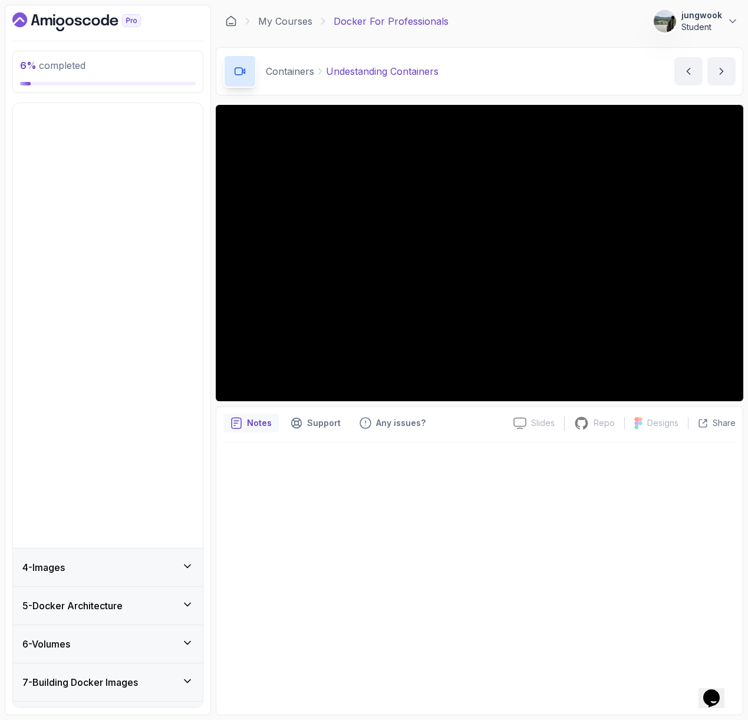
scroll to position [0, 0]
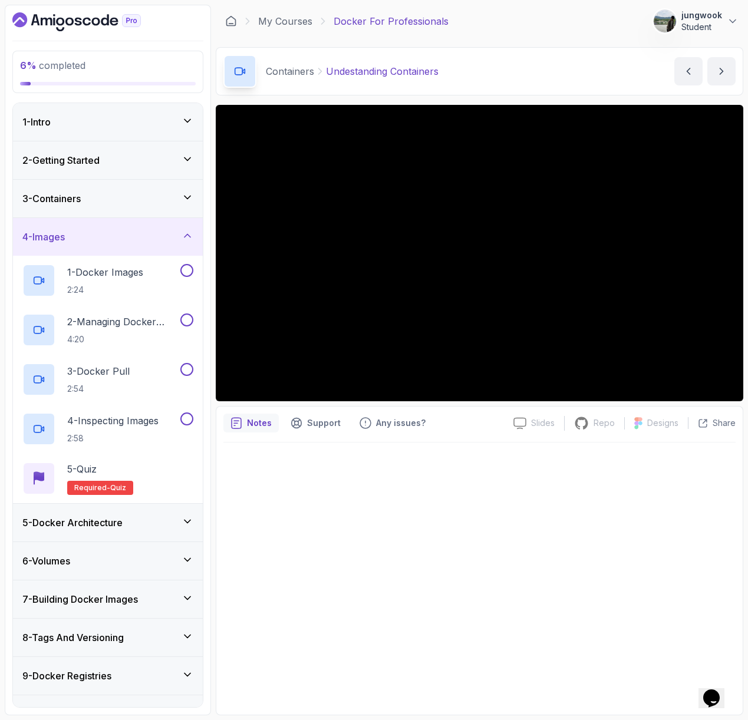
click at [129, 523] on div "5 - Docker Architecture" at bounding box center [107, 523] width 171 height 14
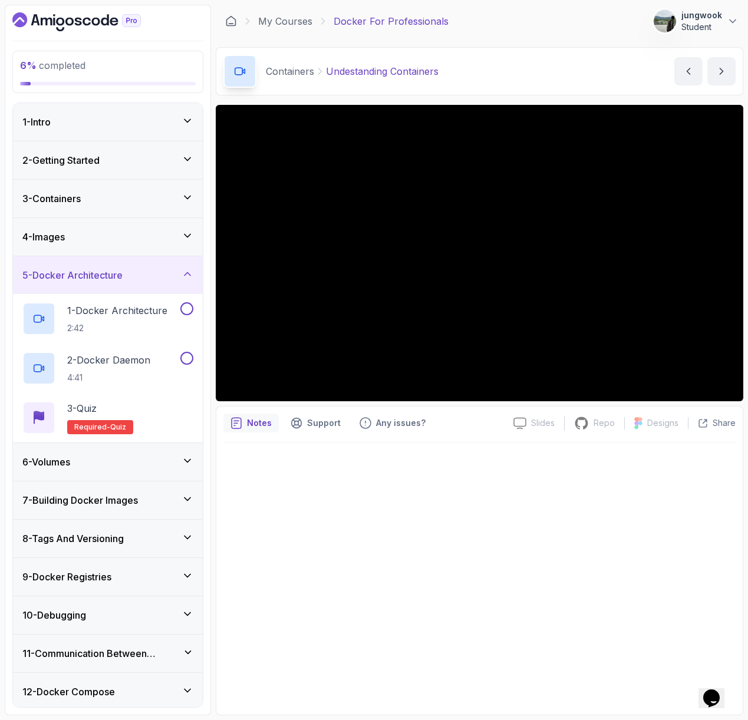
click at [146, 470] on div "6 - Volumes" at bounding box center [108, 462] width 190 height 38
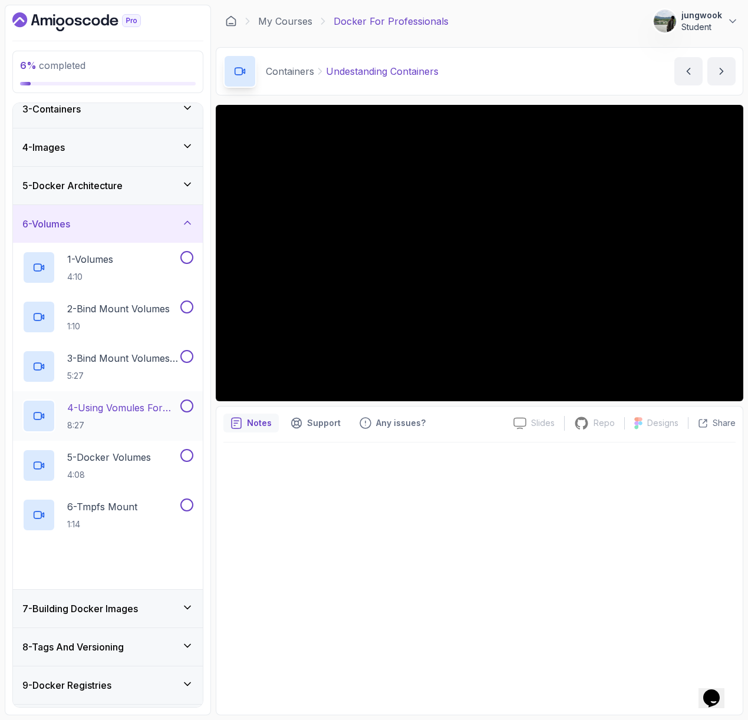
scroll to position [137, 0]
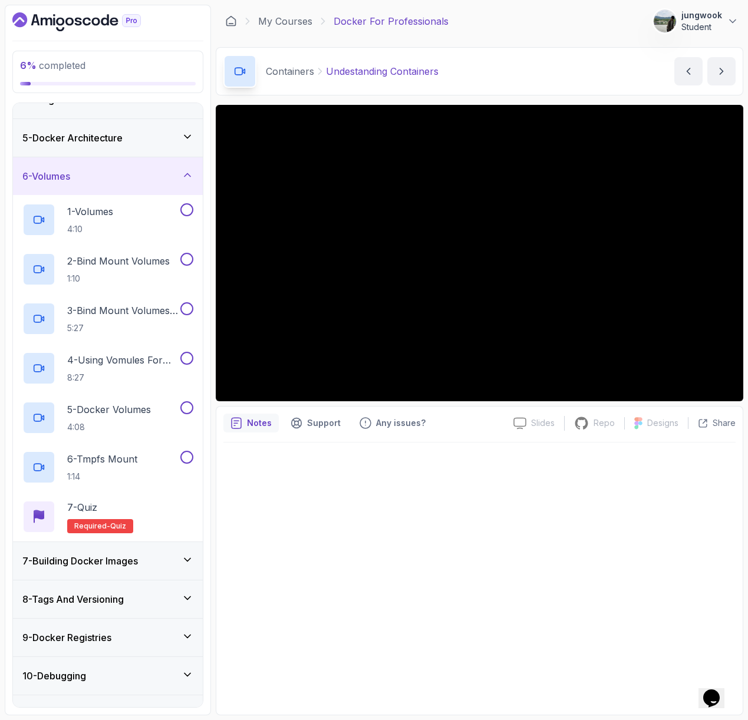
click at [96, 574] on div "7 - Building Docker Images" at bounding box center [108, 561] width 190 height 38
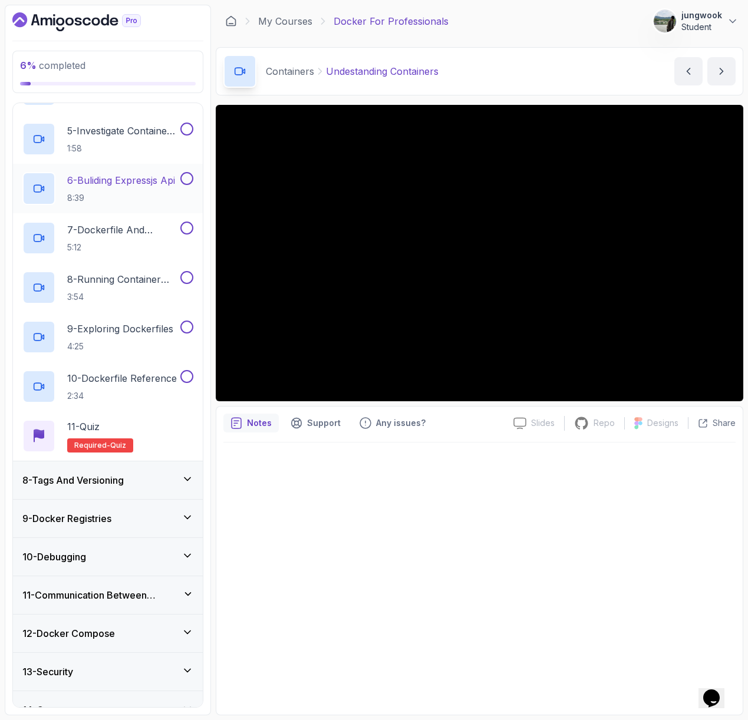
scroll to position [476, 0]
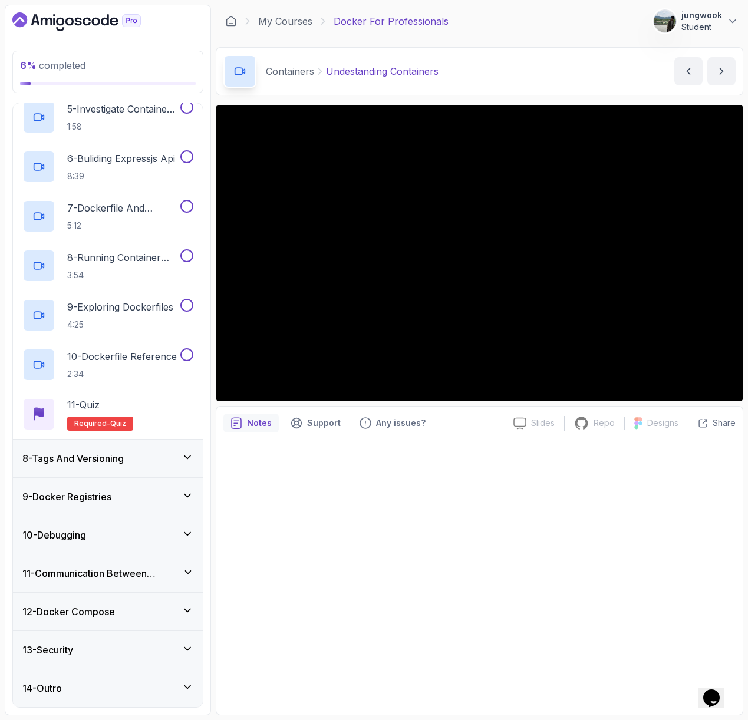
click at [142, 450] on div "8 - Tags And Versioning" at bounding box center [108, 459] width 190 height 38
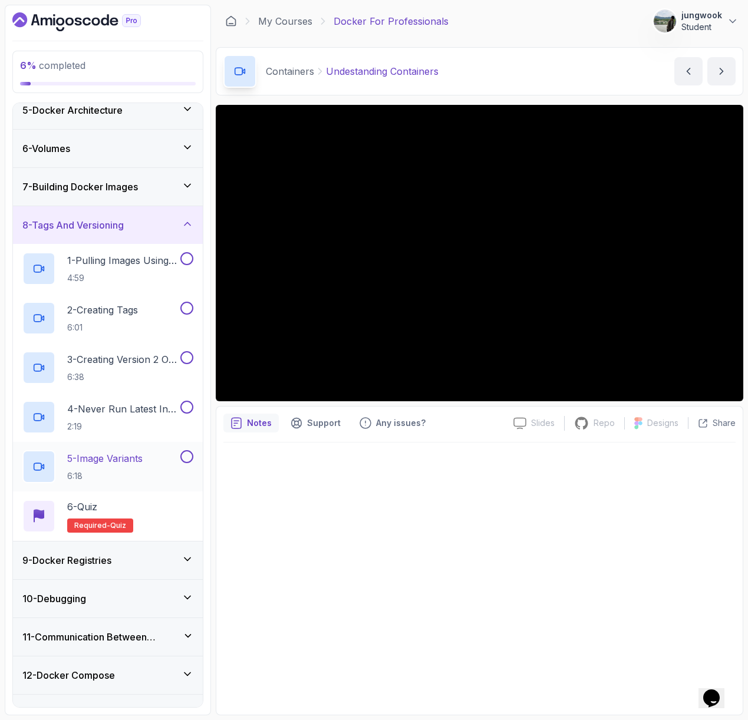
scroll to position [229, 0]
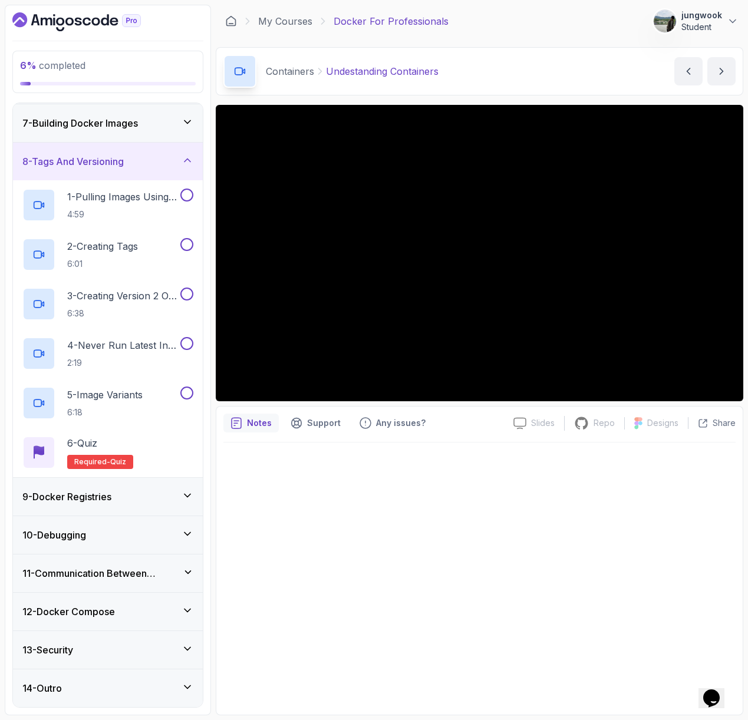
click at [130, 491] on div "9 - Docker Registries" at bounding box center [107, 497] width 171 height 14
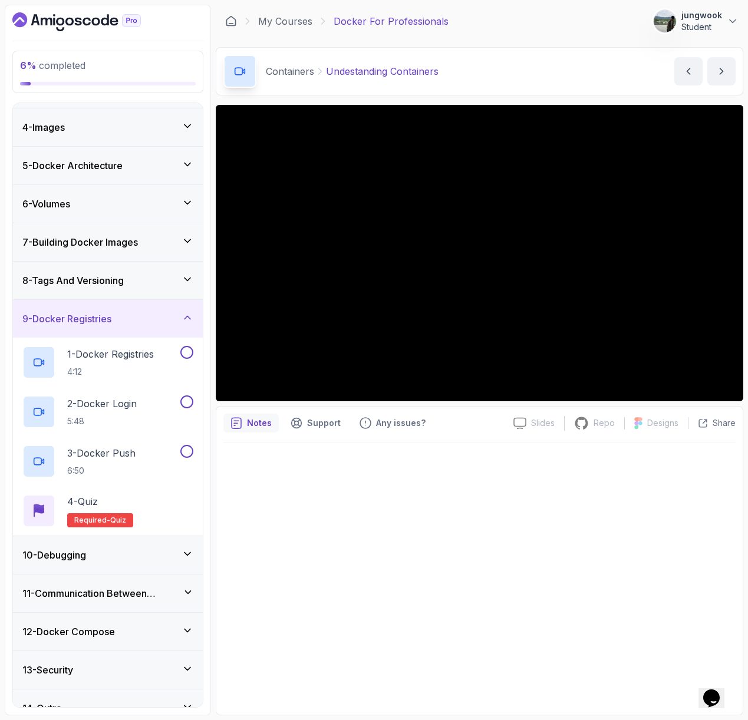
scroll to position [130, 0]
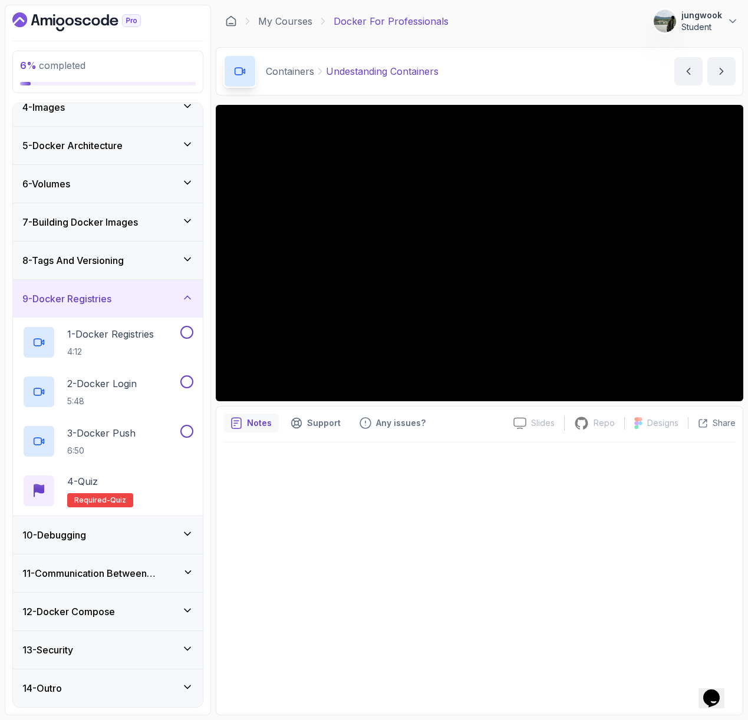
click at [108, 539] on div "10 - Debugging" at bounding box center [107, 535] width 171 height 14
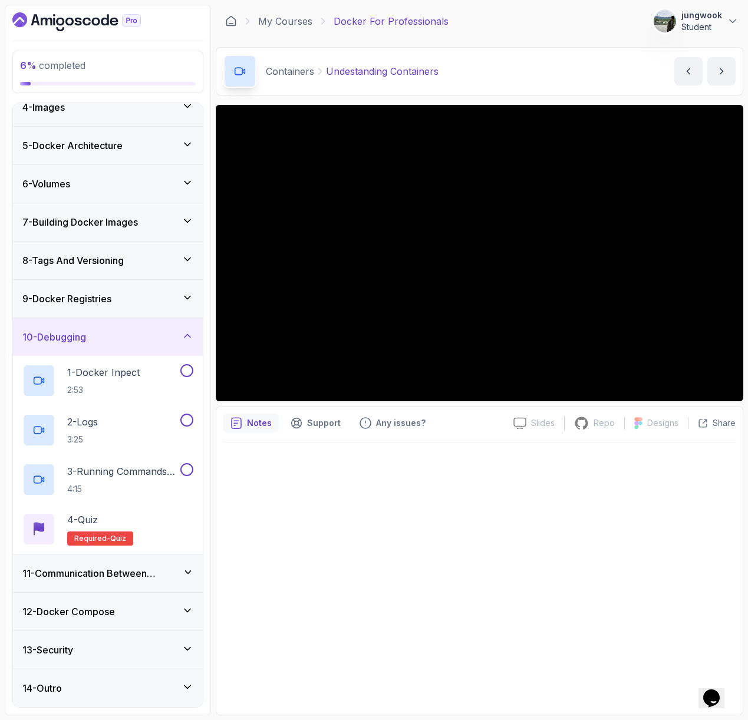
click at [123, 575] on h3 "11 - Communication Between Containers" at bounding box center [102, 573] width 160 height 14
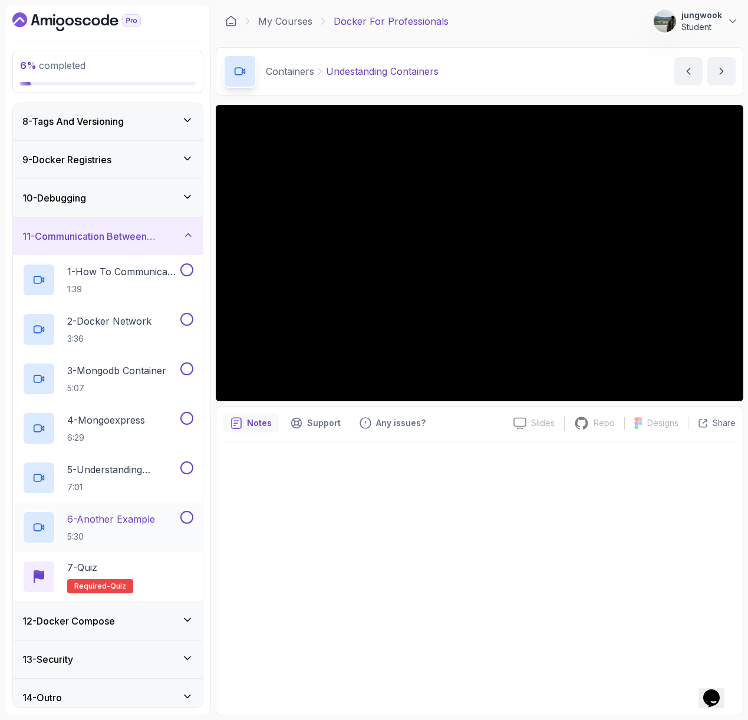
scroll to position [278, 0]
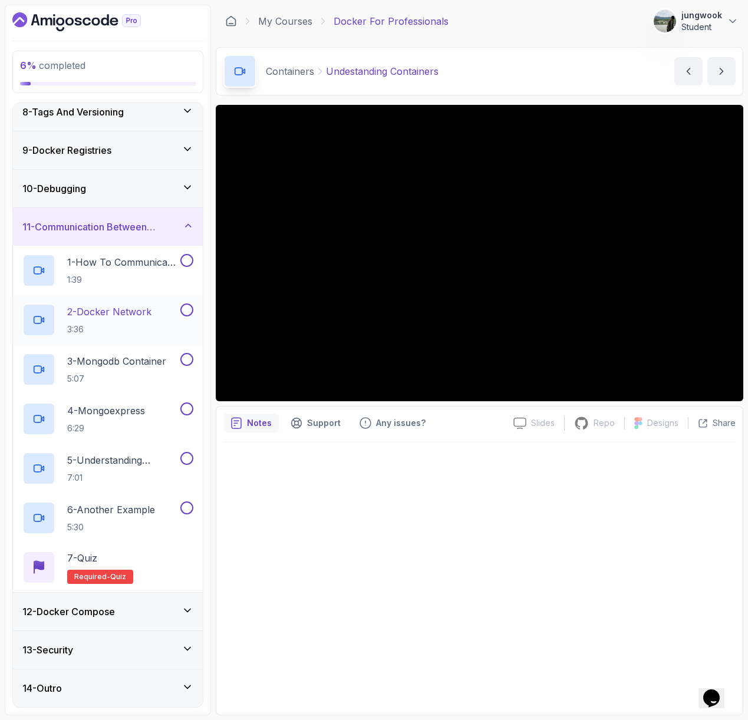
click at [115, 608] on h3 "12 - Docker Compose" at bounding box center [68, 612] width 93 height 14
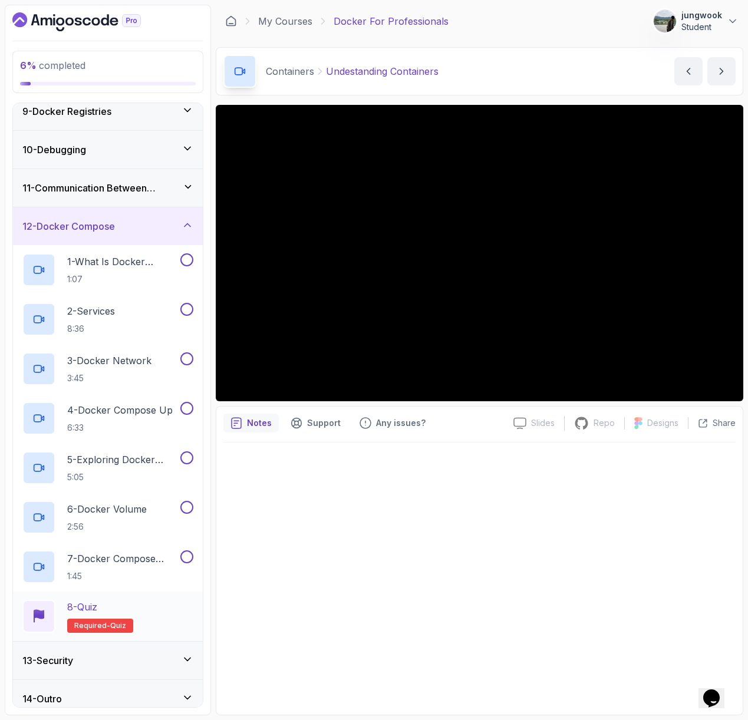
scroll to position [328, 0]
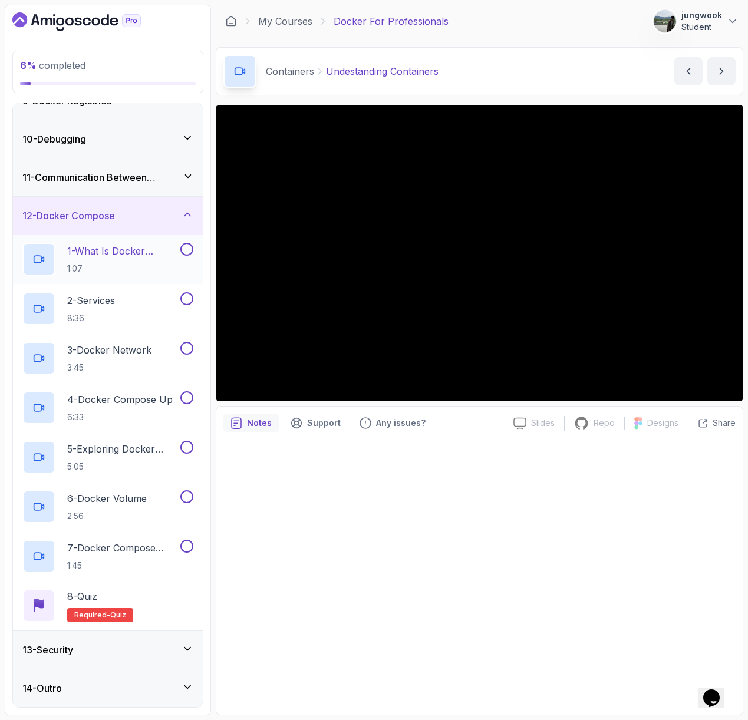
click at [164, 245] on p "1 - What Is Docker Compose" at bounding box center [122, 251] width 111 height 14
click at [85, 643] on div "13 - Security" at bounding box center [107, 650] width 171 height 14
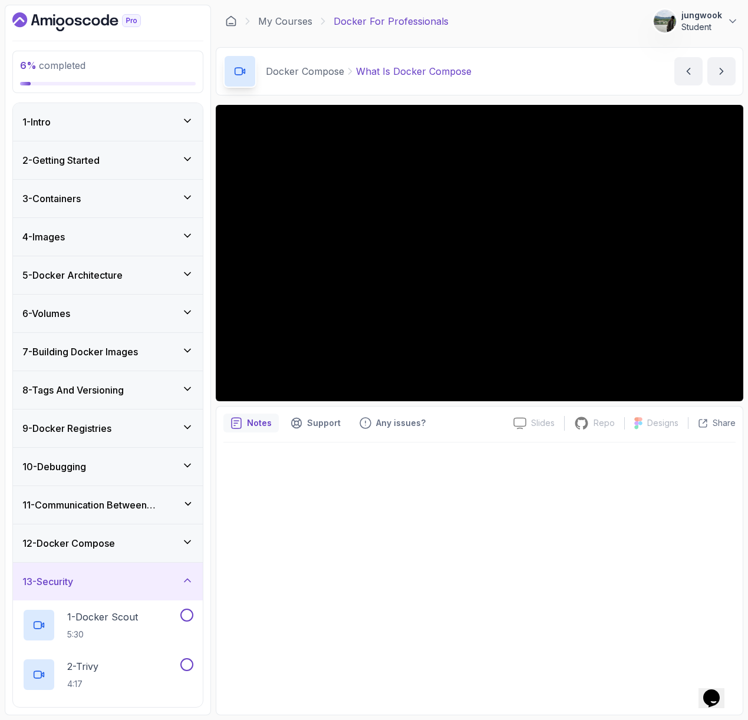
click at [115, 547] on h3 "12 - Docker Compose" at bounding box center [68, 543] width 93 height 14
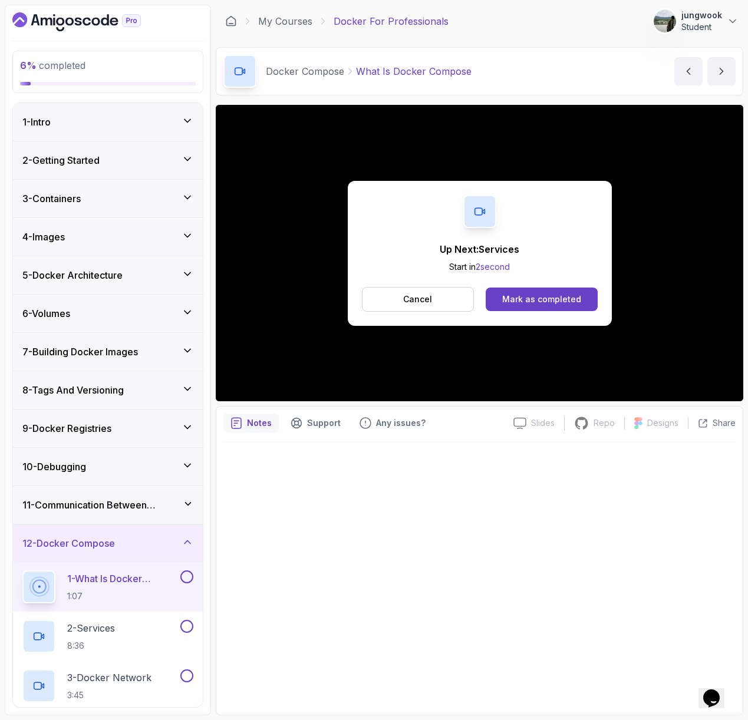
click at [555, 322] on div "Up Next: Services Start in 2 second Cancel Mark as completed" at bounding box center [480, 253] width 264 height 145
click at [557, 301] on div "Mark as completed" at bounding box center [541, 299] width 79 height 12
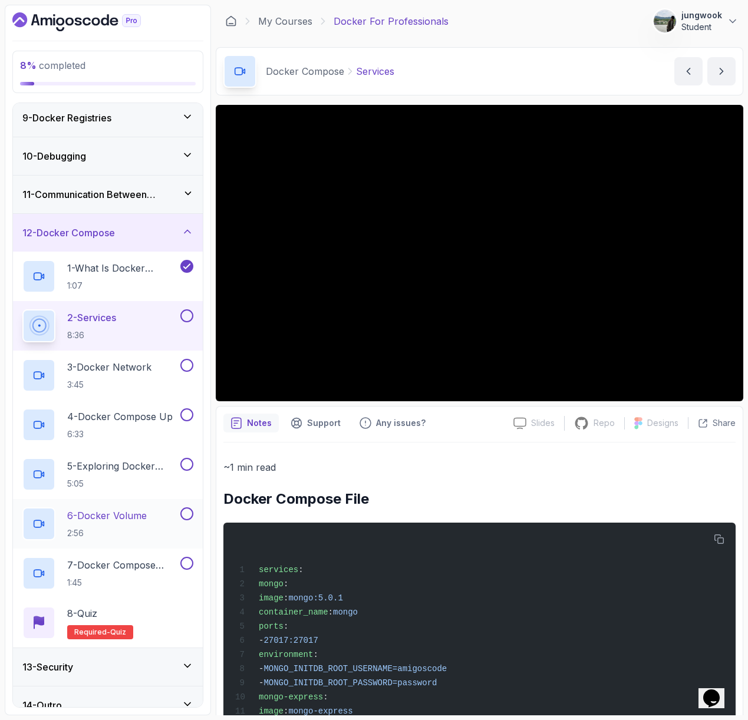
scroll to position [328, 0]
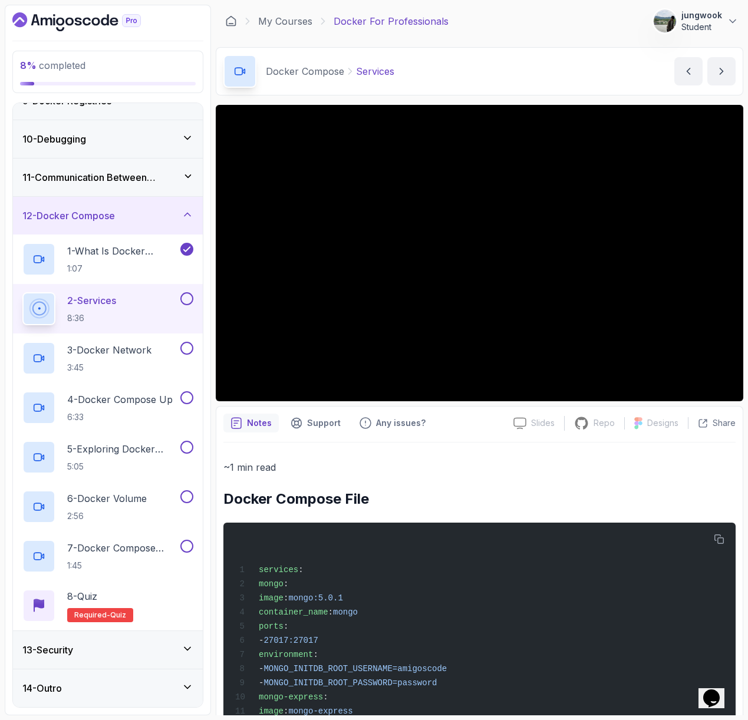
click at [124, 641] on div "13 - Security" at bounding box center [108, 650] width 190 height 38
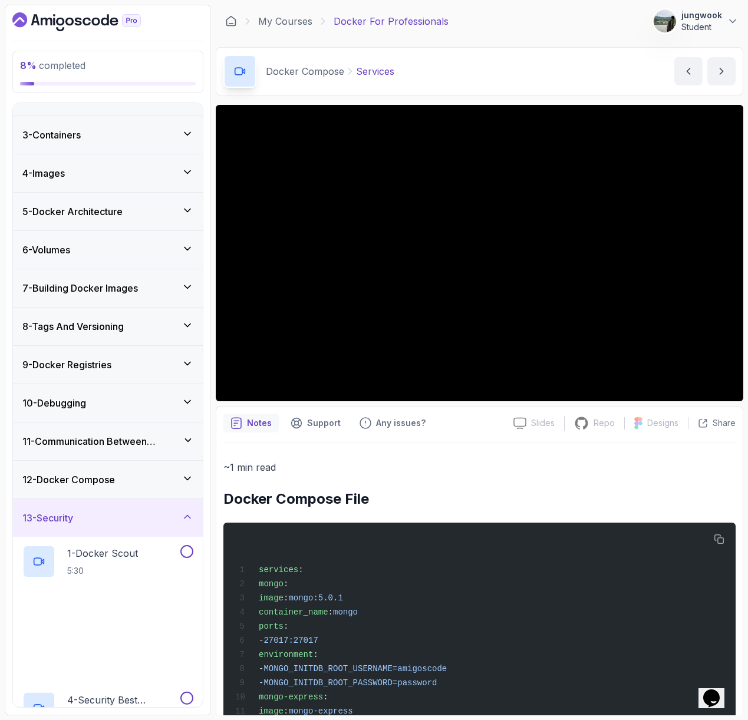
scroll to position [229, 0]
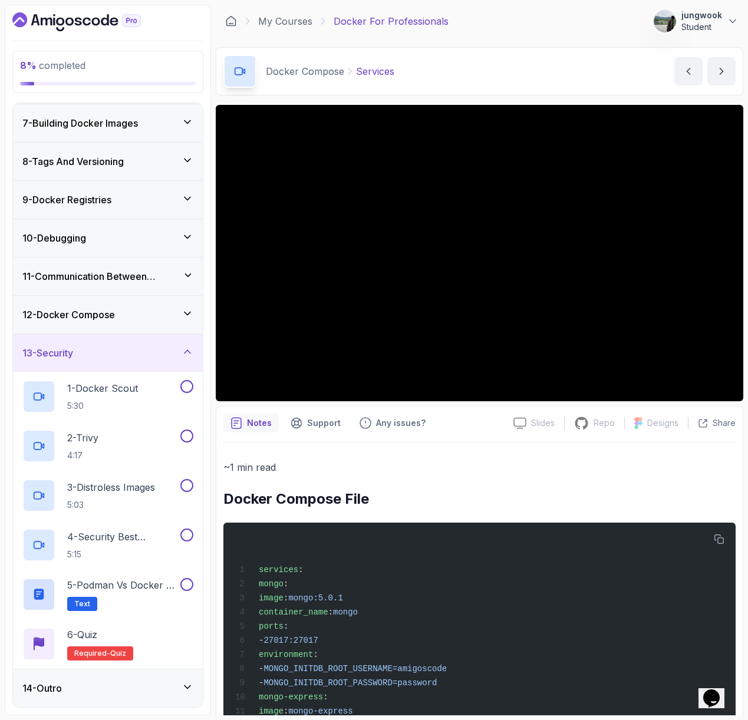
click at [121, 318] on div "12 - Docker Compose" at bounding box center [107, 315] width 171 height 14
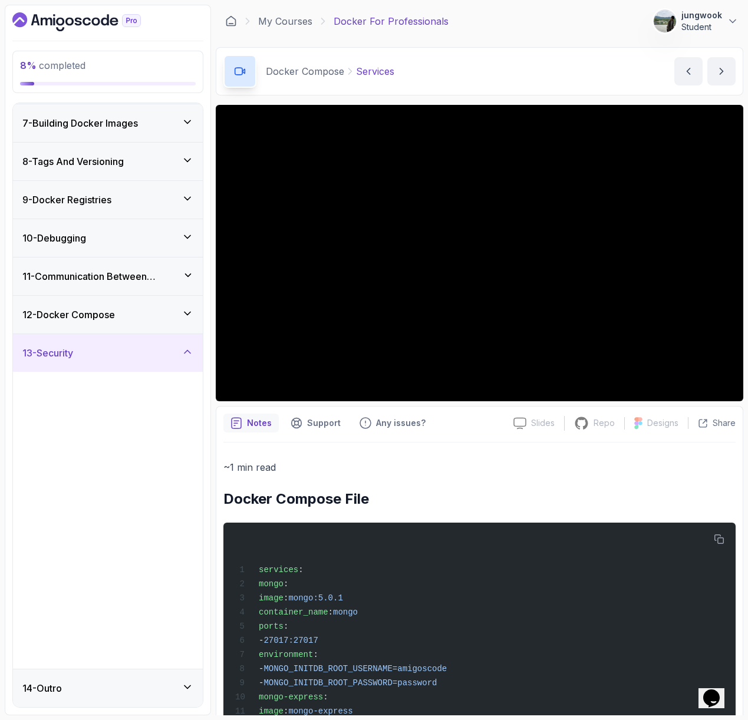
scroll to position [0, 0]
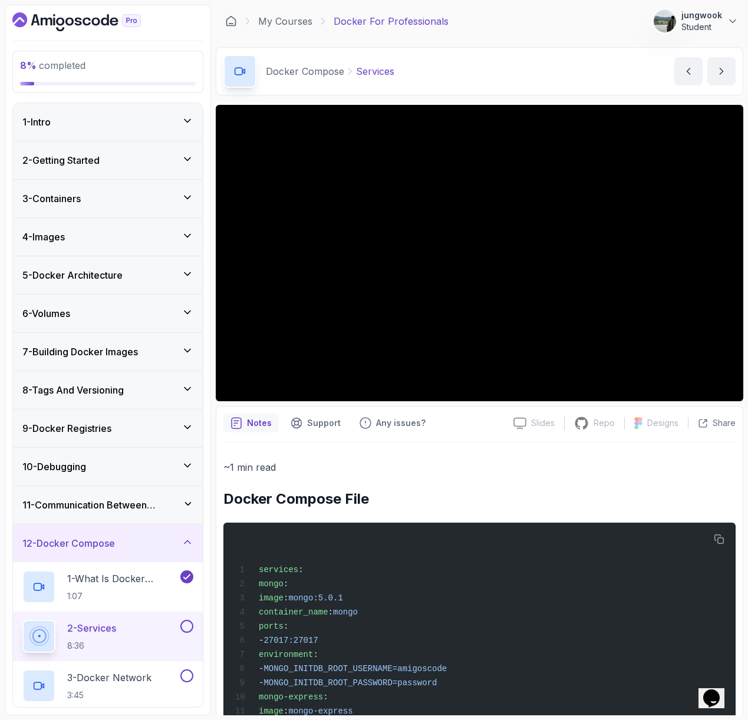
click at [89, 500] on h3 "11 - Communication Between Containers" at bounding box center [102, 505] width 160 height 14
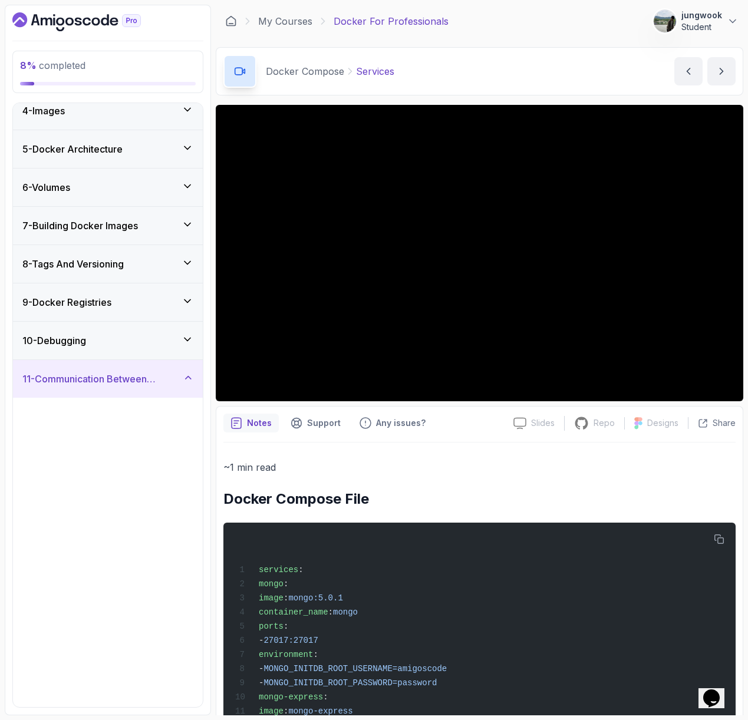
scroll to position [278, 0]
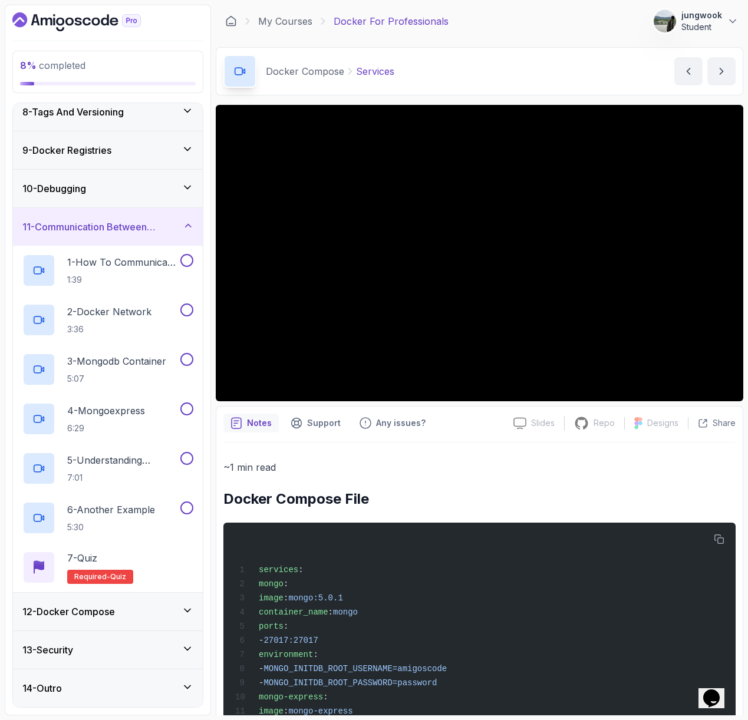
click at [115, 196] on div "10 - Debugging" at bounding box center [108, 189] width 190 height 38
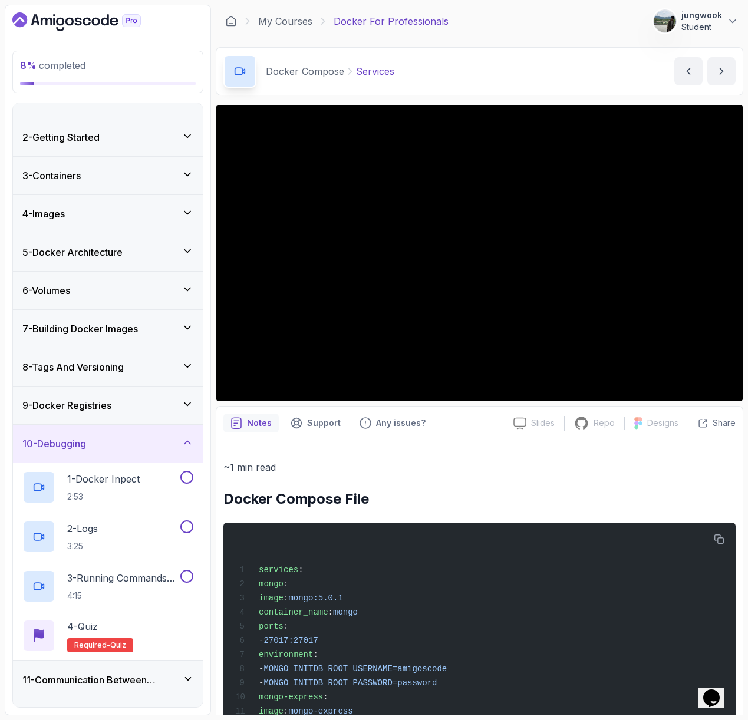
scroll to position [33, 0]
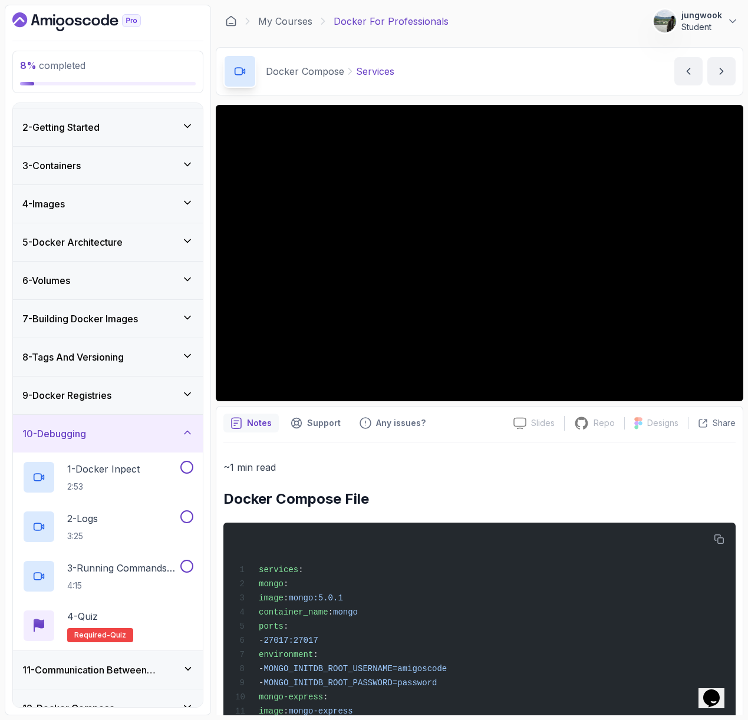
click at [127, 387] on div "9 - Docker Registries" at bounding box center [108, 396] width 190 height 38
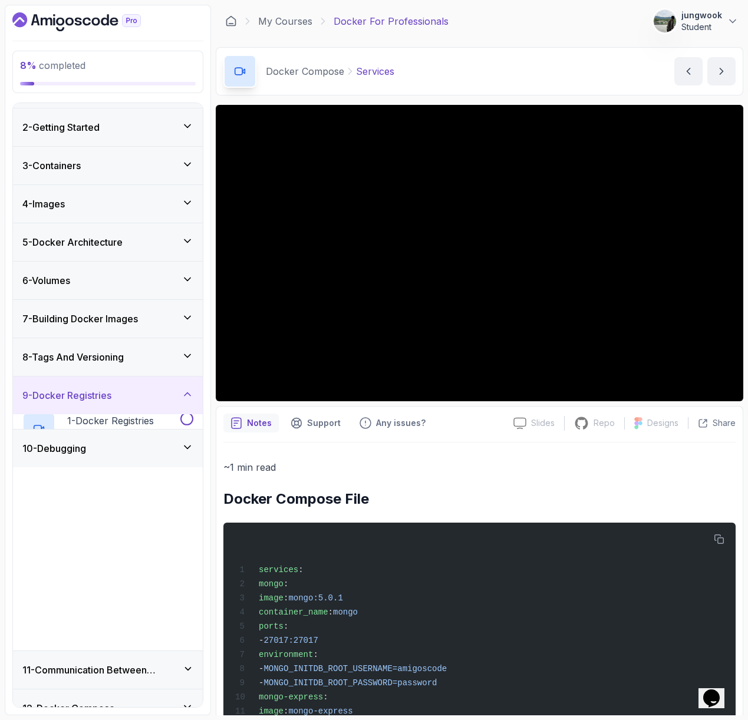
scroll to position [0, 0]
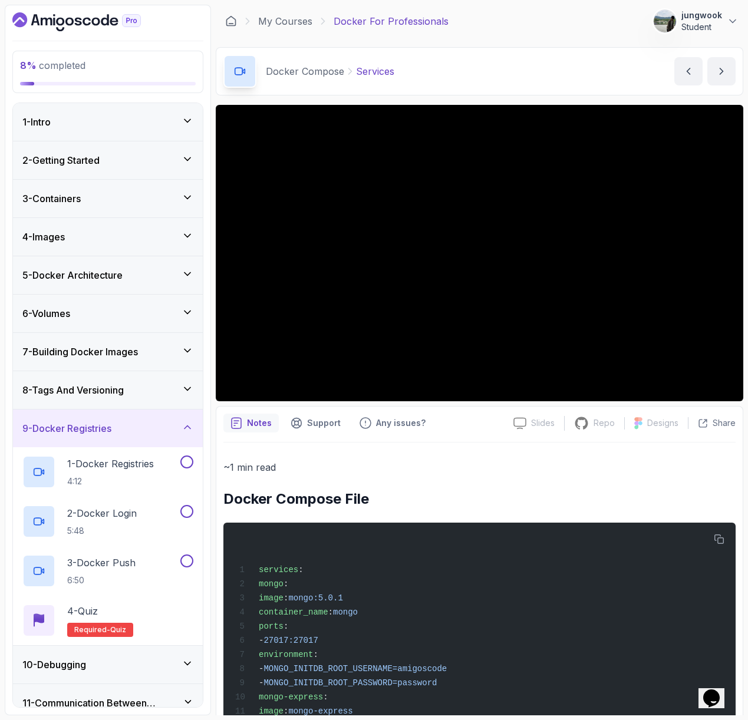
click at [124, 387] on h3 "8 - Tags And Versioning" at bounding box center [72, 390] width 101 height 14
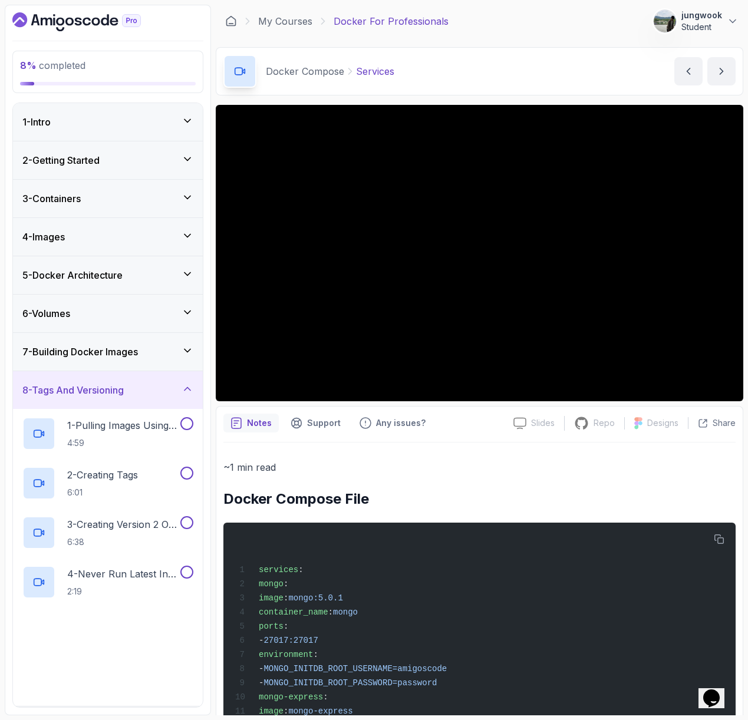
click at [135, 361] on div "7 - Building Docker Images" at bounding box center [108, 352] width 190 height 38
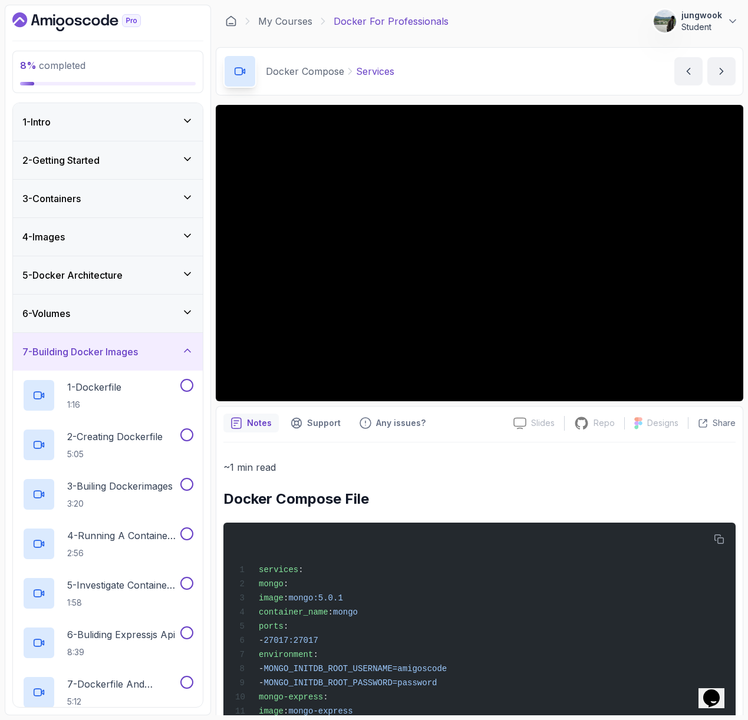
click at [150, 315] on div "6 - Volumes" at bounding box center [107, 313] width 171 height 14
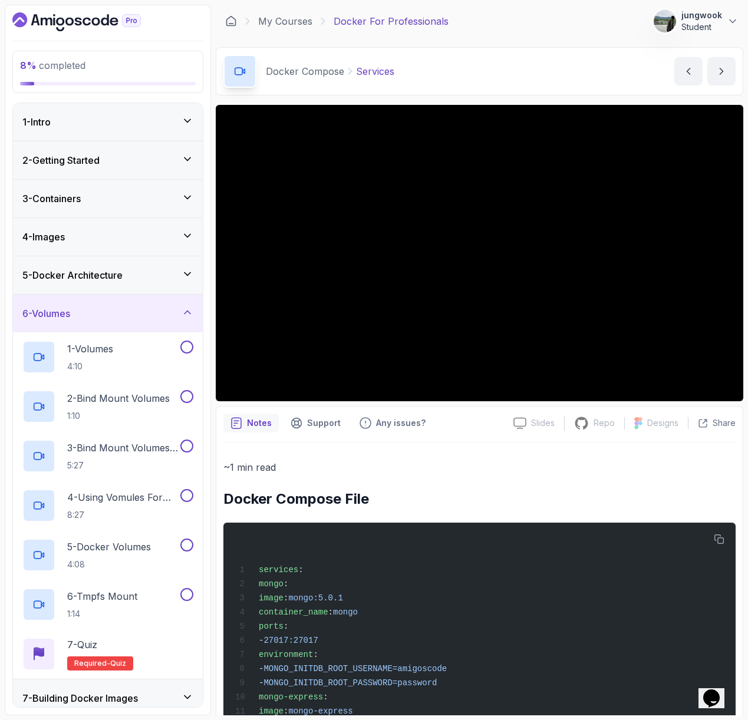
click at [140, 279] on div "5 - Docker Architecture" at bounding box center [107, 275] width 171 height 14
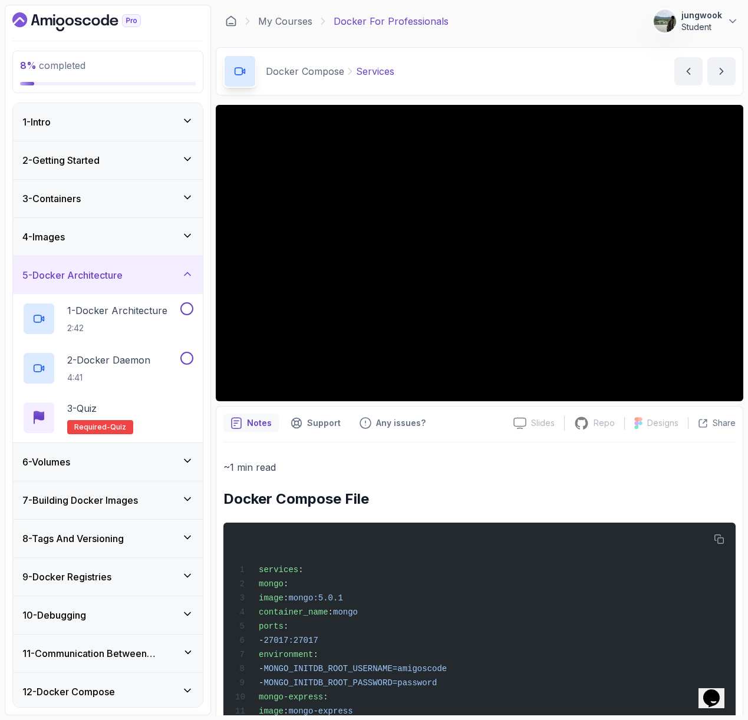
click at [159, 246] on div "4 - Images" at bounding box center [108, 237] width 190 height 38
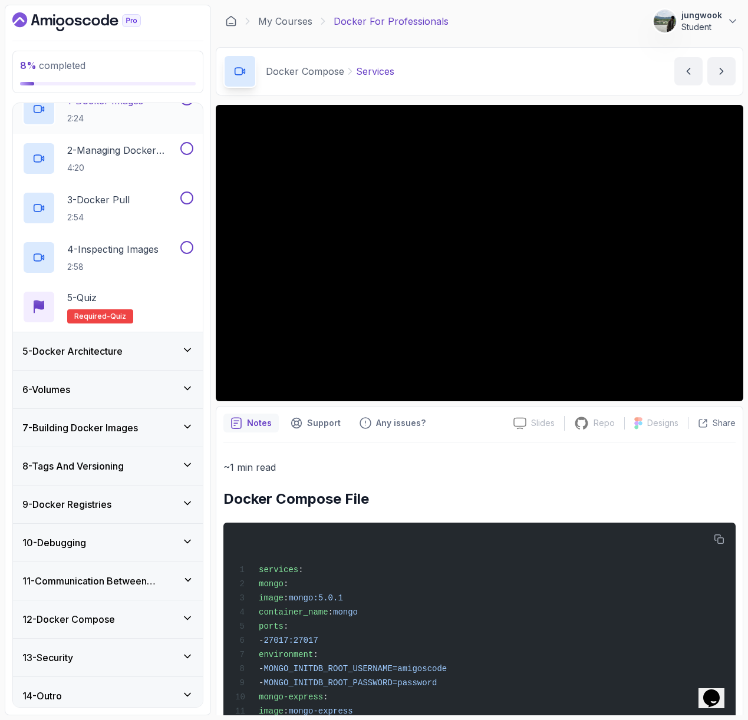
scroll to position [179, 0]
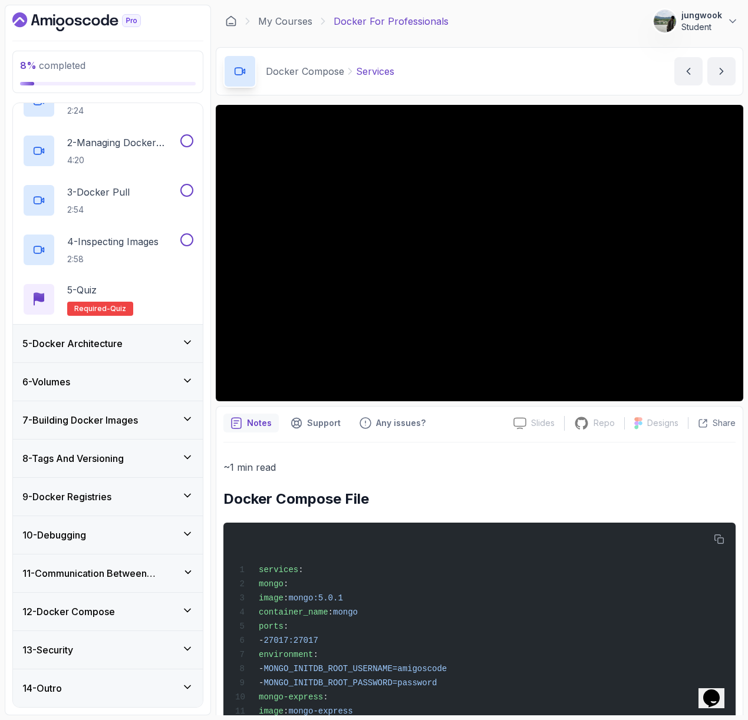
click at [158, 335] on div "5 - Docker Architecture" at bounding box center [108, 344] width 190 height 38
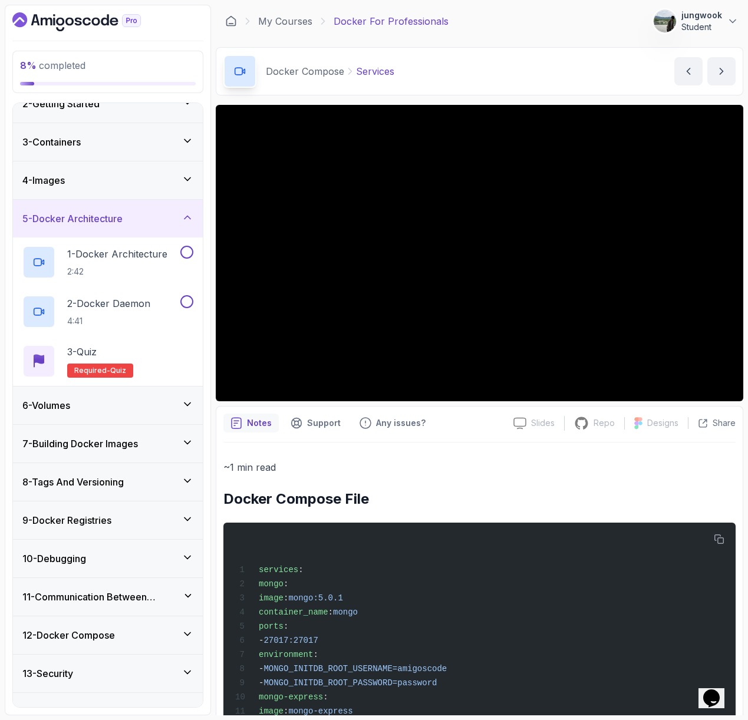
scroll to position [64, 0]
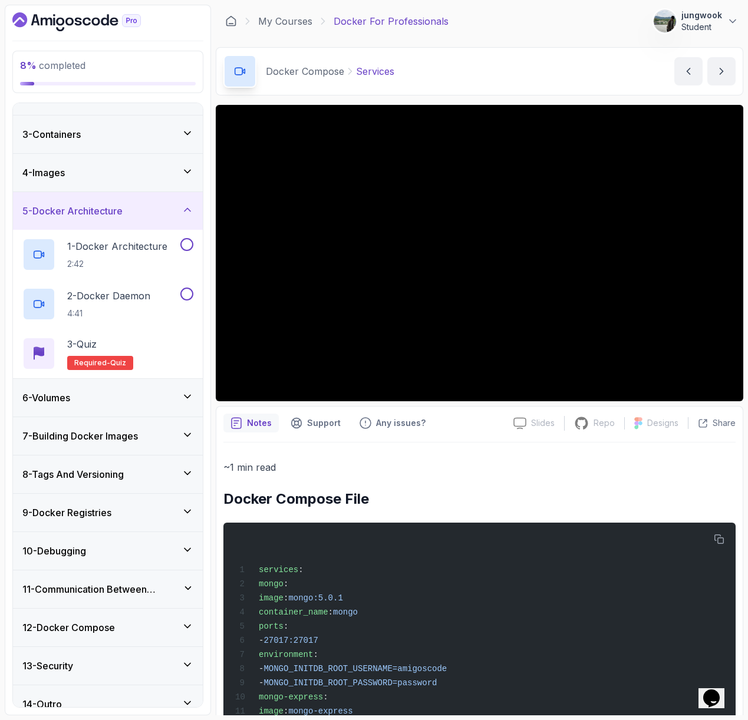
click at [169, 407] on div "6 - Volumes" at bounding box center [108, 398] width 190 height 38
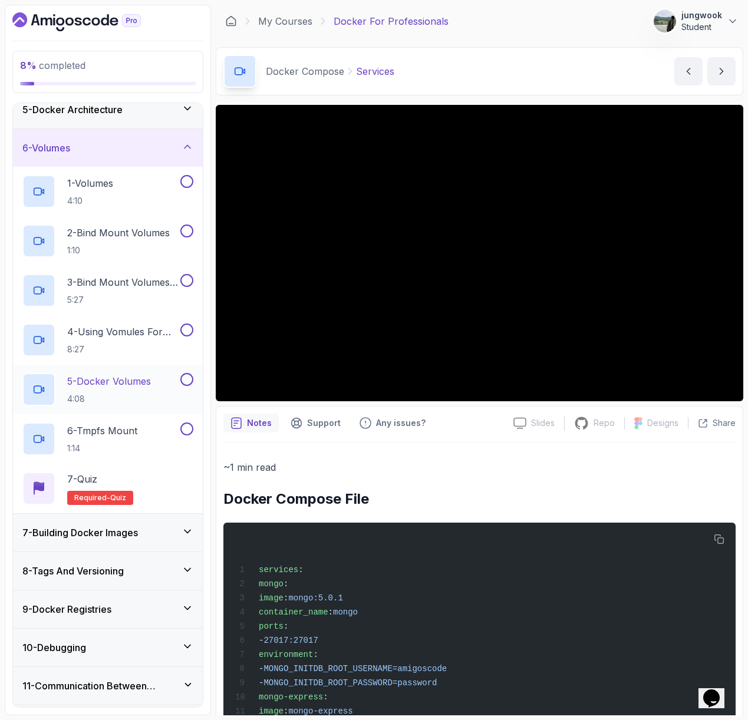
scroll to position [278, 0]
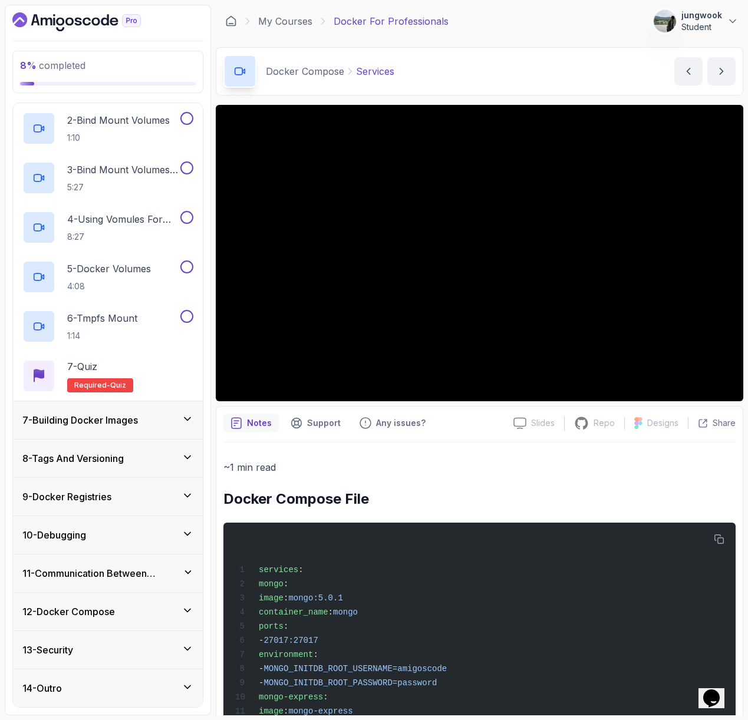
click at [169, 422] on div "7 - Building Docker Images" at bounding box center [107, 420] width 171 height 14
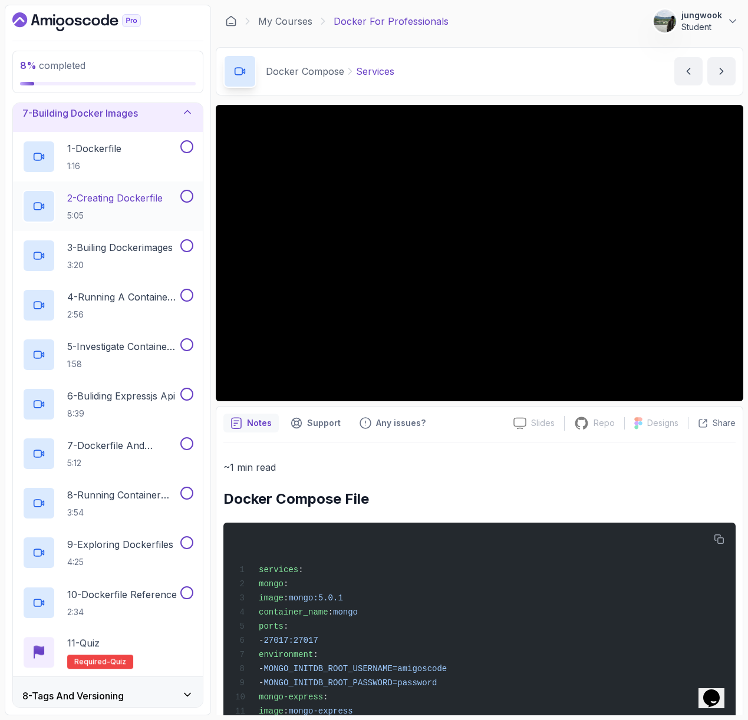
scroll to position [476, 0]
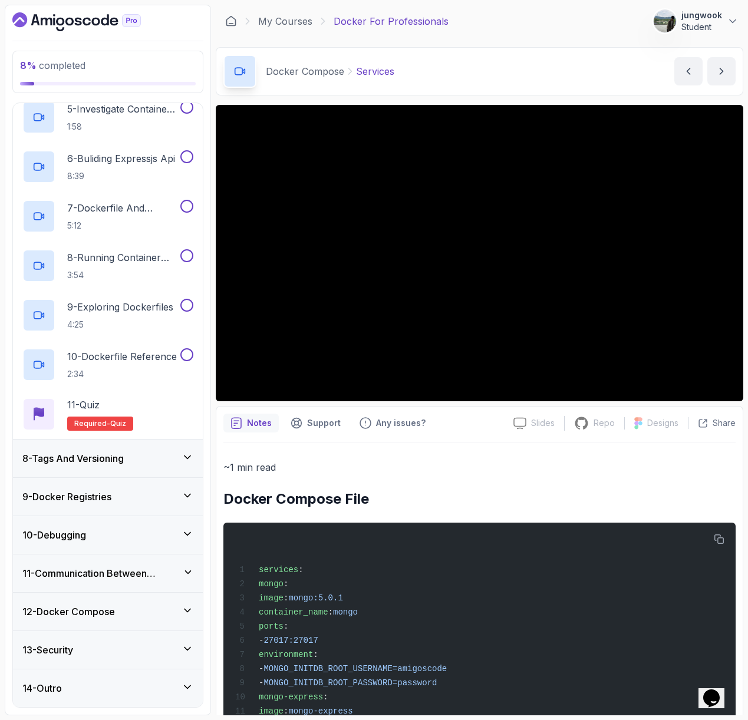
click at [160, 465] on div "8 - Tags And Versioning" at bounding box center [108, 459] width 190 height 38
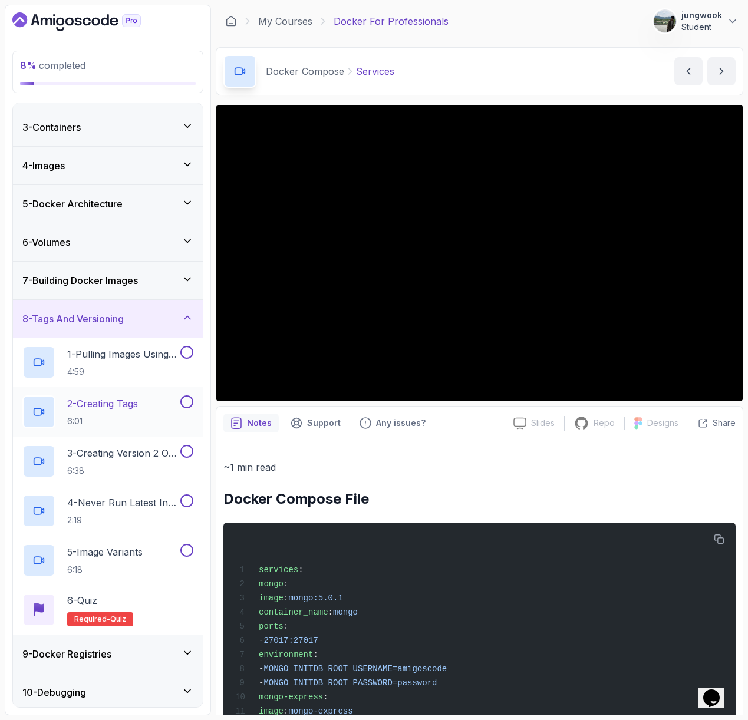
scroll to position [0, 0]
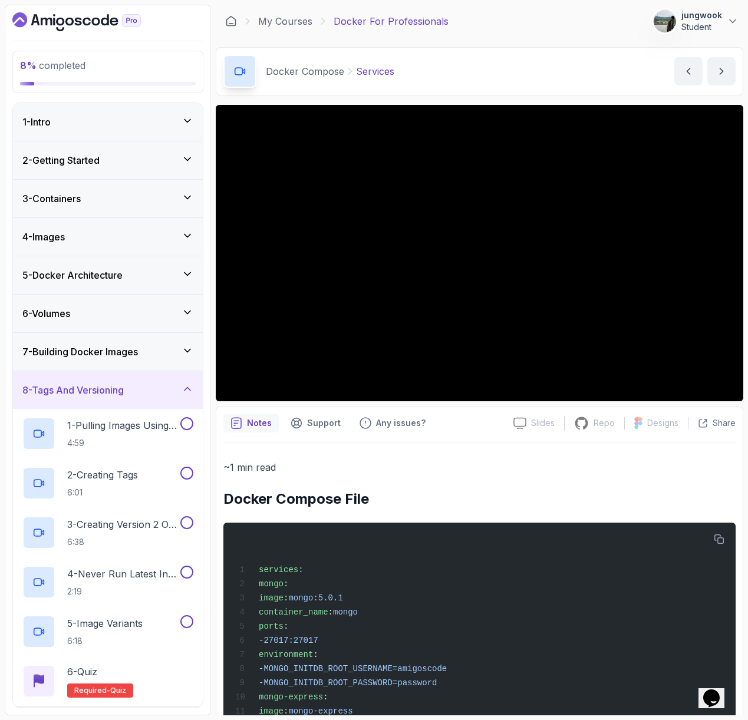
click at [138, 180] on div "3 - Containers" at bounding box center [108, 199] width 190 height 38
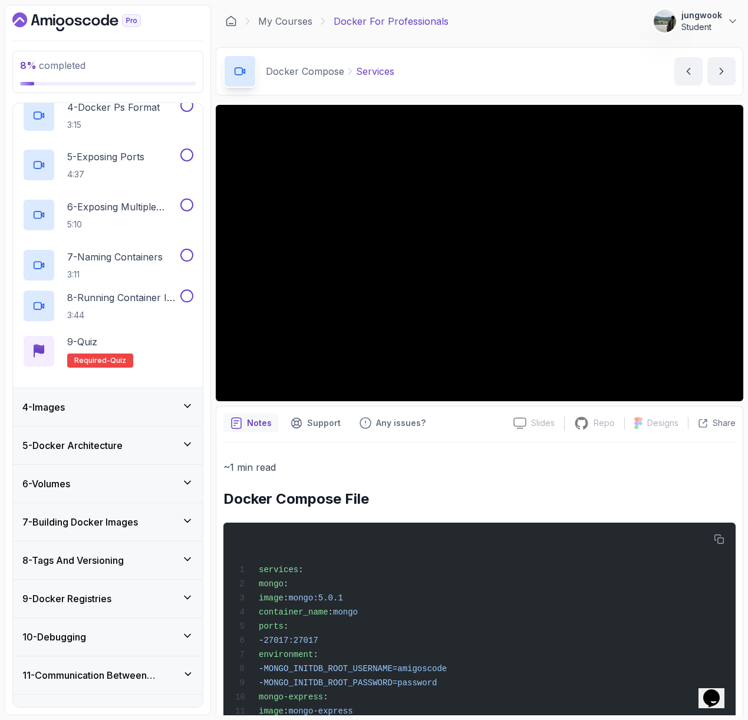
scroll to position [377, 0]
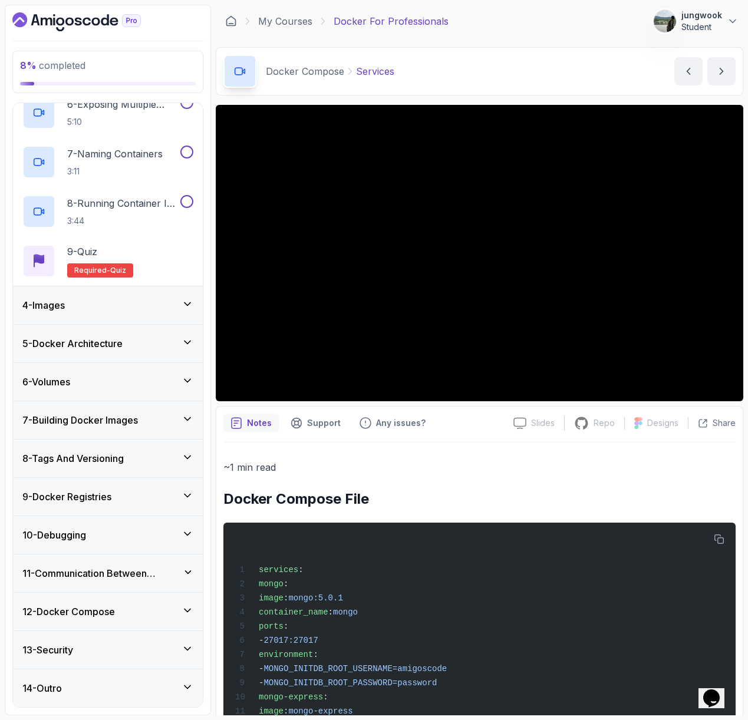
click at [120, 613] on div "12 - Docker Compose" at bounding box center [107, 612] width 171 height 14
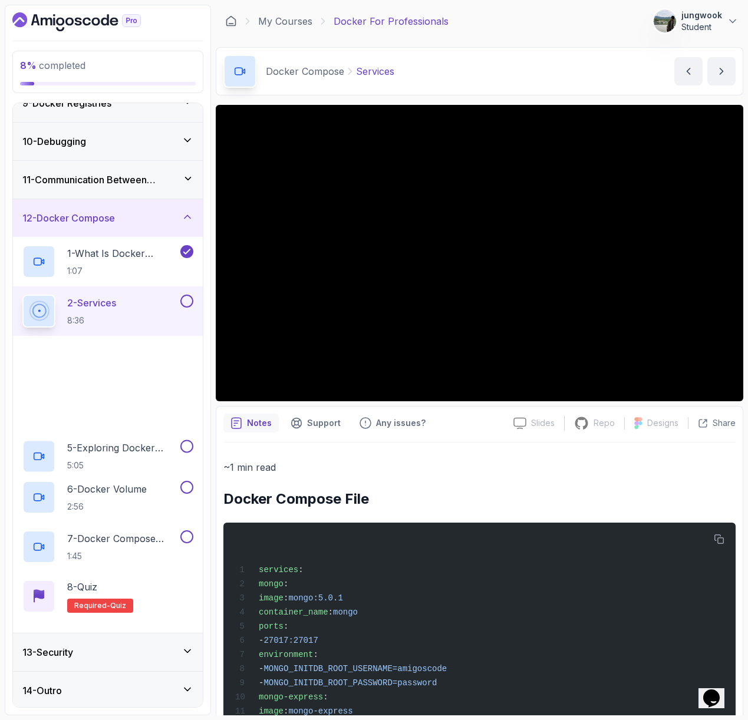
scroll to position [328, 0]
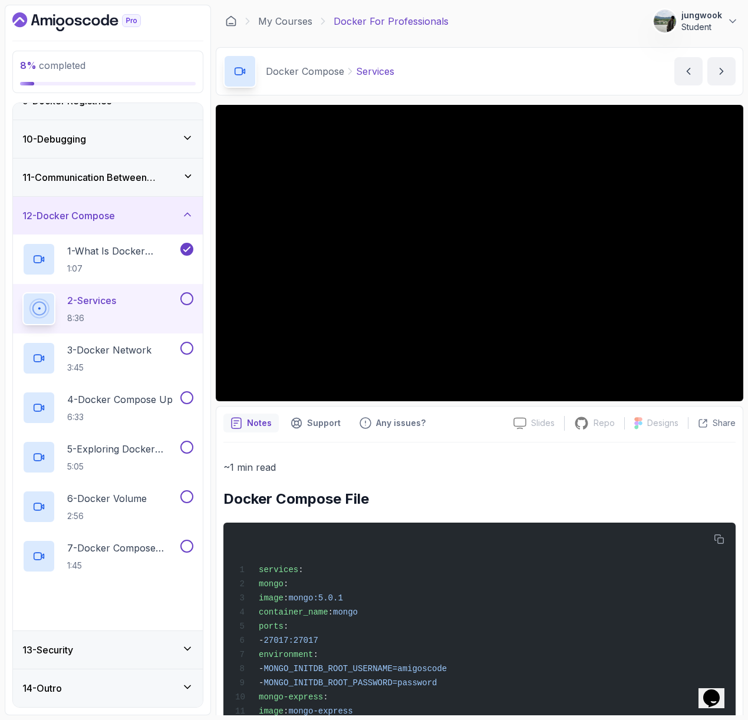
click at [123, 649] on div "13 - Security" at bounding box center [107, 650] width 171 height 14
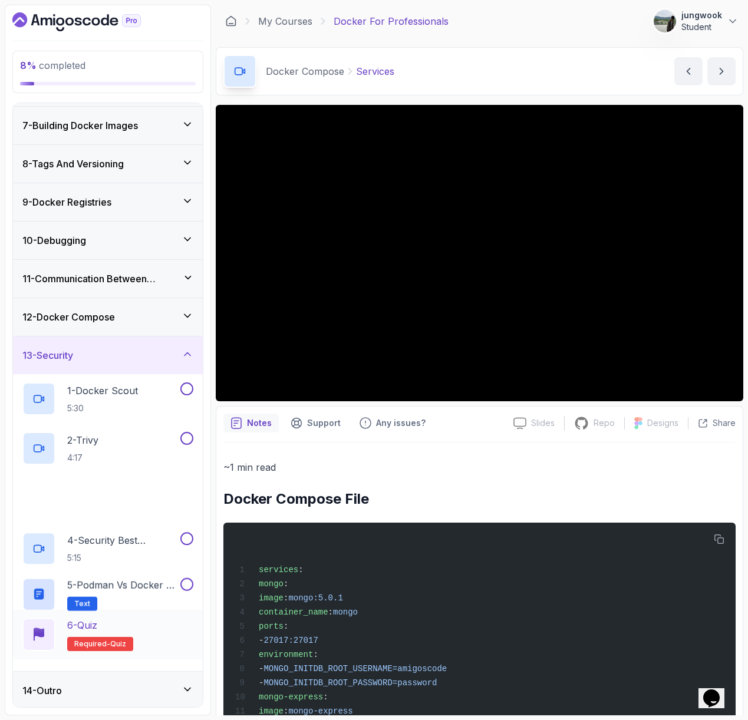
scroll to position [229, 0]
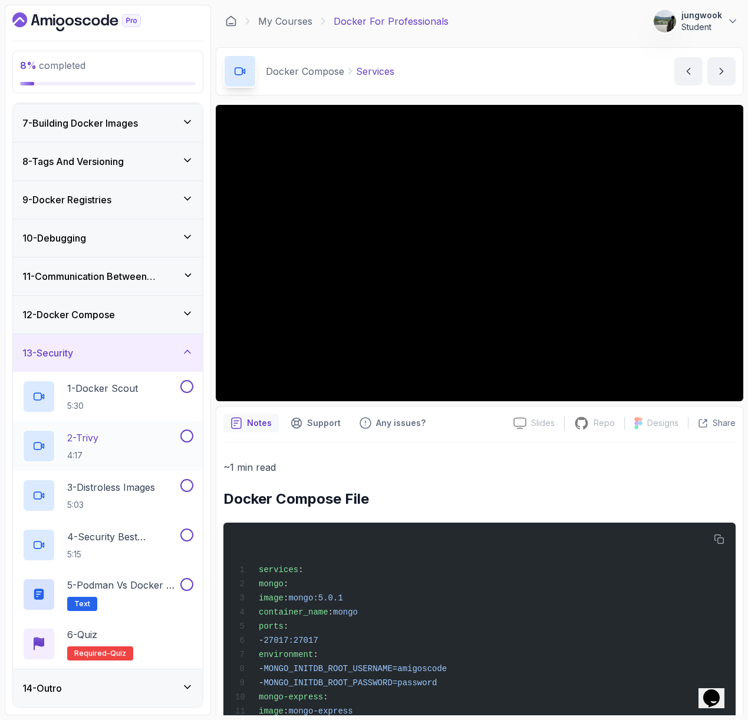
click at [148, 684] on div "14 - Outro" at bounding box center [107, 688] width 171 height 14
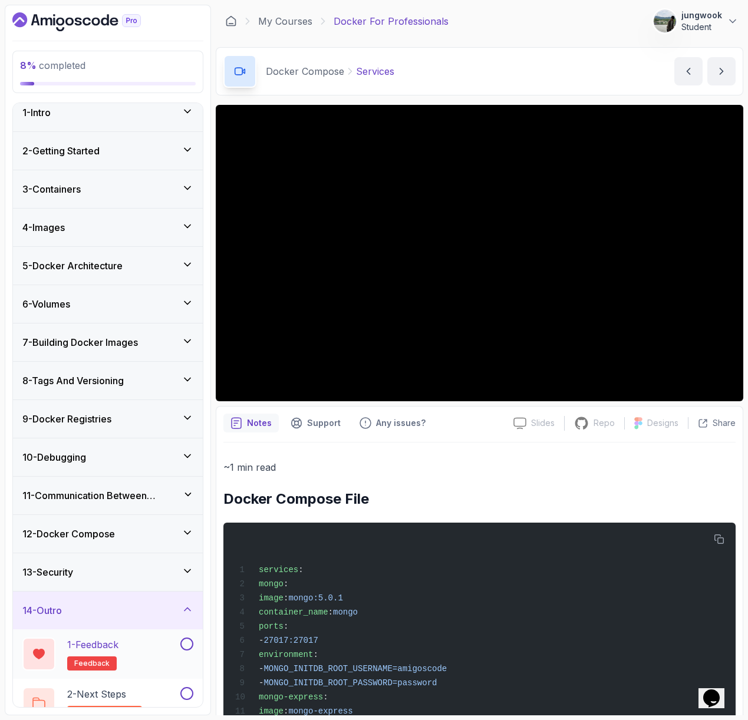
scroll to position [31, 0]
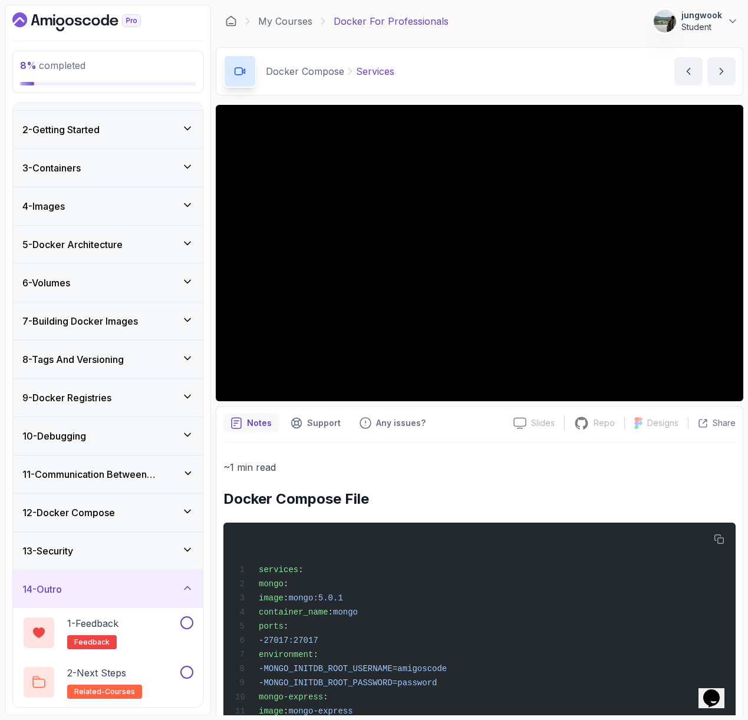
click at [168, 568] on div "13 - Security" at bounding box center [108, 551] width 190 height 38
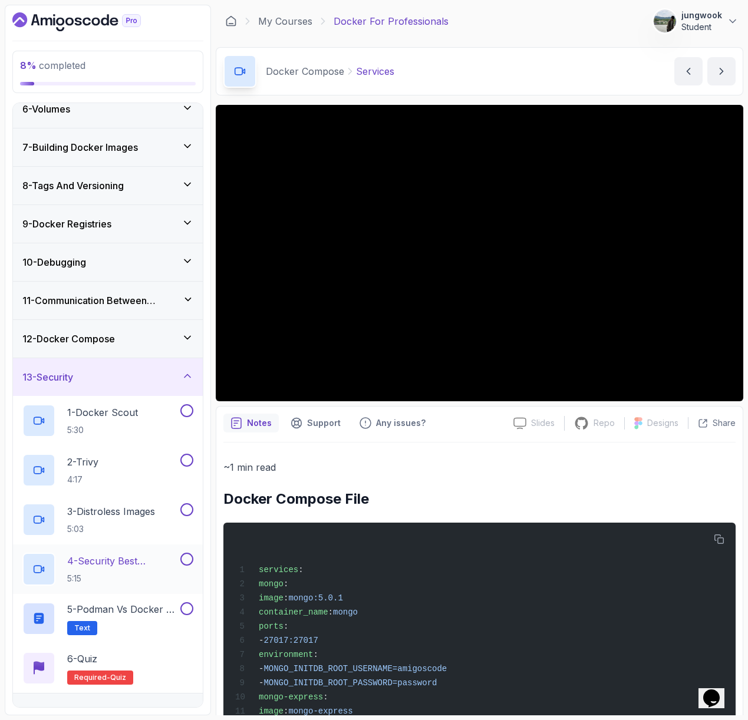
scroll to position [123, 0]
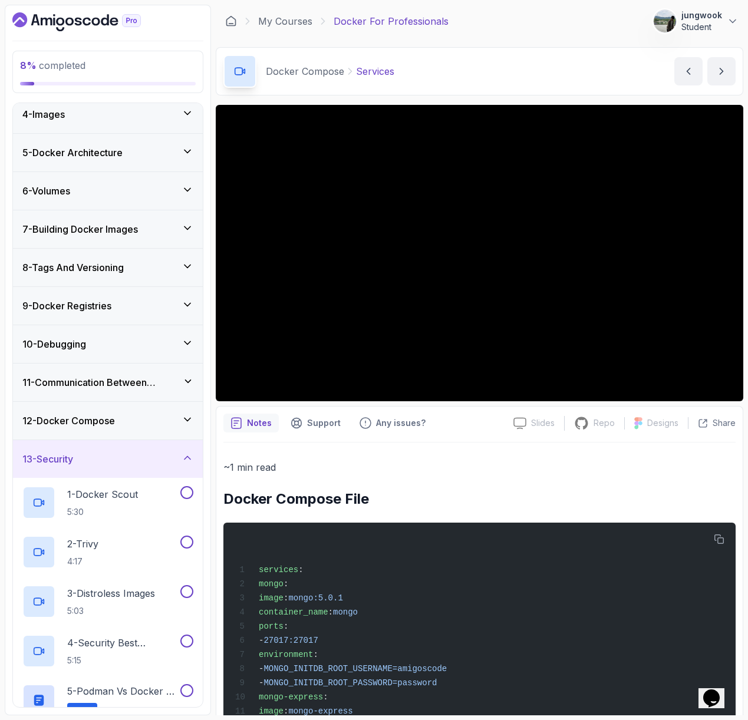
click at [107, 405] on div "12 - Docker Compose" at bounding box center [108, 421] width 190 height 38
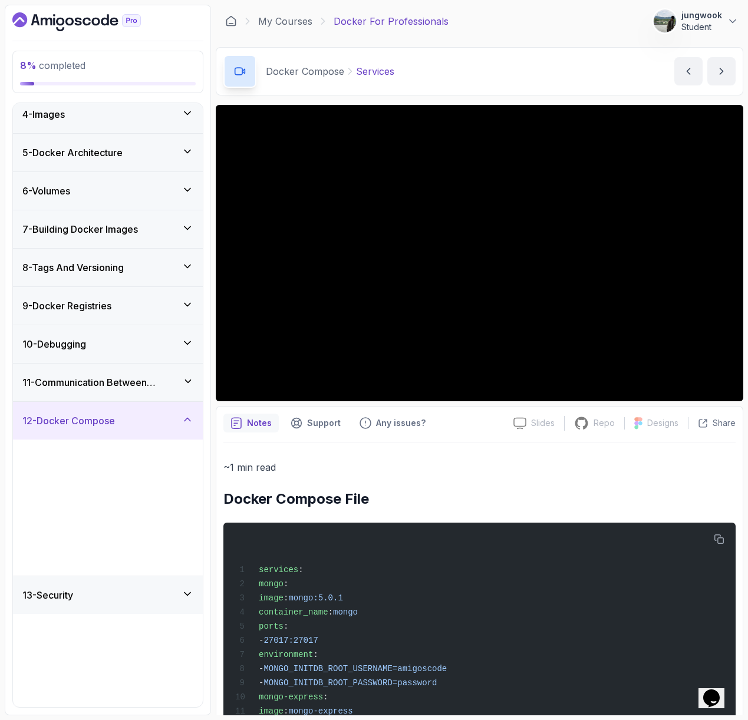
scroll to position [0, 0]
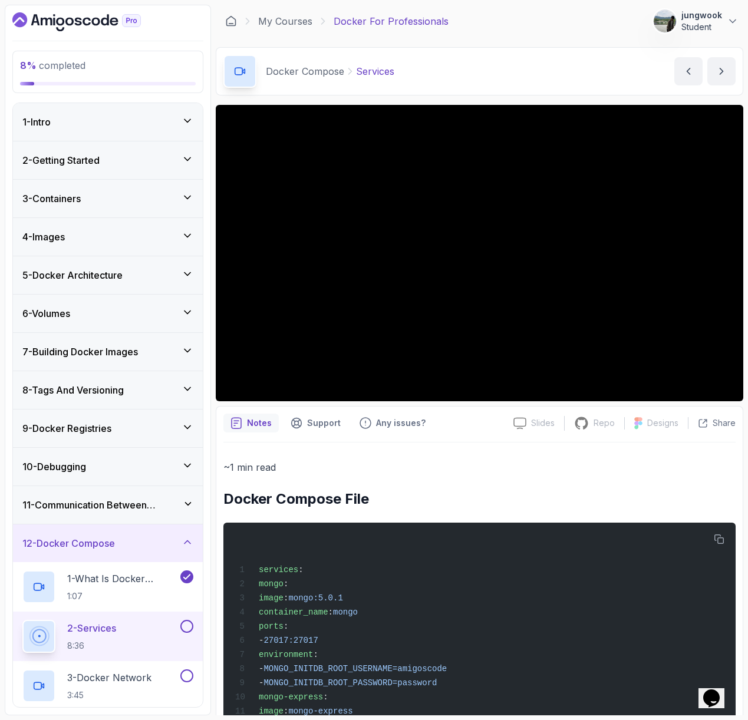
click at [93, 508] on h3 "11 - Communication Between Containers" at bounding box center [102, 505] width 160 height 14
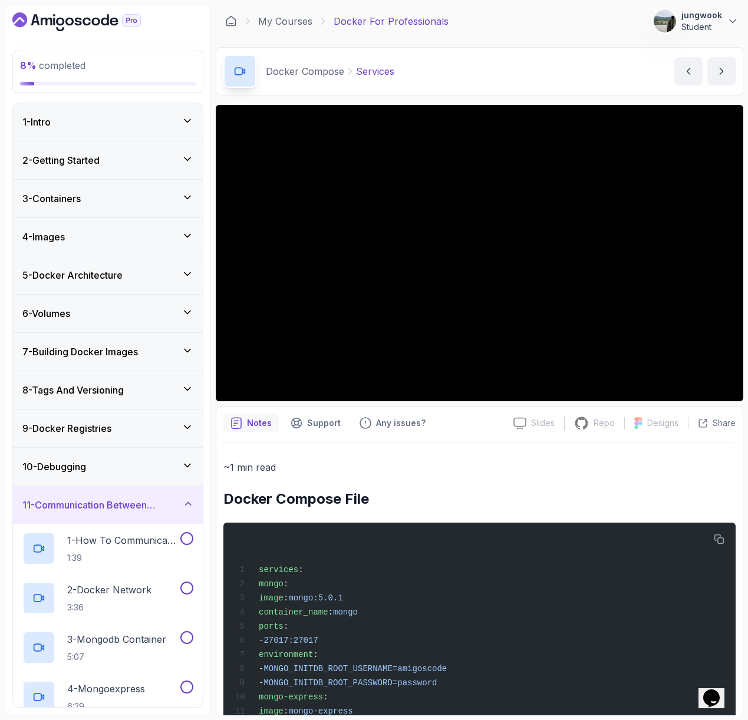
click at [105, 473] on div "10 - Debugging" at bounding box center [107, 467] width 171 height 14
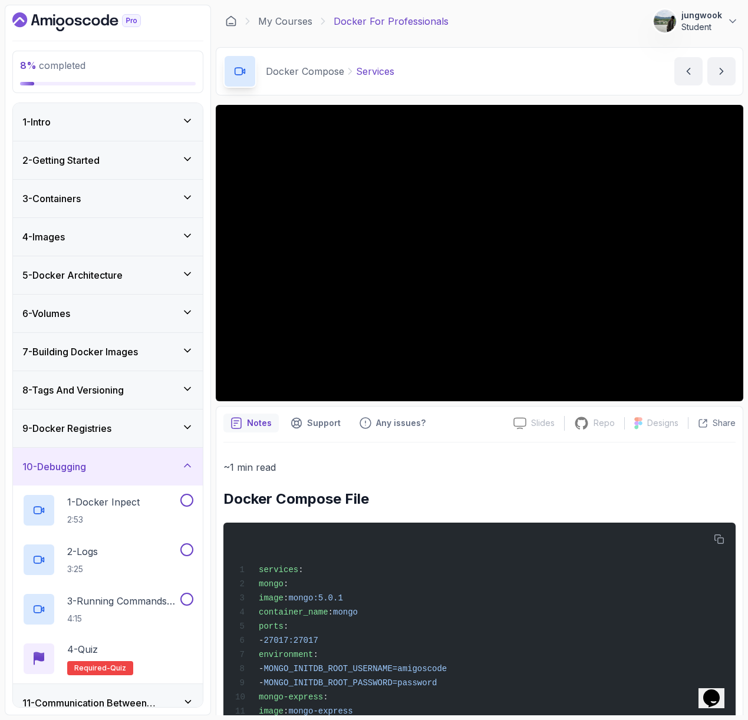
click at [109, 432] on h3 "9 - Docker Registries" at bounding box center [66, 428] width 89 height 14
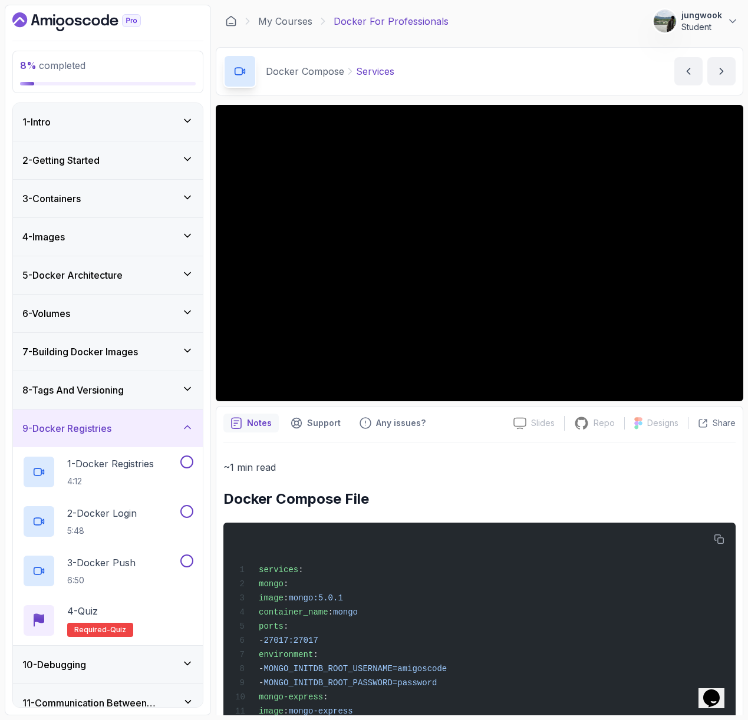
click at [113, 384] on h3 "8 - Tags And Versioning" at bounding box center [72, 390] width 101 height 14
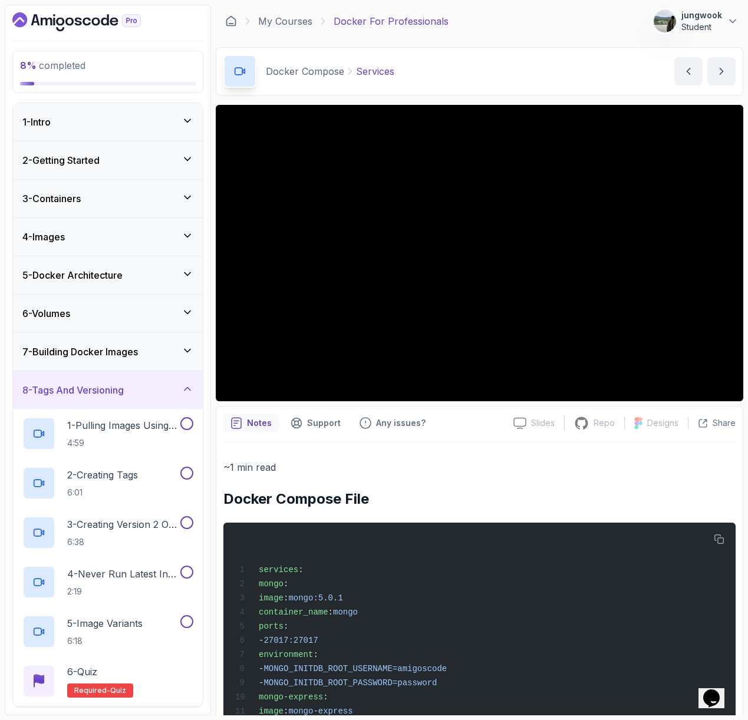
click at [104, 345] on h3 "7 - Building Docker Images" at bounding box center [80, 352] width 116 height 14
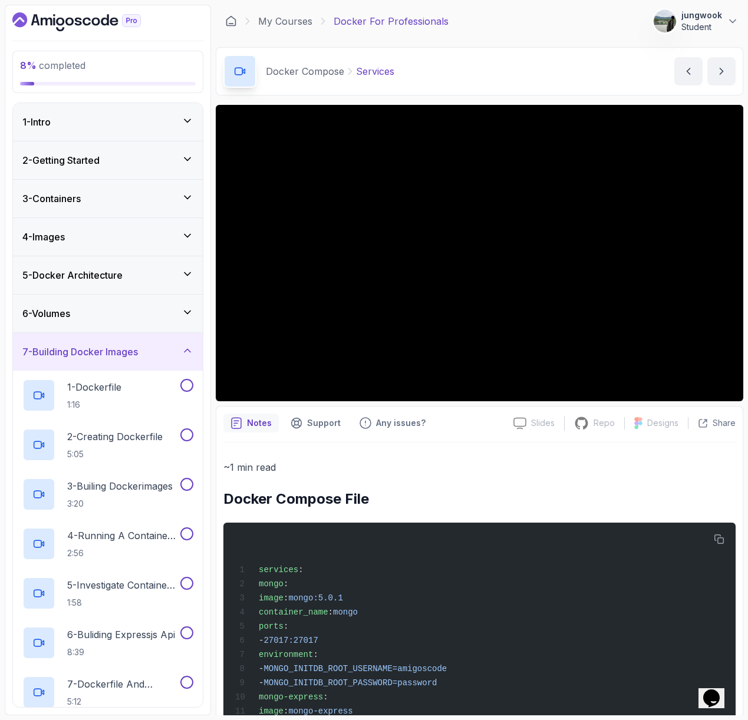
click at [116, 311] on div "6 - Volumes" at bounding box center [107, 313] width 171 height 14
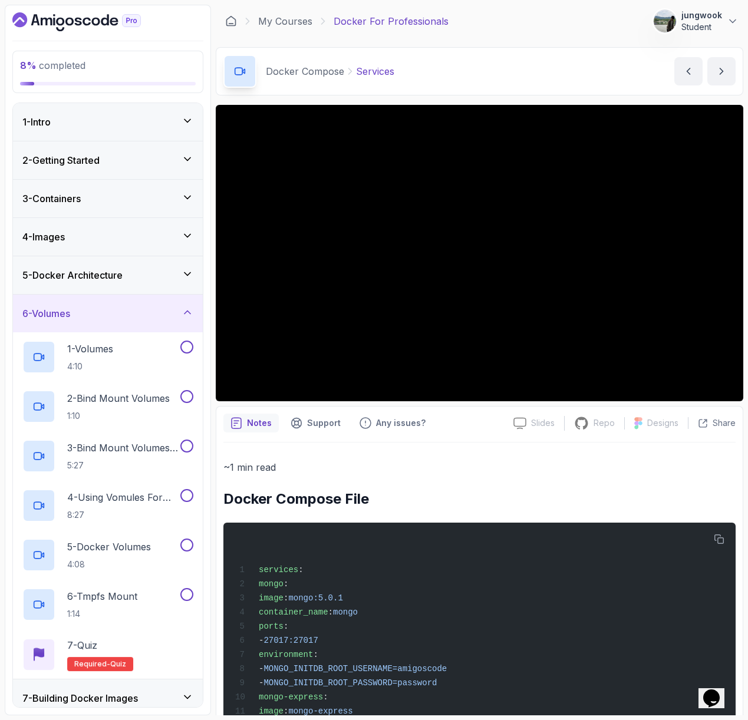
click at [101, 270] on h3 "5 - Docker Architecture" at bounding box center [72, 275] width 100 height 14
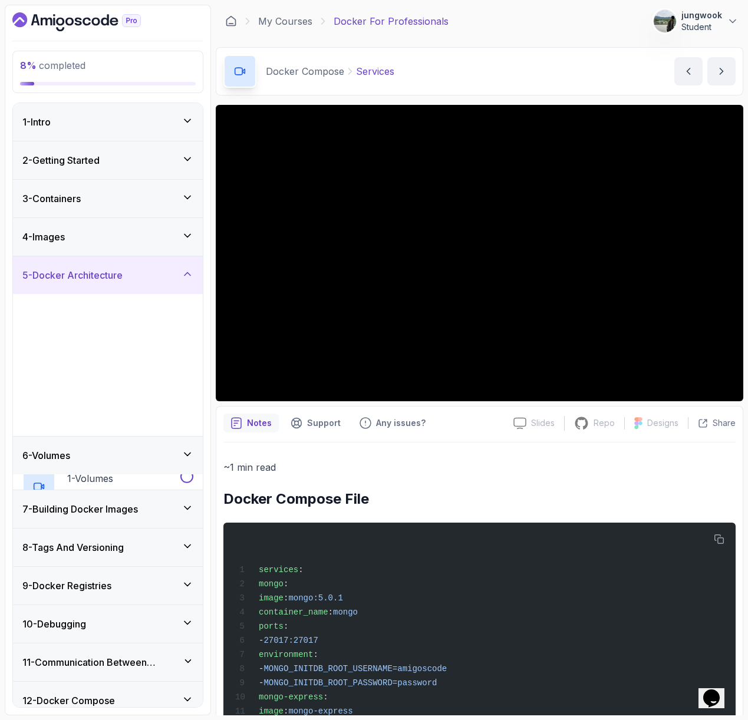
click at [108, 239] on div "4 - Images" at bounding box center [107, 237] width 171 height 14
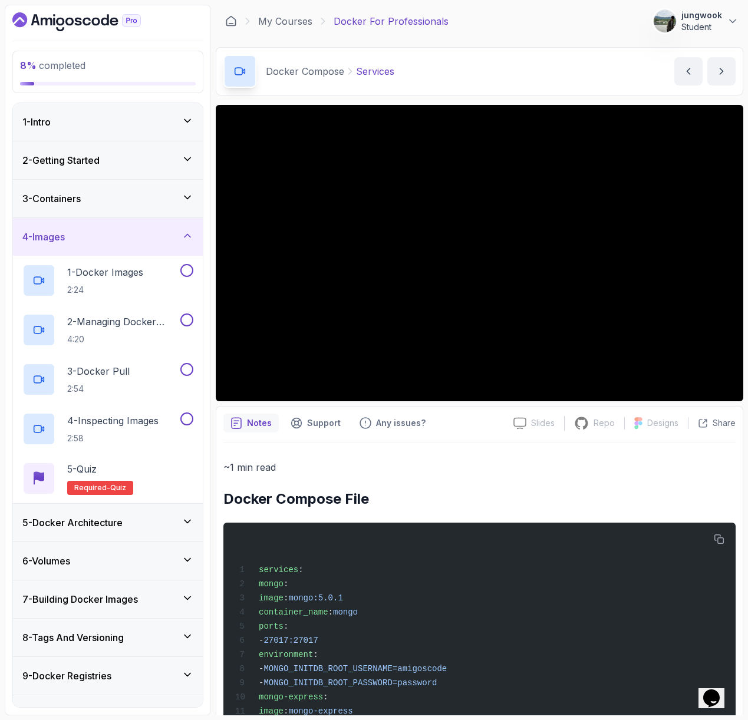
click at [94, 519] on h3 "5 - Docker Architecture" at bounding box center [72, 523] width 100 height 14
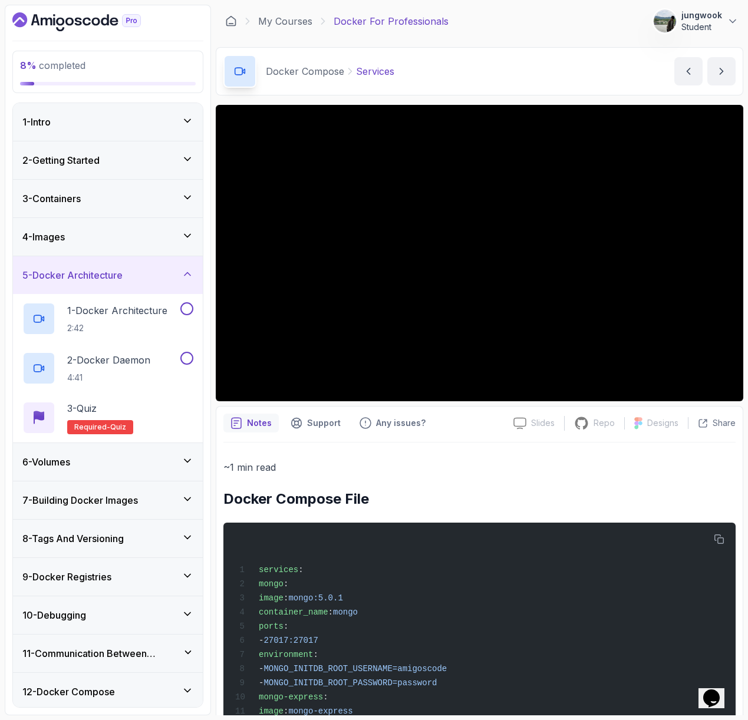
click at [137, 226] on div "4 - Images" at bounding box center [108, 237] width 190 height 38
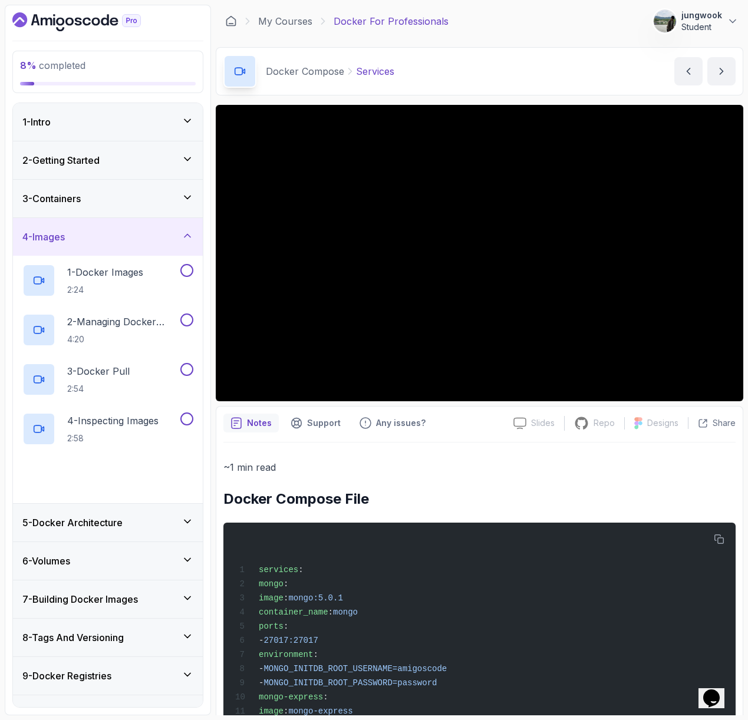
click at [141, 207] on div "3 - Containers" at bounding box center [108, 199] width 190 height 38
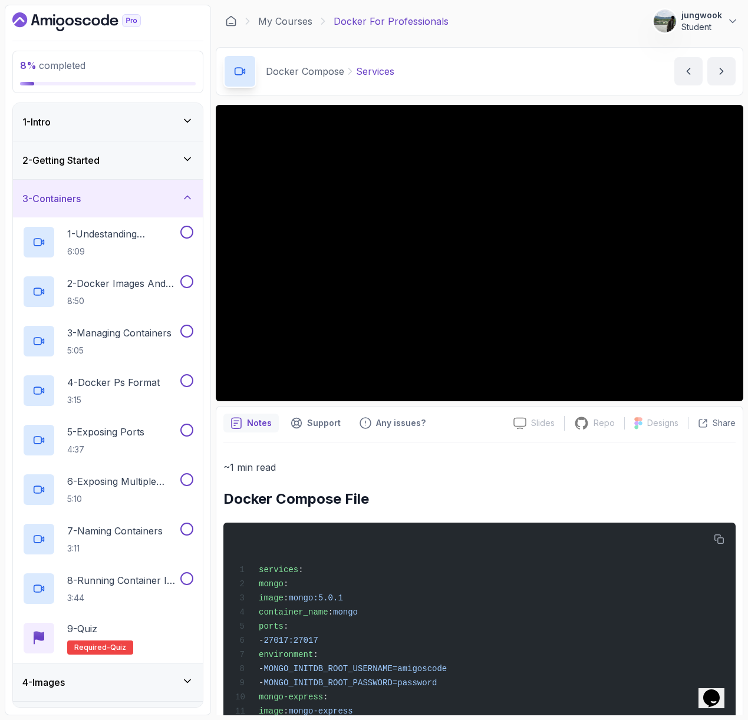
click at [124, 161] on div "2 - Getting Started" at bounding box center [107, 160] width 171 height 14
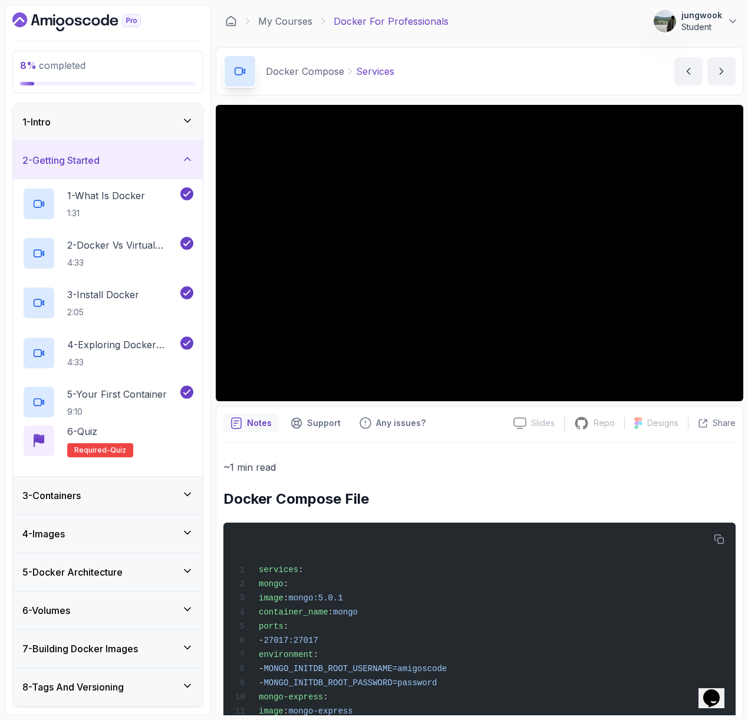
click at [124, 161] on div "2 - Getting Started" at bounding box center [107, 160] width 171 height 14
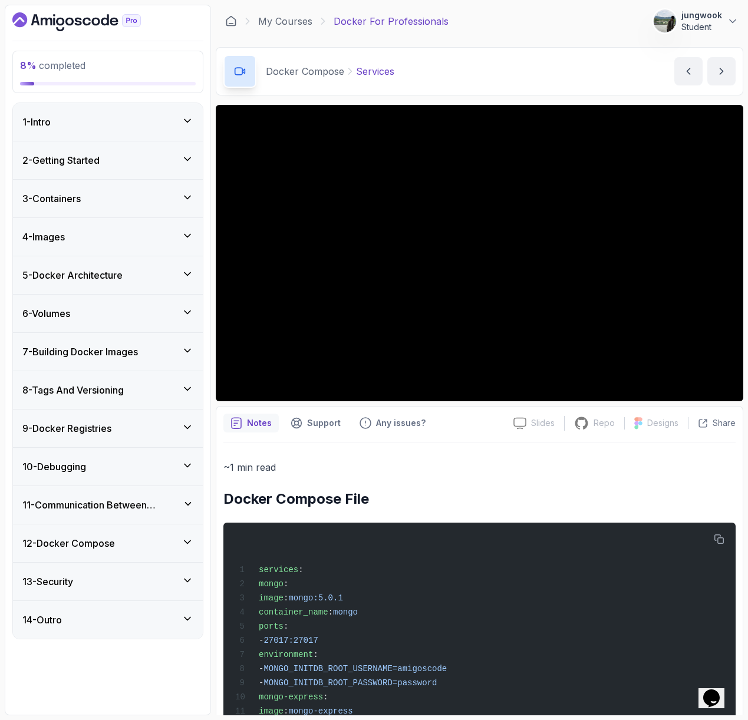
click at [120, 199] on div "3 - Containers" at bounding box center [107, 199] width 171 height 14
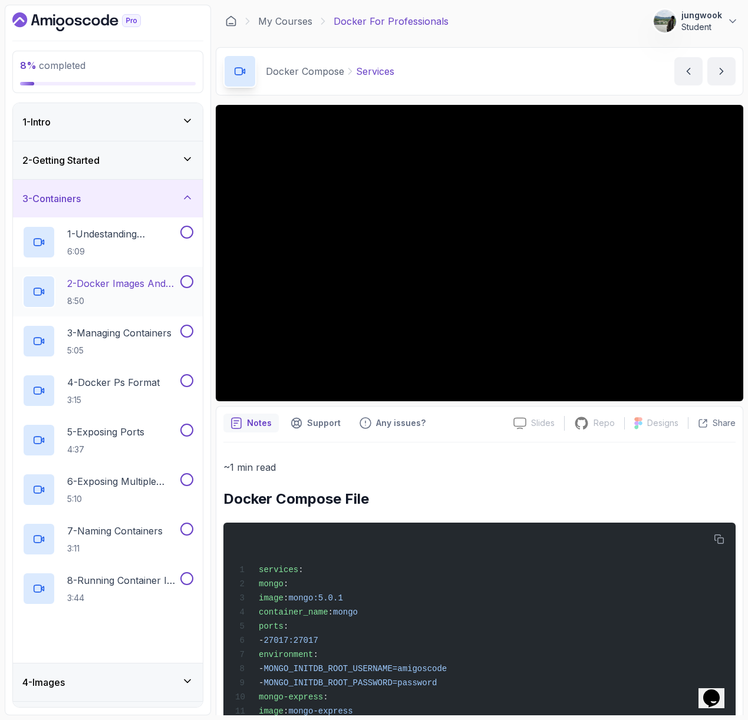
click at [102, 299] on p "8:50" at bounding box center [122, 301] width 111 height 12
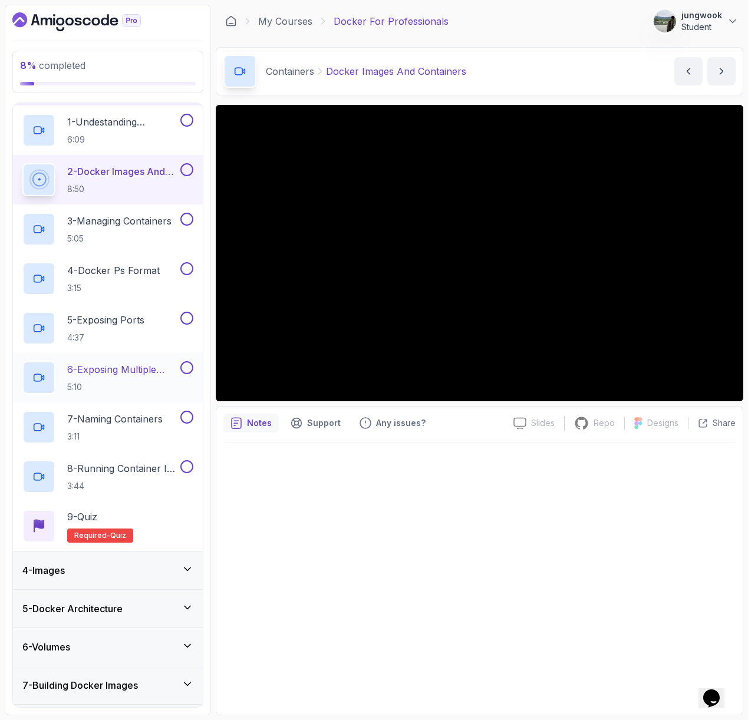
scroll to position [193, 0]
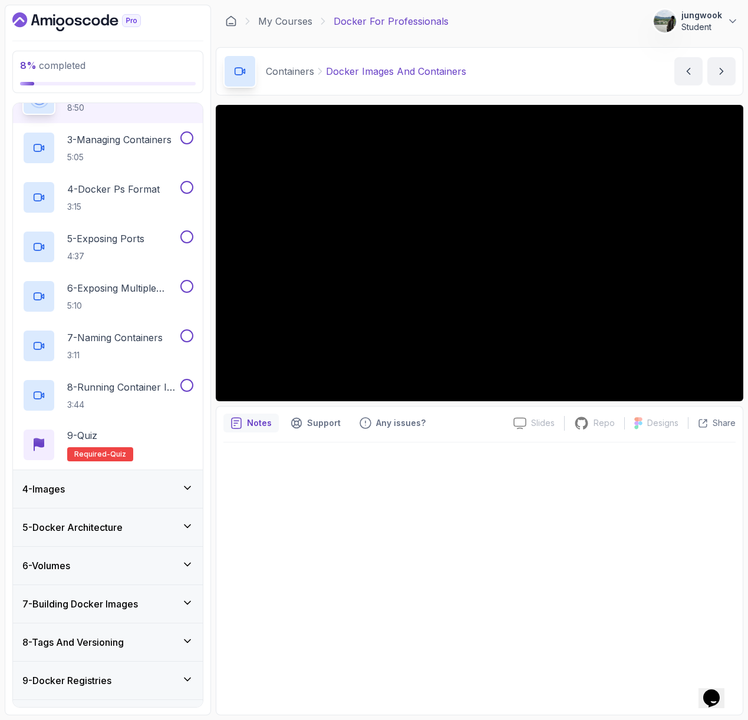
click at [131, 482] on div "4 - Images" at bounding box center [107, 489] width 171 height 14
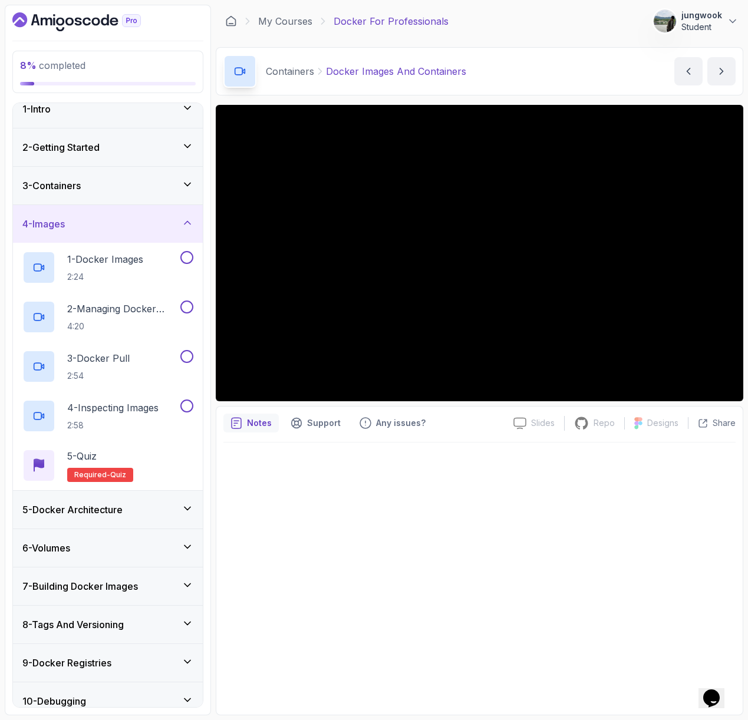
scroll to position [0, 0]
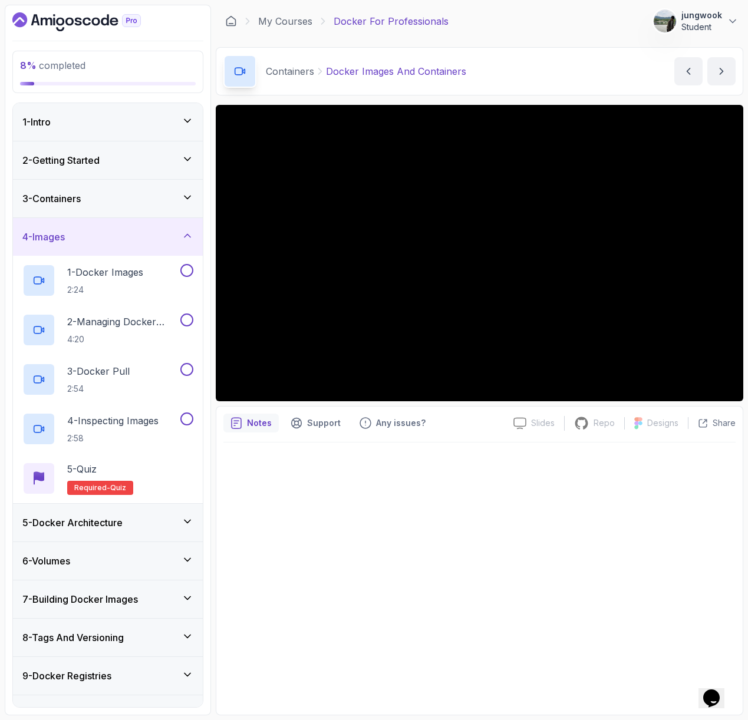
click at [348, 486] on div at bounding box center [479, 575] width 512 height 265
click at [85, 189] on div "3 - Containers" at bounding box center [108, 199] width 190 height 38
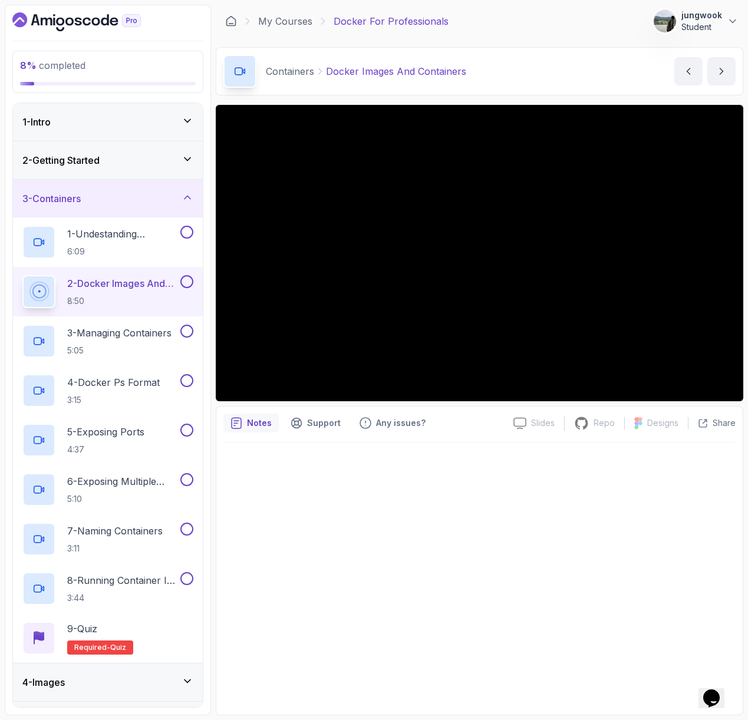
click at [85, 190] on div "3 - Containers" at bounding box center [108, 199] width 190 height 38
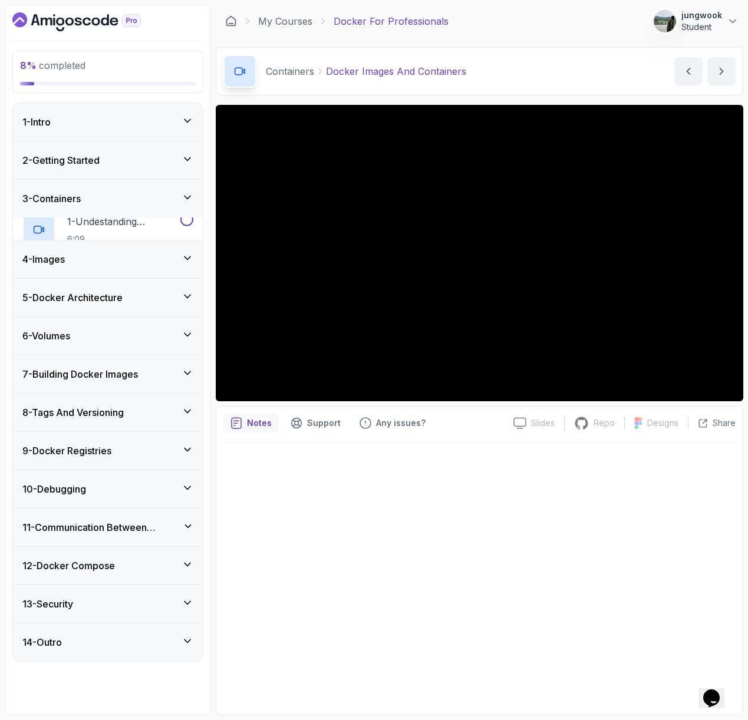
click at [85, 190] on div "3 - Containers" at bounding box center [108, 199] width 190 height 38
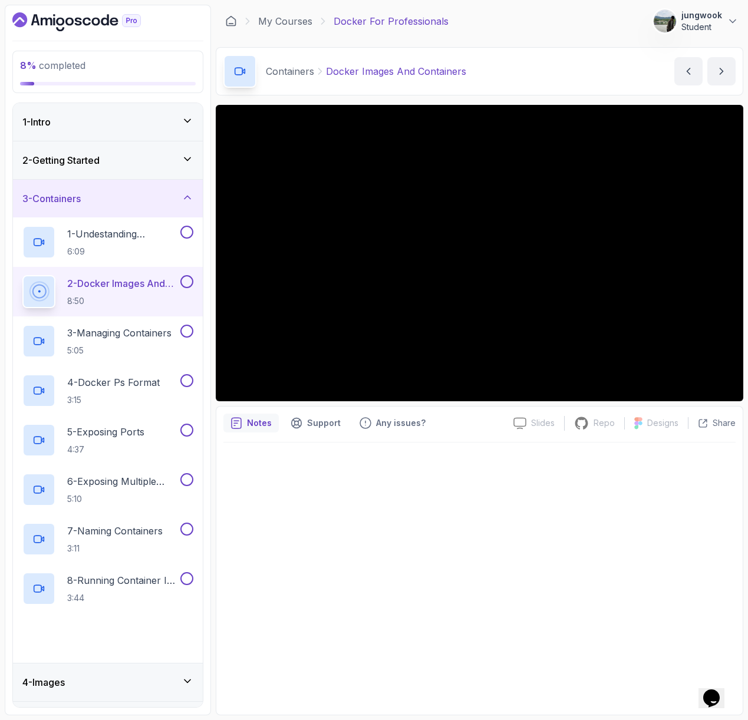
click at [85, 190] on div "3 - Containers" at bounding box center [108, 199] width 190 height 38
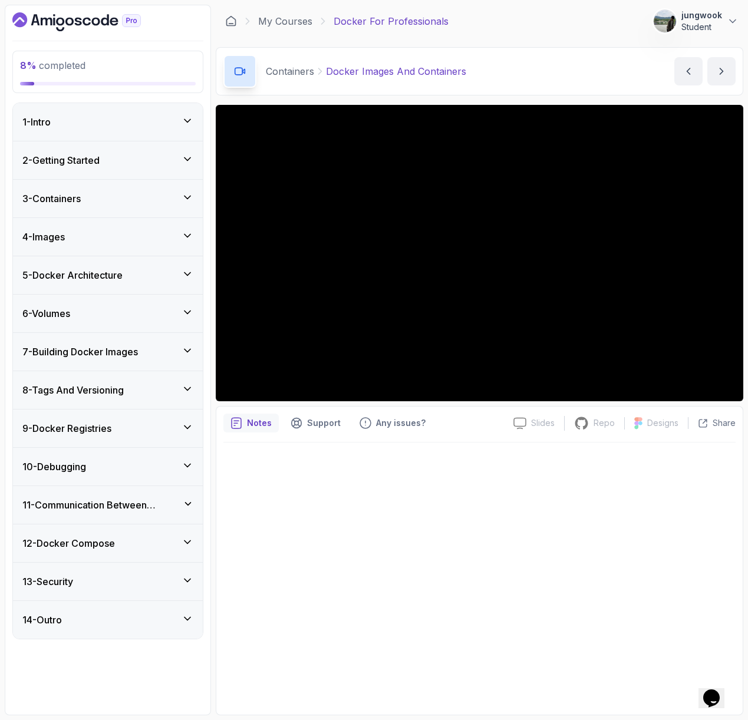
click at [118, 287] on div "5 - Docker Architecture" at bounding box center [108, 275] width 190 height 38
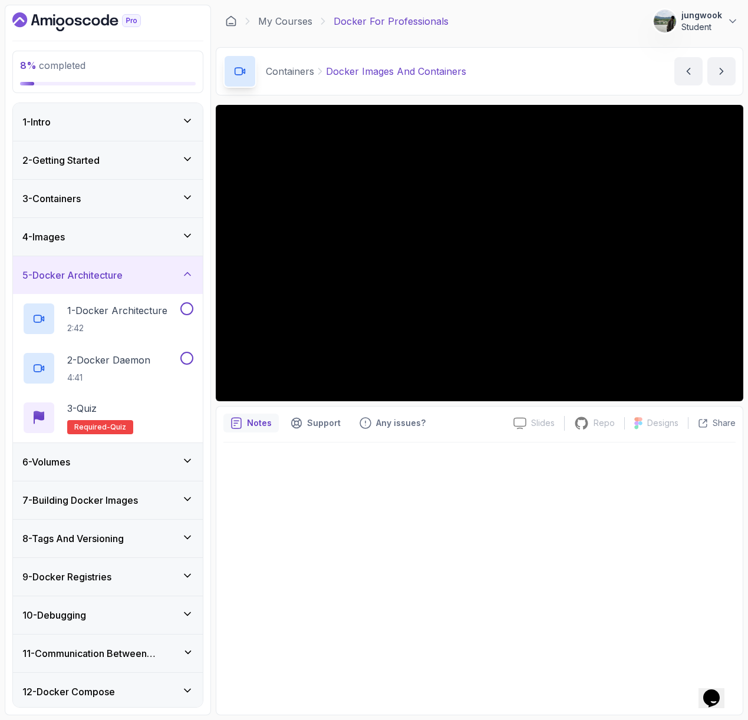
click at [140, 237] on div "4 - Images" at bounding box center [107, 237] width 171 height 14
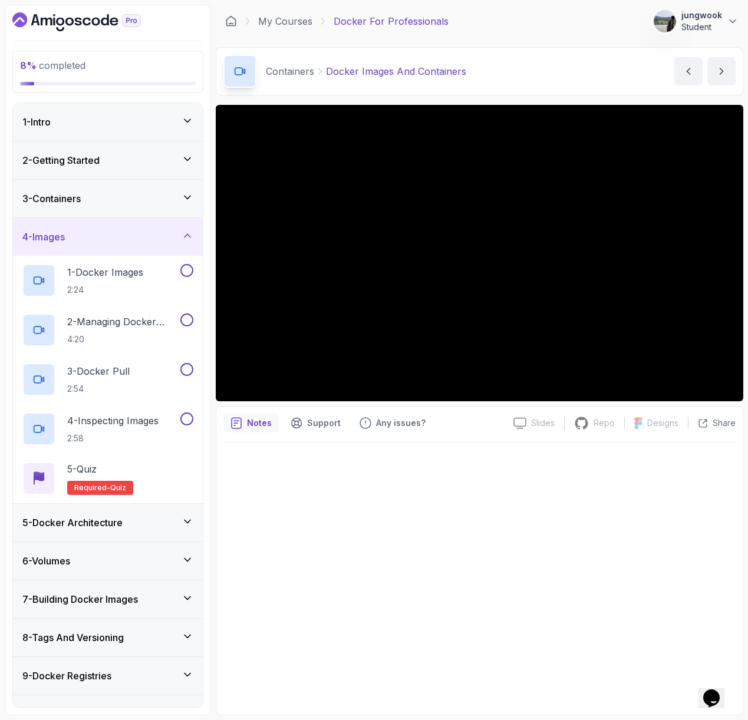
click at [186, 193] on icon at bounding box center [188, 198] width 12 height 12
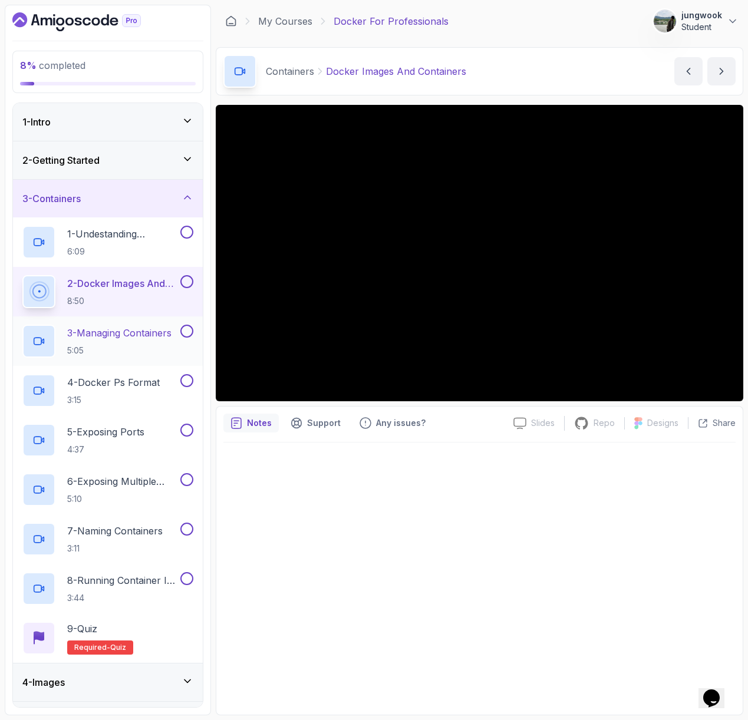
click at [134, 344] on h2 "3 - Managing Containers 5:05" at bounding box center [119, 341] width 104 height 31
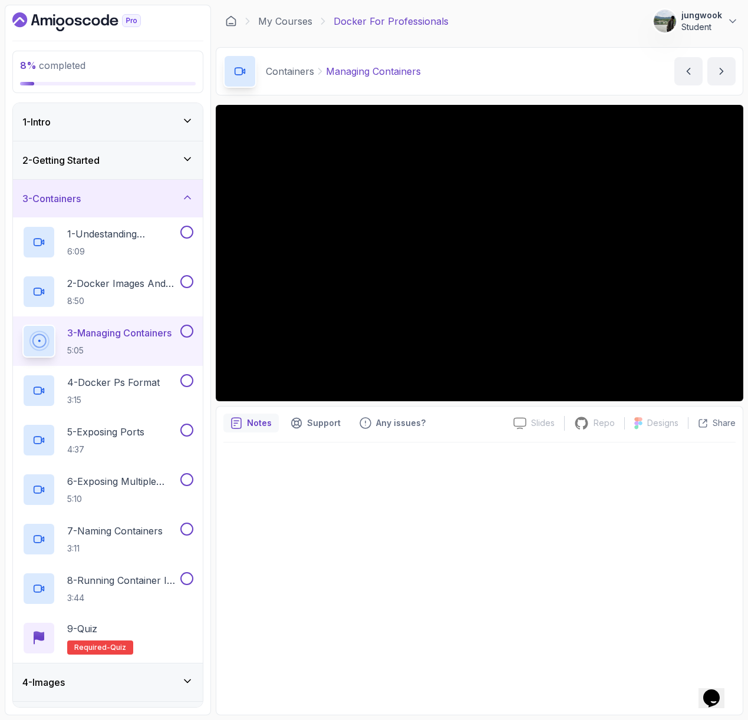
click at [711, 27] on p "Student" at bounding box center [701, 27] width 41 height 12
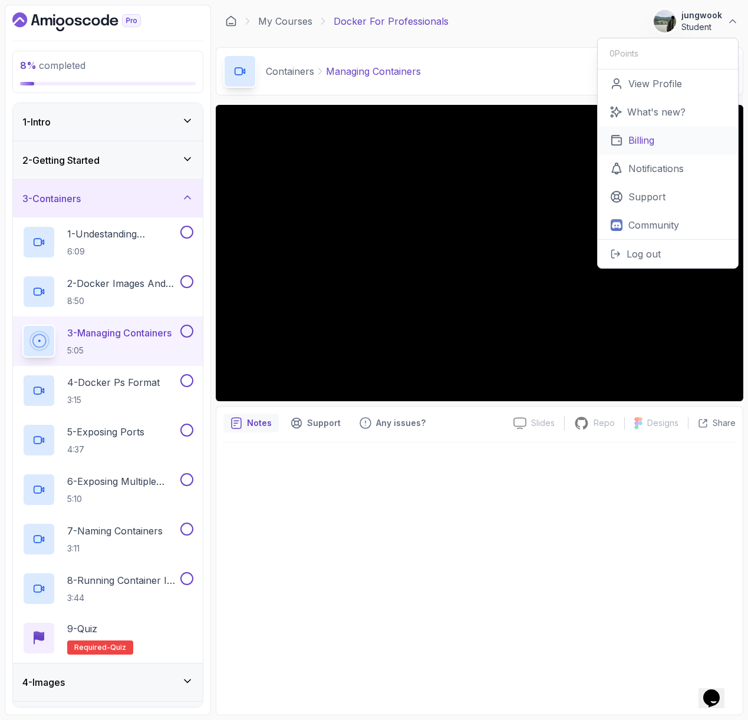
click at [672, 137] on link "Billing" at bounding box center [668, 140] width 140 height 28
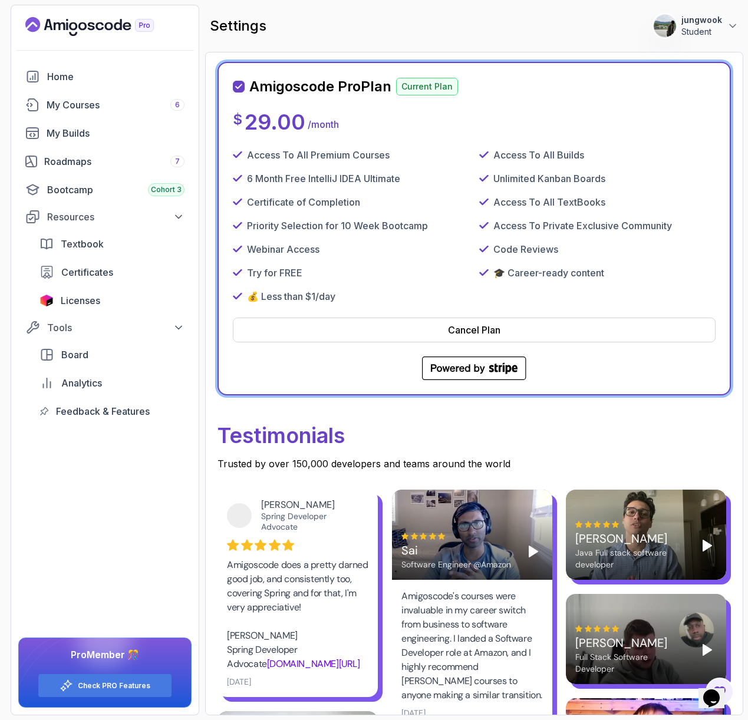
scroll to position [398, 0]
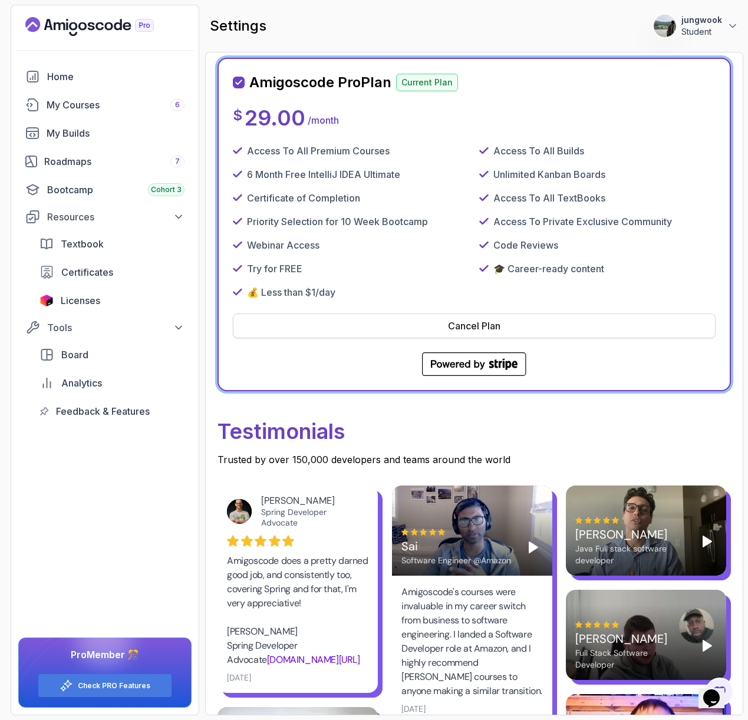
click at [306, 316] on button "Cancel Plan" at bounding box center [474, 326] width 483 height 25
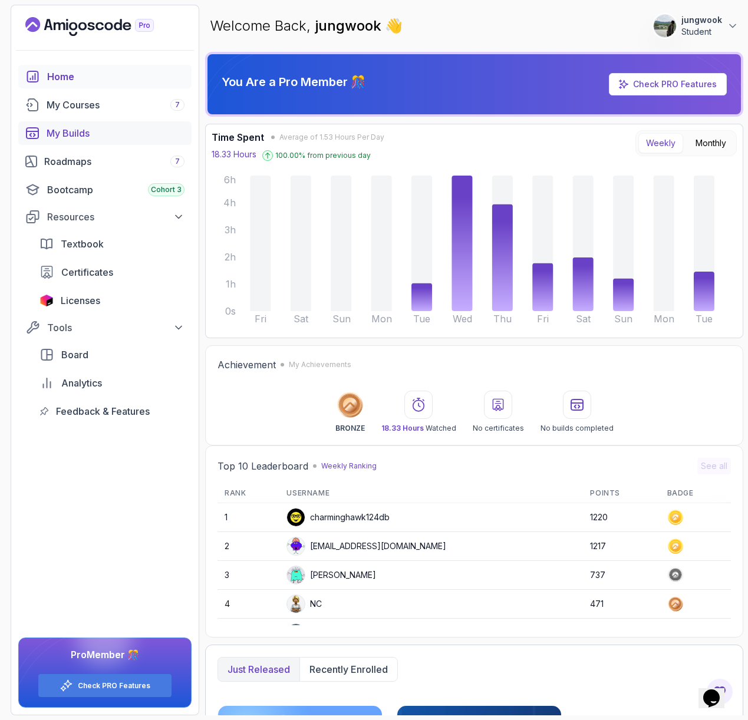
click at [100, 134] on div "My Builds" at bounding box center [116, 133] width 138 height 14
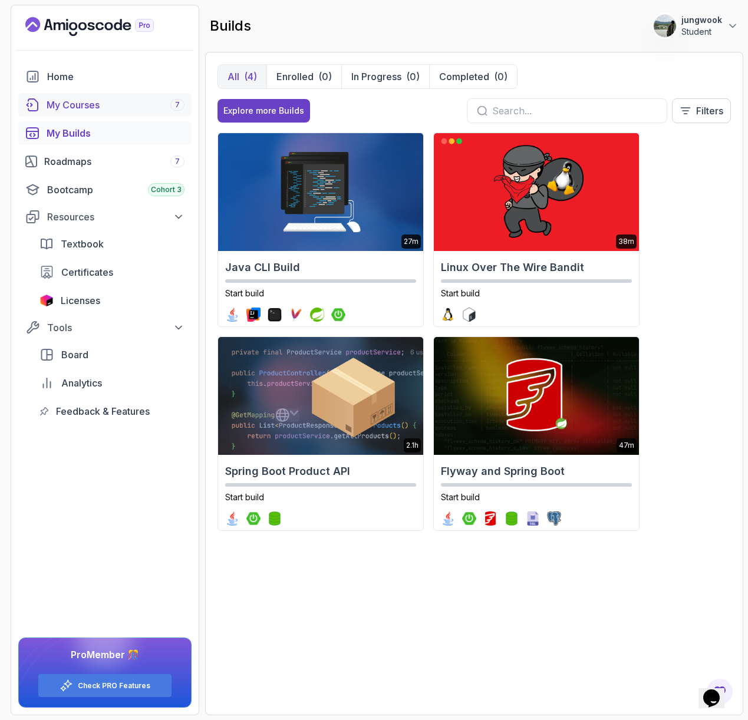
click at [114, 103] on div "My Courses 7" at bounding box center [116, 105] width 138 height 14
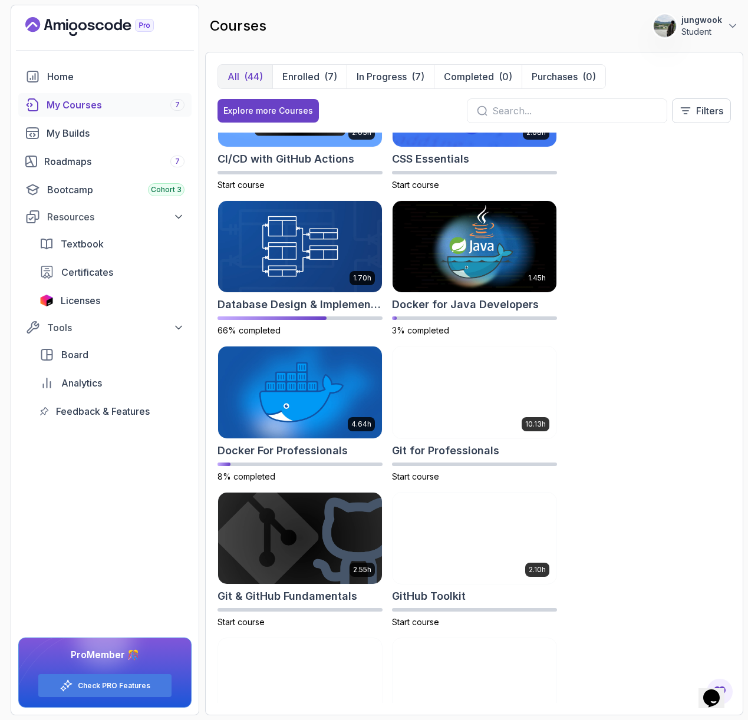
scroll to position [397, 0]
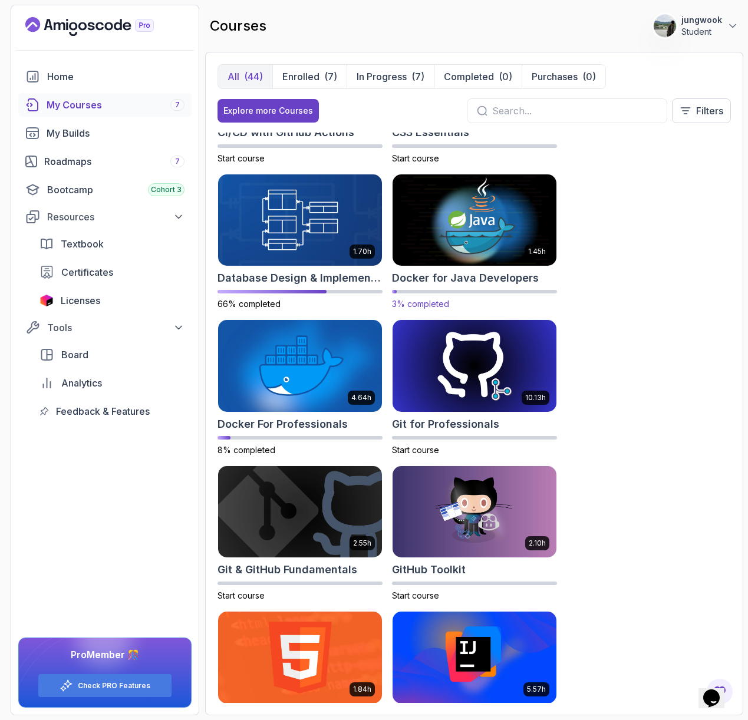
click at [482, 252] on img at bounding box center [474, 220] width 172 height 96
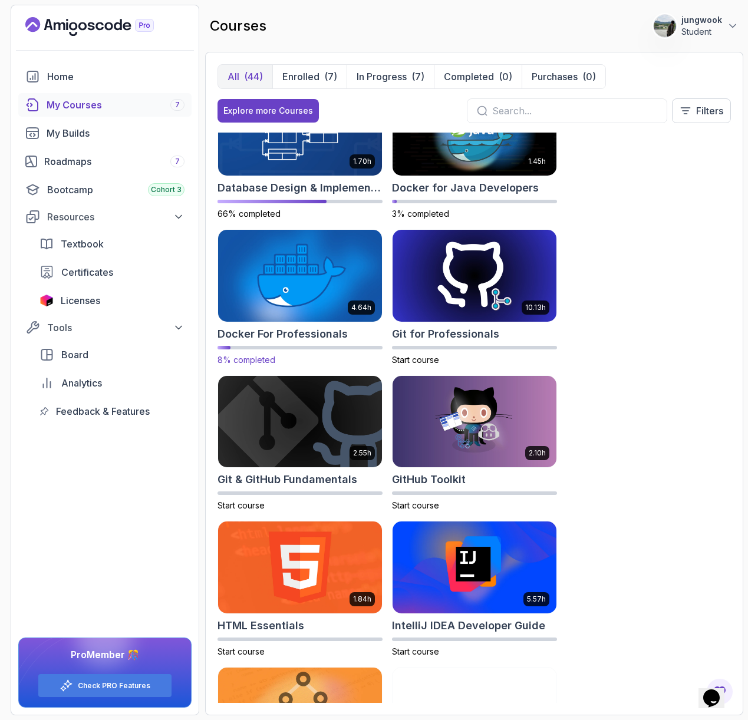
scroll to position [370, 0]
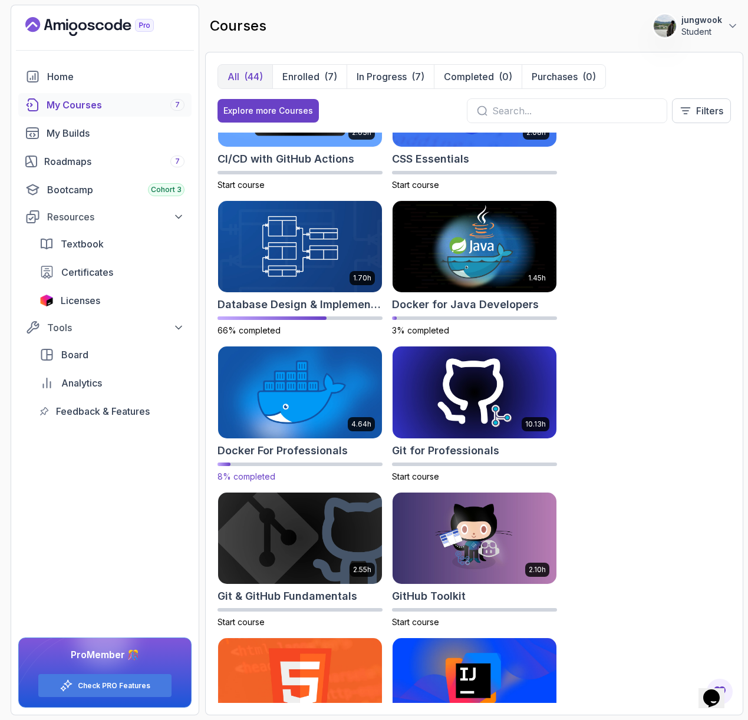
click at [302, 374] on img at bounding box center [300, 392] width 172 height 96
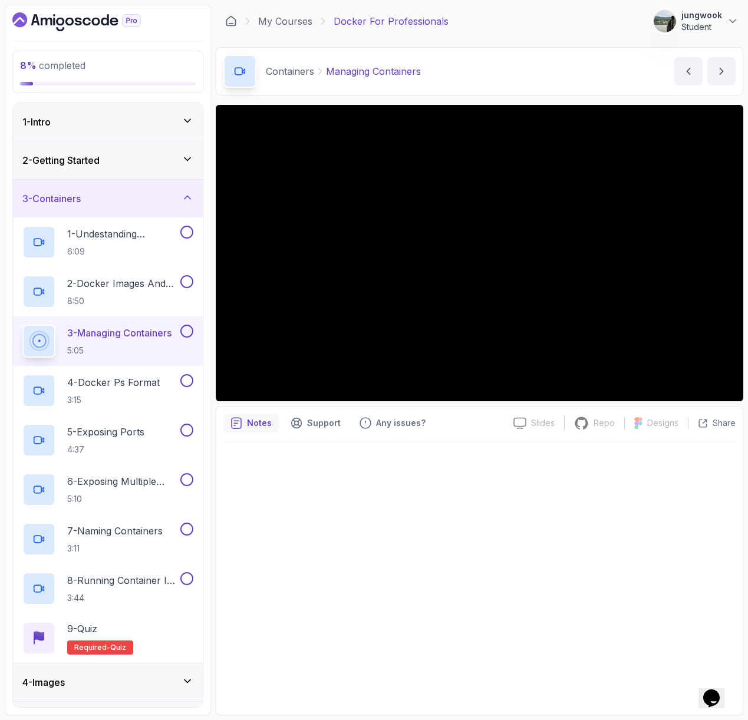
scroll to position [377, 0]
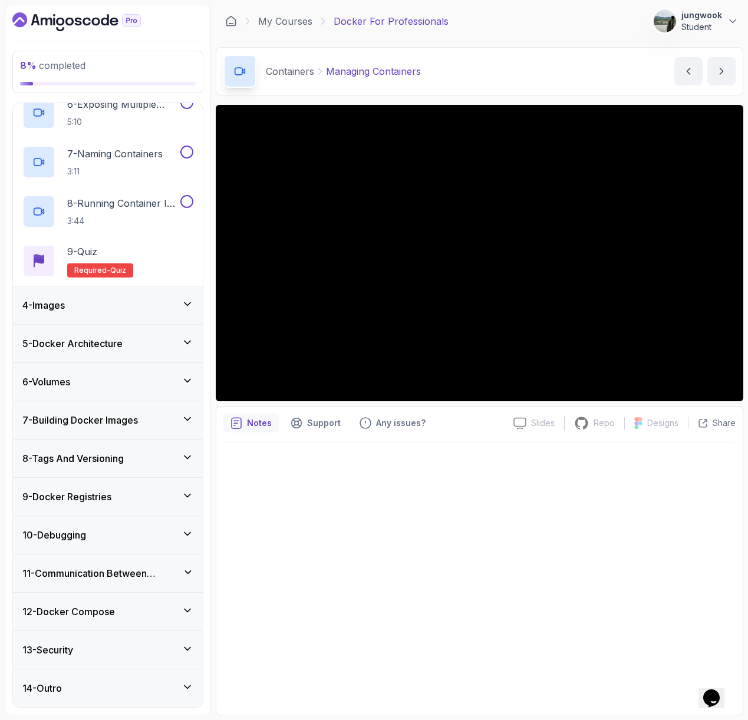
click at [136, 607] on div "12 - Docker Compose" at bounding box center [107, 612] width 171 height 14
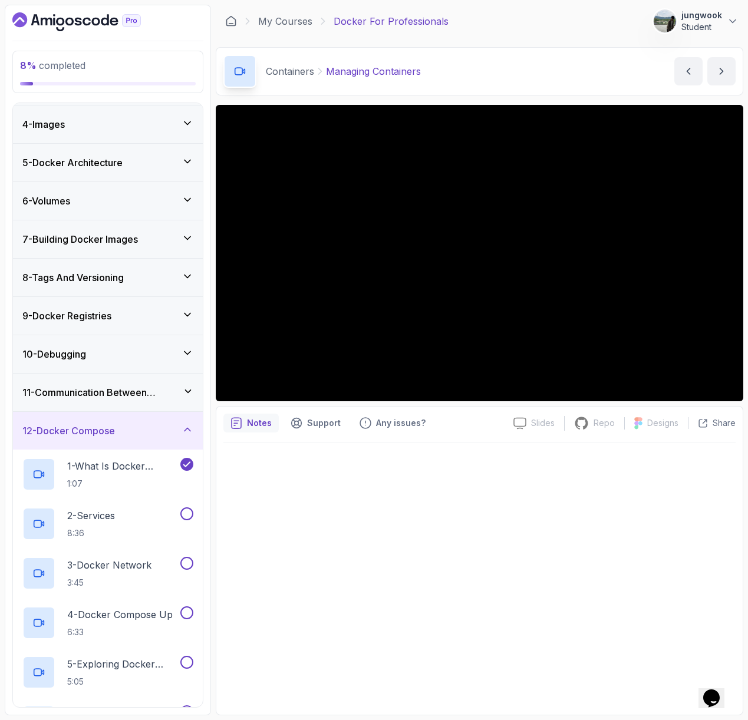
scroll to position [242, 0]
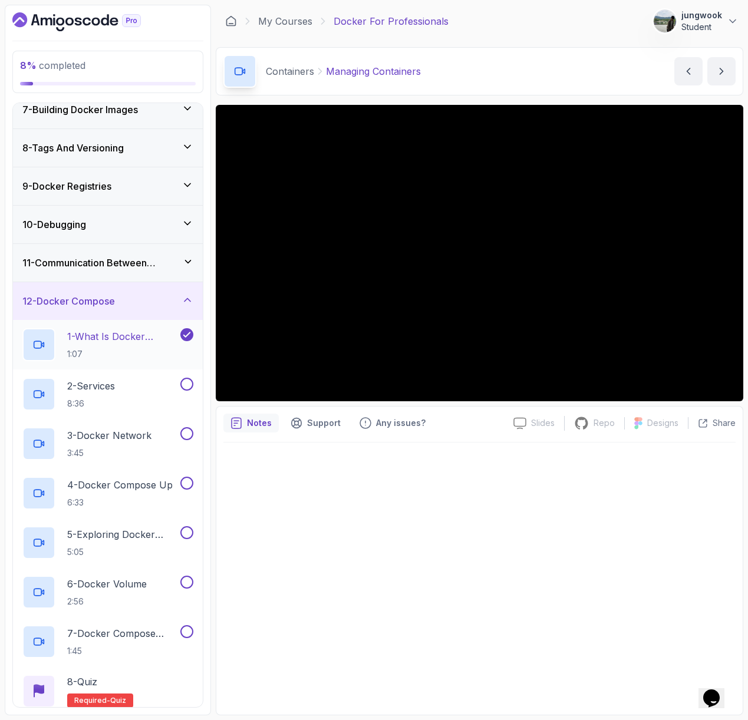
click at [137, 338] on p "1 - What Is Docker Compose" at bounding box center [122, 336] width 111 height 14
click at [117, 259] on h3 "11 - Communication Between Containers" at bounding box center [102, 263] width 160 height 14
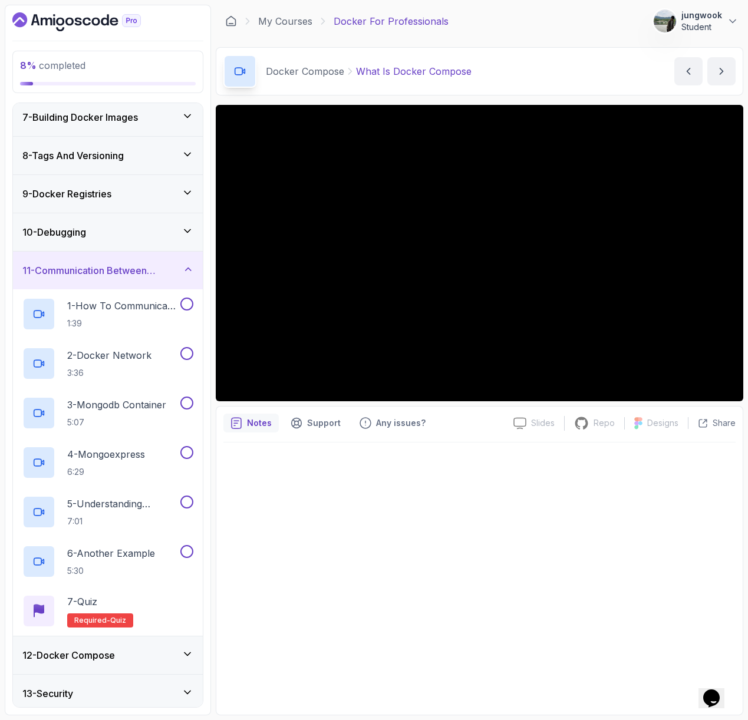
scroll to position [278, 0]
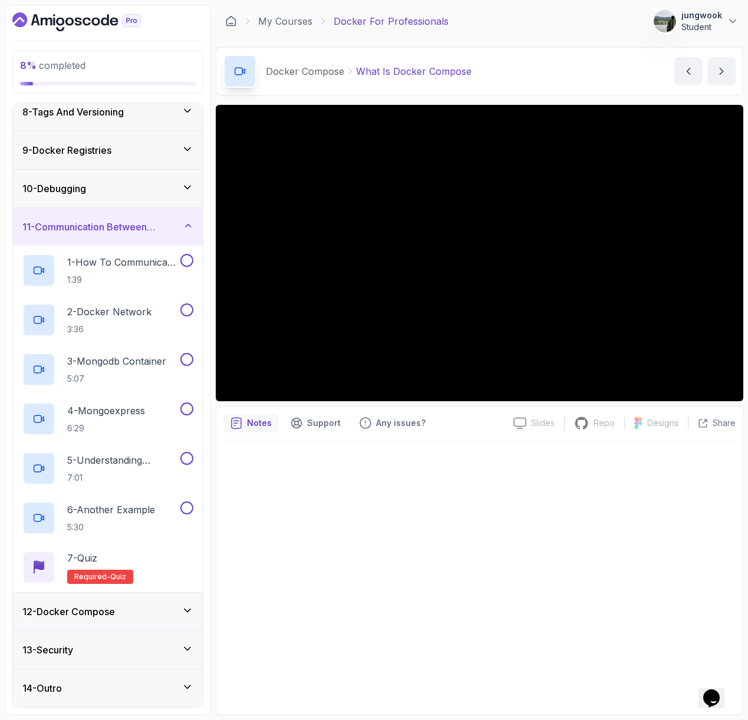
click at [104, 612] on h3 "12 - Docker Compose" at bounding box center [68, 612] width 93 height 14
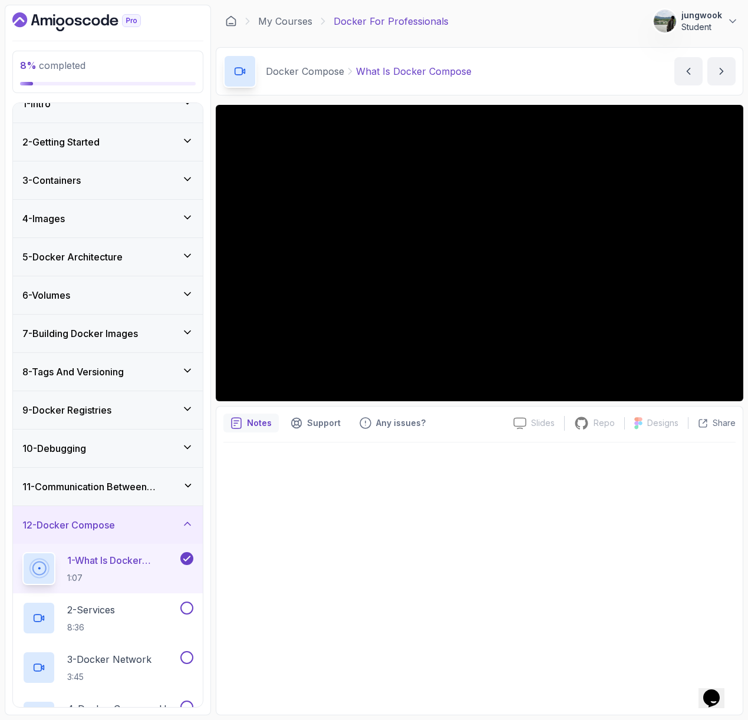
scroll to position [328, 0]
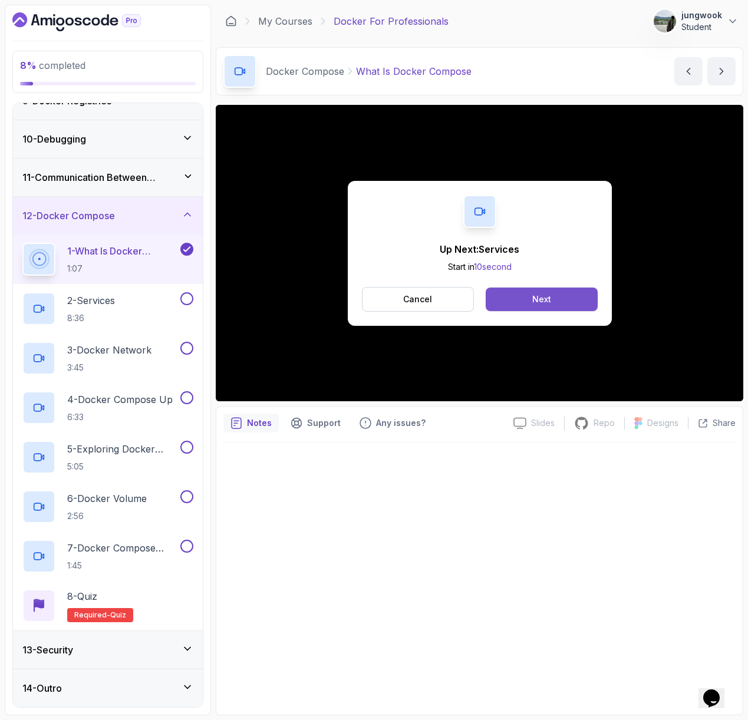
click at [562, 308] on button "Next" at bounding box center [541, 300] width 111 height 24
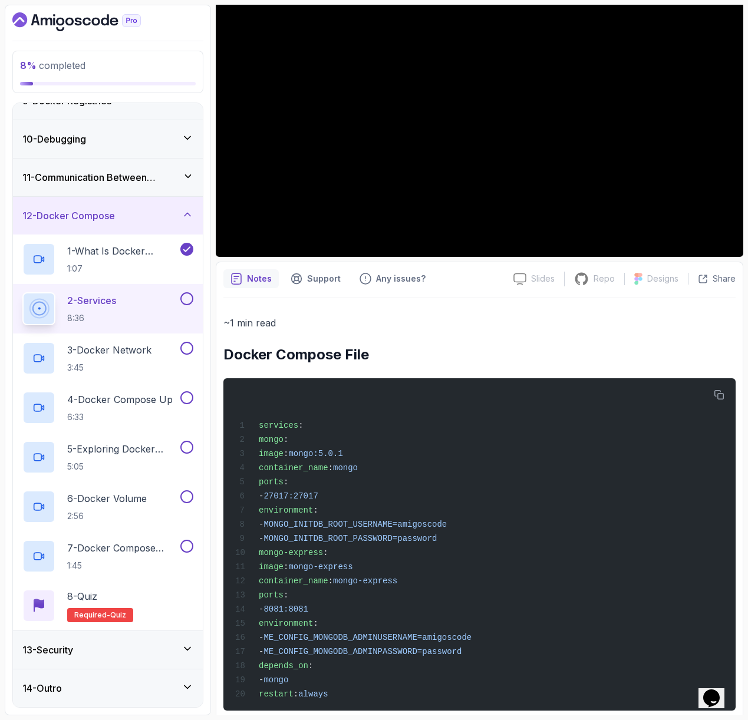
scroll to position [164, 0]
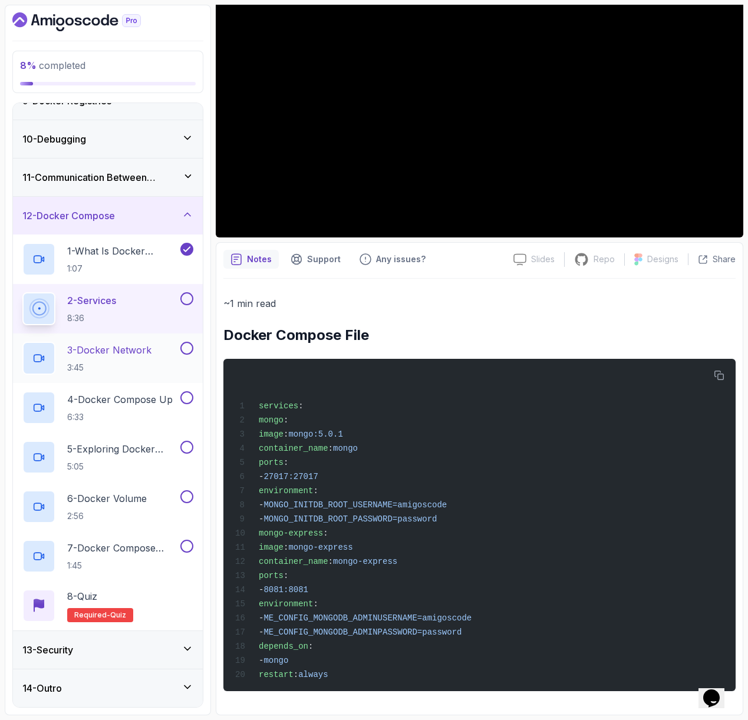
click at [159, 356] on div "3 - Docker Network 3:45" at bounding box center [100, 358] width 156 height 33
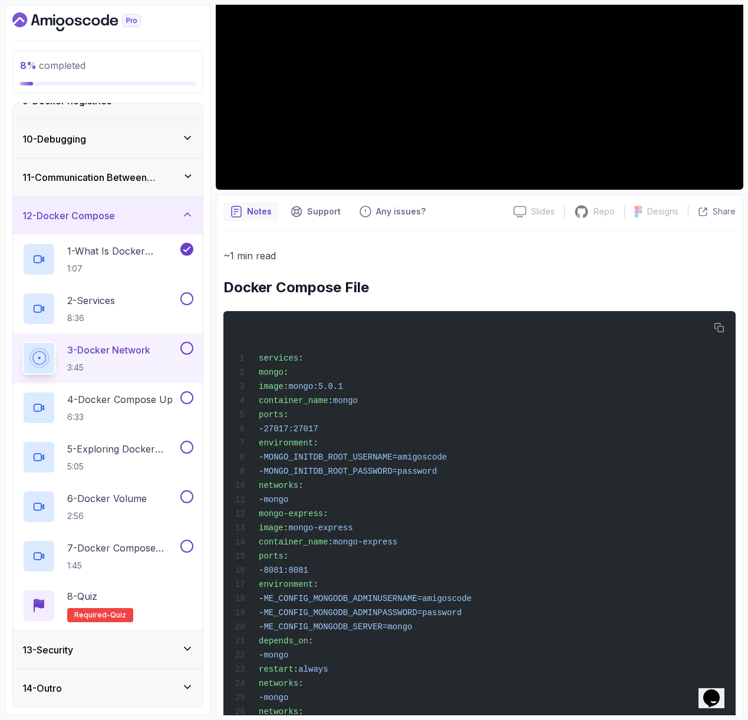
scroll to position [222, 0]
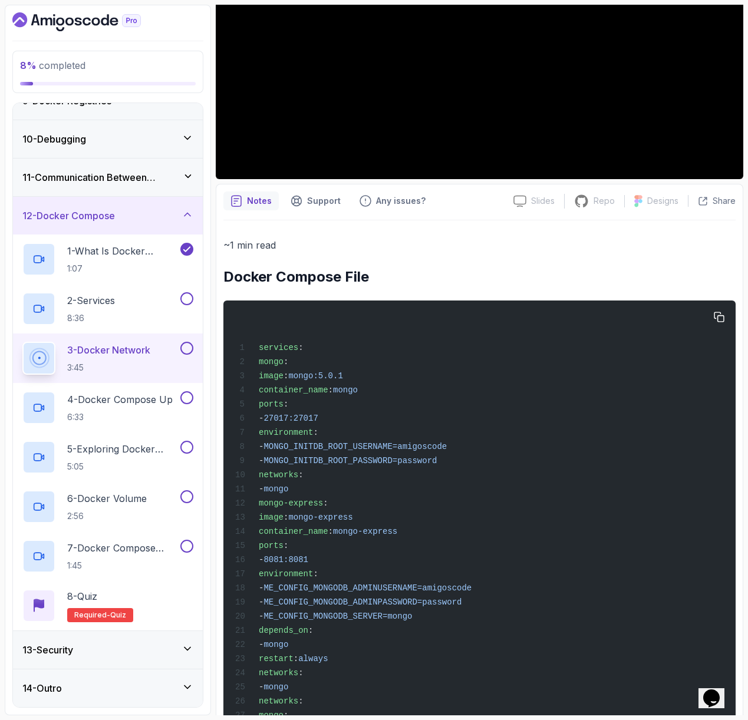
drag, startPoint x: 308, startPoint y: 372, endPoint x: 367, endPoint y: 485, distance: 126.8
click at [367, 485] on div "services : mongo : image : mongo:5.0.1 container_name : mongo ports : - 27017:2…" at bounding box center [479, 523] width 493 height 431
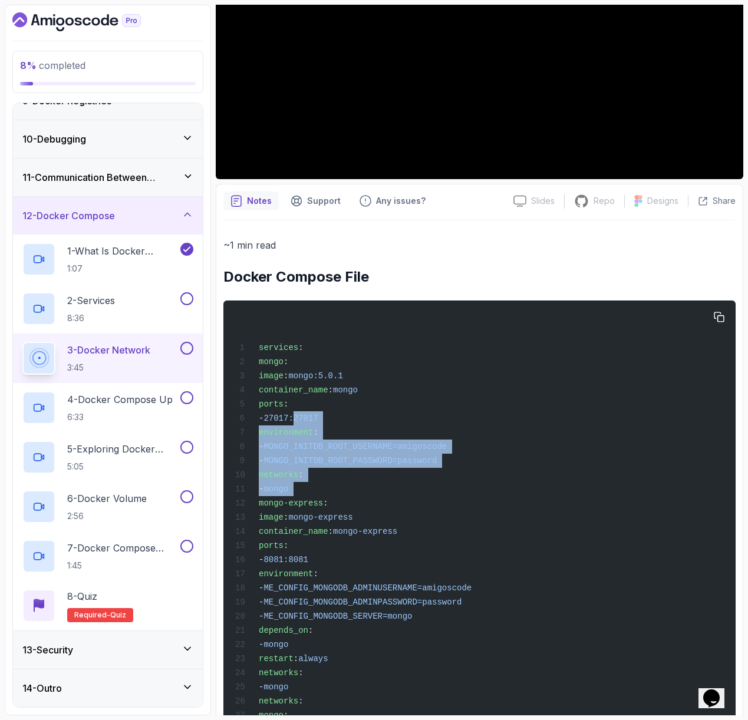
drag, startPoint x: 367, startPoint y: 485, endPoint x: 373, endPoint y: 417, distance: 68.7
click at [373, 417] on div "services : mongo : image : mongo:5.0.1 container_name : mongo ports : - 27017:2…" at bounding box center [479, 523] width 493 height 431
click at [318, 417] on span "27017:27017" at bounding box center [290, 418] width 54 height 9
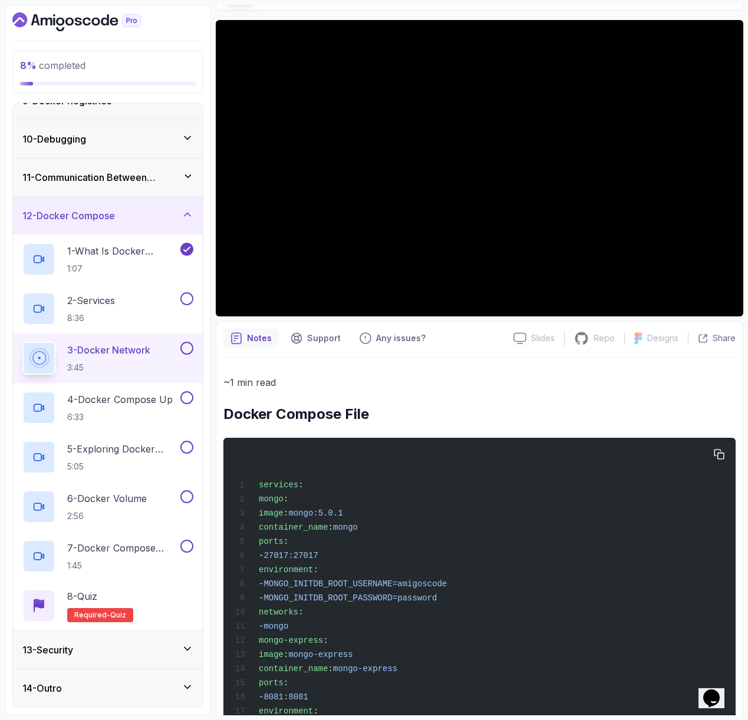
scroll to position [83, 0]
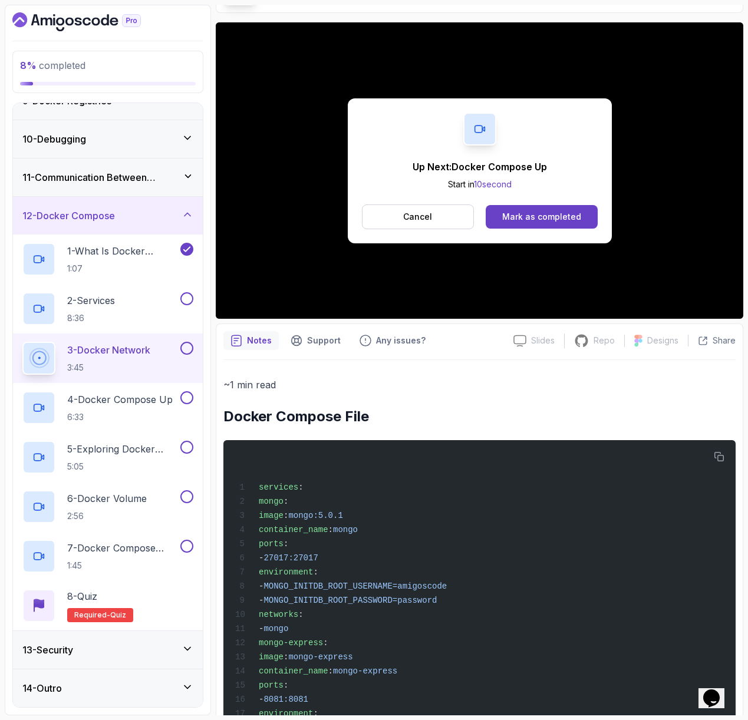
click at [354, 298] on div "Up Next: Docker Compose Up Start in 10 second Cancel Mark as completed" at bounding box center [479, 170] width 527 height 296
click at [376, 219] on button "Cancel" at bounding box center [418, 216] width 113 height 25
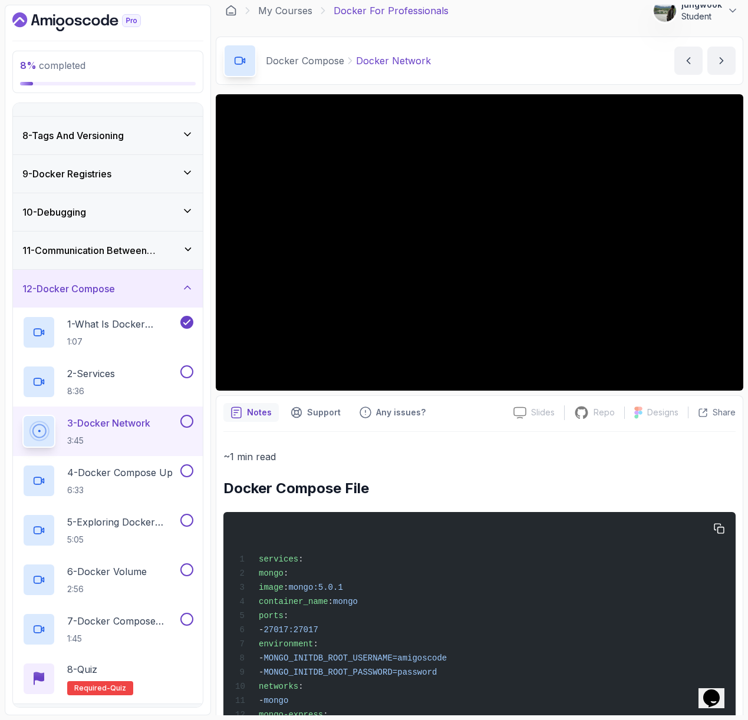
scroll to position [0, 0]
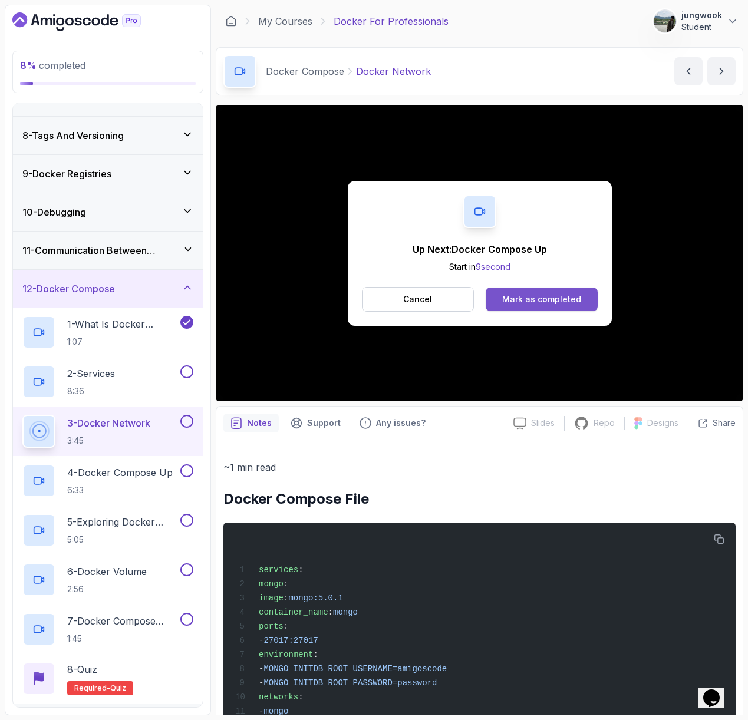
click at [569, 295] on div "Mark as completed" at bounding box center [541, 299] width 79 height 12
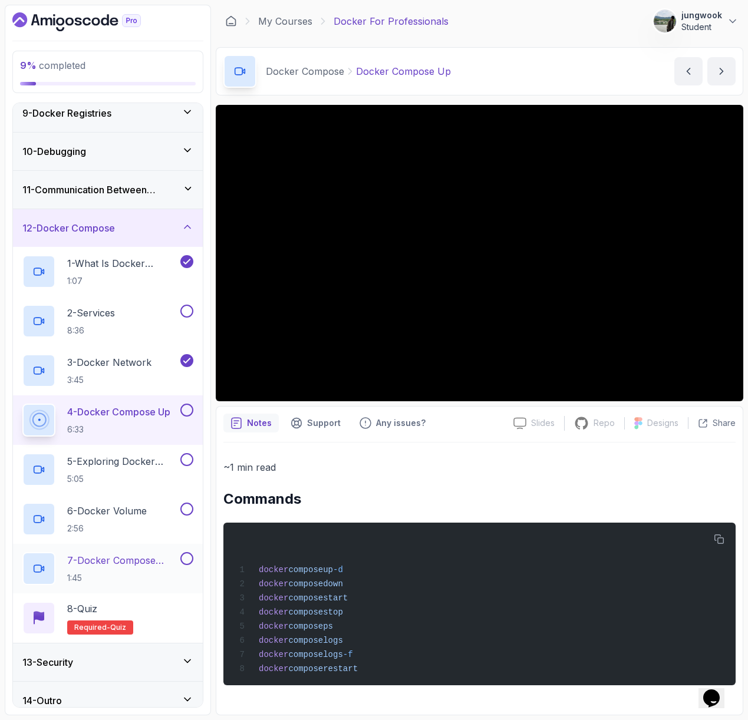
scroll to position [328, 0]
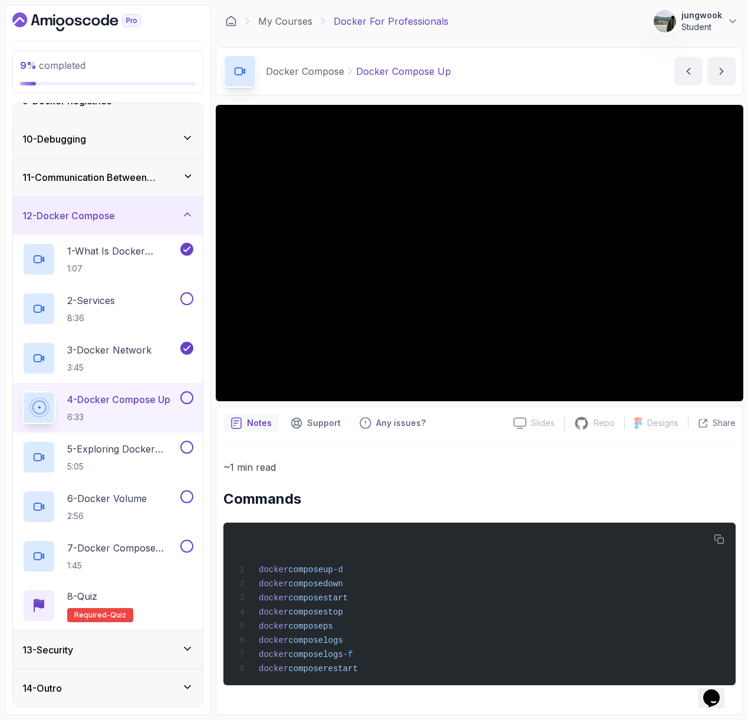
click at [106, 638] on div "13 - Security" at bounding box center [108, 650] width 190 height 38
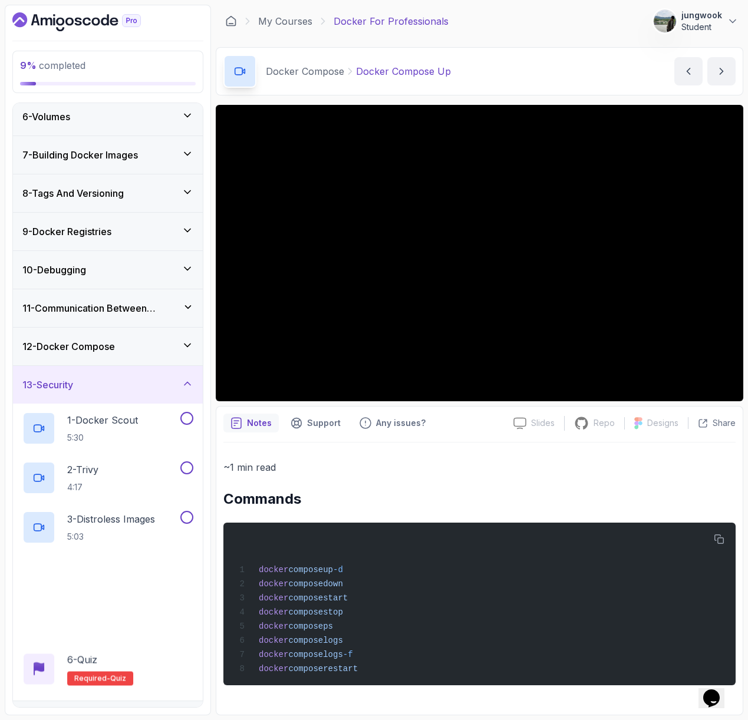
scroll to position [225, 0]
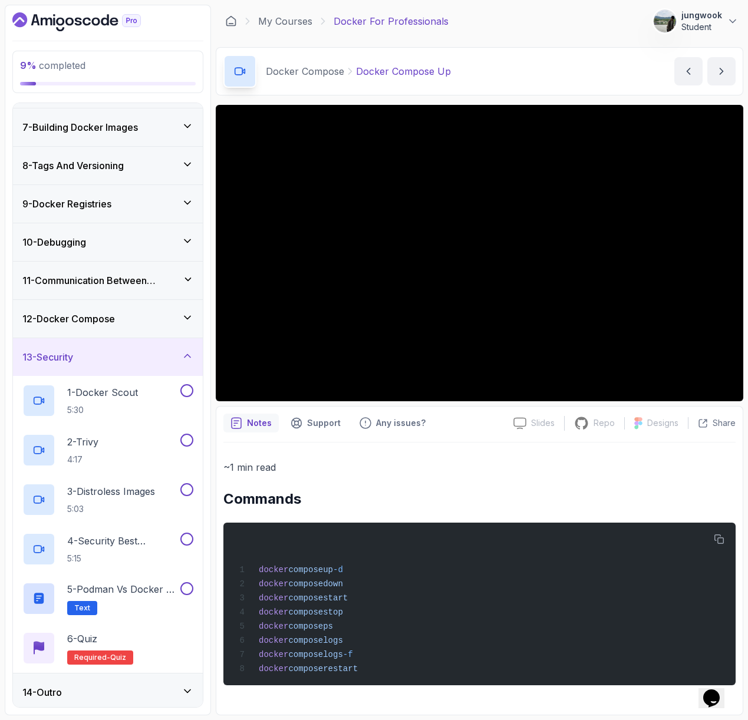
click at [192, 315] on icon at bounding box center [188, 318] width 12 height 12
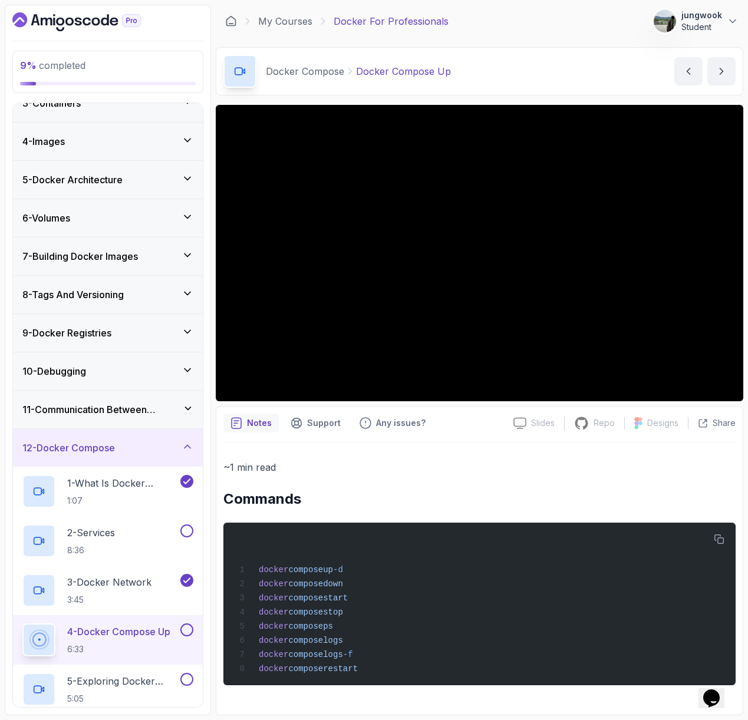
scroll to position [328, 0]
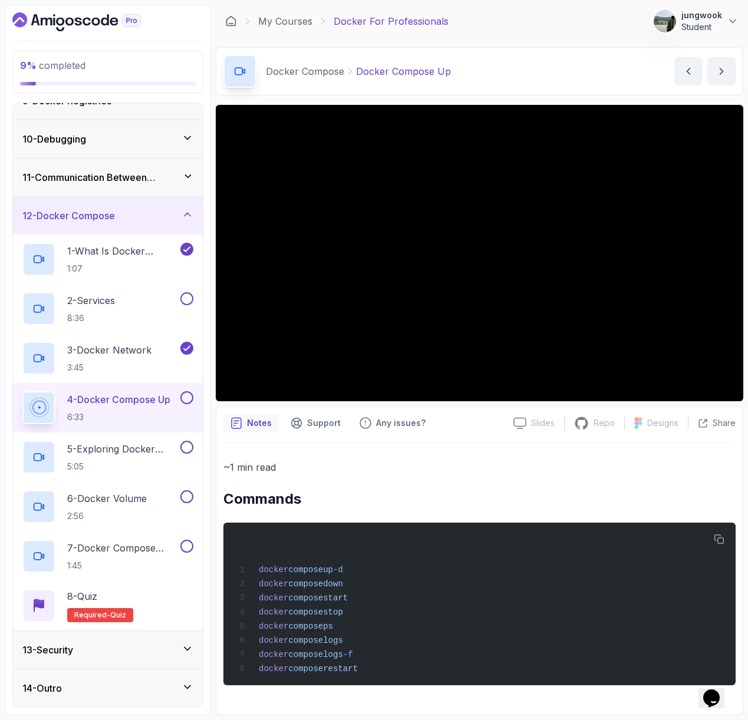
click at [417, 466] on p "~1 min read" at bounding box center [479, 467] width 512 height 17
click at [120, 456] on h2 "5 - Exploring Docker Compose Commands 5:05" at bounding box center [122, 457] width 111 height 31
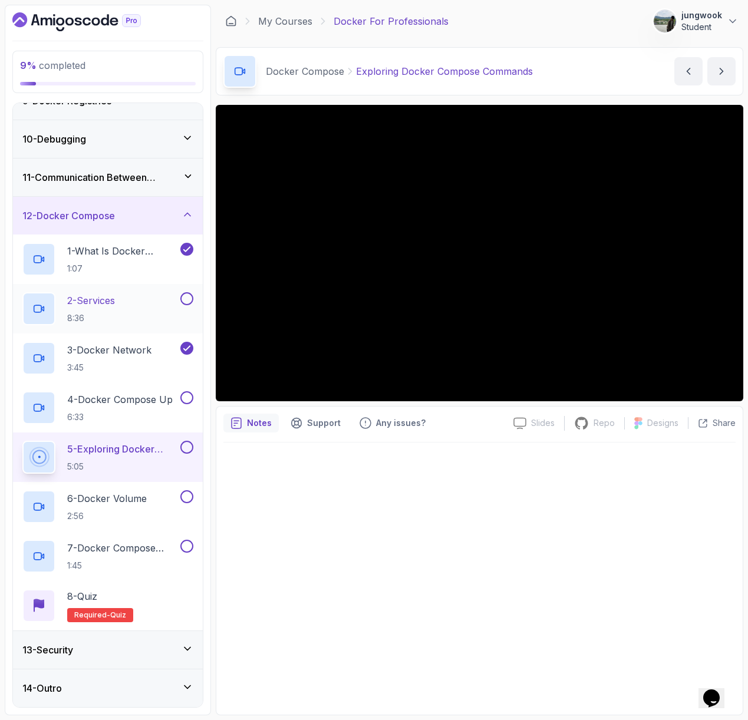
drag, startPoint x: 117, startPoint y: 645, endPoint x: 124, endPoint y: 642, distance: 7.9
click at [117, 645] on div "13 - Security" at bounding box center [107, 650] width 171 height 14
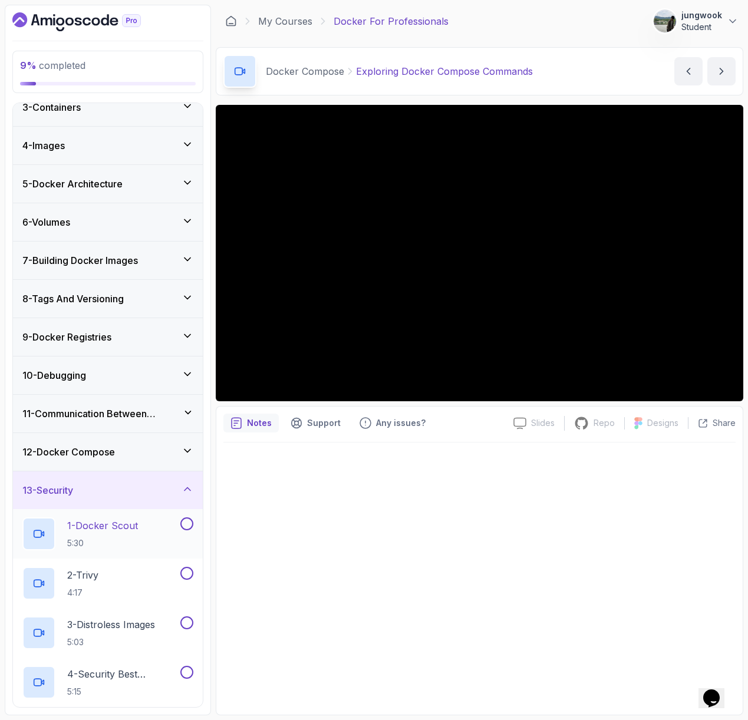
scroll to position [229, 0]
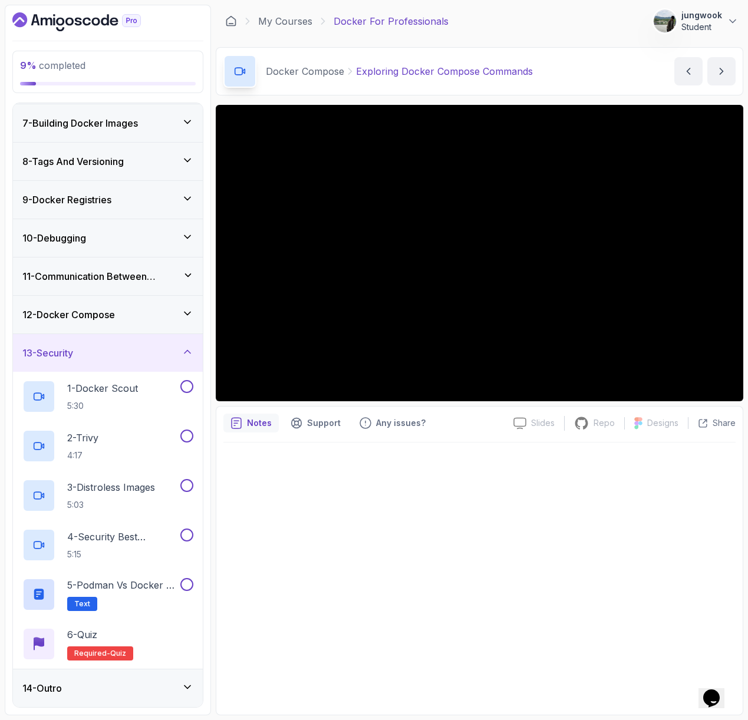
click at [184, 321] on div "12 - Docker Compose" at bounding box center [108, 315] width 190 height 38
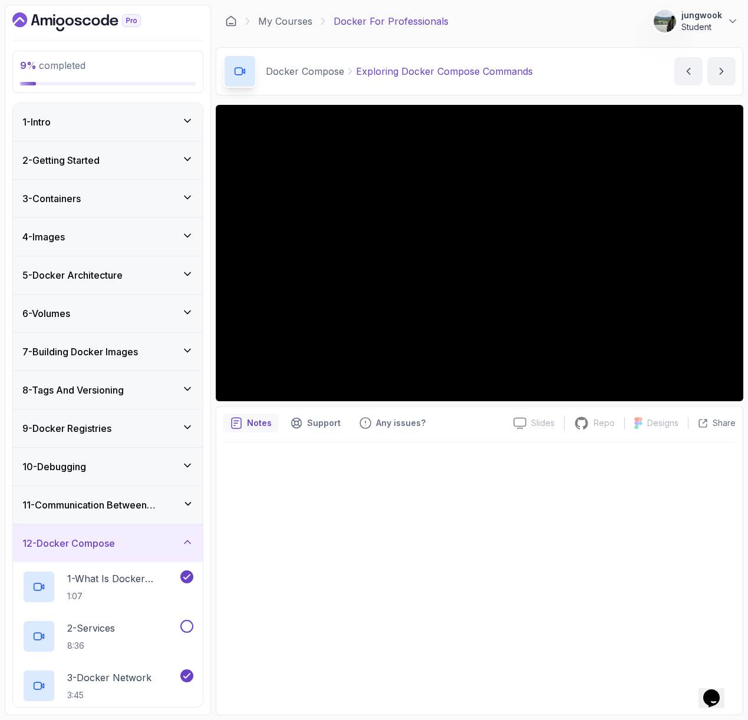
scroll to position [328, 0]
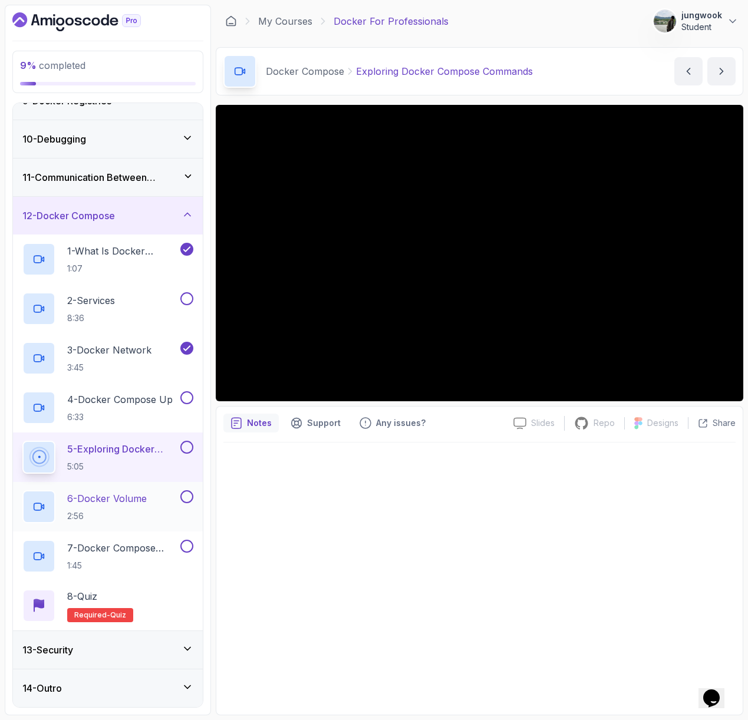
click at [162, 505] on div "6 - Docker Volume 2:56" at bounding box center [100, 506] width 156 height 33
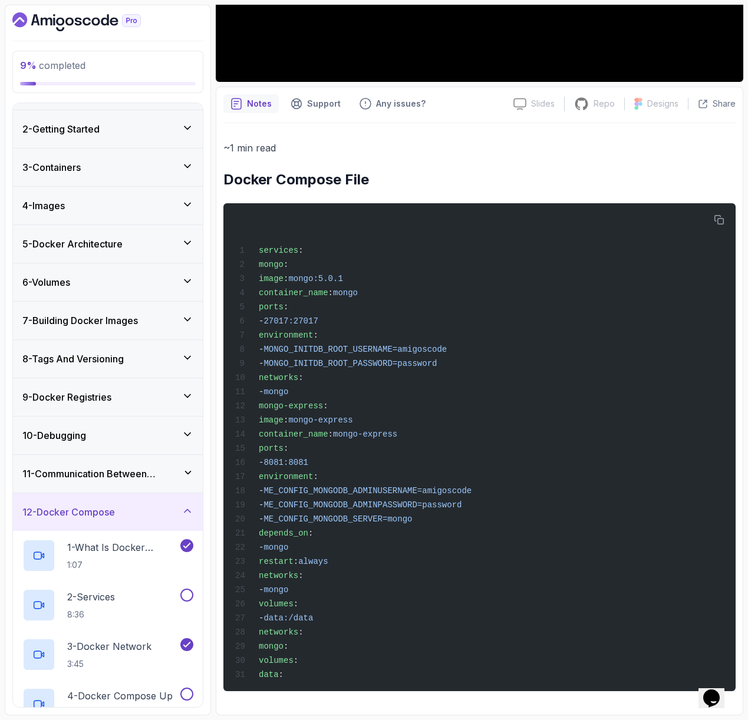
scroll to position [328, 0]
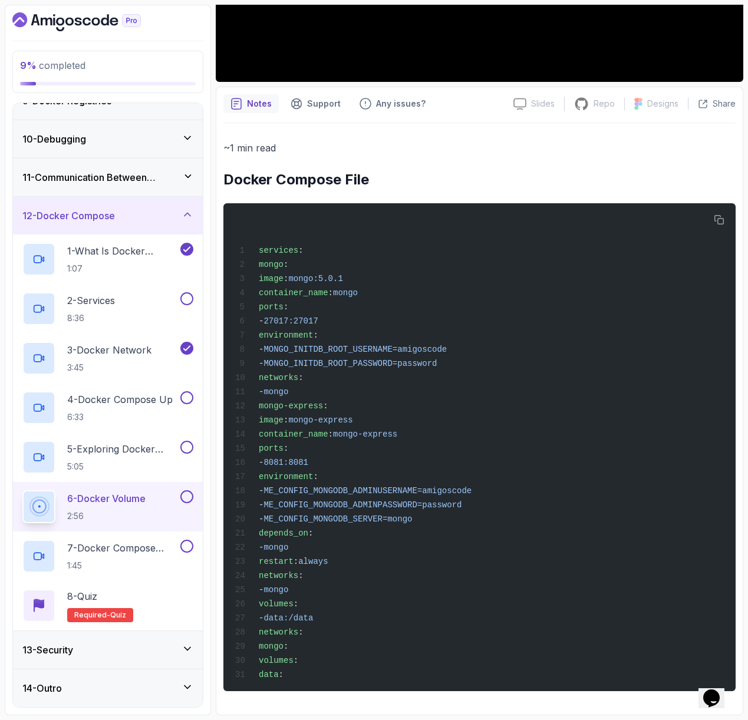
click at [118, 649] on div "13 - Security" at bounding box center [107, 650] width 171 height 14
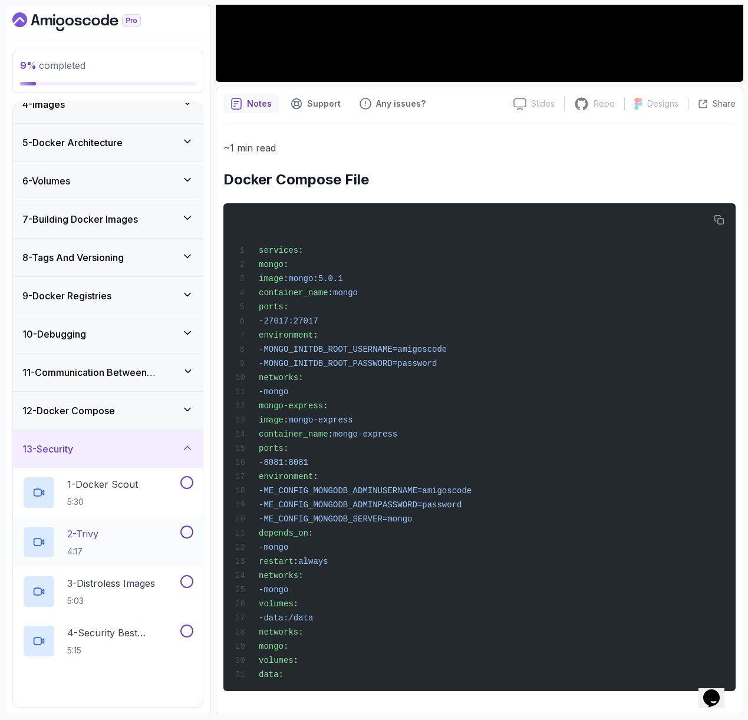
scroll to position [223, 0]
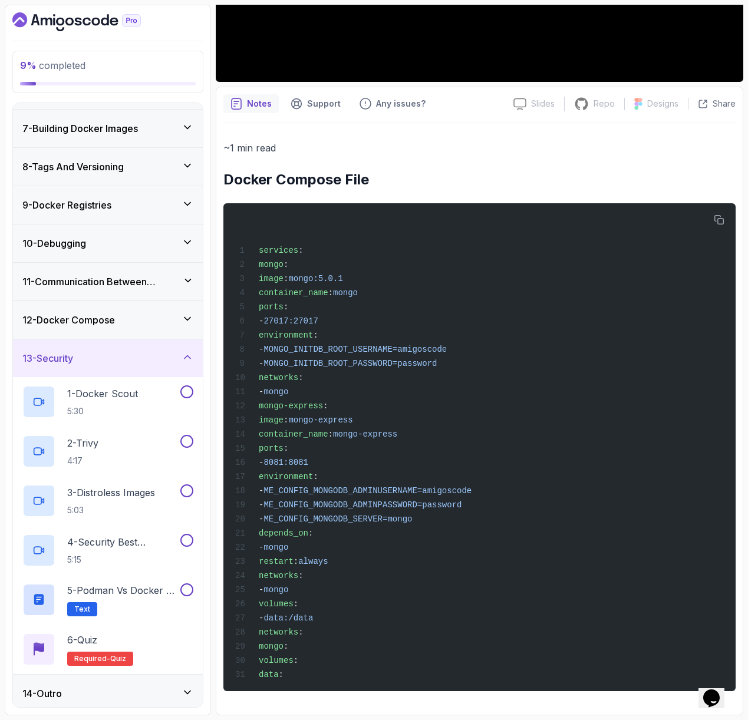
click at [175, 307] on div "12 - Docker Compose" at bounding box center [108, 320] width 190 height 38
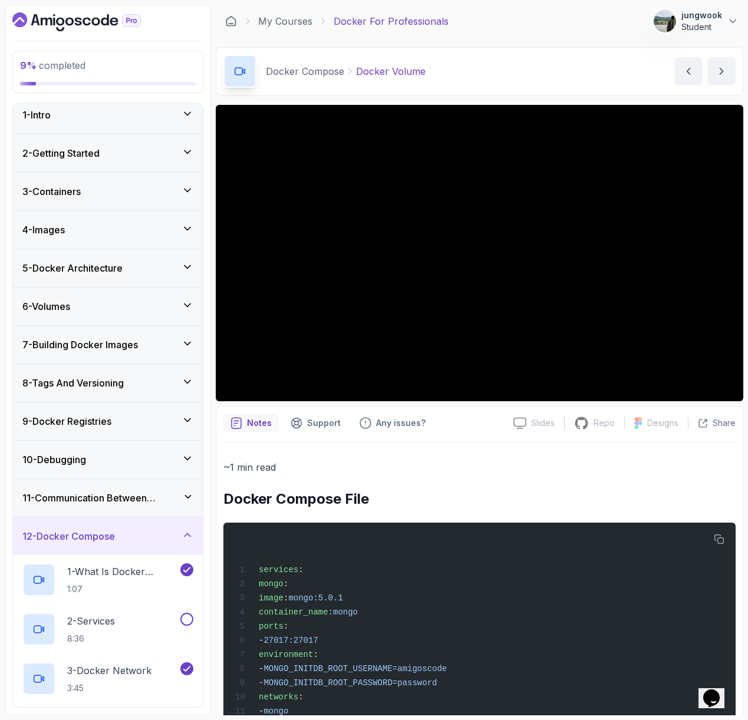
scroll to position [0, 0]
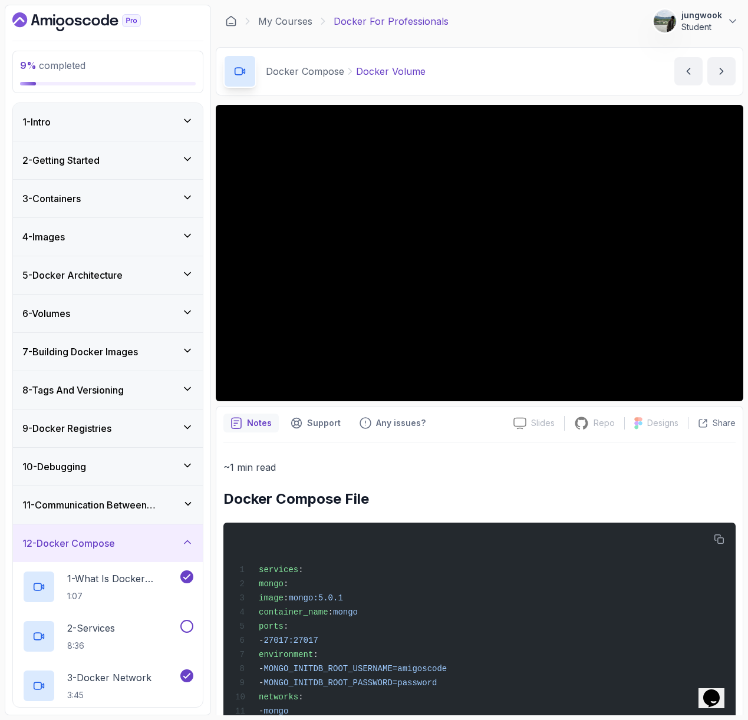
click at [159, 295] on div "6 - Volumes" at bounding box center [108, 314] width 190 height 38
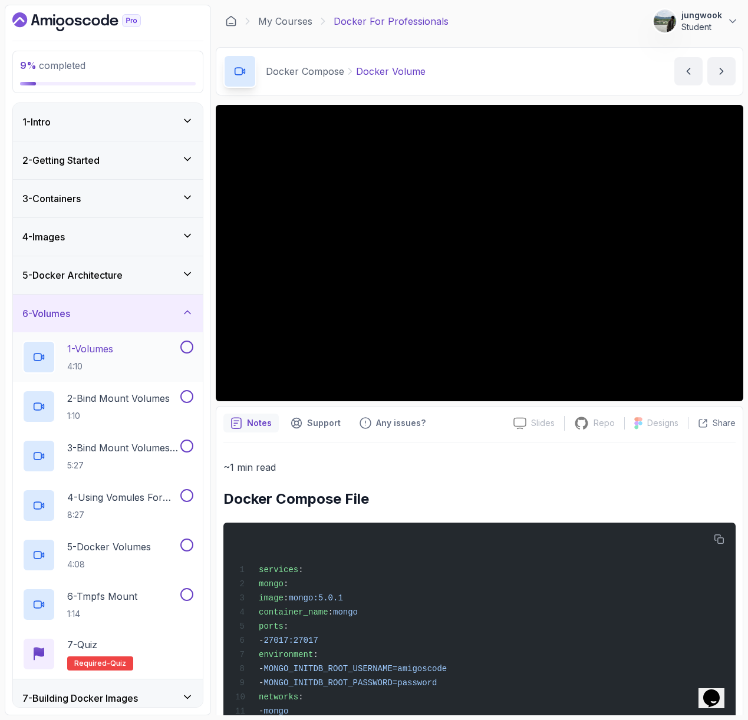
click at [113, 361] on p "4:10" at bounding box center [90, 367] width 46 height 12
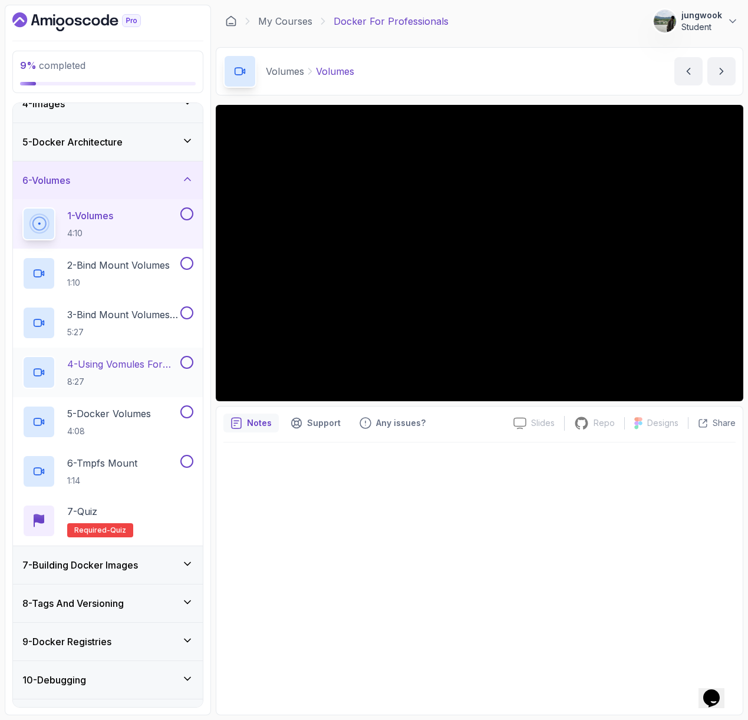
scroll to position [278, 0]
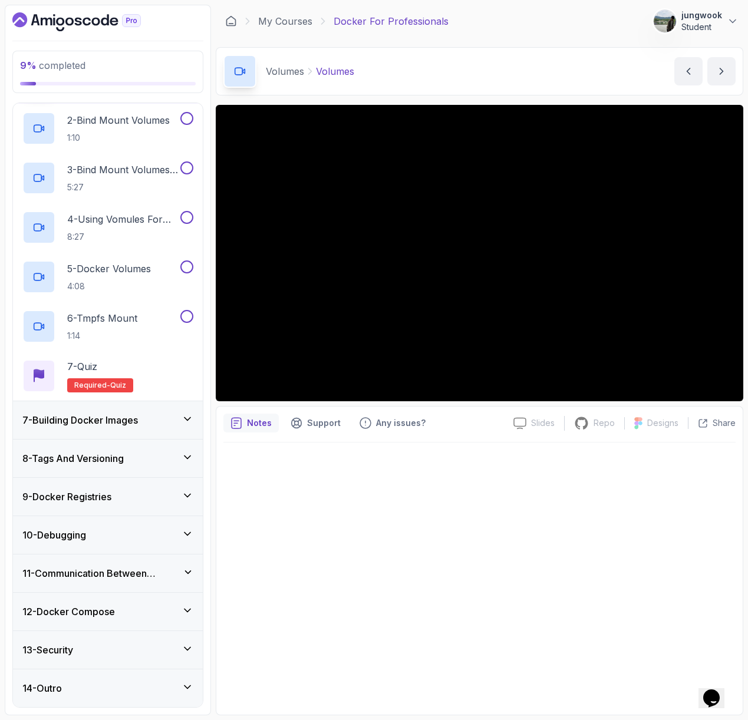
click at [141, 585] on div "11 - Communication Between Containers" at bounding box center [108, 574] width 190 height 38
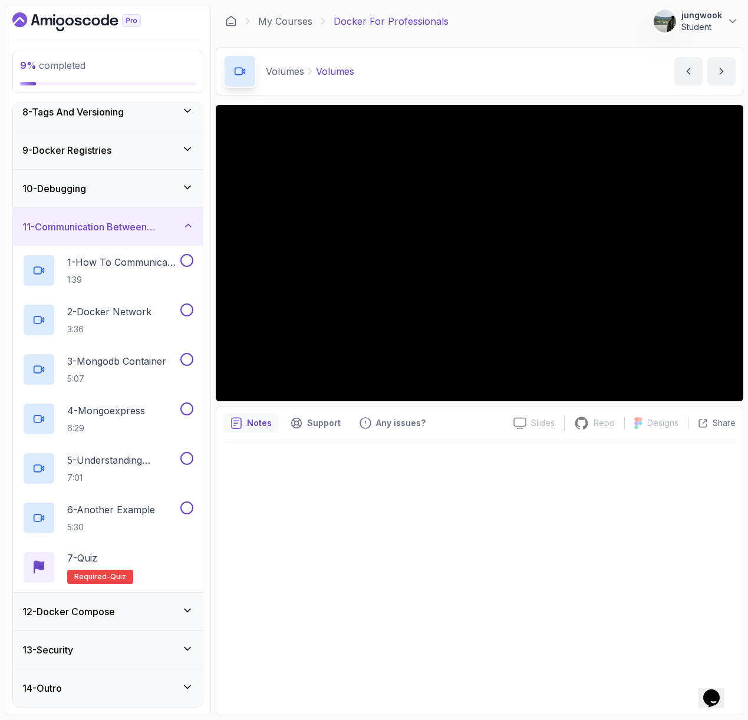
click at [140, 605] on div "12 - Docker Compose" at bounding box center [107, 612] width 171 height 14
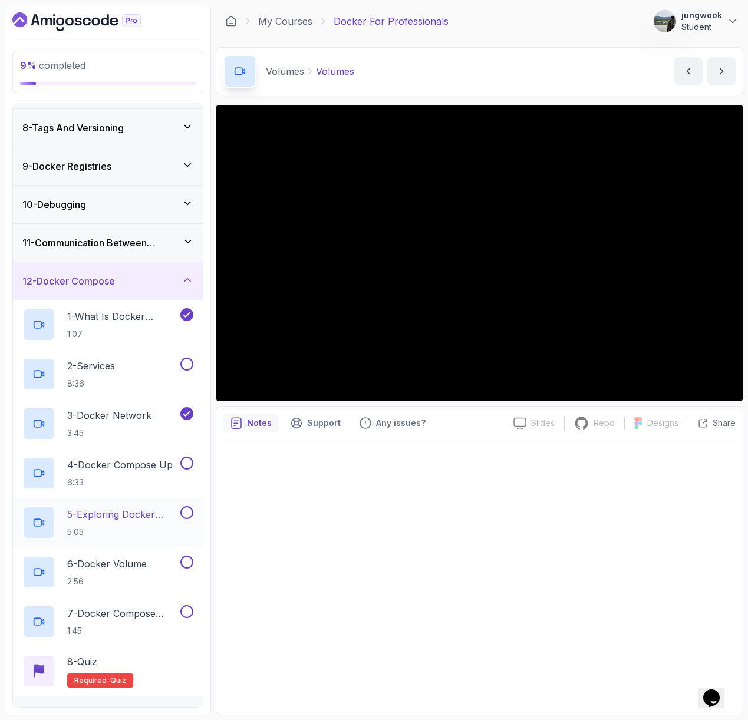
scroll to position [0, 0]
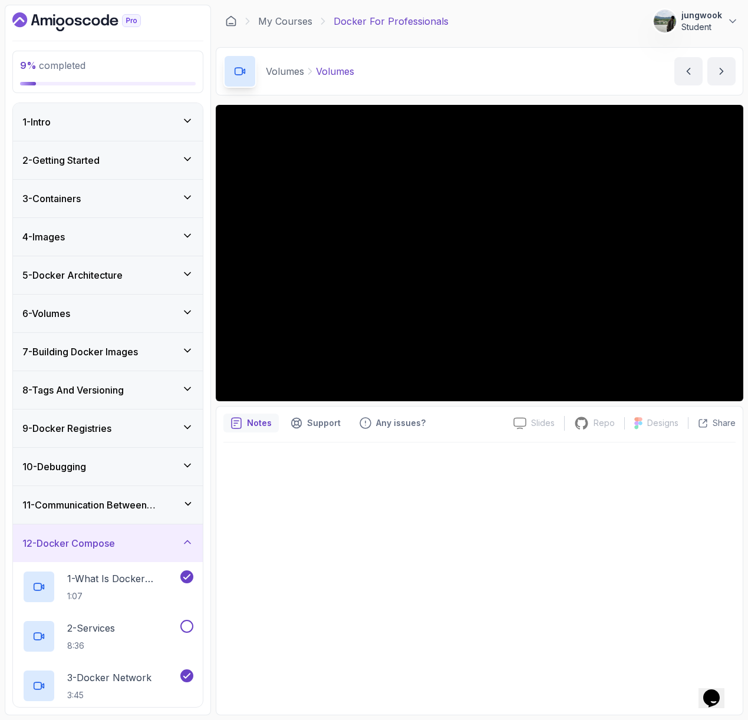
click at [189, 211] on div "3 - Containers" at bounding box center [108, 199] width 190 height 38
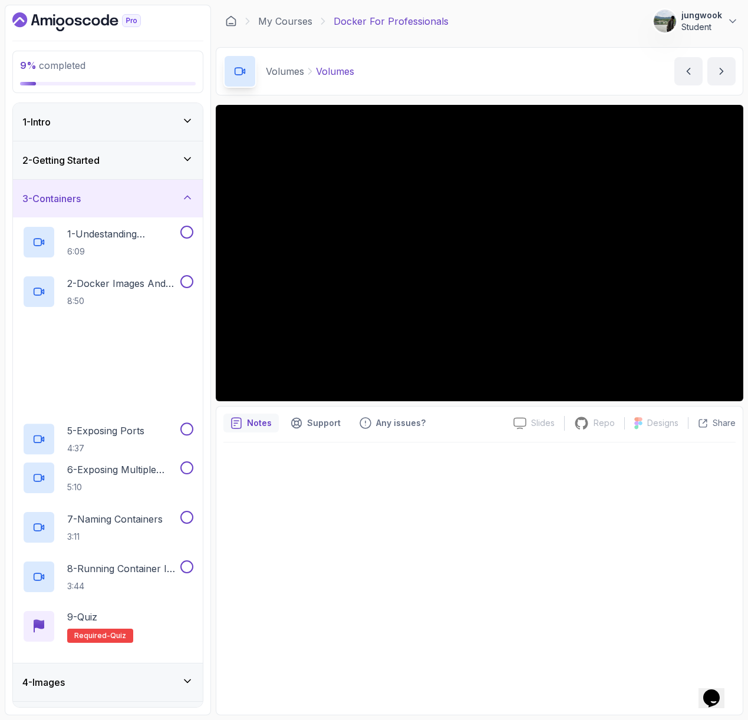
click at [189, 211] on div "3 - Containers" at bounding box center [108, 199] width 190 height 38
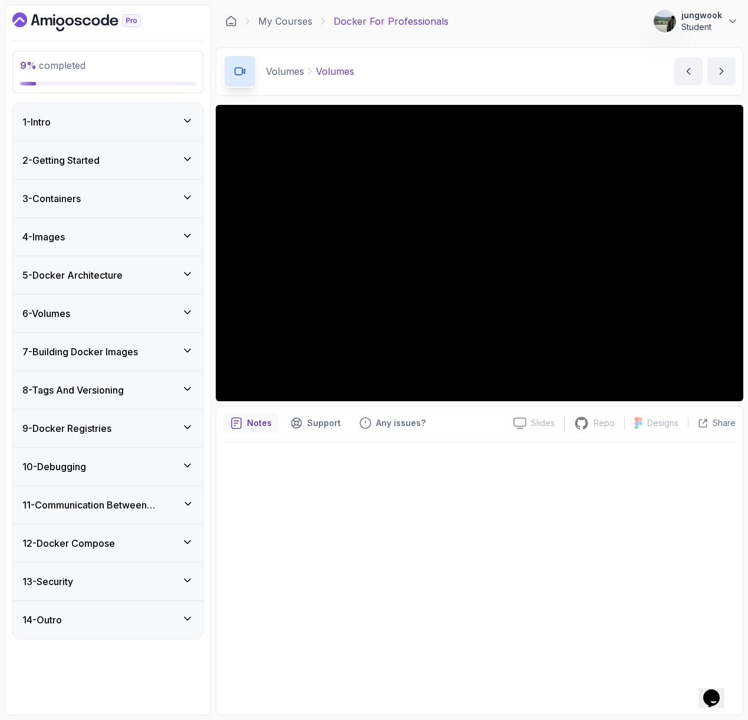
click at [190, 193] on icon at bounding box center [188, 198] width 12 height 12
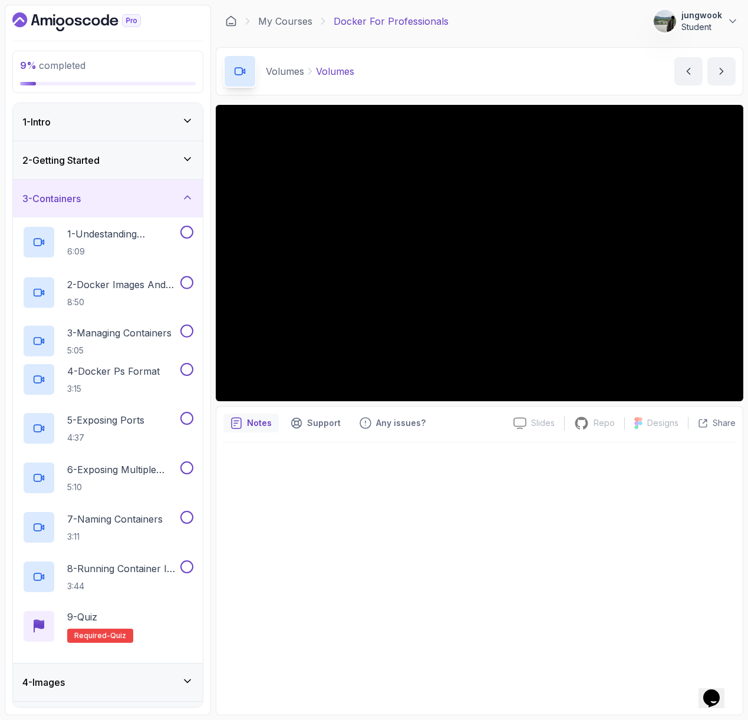
click at [189, 197] on icon at bounding box center [187, 197] width 6 height 3
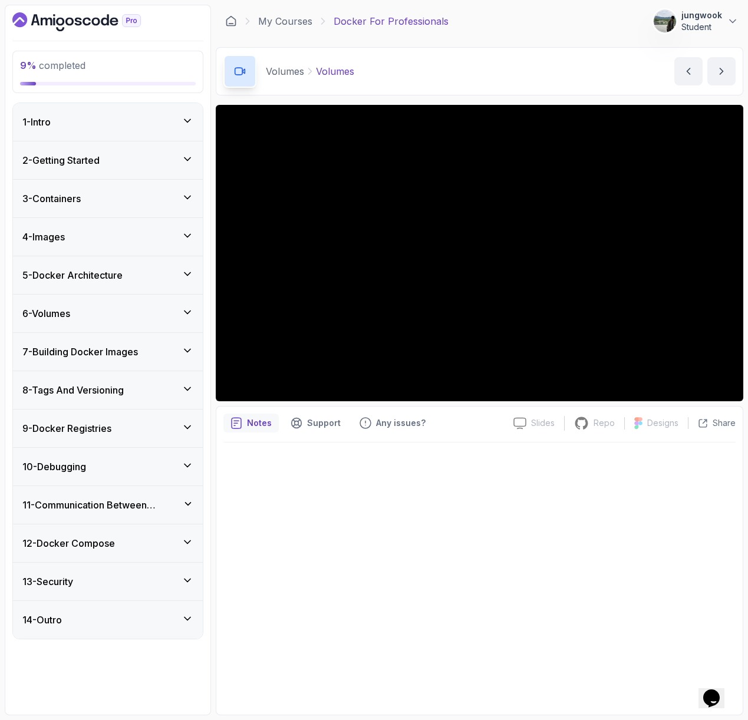
click at [159, 311] on div "6 - Volumes" at bounding box center [107, 313] width 171 height 14
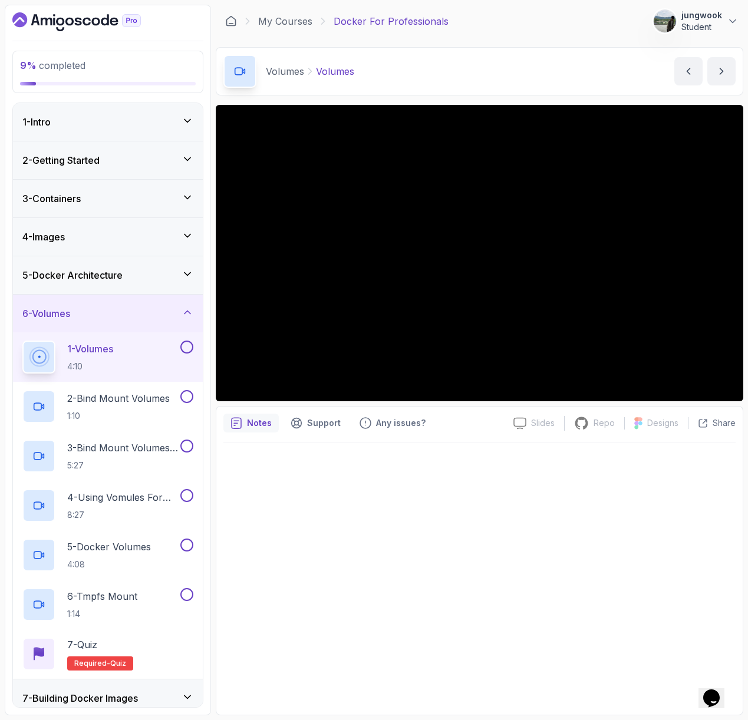
scroll to position [278, 0]
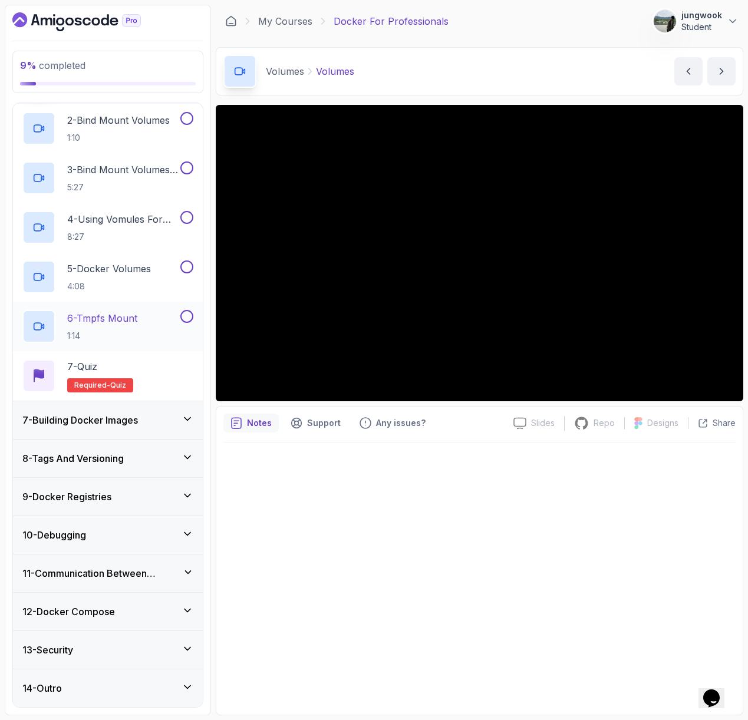
click at [160, 593] on div "12 - Docker Compose" at bounding box center [108, 612] width 190 height 38
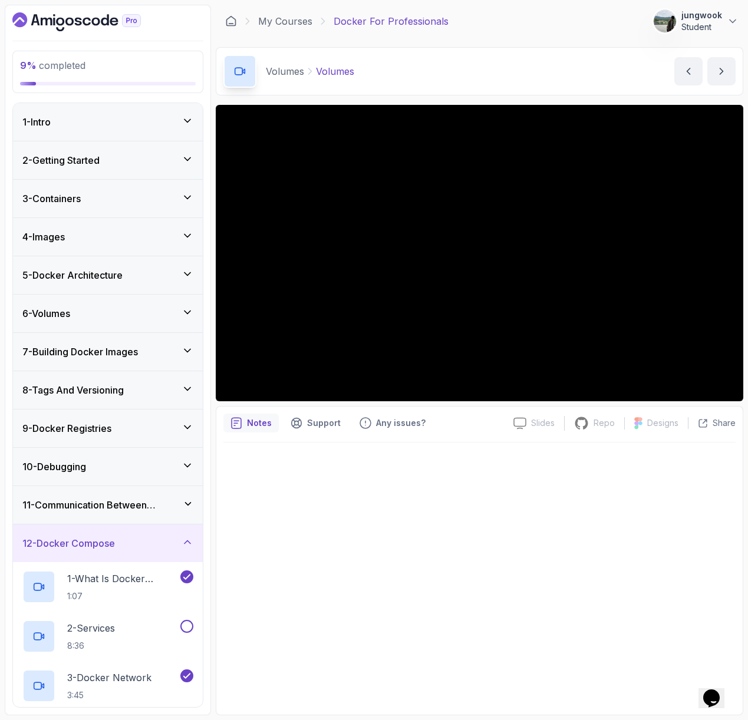
scroll to position [328, 0]
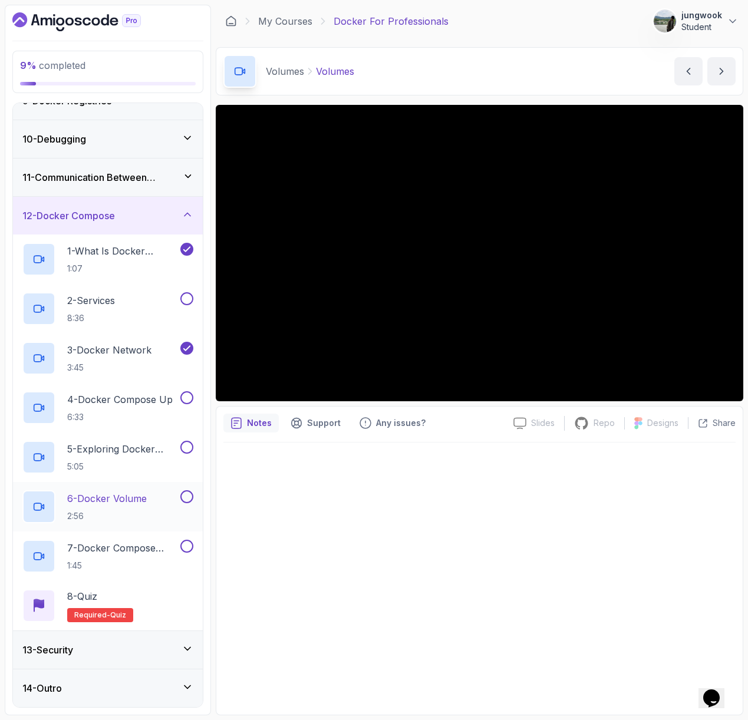
click at [171, 509] on div "6 - Docker Volume 2:56" at bounding box center [100, 506] width 156 height 33
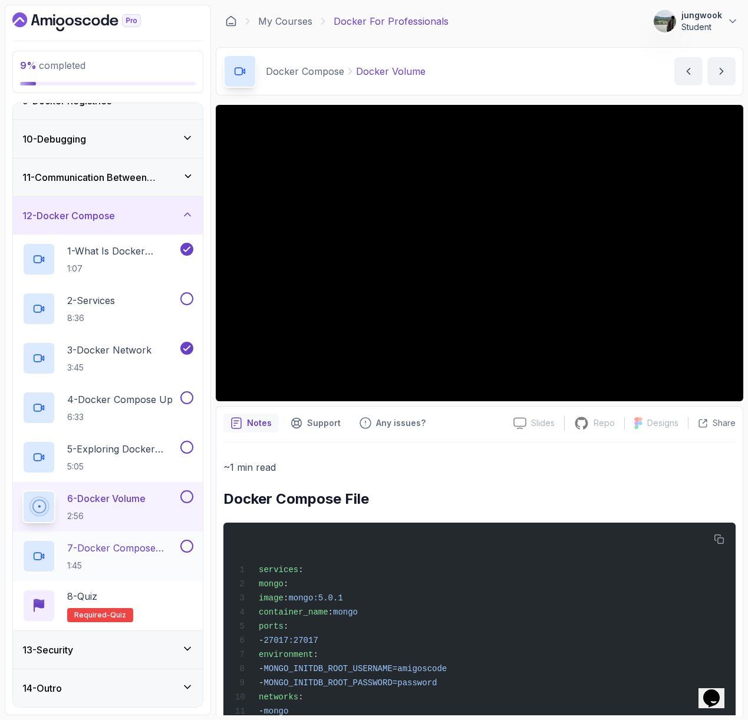
click at [166, 543] on p "7 - Docker Compose Documentation" at bounding box center [122, 548] width 111 height 14
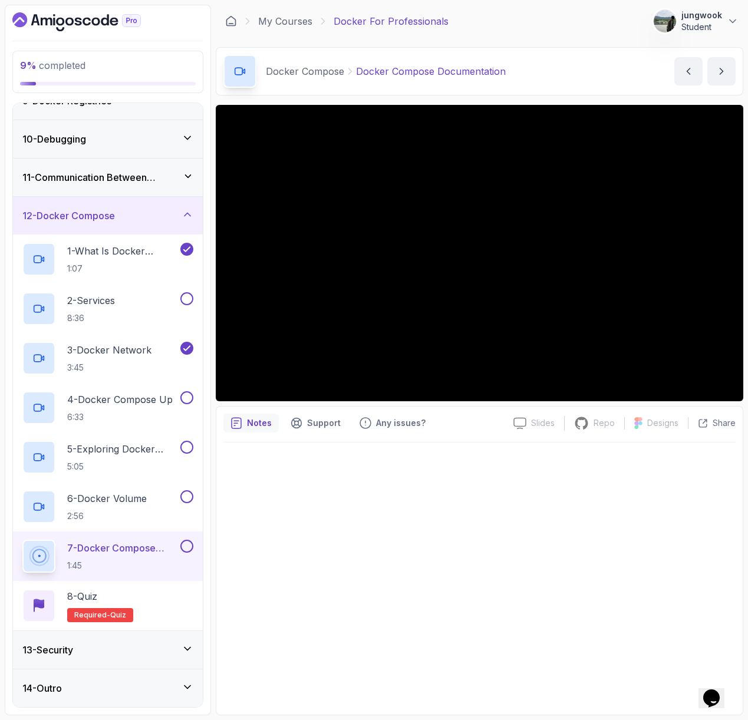
click at [113, 637] on div "13 - Security" at bounding box center [108, 650] width 190 height 38
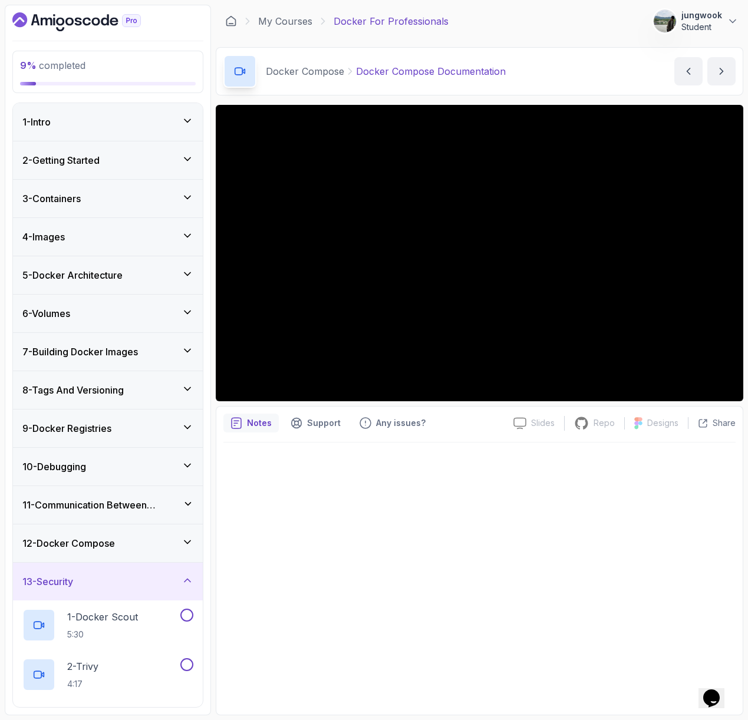
click at [152, 503] on h3 "11 - Communication Between Containers" at bounding box center [102, 505] width 160 height 14
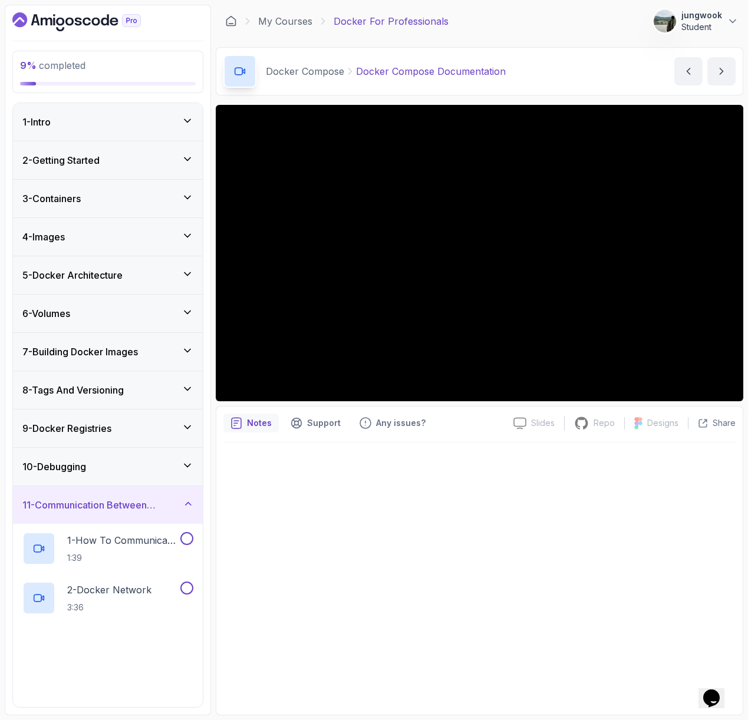
click at [152, 503] on h3 "11 - Communication Between Containers" at bounding box center [102, 505] width 160 height 14
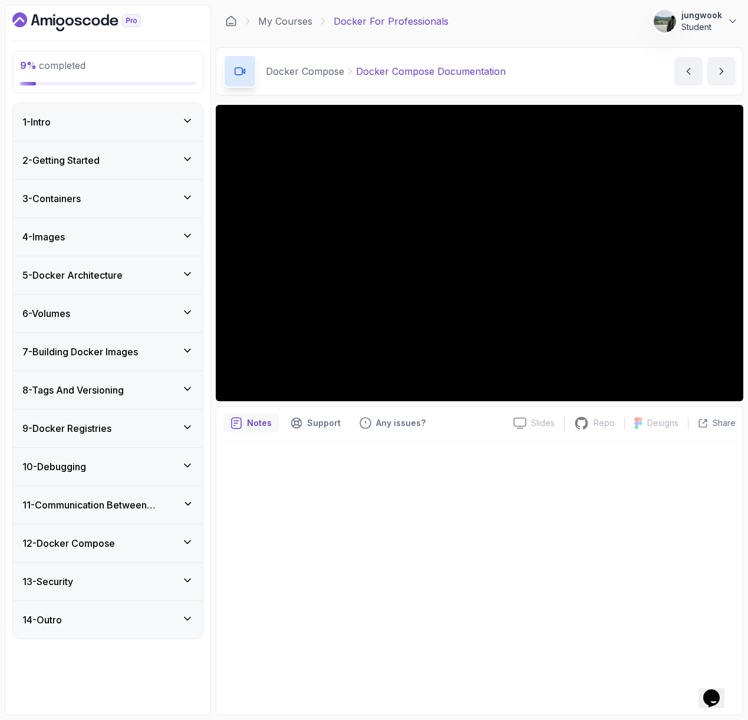
click at [141, 586] on div "13 - Security" at bounding box center [107, 582] width 171 height 14
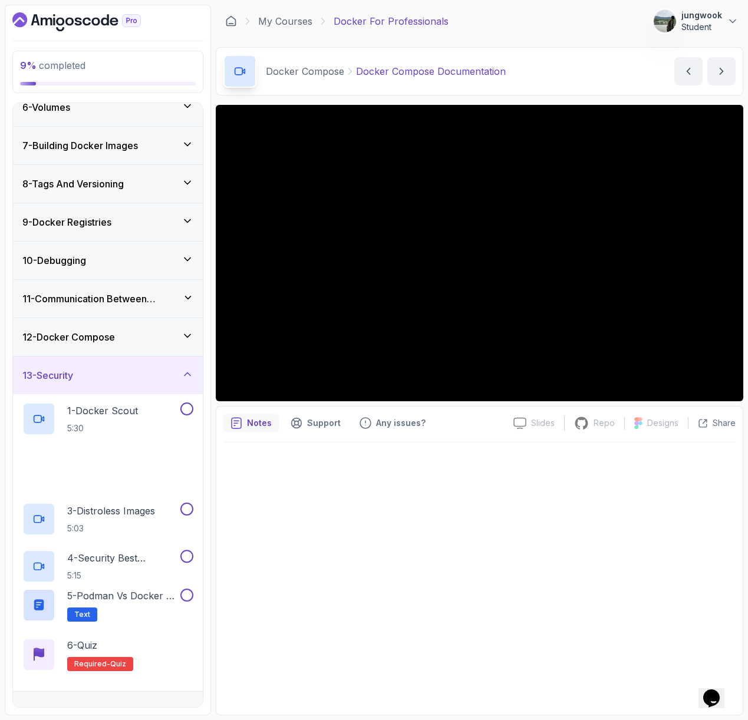
scroll to position [215, 0]
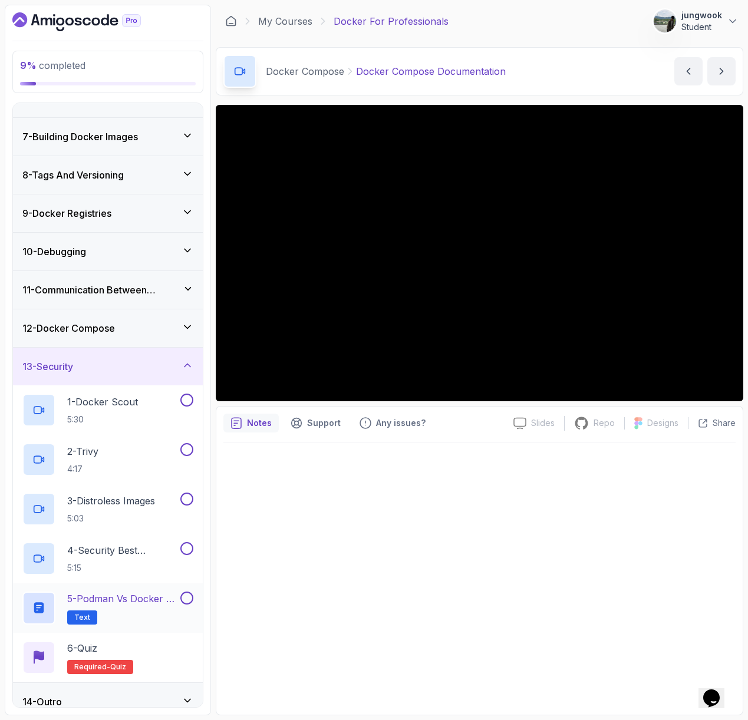
click at [138, 615] on h2 "5 - Podman vs Docker - A Viable Alternative Text" at bounding box center [122, 608] width 111 height 33
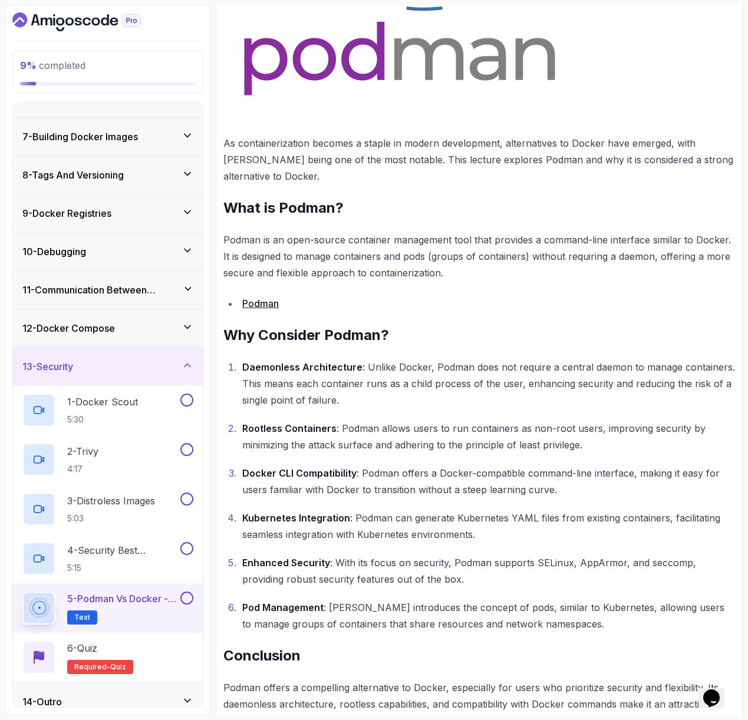
scroll to position [369, 0]
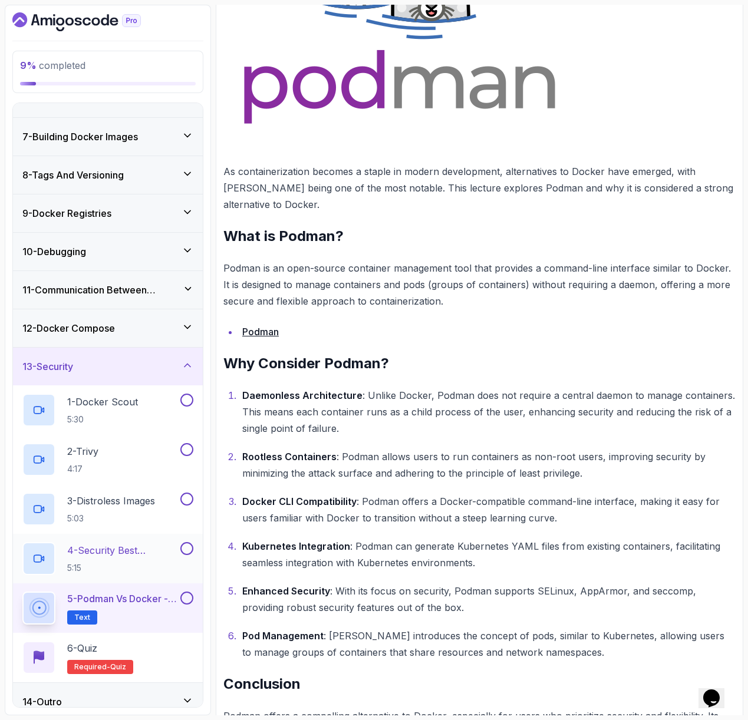
drag, startPoint x: 52, startPoint y: 556, endPoint x: 67, endPoint y: 556, distance: 14.7
click at [52, 556] on div at bounding box center [38, 558] width 33 height 33
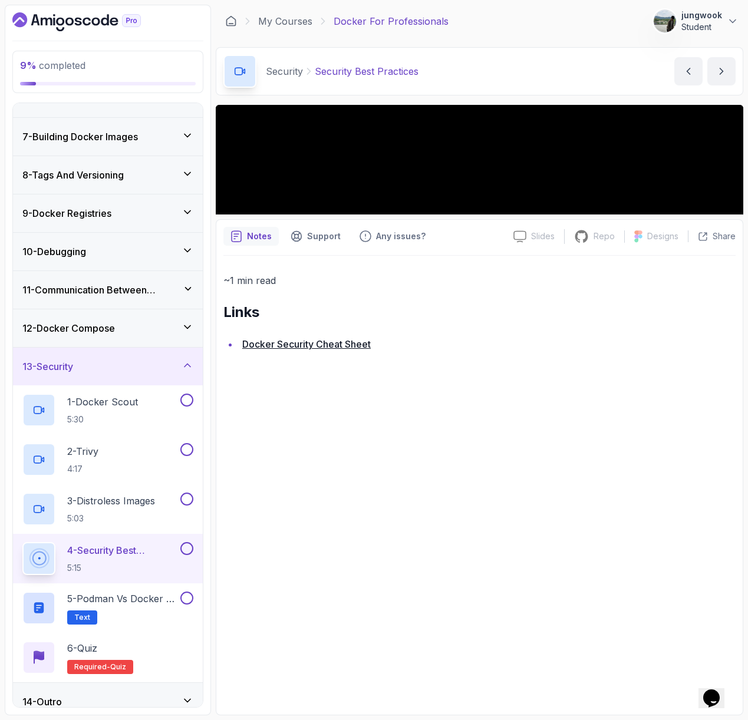
click at [71, 556] on p "4 - Security Best Practices" at bounding box center [122, 550] width 111 height 14
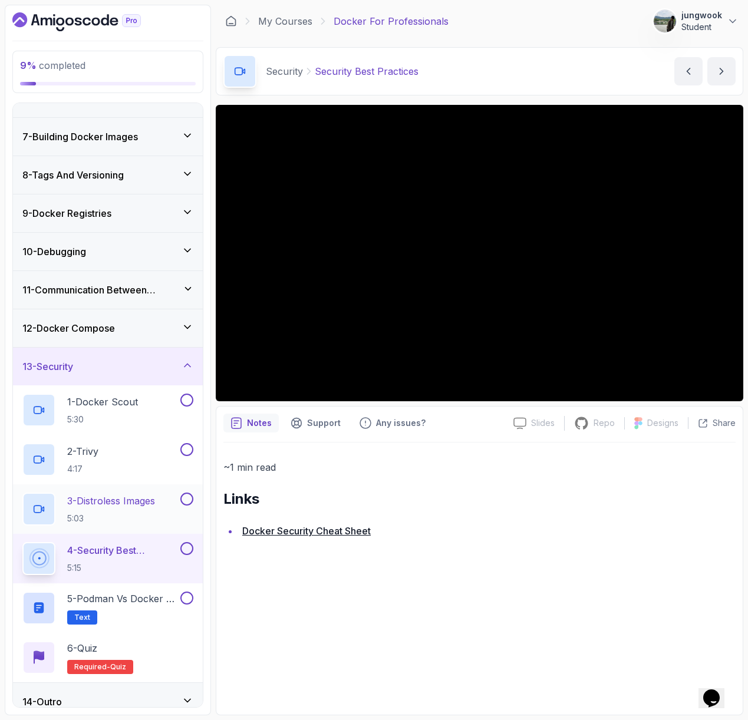
click at [88, 505] on p "3 - Distroless Images" at bounding box center [111, 501] width 88 height 14
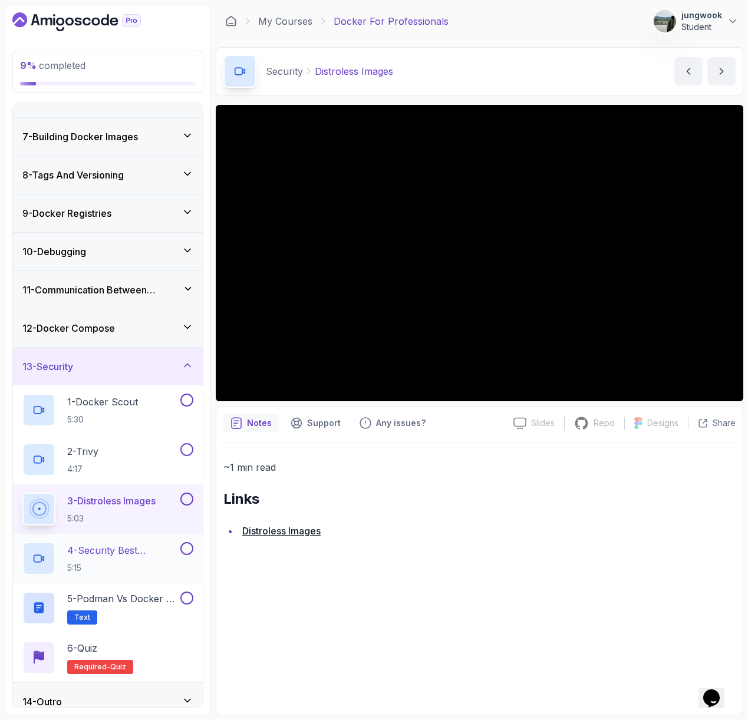
click at [127, 575] on div "4 - Security Best Practices 5:15" at bounding box center [100, 558] width 156 height 33
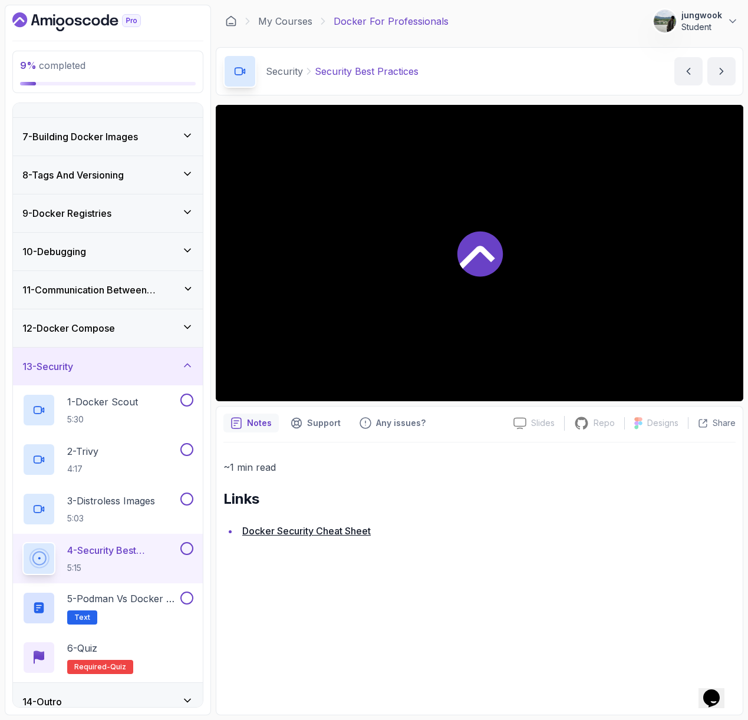
click at [272, 526] on link "Docker Security Cheat Sheet" at bounding box center [306, 531] width 128 height 12
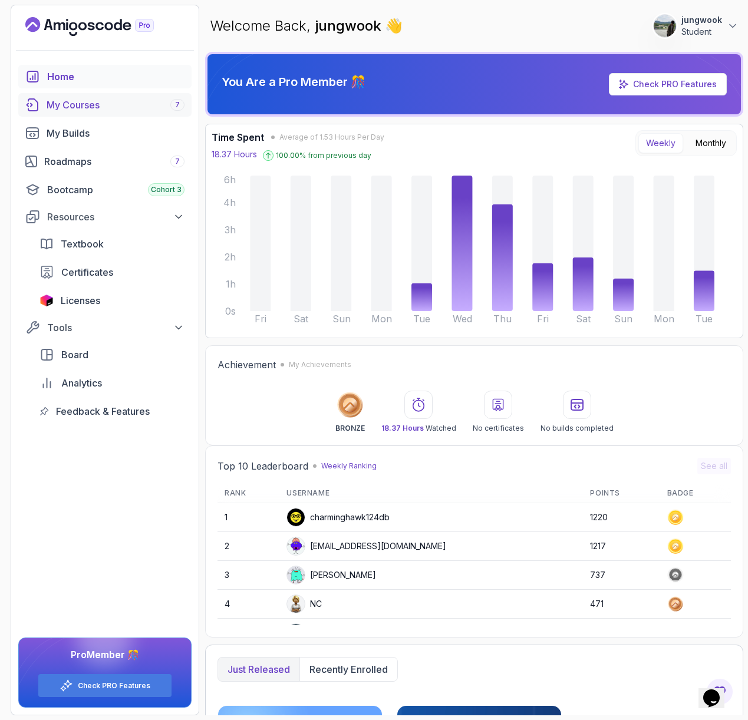
click at [105, 98] on div "My Courses 7" at bounding box center [116, 105] width 138 height 14
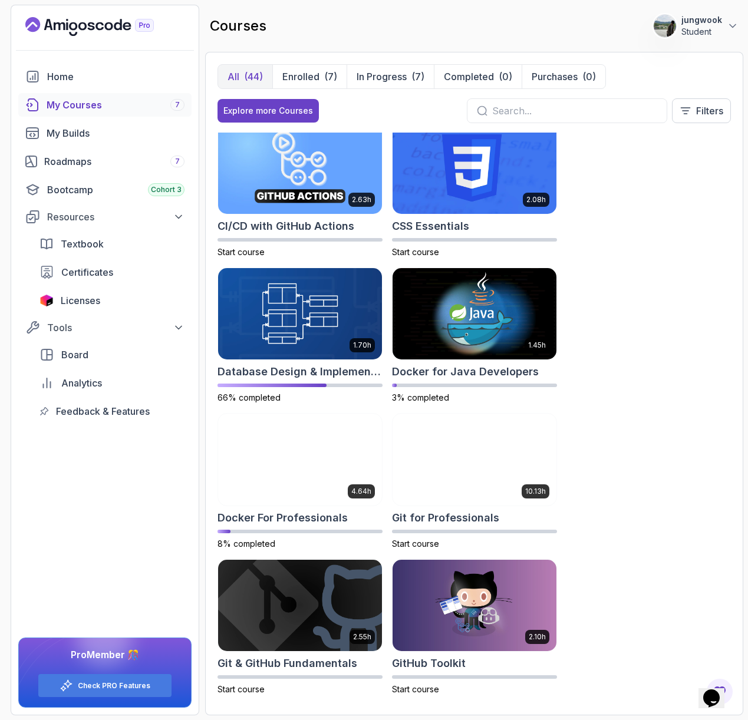
scroll to position [130, 0]
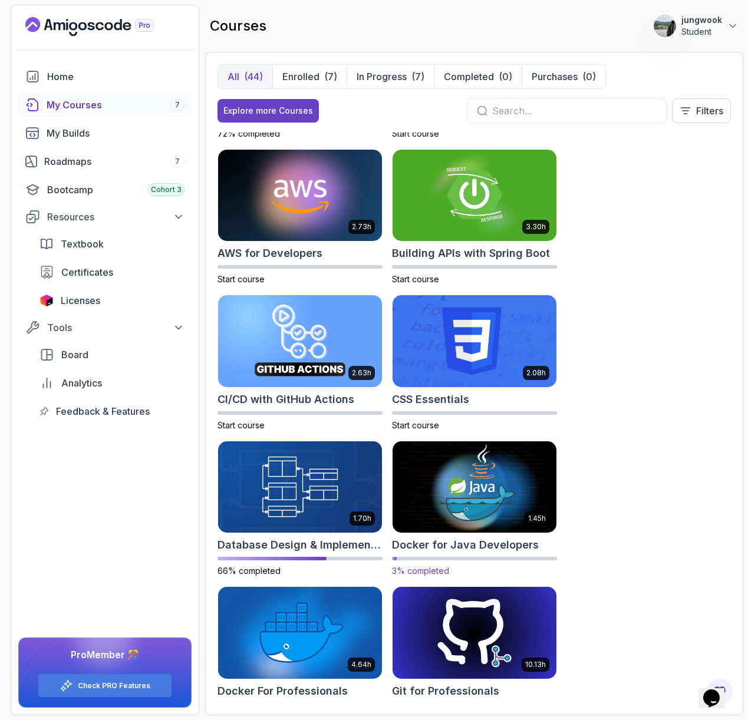
click at [480, 496] on img at bounding box center [474, 487] width 172 height 96
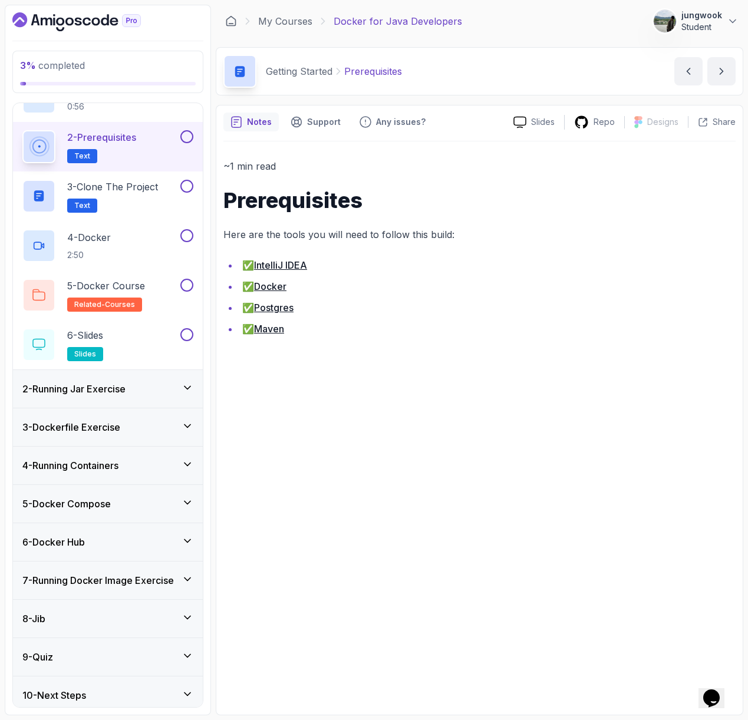
scroll to position [75, 0]
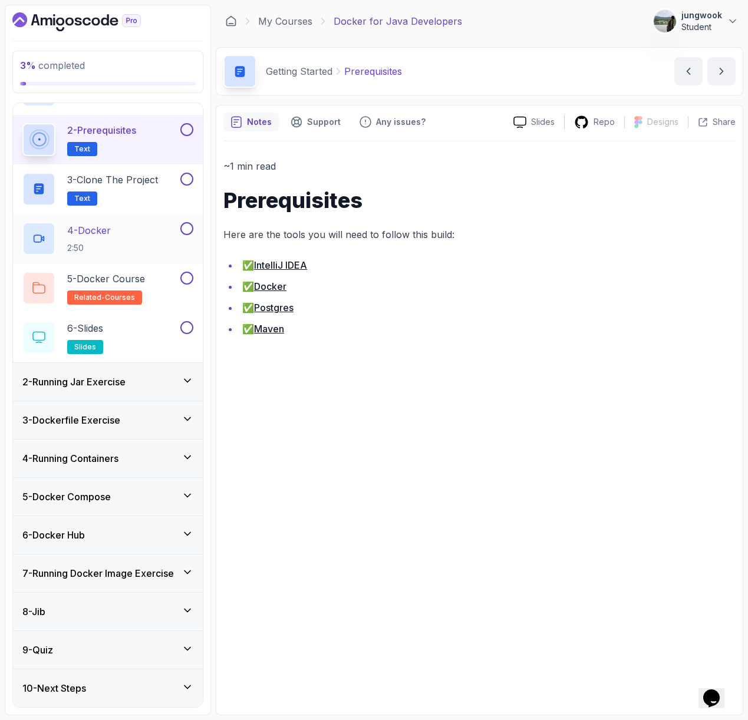
click at [145, 227] on div "4 - Docker 2:50" at bounding box center [100, 238] width 156 height 33
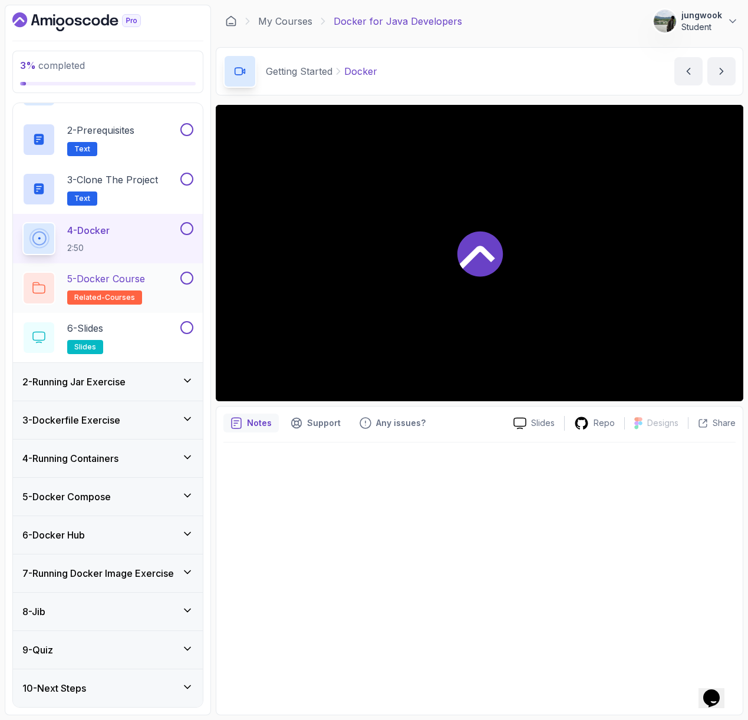
click at [129, 295] on span "related-courses" at bounding box center [104, 297] width 61 height 9
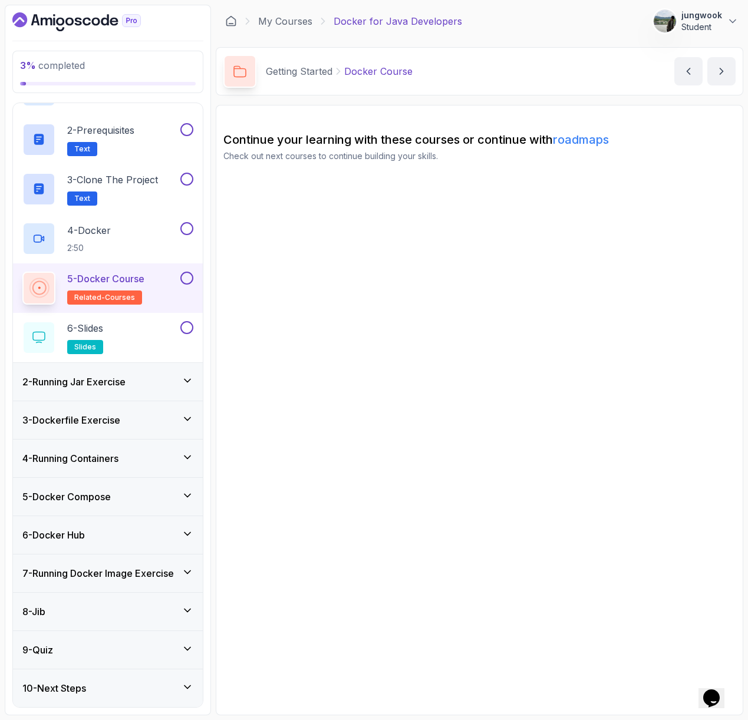
click at [150, 263] on div "5 - Docker Course related-courses" at bounding box center [108, 288] width 190 height 50
click at [137, 374] on div "2 - Running Jar Exercise" at bounding box center [108, 382] width 190 height 38
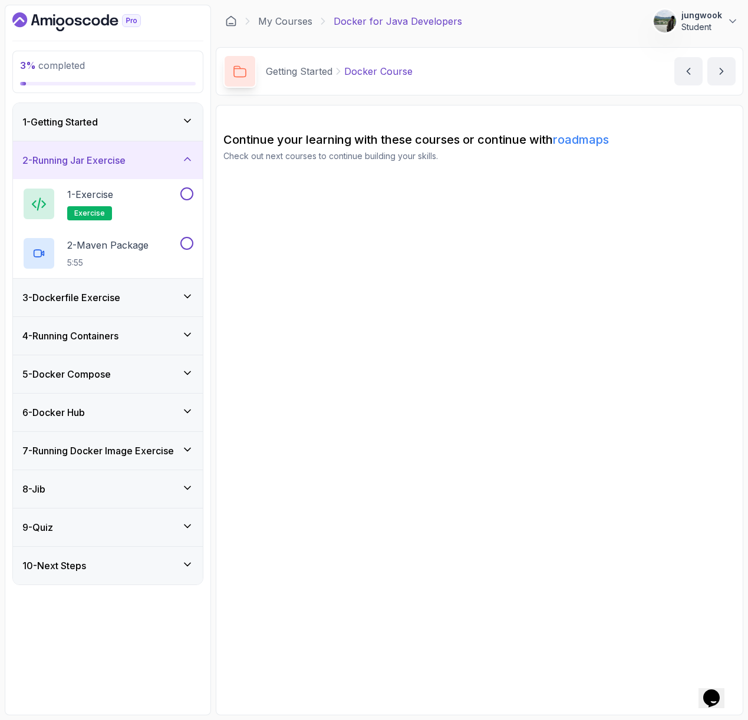
click at [162, 283] on div "3 - Dockerfile Exercise" at bounding box center [108, 298] width 190 height 38
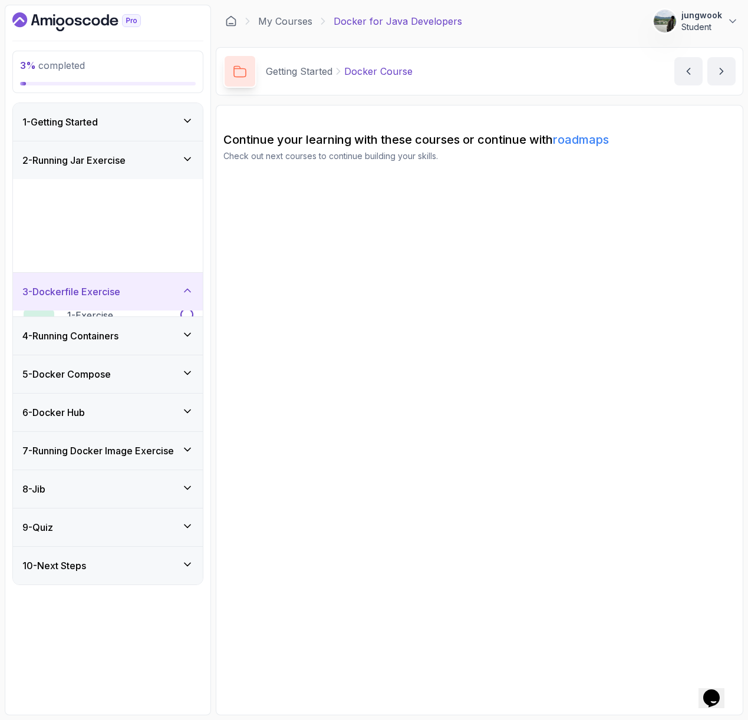
click at [162, 311] on div "1 - Exercise exercise 2 - Dockerfile 6:27" at bounding box center [108, 314] width 190 height 6
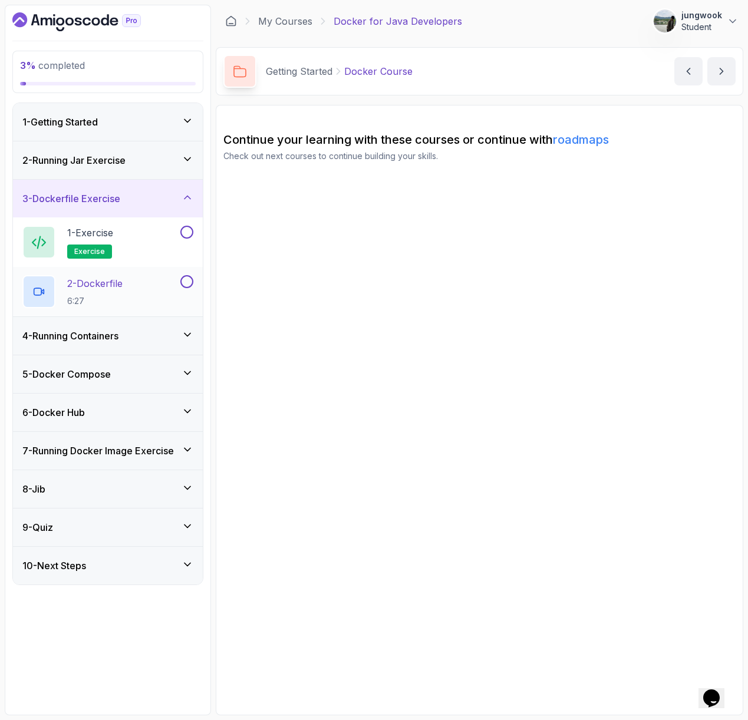
click at [150, 312] on div "2 - Dockerfile 6:27" at bounding box center [108, 292] width 190 height 50
click at [144, 334] on div "4 - Running Containers" at bounding box center [107, 336] width 171 height 14
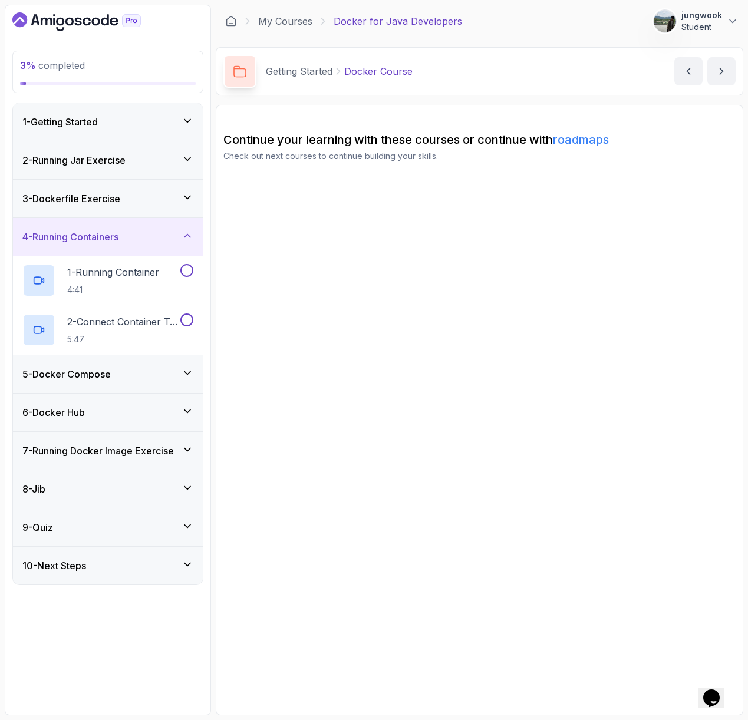
click at [136, 370] on div "5 - Docker Compose" at bounding box center [107, 374] width 171 height 14
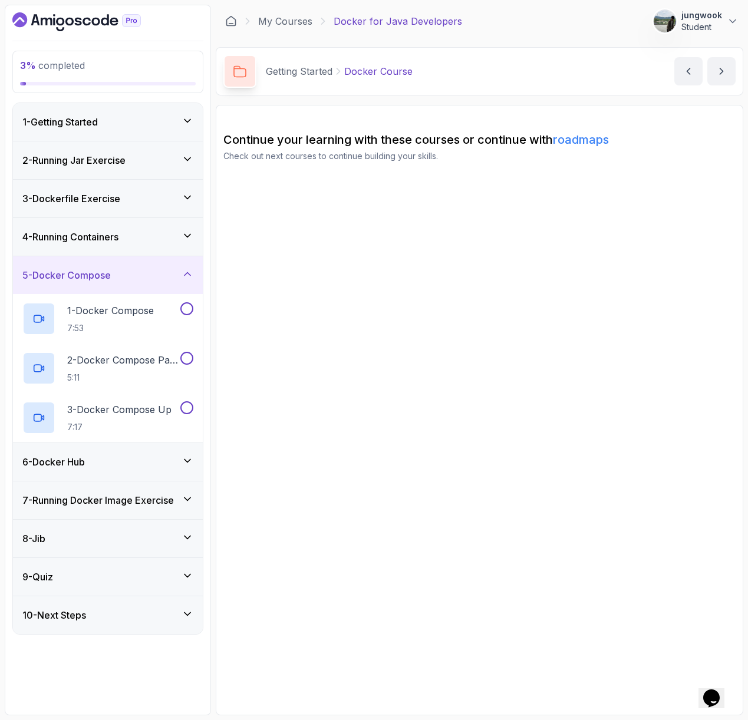
click at [101, 455] on div "6 - Docker Hub" at bounding box center [107, 462] width 171 height 14
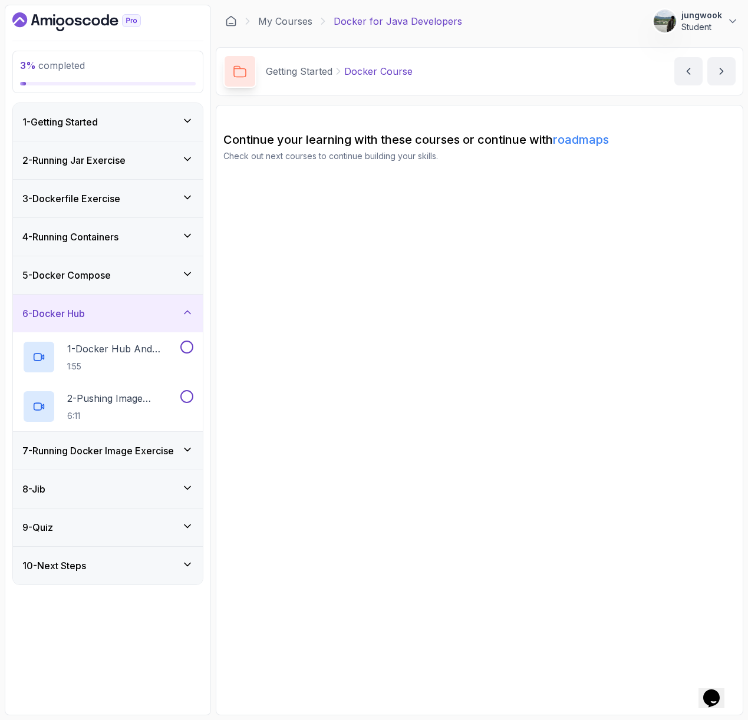
click at [104, 450] on h3 "7 - Running Docker Image Exercise" at bounding box center [97, 451] width 151 height 14
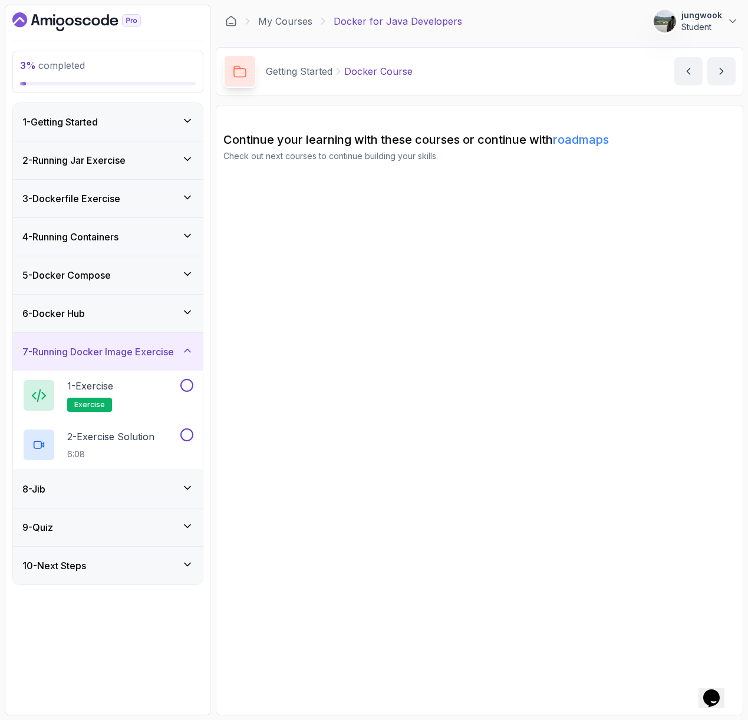
click at [103, 479] on div "8 - Jib" at bounding box center [108, 489] width 190 height 38
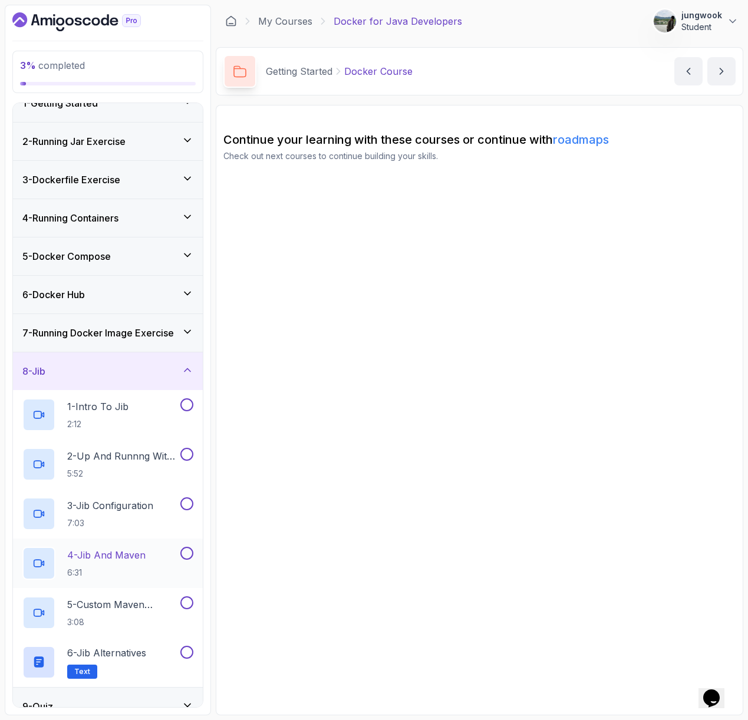
scroll to position [75, 0]
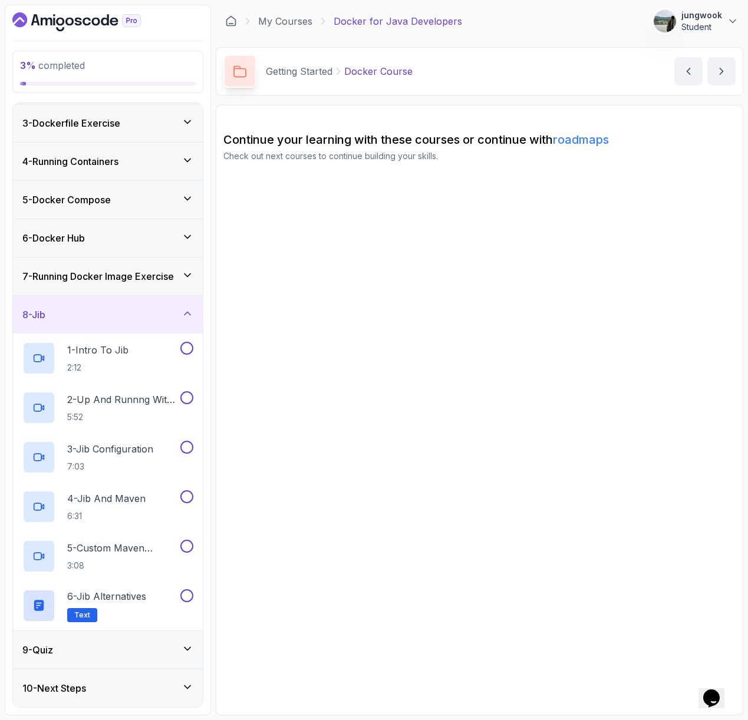
click at [131, 667] on div "9 - Quiz" at bounding box center [108, 650] width 190 height 38
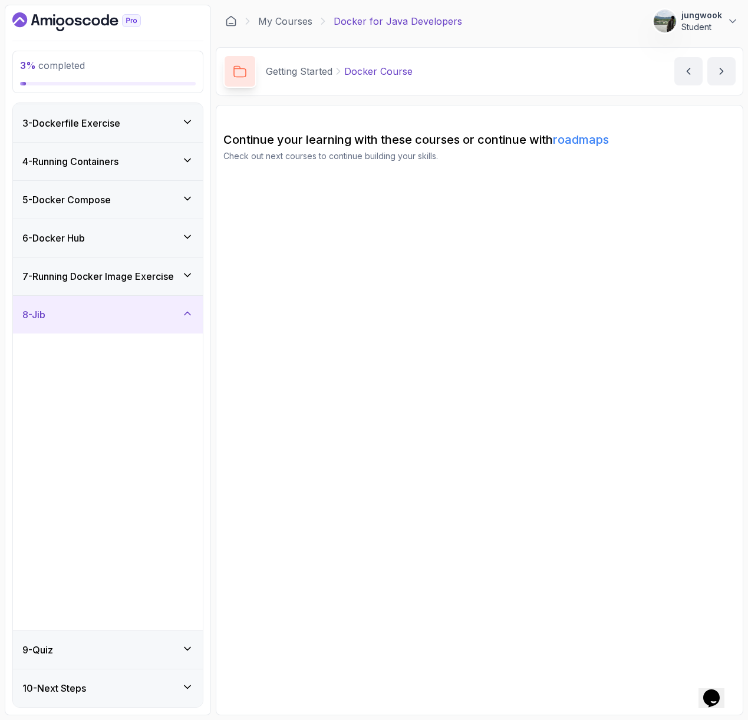
scroll to position [0, 0]
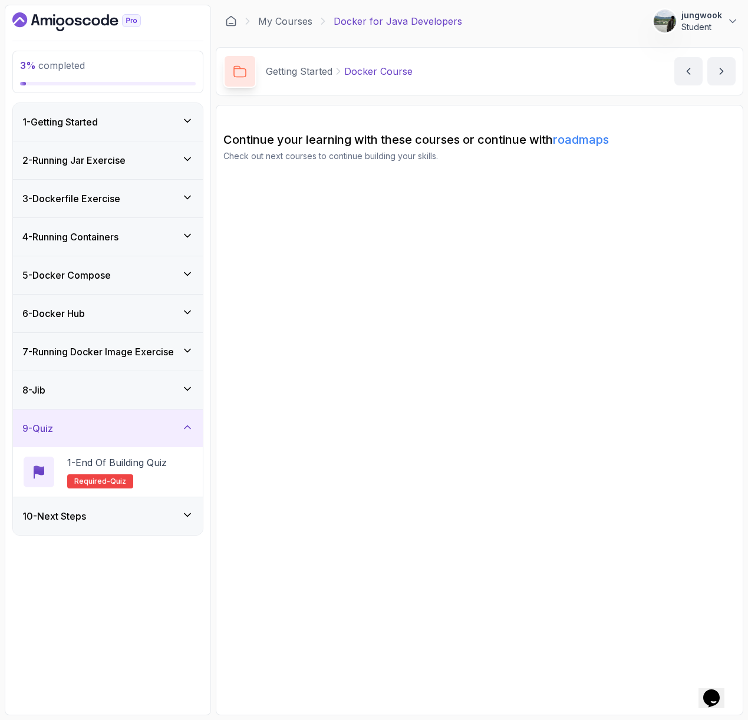
click at [164, 516] on div "10 - Next Steps" at bounding box center [107, 516] width 171 height 14
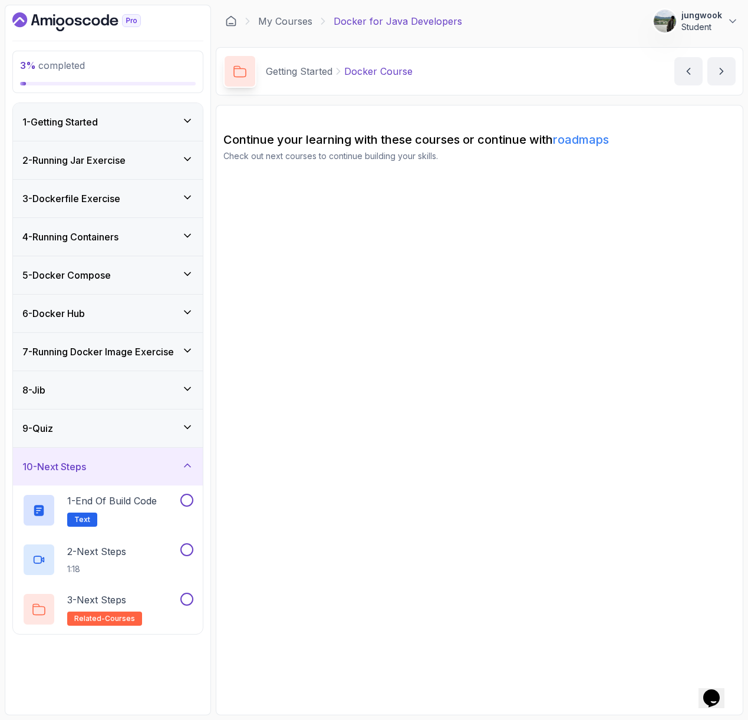
click at [150, 434] on div "9 - Quiz" at bounding box center [107, 428] width 171 height 14
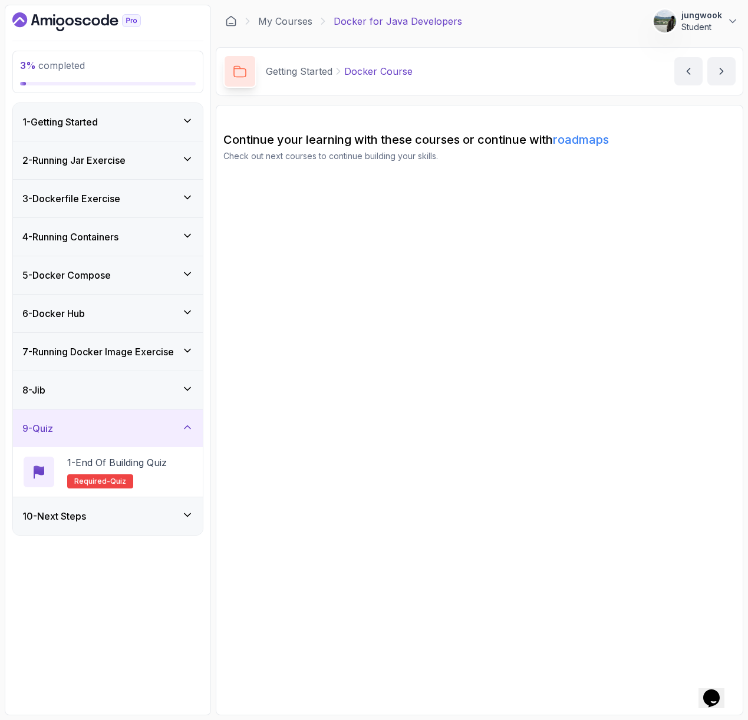
click at [156, 395] on div "8 - Jib" at bounding box center [107, 390] width 171 height 14
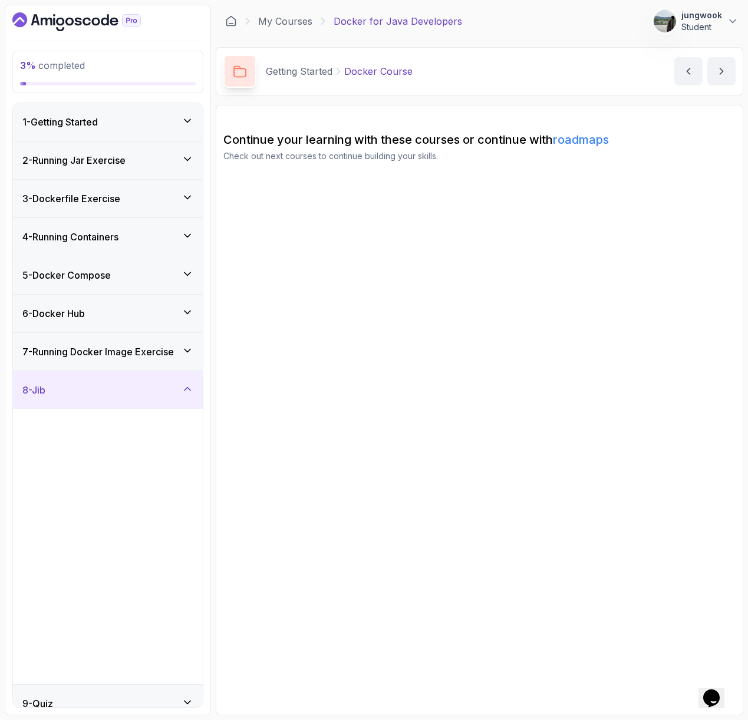
click at [163, 357] on h3 "7 - Running Docker Image Exercise" at bounding box center [97, 352] width 151 height 14
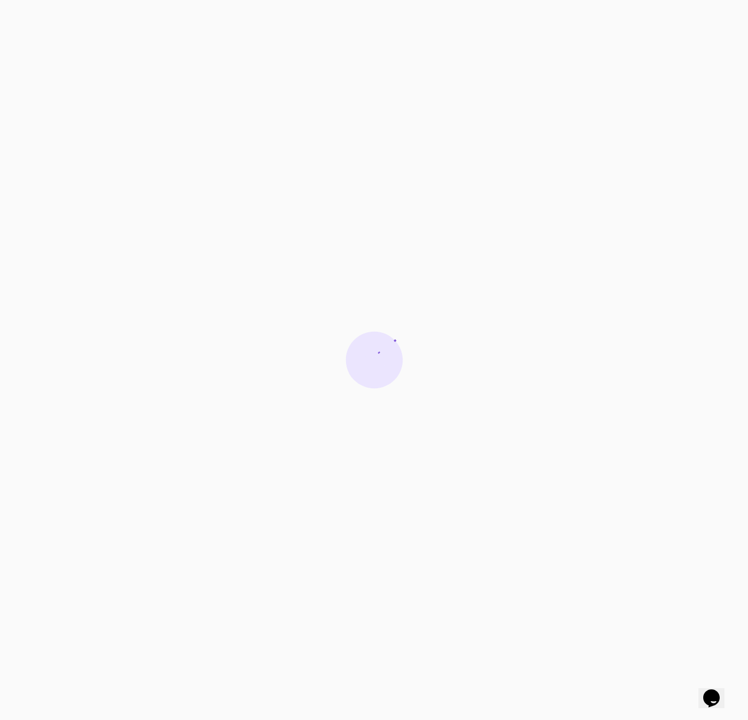
click at [731, 147] on div at bounding box center [374, 360] width 748 height 720
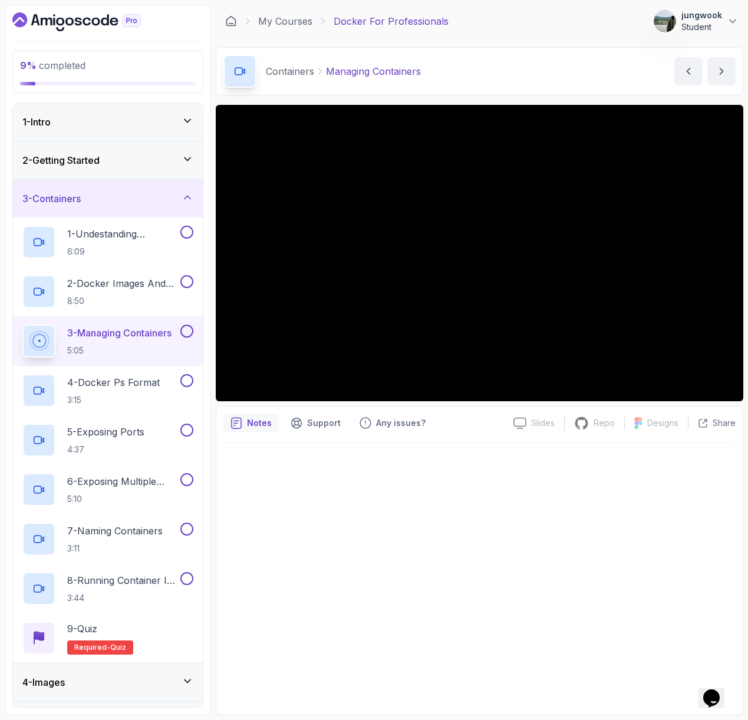
click at [38, 17] on icon "Dashboard" at bounding box center [76, 21] width 128 height 19
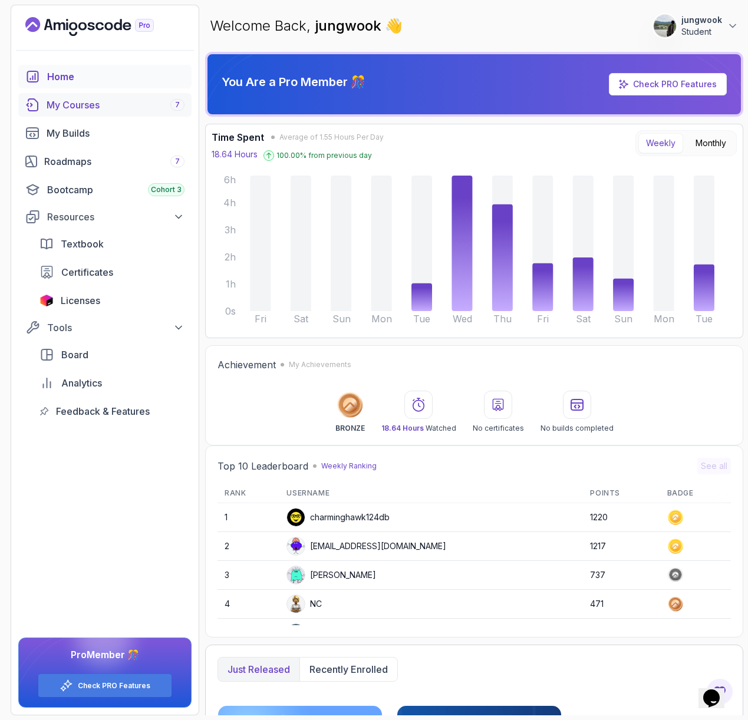
click at [69, 103] on div "My Courses 7" at bounding box center [116, 105] width 138 height 14
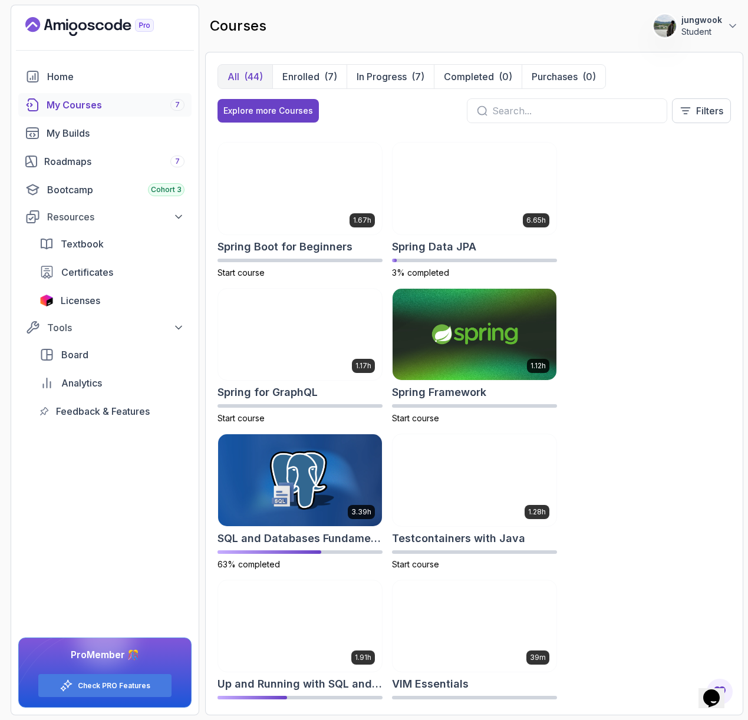
scroll to position [2635, 0]
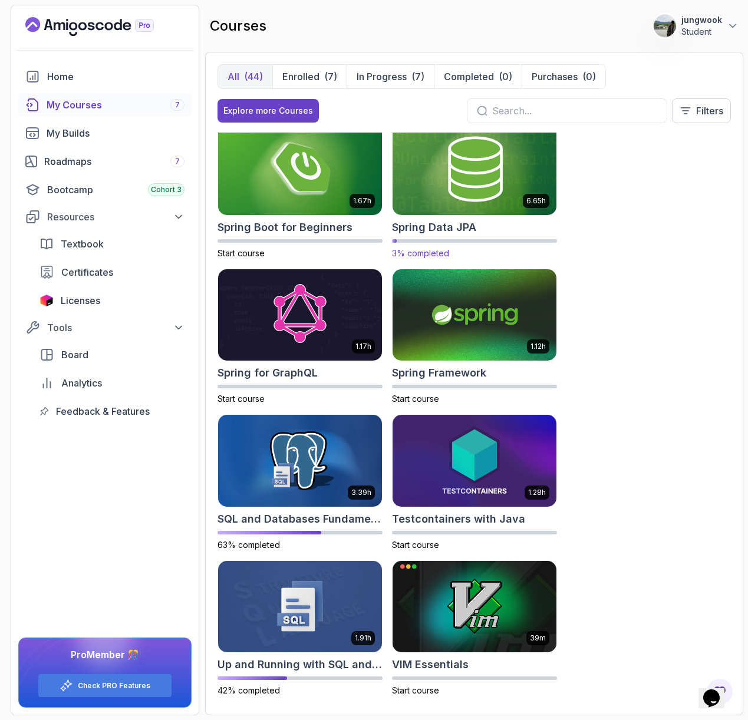
click at [499, 223] on div "Spring Data JPA" at bounding box center [474, 227] width 165 height 17
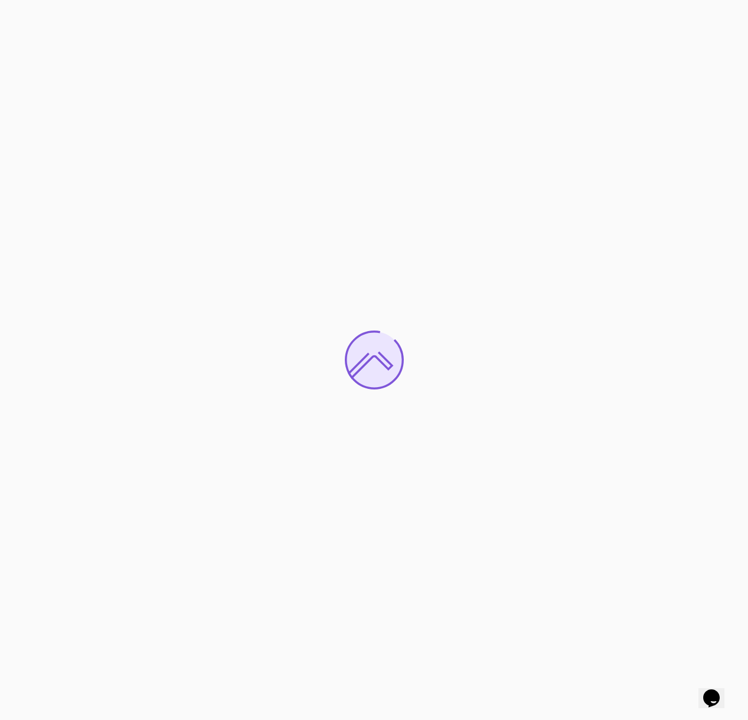
click at [552, 281] on div at bounding box center [374, 360] width 748 height 720
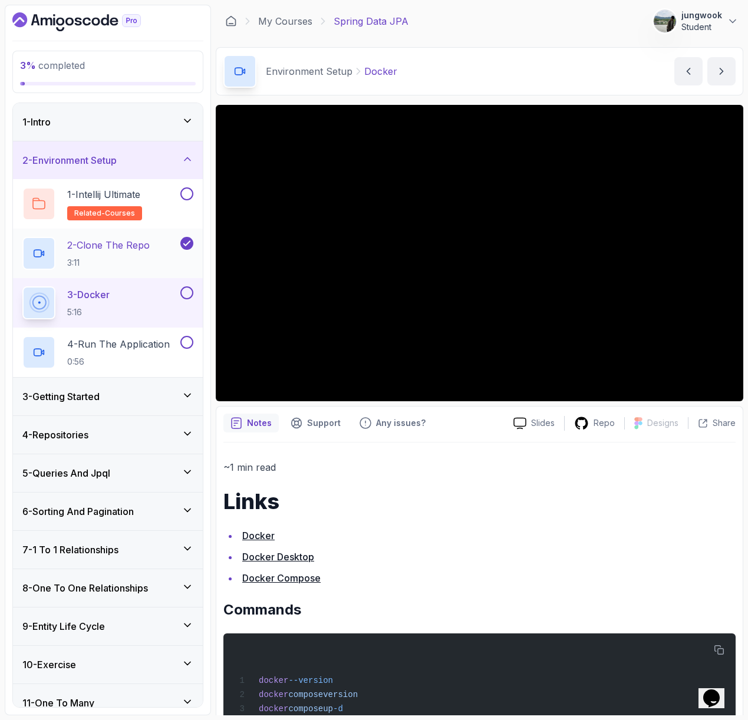
click at [81, 253] on h2 "2 - Clone The Repo 3:11" at bounding box center [108, 253] width 83 height 31
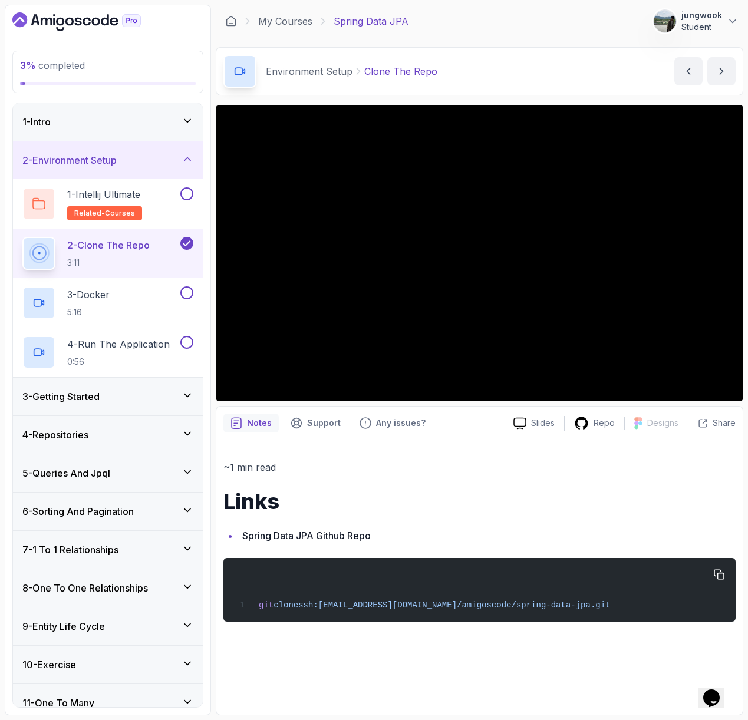
click at [570, 609] on div "git clone ssh://git@github.com/amigoscode/spring-data-jpa.git" at bounding box center [479, 590] width 493 height 50
drag, startPoint x: 583, startPoint y: 609, endPoint x: 254, endPoint y: 589, distance: 329.4
click at [254, 589] on div "git clone ssh://git@github.com/amigoscode/spring-data-jpa.git" at bounding box center [479, 590] width 493 height 50
copy span "git clone ssh://git@github.com/amigoscode/spring-data-jpa.git"
click at [351, 535] on link "Spring Data JPA Github Repo" at bounding box center [306, 536] width 128 height 12
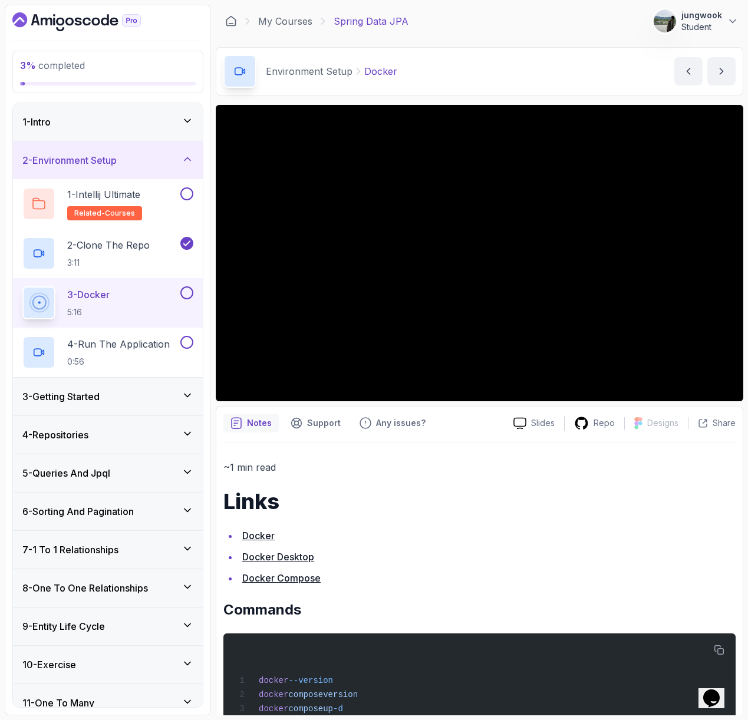
click at [98, 309] on p "5:16" at bounding box center [88, 312] width 42 height 12
click at [127, 248] on p "2 - Clone The Repo" at bounding box center [108, 245] width 83 height 14
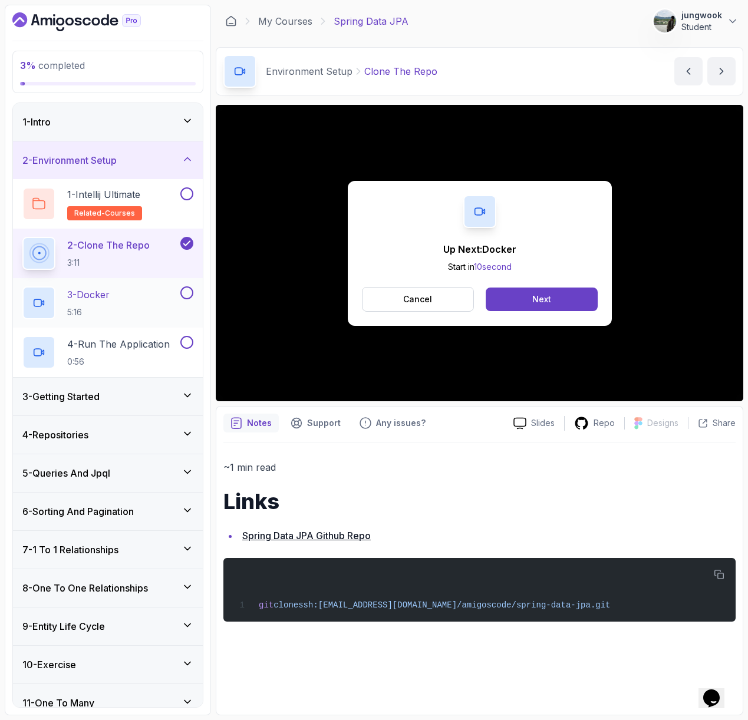
click at [144, 312] on div "3 - Docker 5:16" at bounding box center [100, 302] width 156 height 33
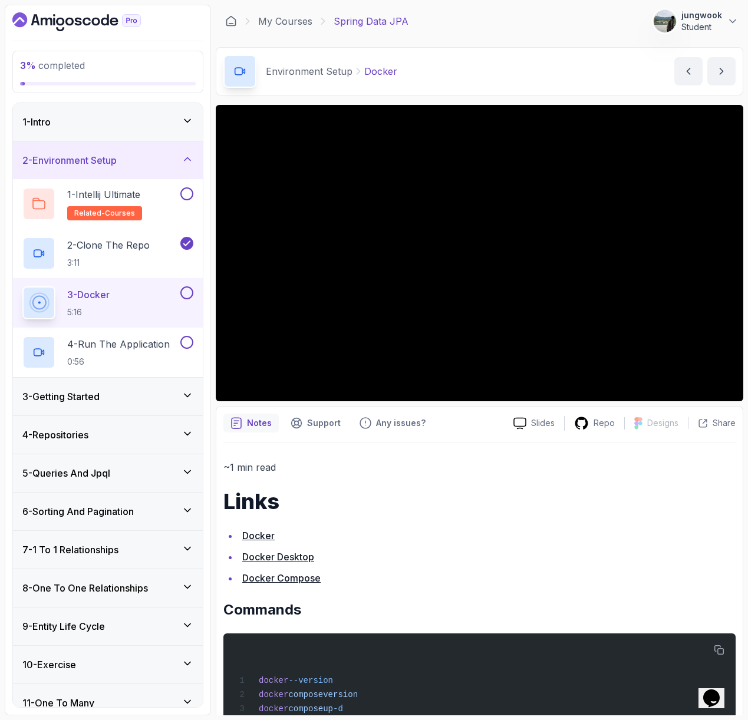
click at [447, 463] on p "~1 min read" at bounding box center [479, 467] width 512 height 17
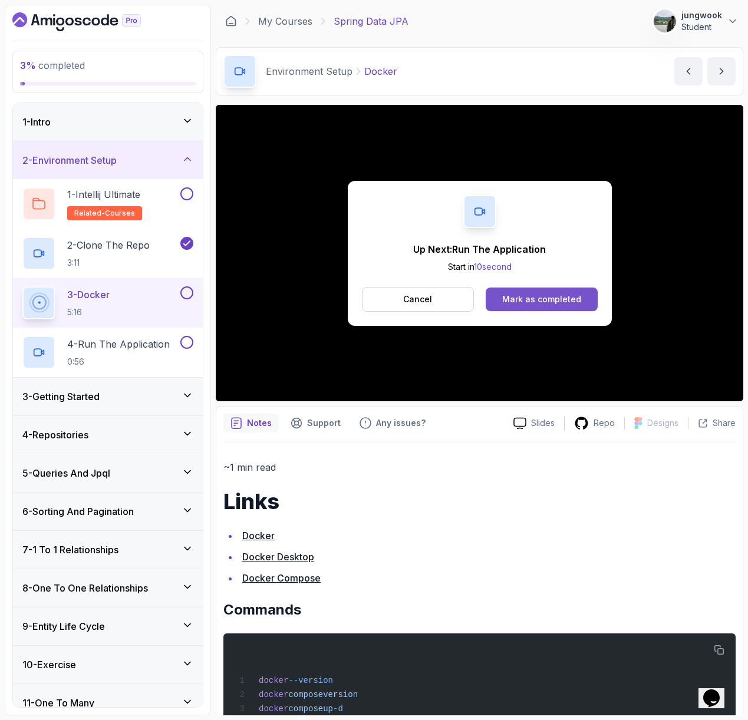
click at [585, 305] on button "Mark as completed" at bounding box center [541, 300] width 111 height 24
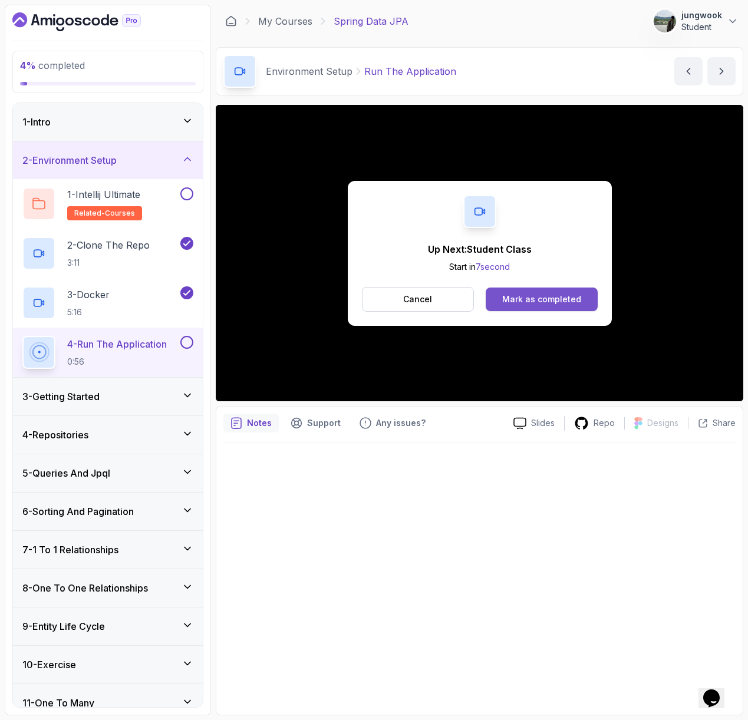
click at [507, 293] on div "Mark as completed" at bounding box center [541, 299] width 79 height 12
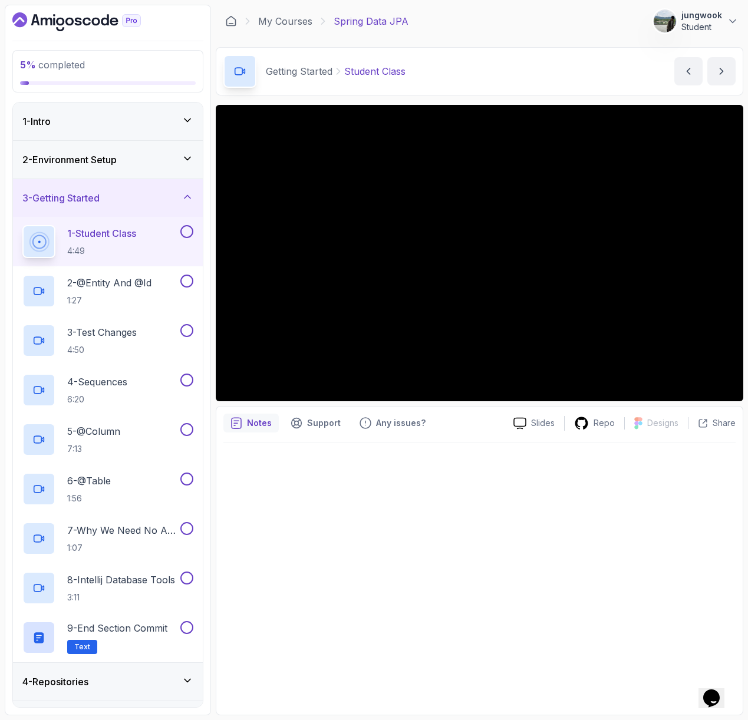
click at [438, 465] on div at bounding box center [479, 575] width 512 height 265
click at [154, 160] on div "2 - Environment Setup" at bounding box center [107, 160] width 171 height 14
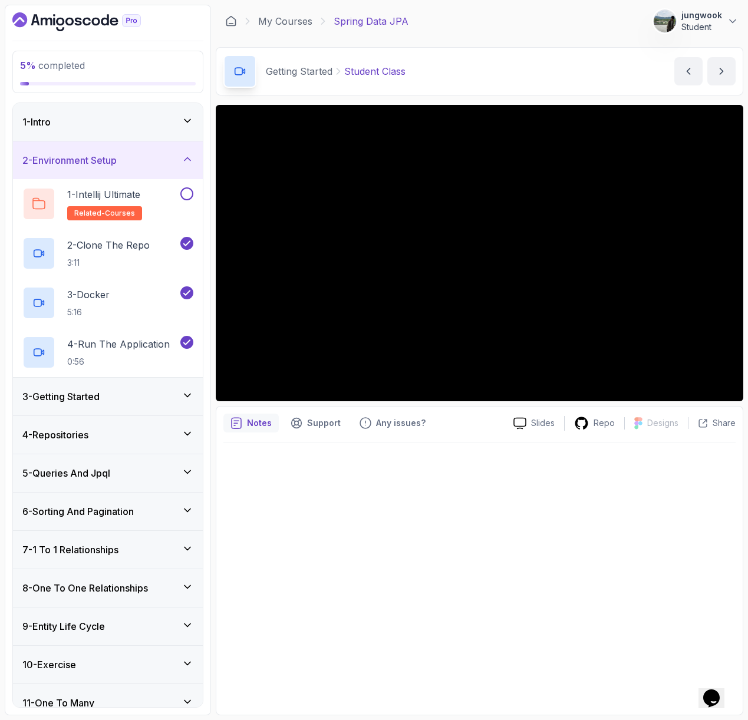
click at [146, 127] on div "1 - Intro" at bounding box center [107, 122] width 171 height 14
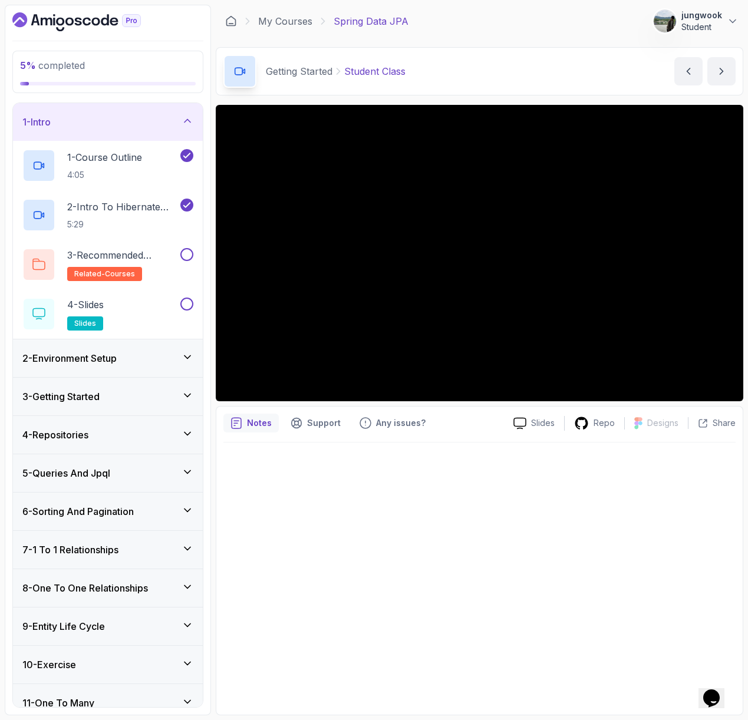
click at [13, 103] on button "1 - Intro" at bounding box center [108, 122] width 190 height 38
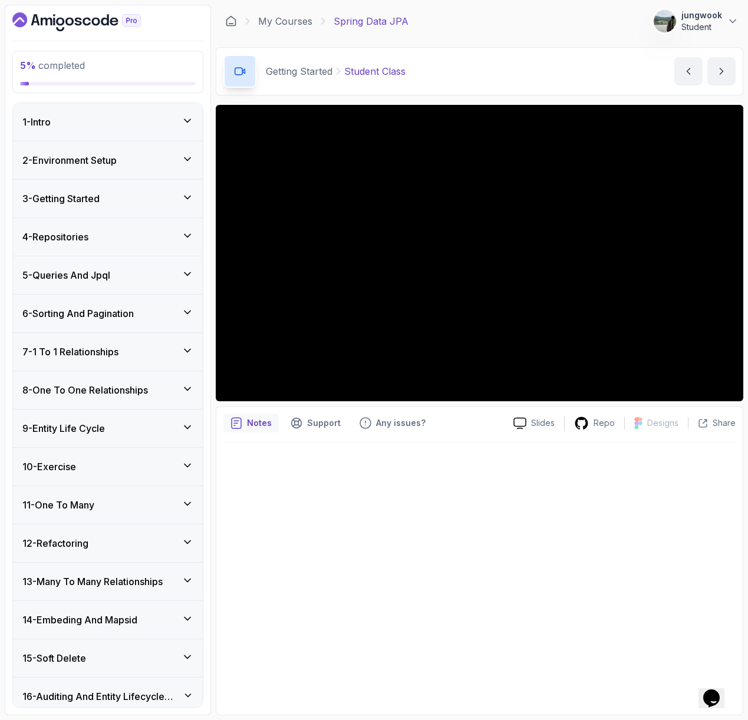
click at [151, 131] on div "1 - Intro" at bounding box center [108, 122] width 190 height 38
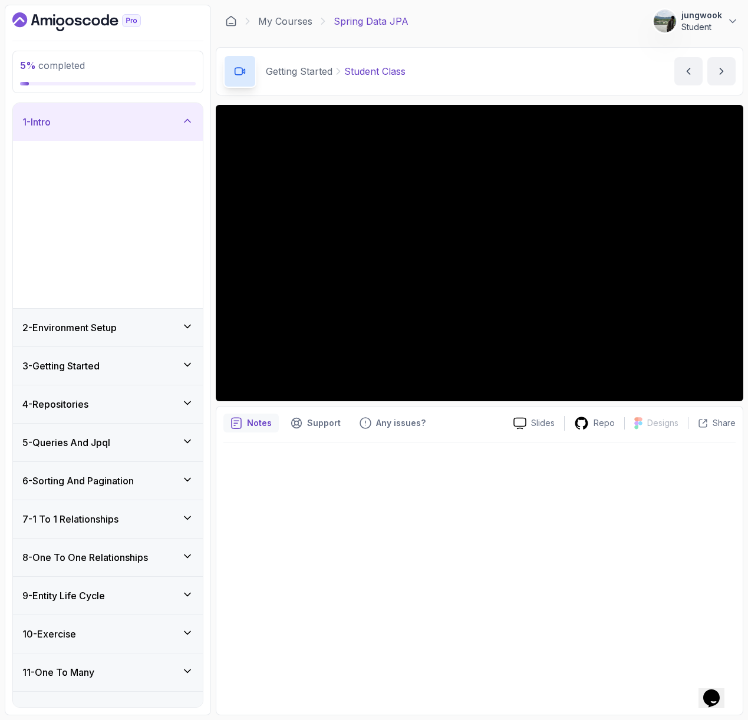
click at [151, 131] on div "1 - Intro" at bounding box center [108, 122] width 190 height 38
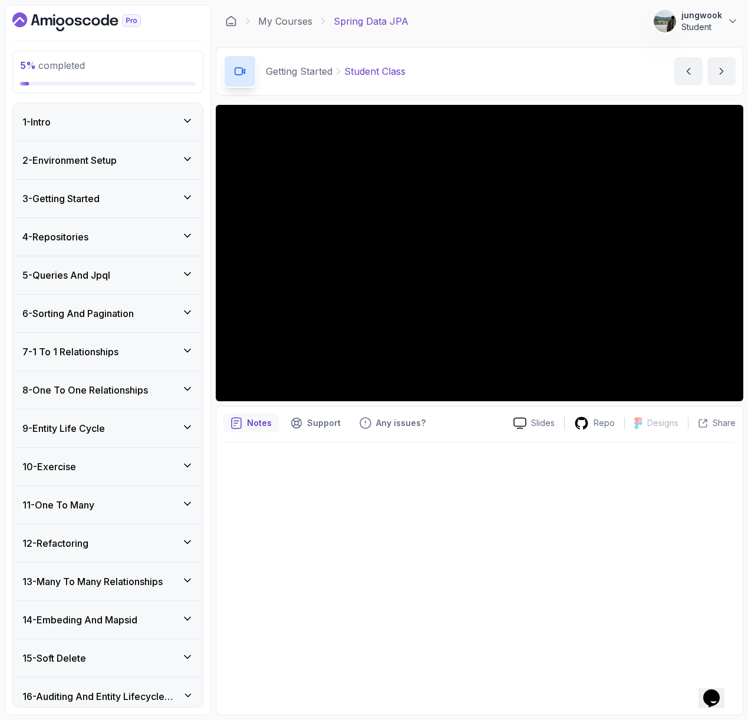
click at [183, 109] on div "1 - Intro" at bounding box center [108, 122] width 190 height 38
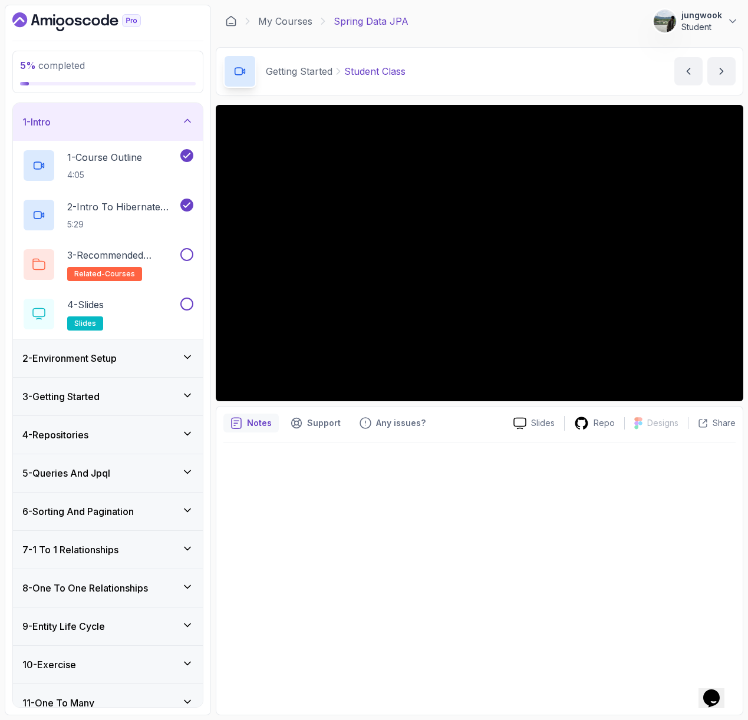
click at [152, 360] on div "2 - Environment Setup" at bounding box center [107, 358] width 171 height 14
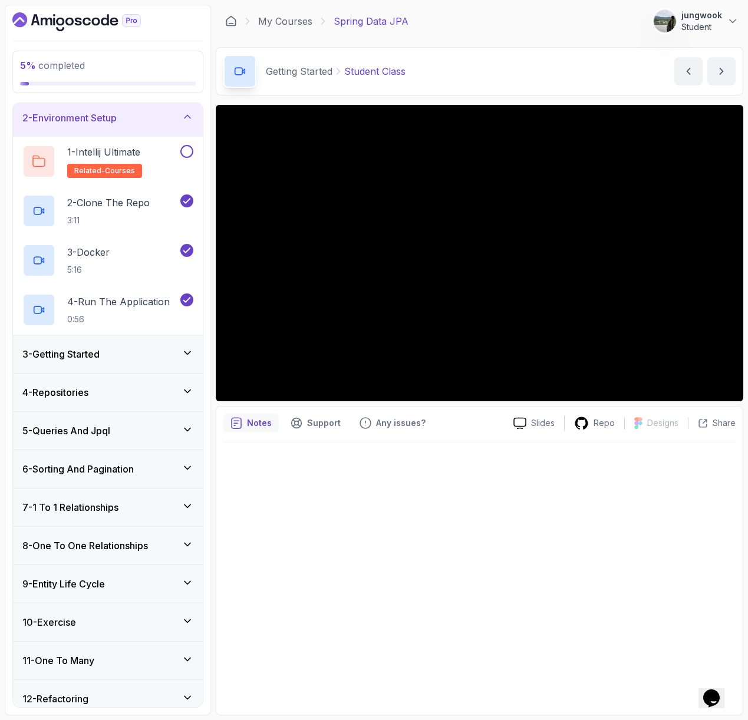
scroll to position [40, 0]
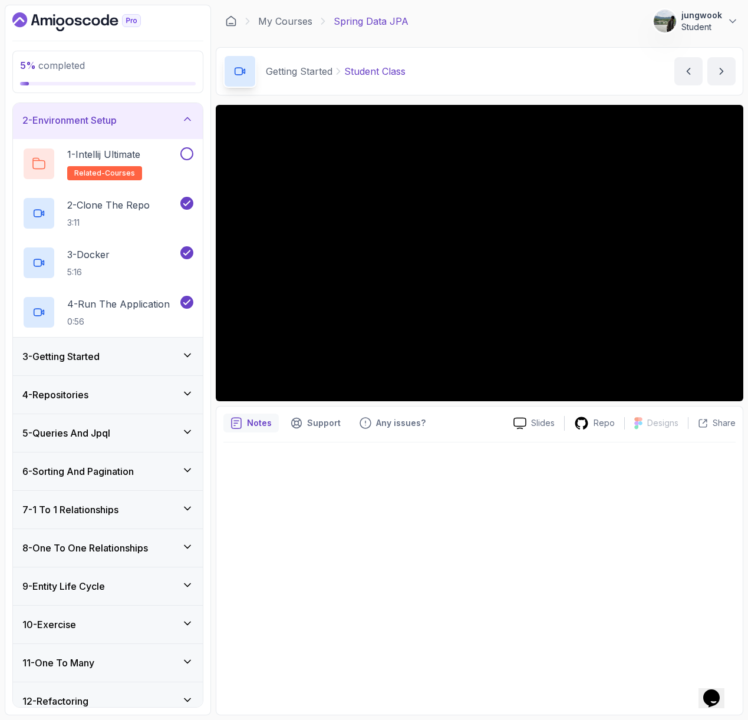
click at [149, 363] on div "3 - Getting Started" at bounding box center [107, 356] width 171 height 14
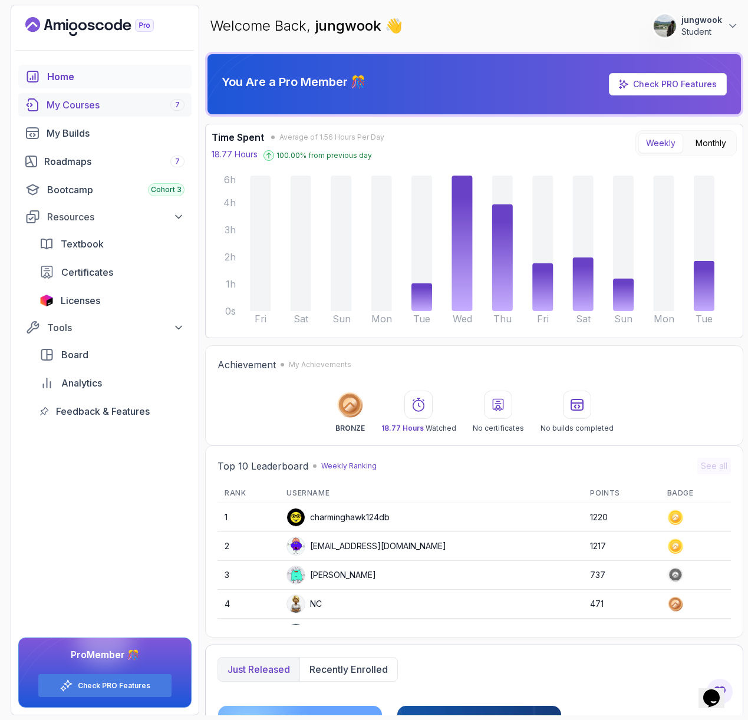
click at [85, 113] on link "My Courses 7" at bounding box center [104, 105] width 173 height 24
